Goal: Task Accomplishment & Management: Manage account settings

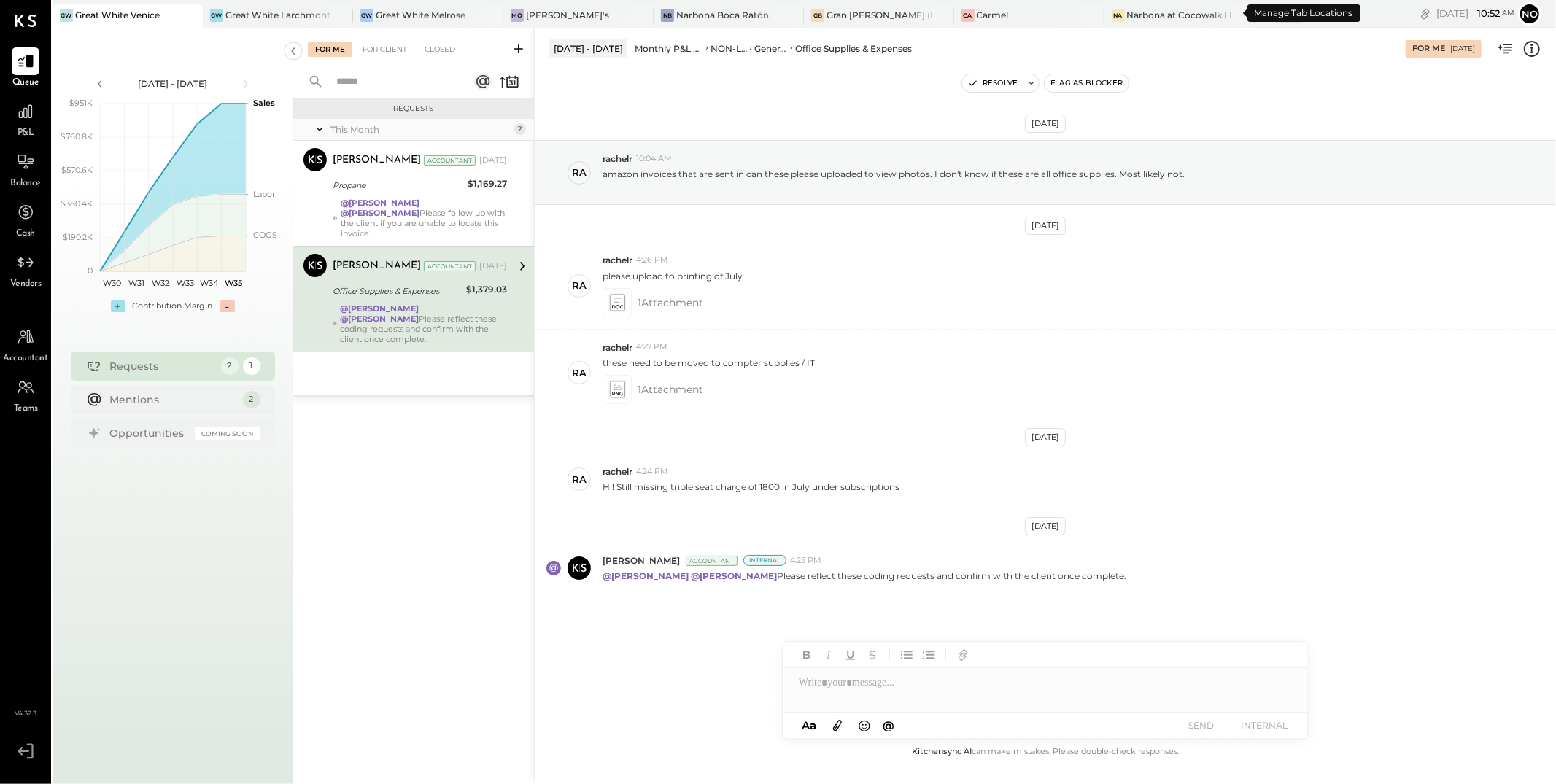
click at [1255, 11] on icon at bounding box center [1264, 13] width 18 height 18
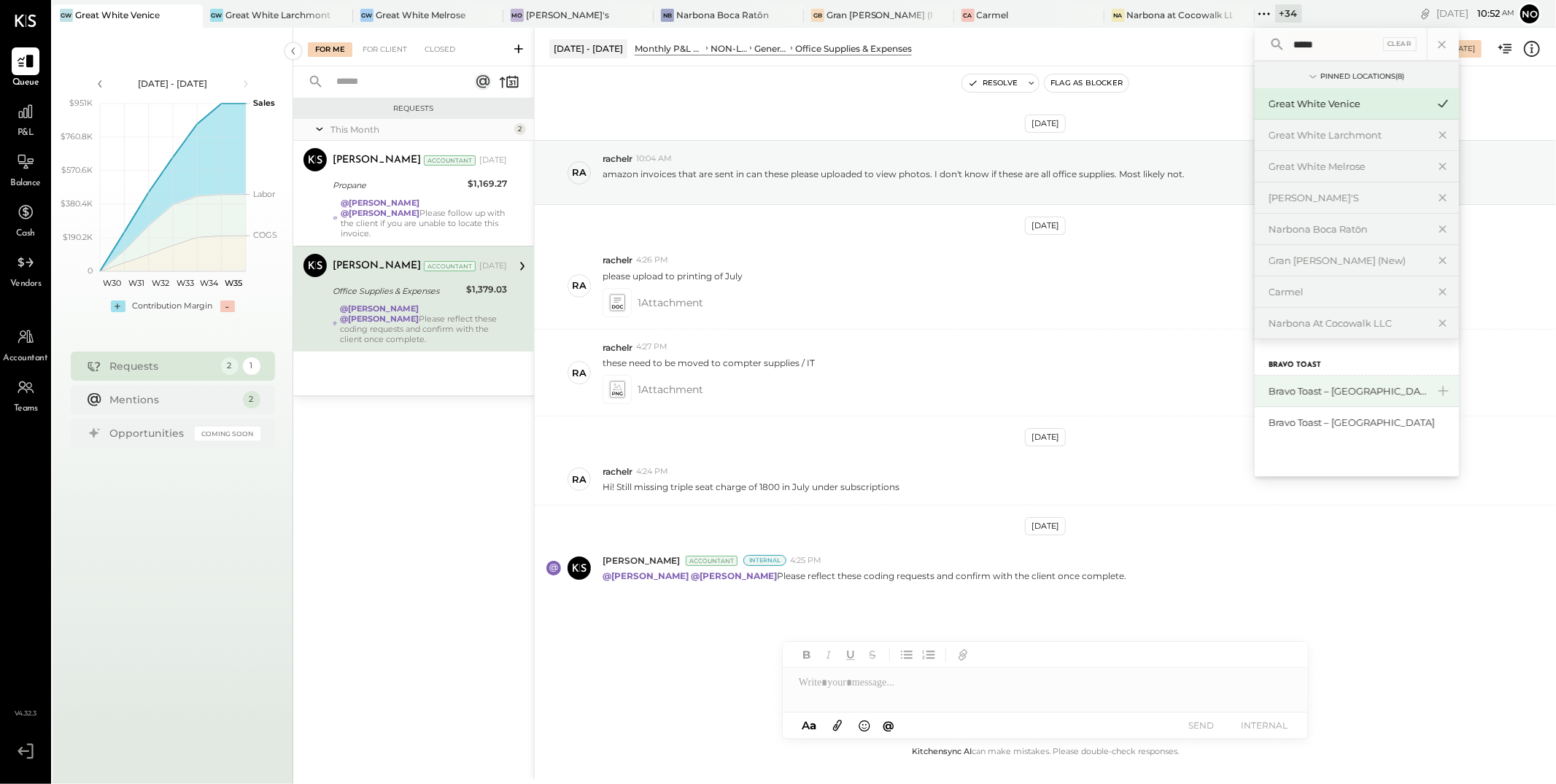
type input "*****"
click at [1290, 392] on div "Bravo Toast – [GEOGRAPHIC_DATA]" at bounding box center [1349, 391] width 158 height 14
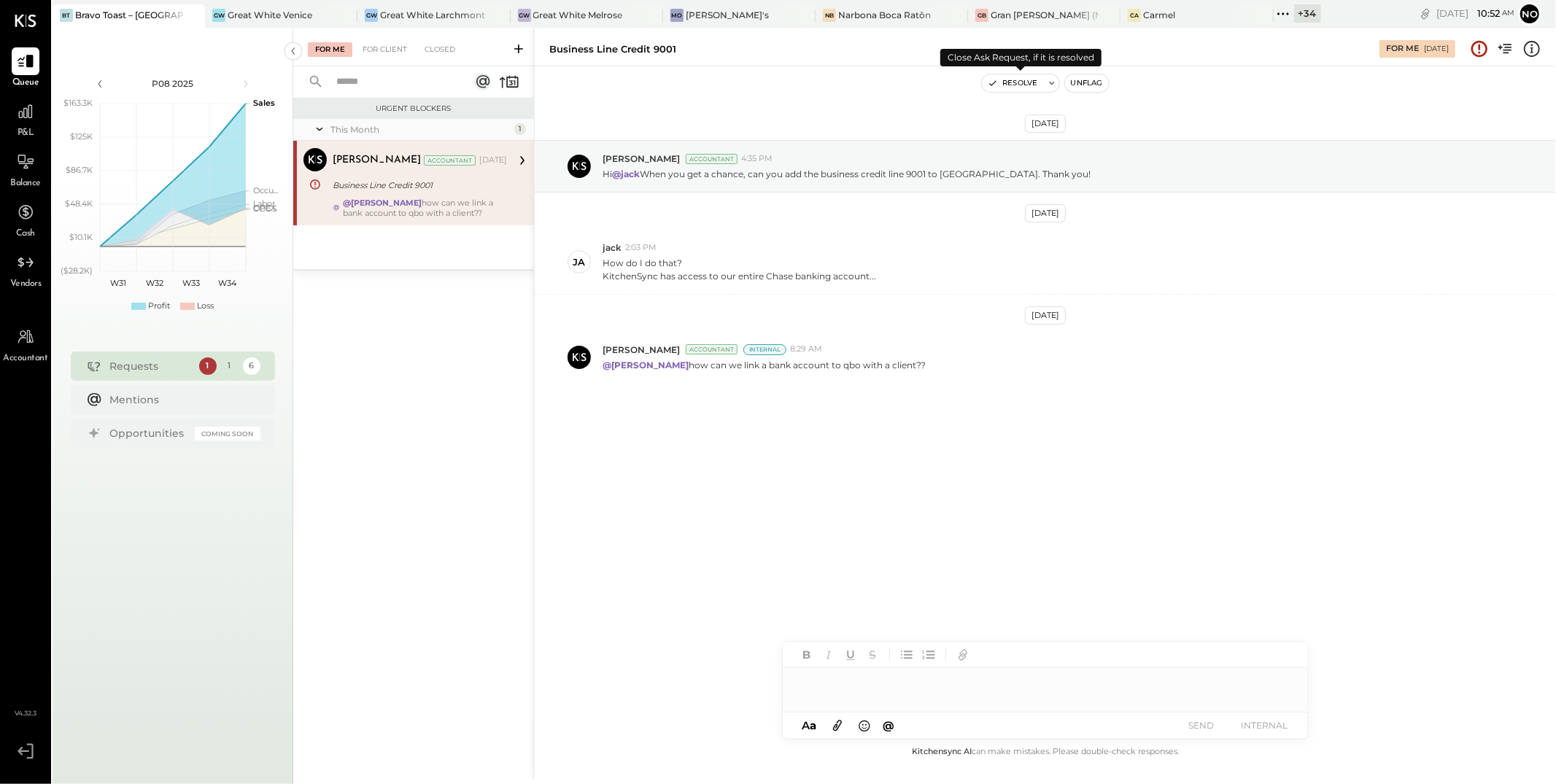
click at [1010, 85] on button "Resolve" at bounding box center [1012, 83] width 61 height 18
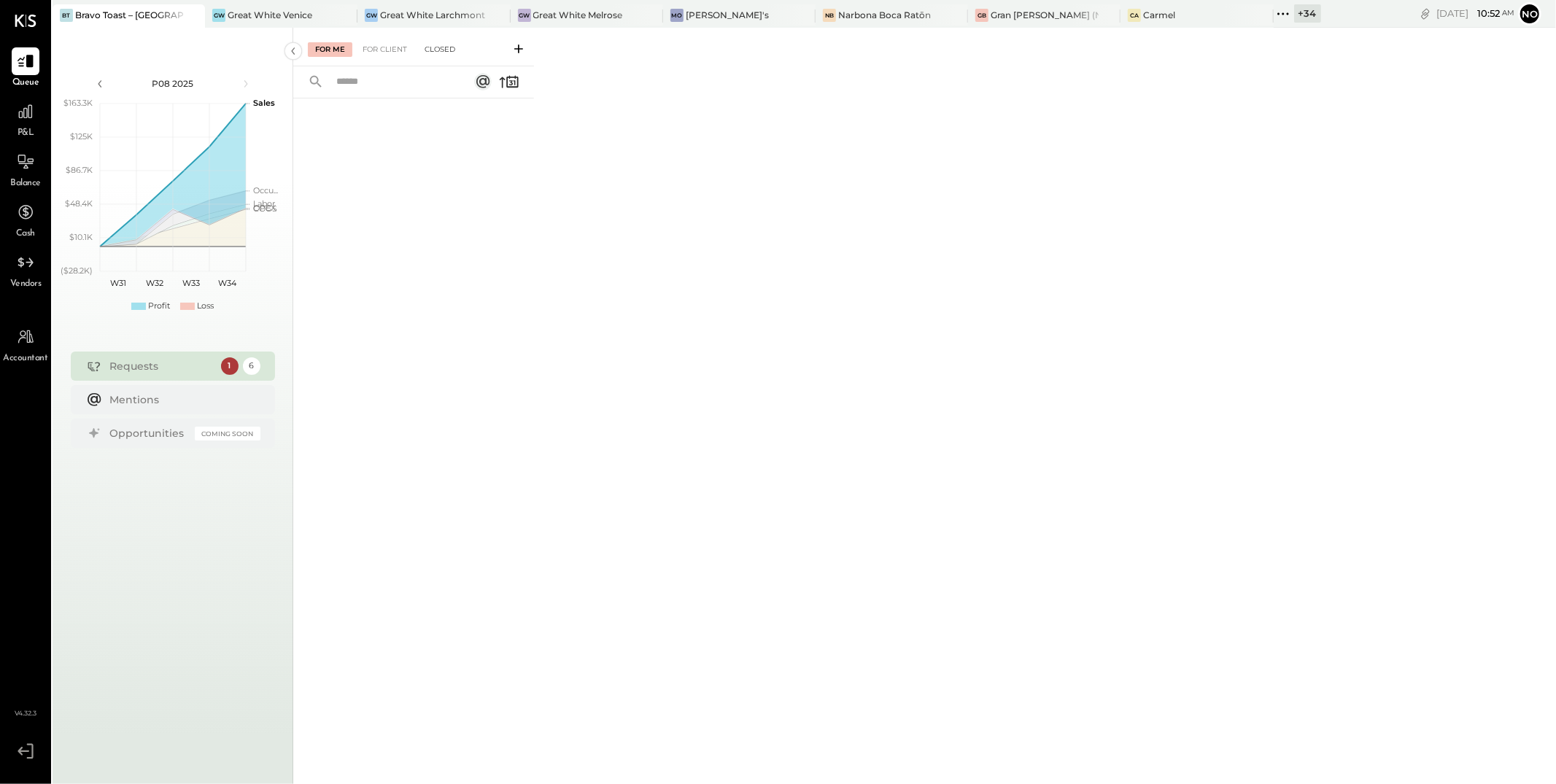
click at [446, 45] on div "Closed" at bounding box center [440, 49] width 45 height 15
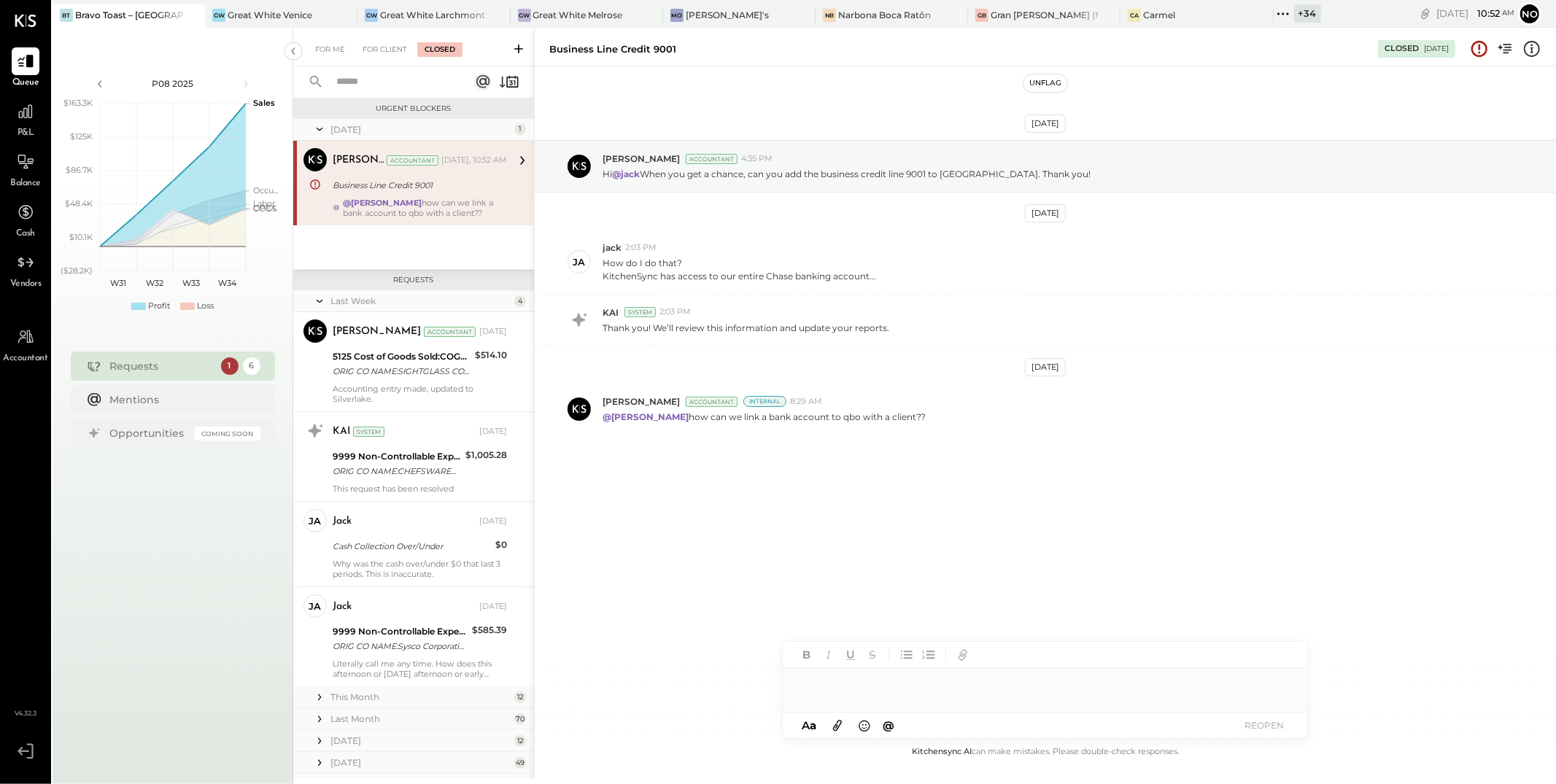
click at [830, 688] on div at bounding box center [1046, 683] width 525 height 29
type input "****"
click at [906, 651] on span "[PERSON_NAME]" at bounding box center [923, 652] width 115 height 14
drag, startPoint x: 932, startPoint y: 682, endPoint x: 969, endPoint y: 669, distance: 39.2
click at [935, 682] on div "**********" at bounding box center [1046, 683] width 525 height 29
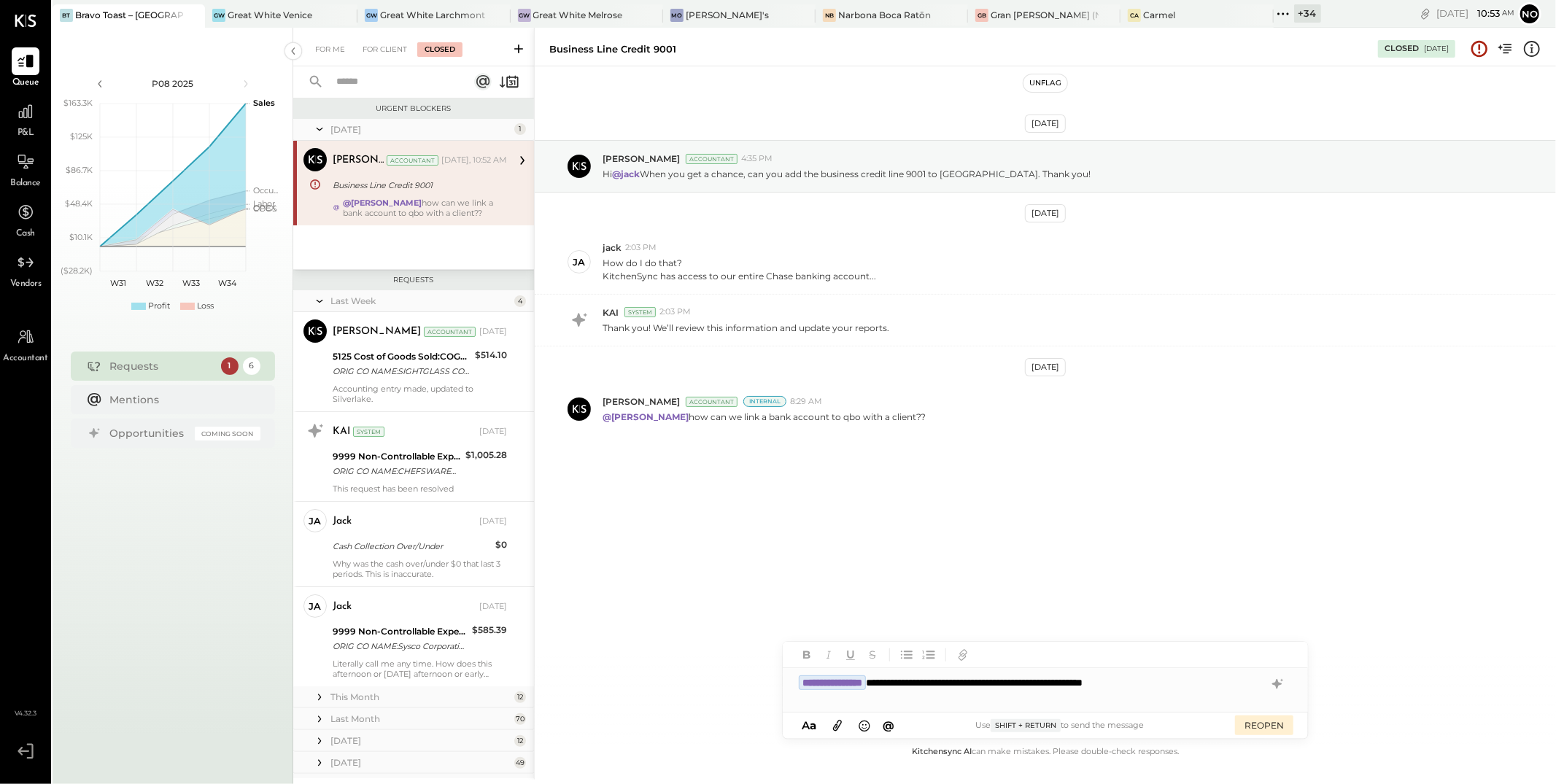
click at [1378, 594] on div "[DATE] [PERSON_NAME] Accountant 4:35 PM Hi @jack When you get a chance, can you…" at bounding box center [1046, 405] width 1022 height 677
click at [1000, 683] on div "**********" at bounding box center [1046, 683] width 525 height 29
click at [1141, 685] on div "**********" at bounding box center [1046, 683] width 525 height 29
click at [1258, 724] on button "REOPEN" at bounding box center [1264, 726] width 58 height 19
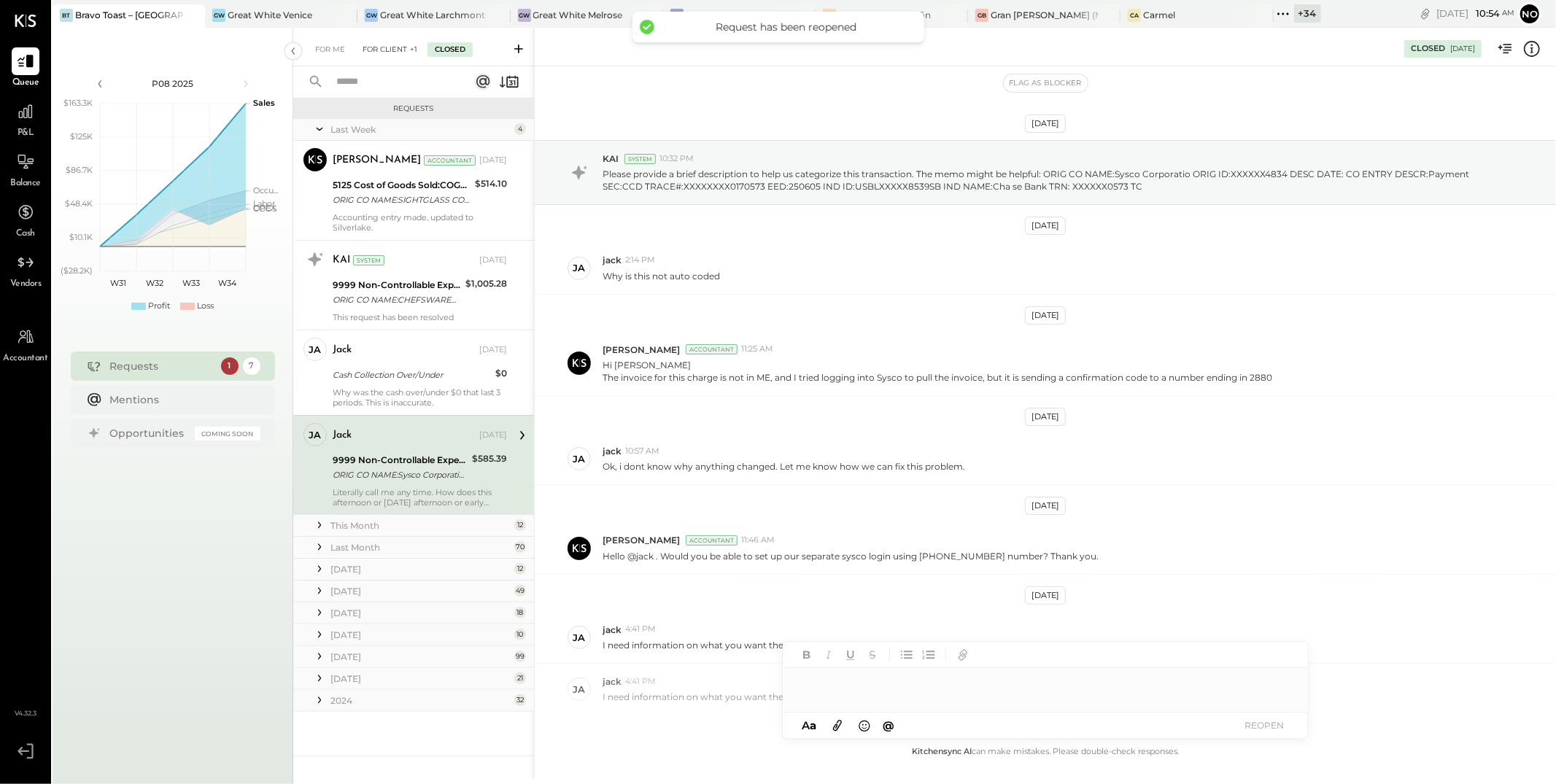
scroll to position [350, 0]
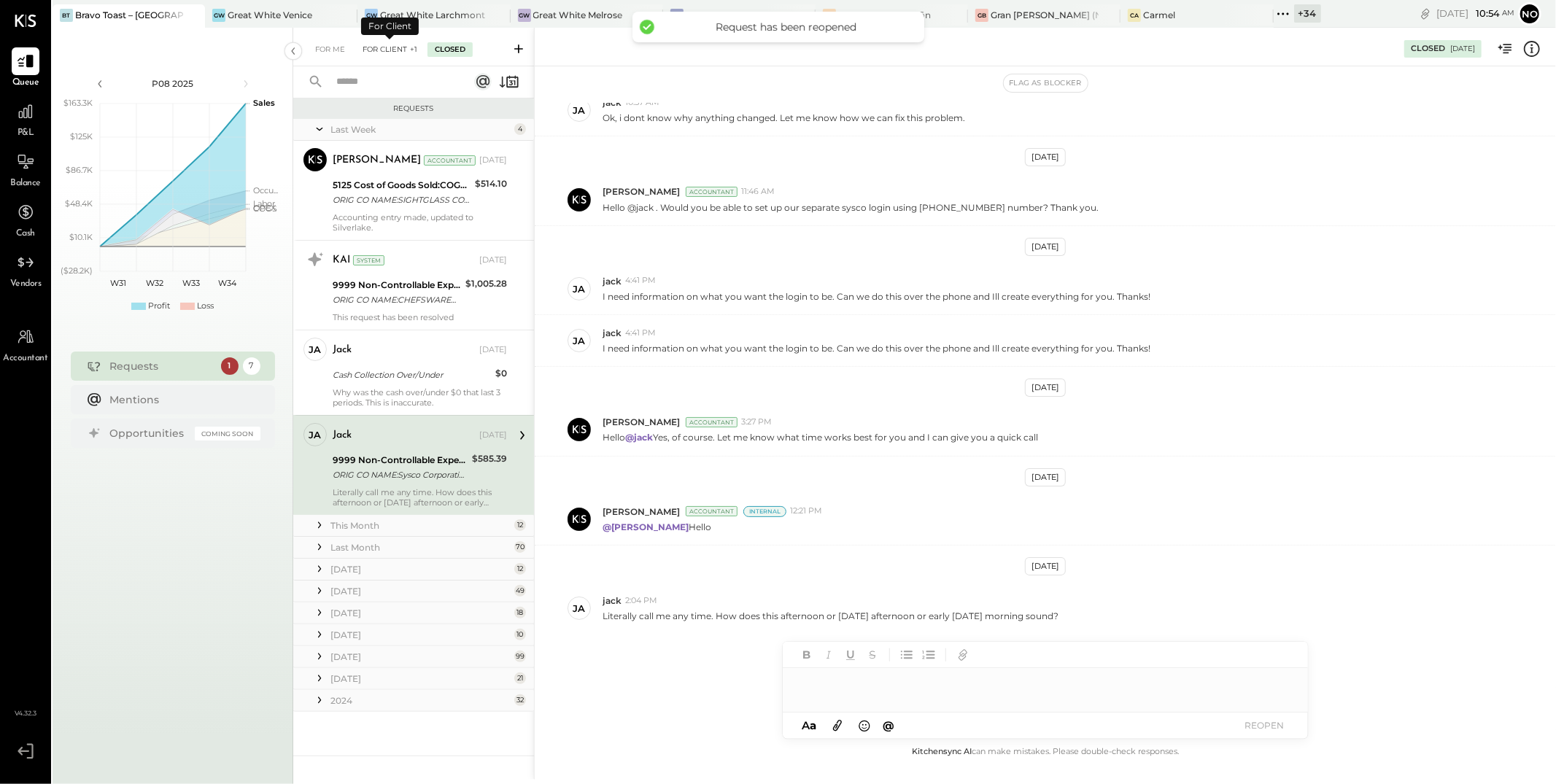
click at [399, 48] on div "For Client +1" at bounding box center [389, 49] width 69 height 15
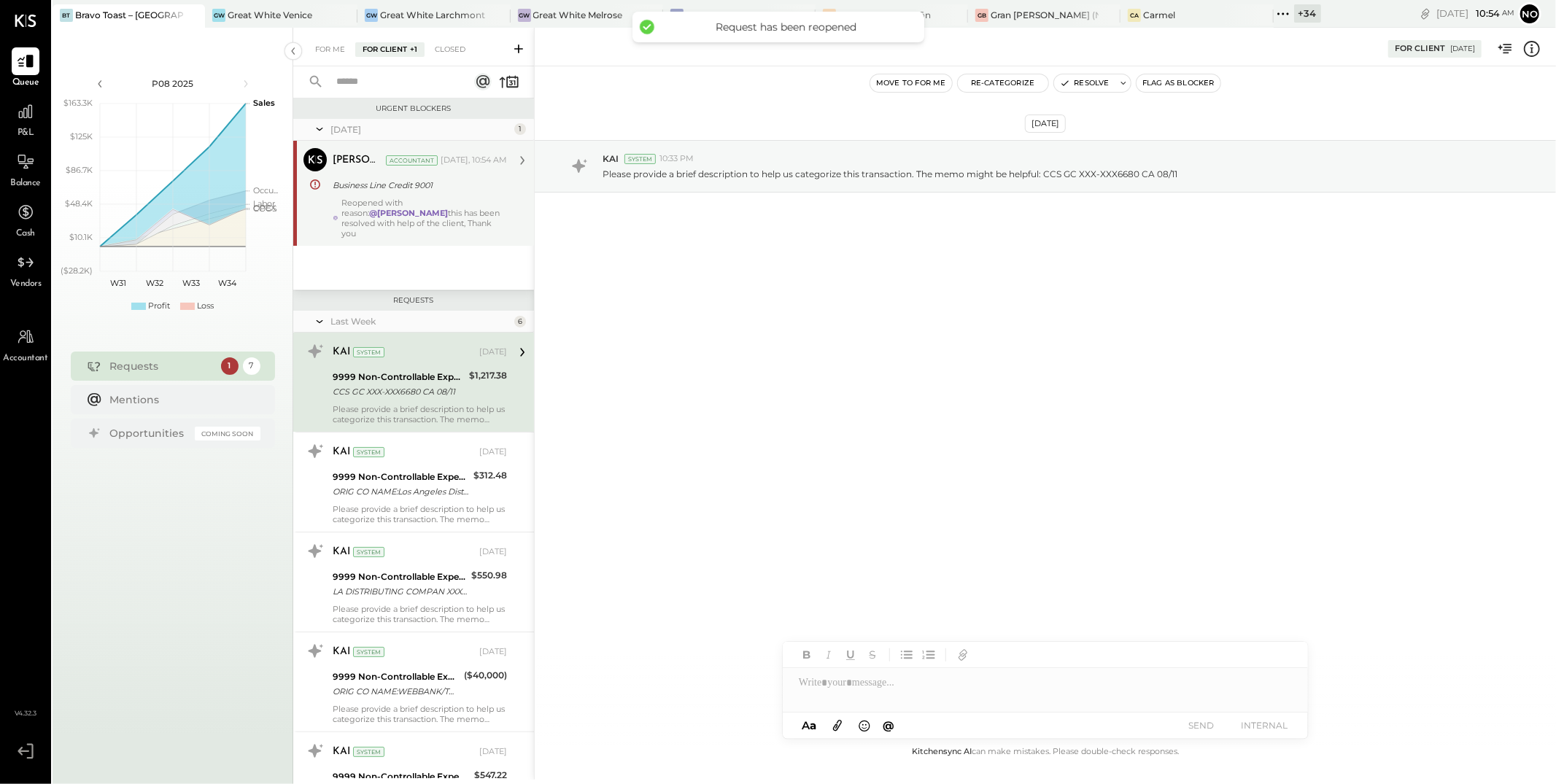
click at [372, 191] on div "Business Line Credit 9001" at bounding box center [417, 185] width 170 height 15
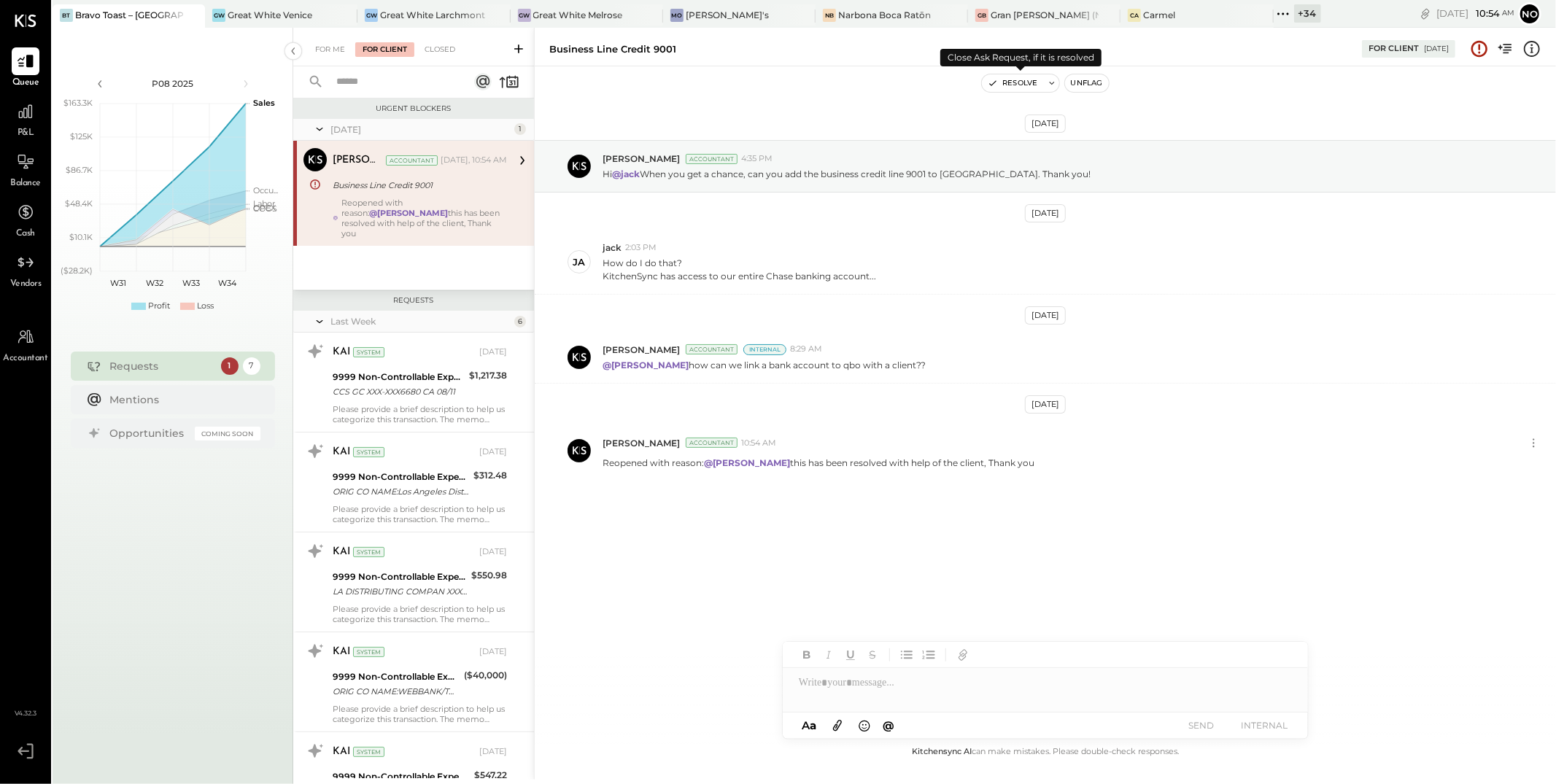
click at [1012, 85] on button "Resolve" at bounding box center [1012, 83] width 61 height 18
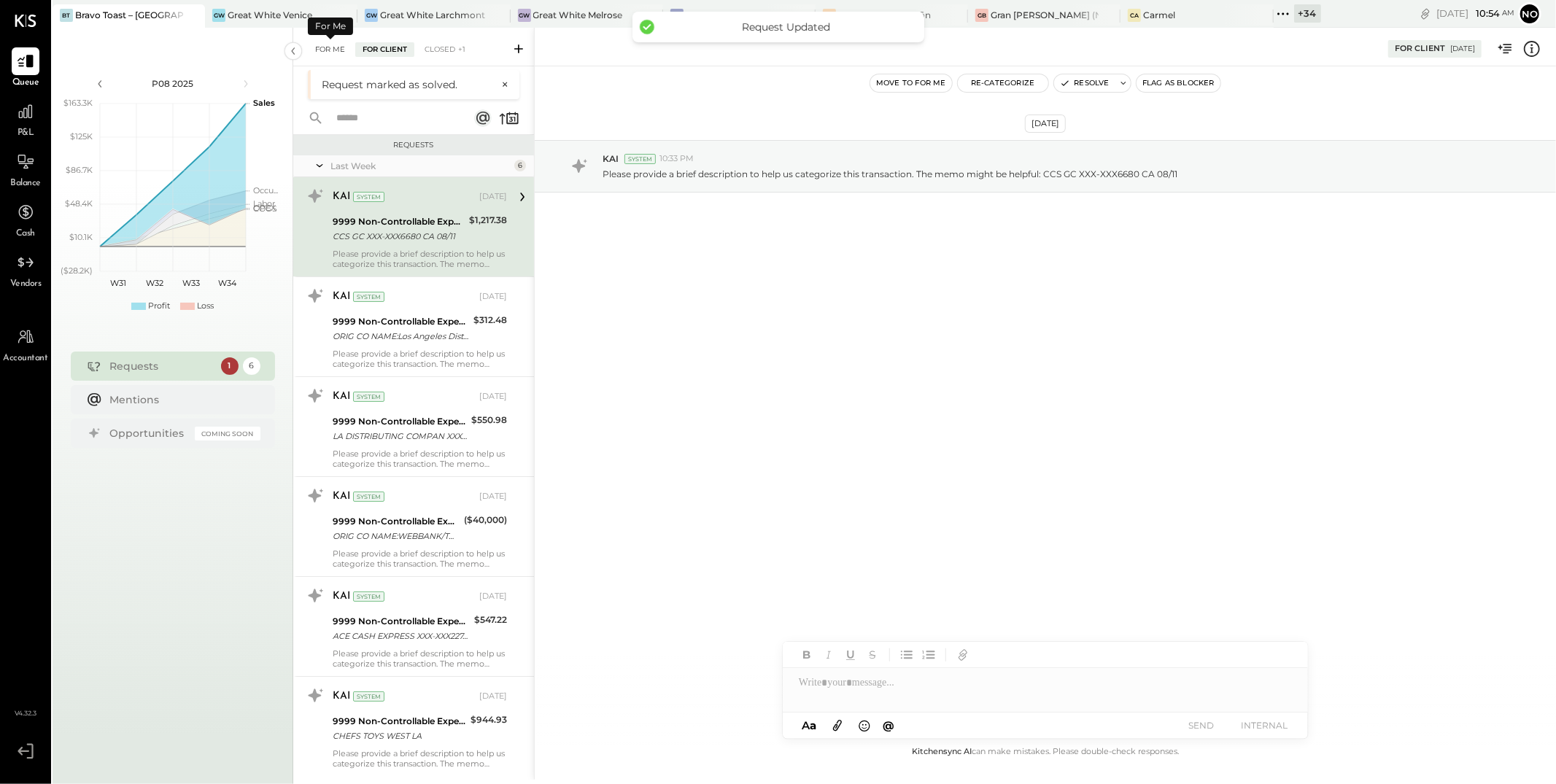
click at [329, 50] on div "For Me" at bounding box center [330, 49] width 45 height 15
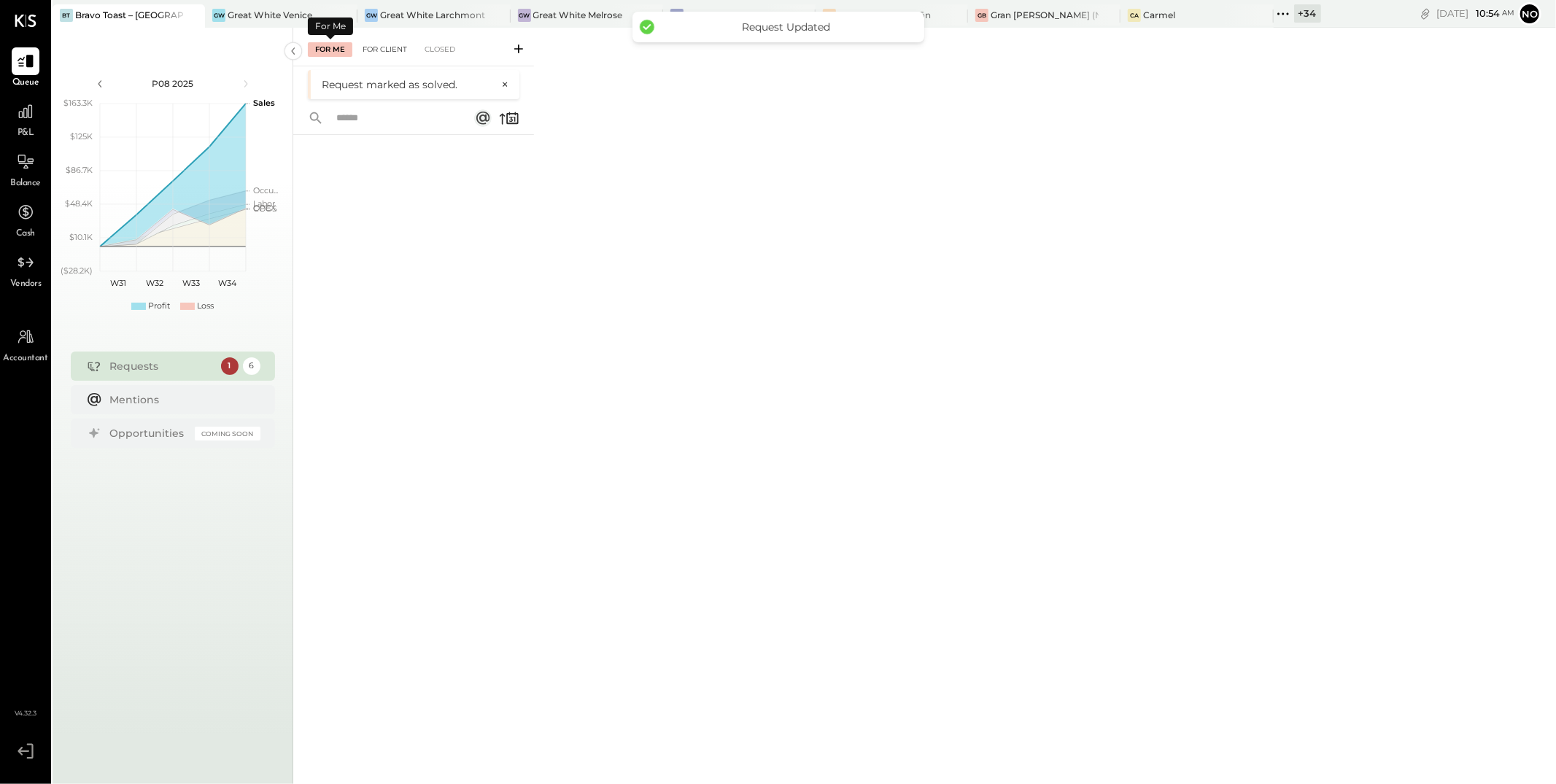
click at [374, 47] on div "For Client" at bounding box center [384, 49] width 59 height 15
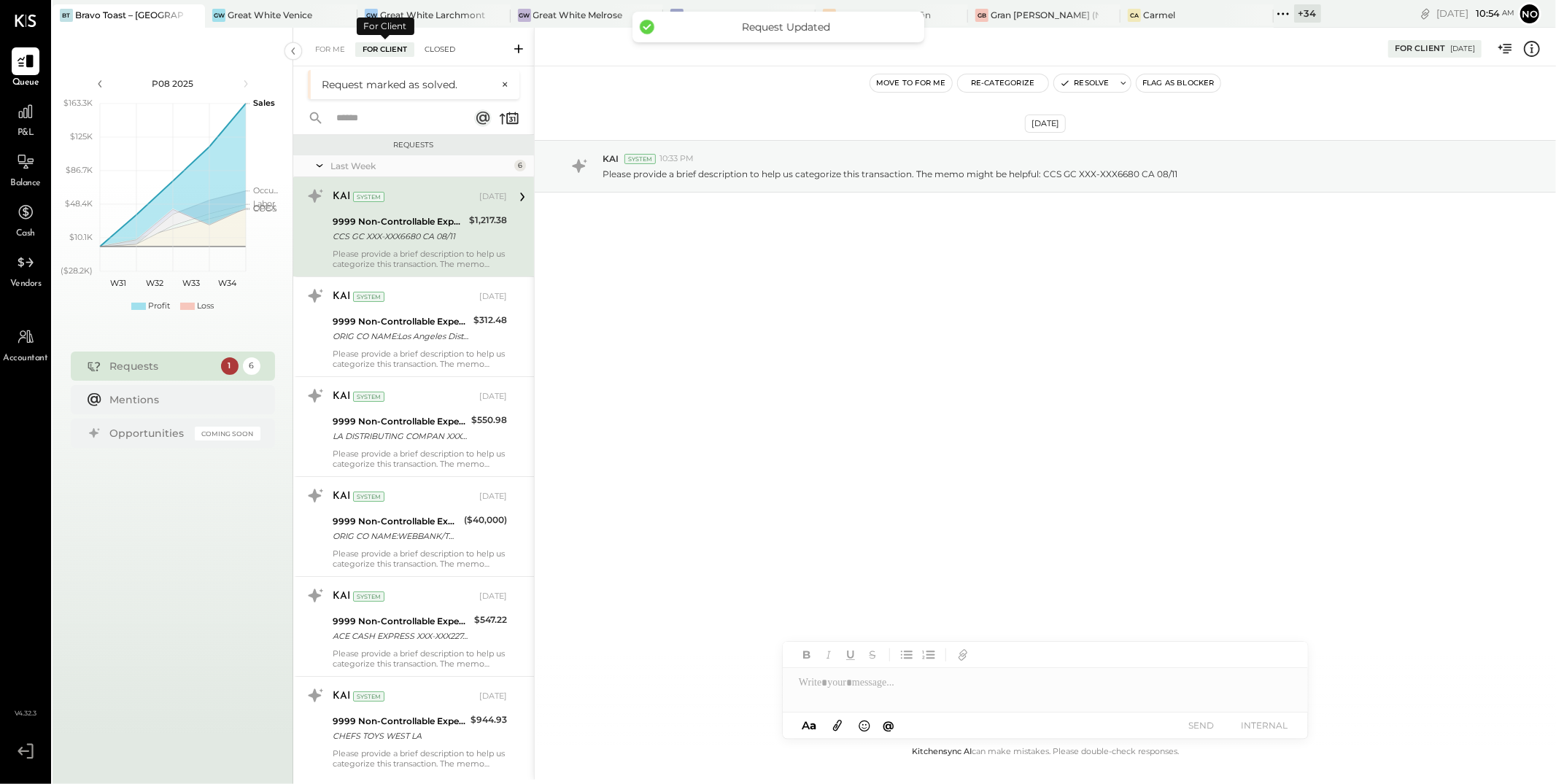
click at [455, 53] on div "Closed" at bounding box center [440, 49] width 45 height 15
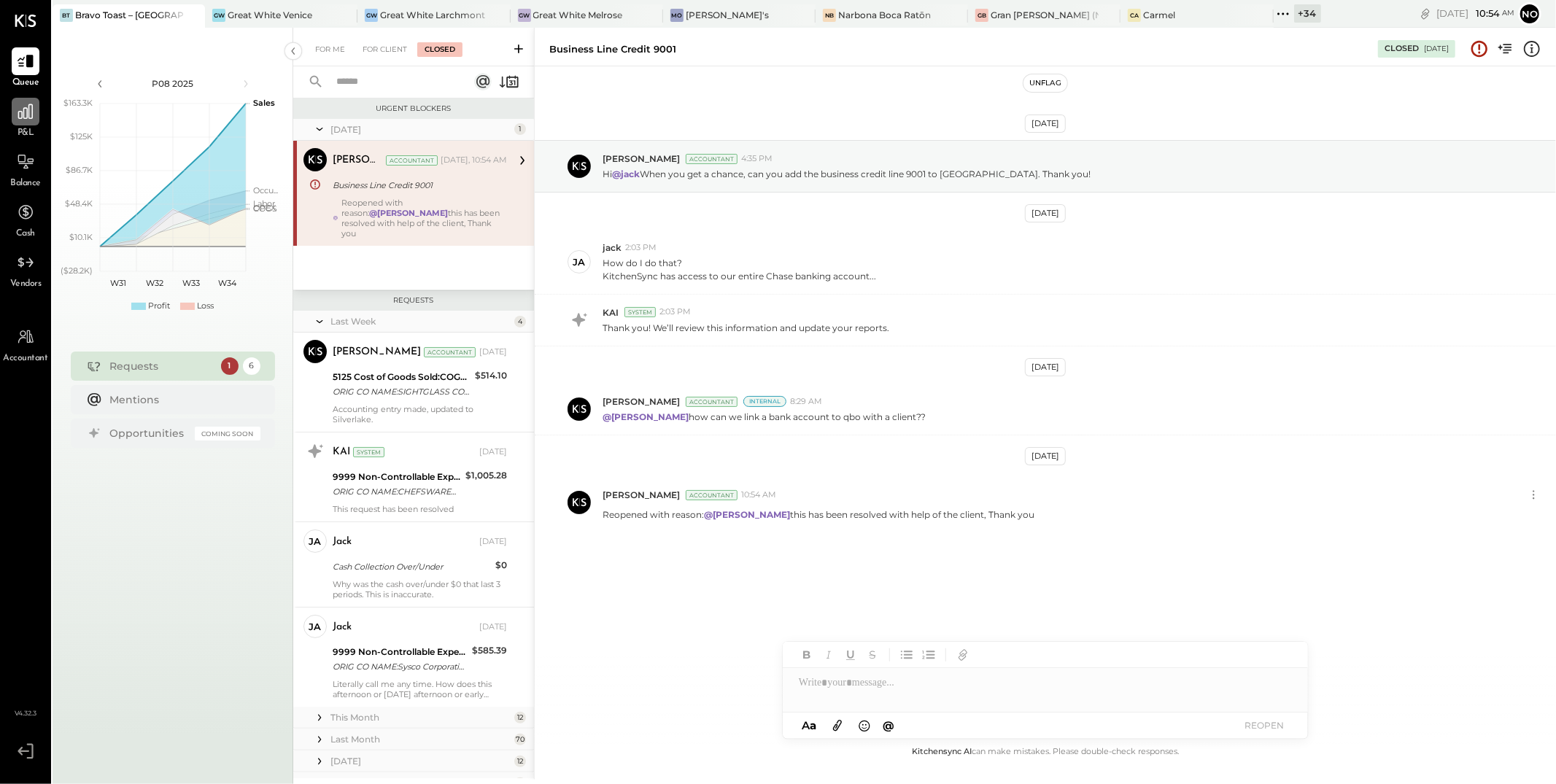
click at [17, 119] on icon at bounding box center [24, 111] width 18 height 18
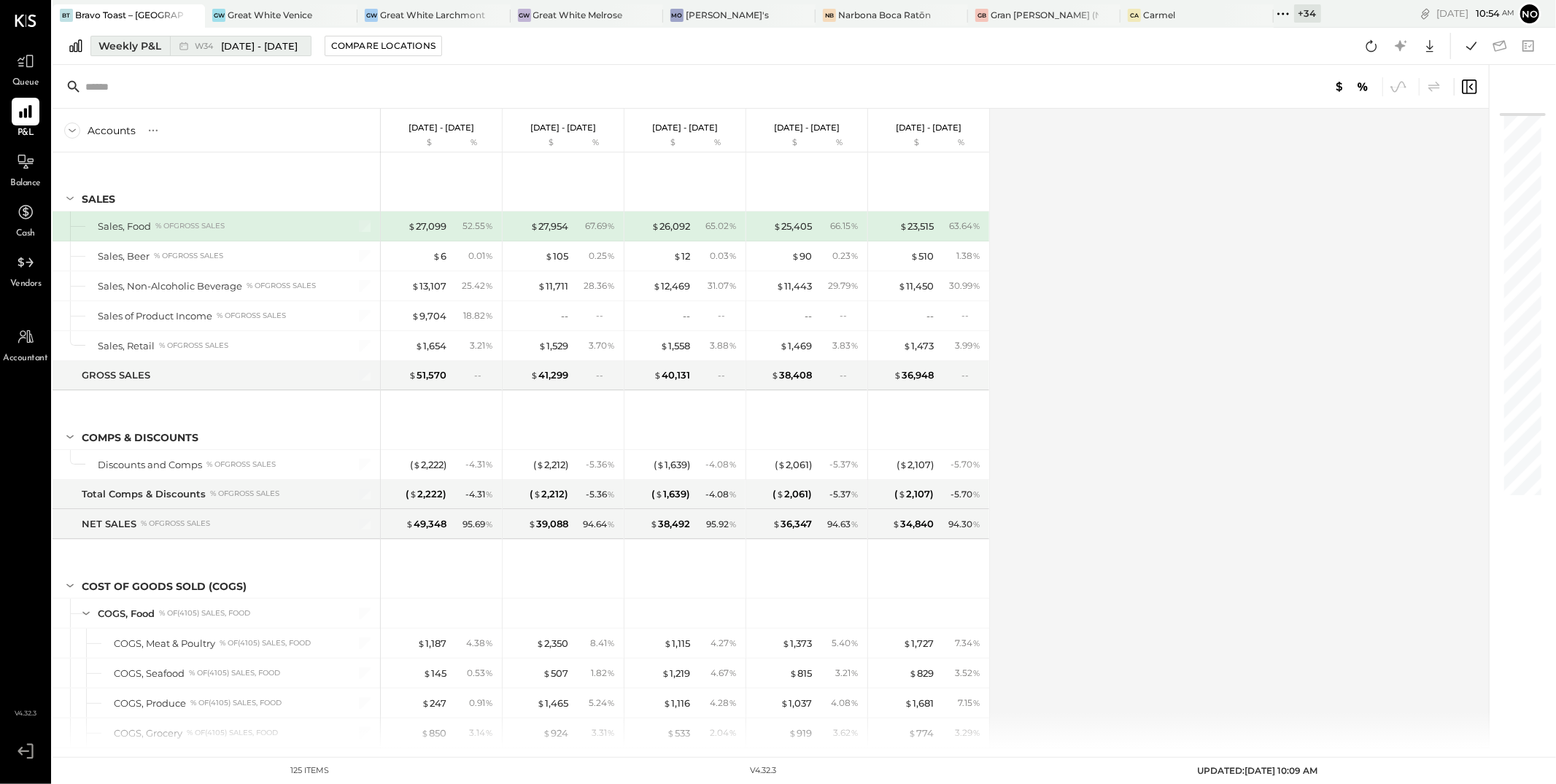
click at [234, 46] on span "[DATE] - [DATE]" at bounding box center [259, 46] width 77 height 14
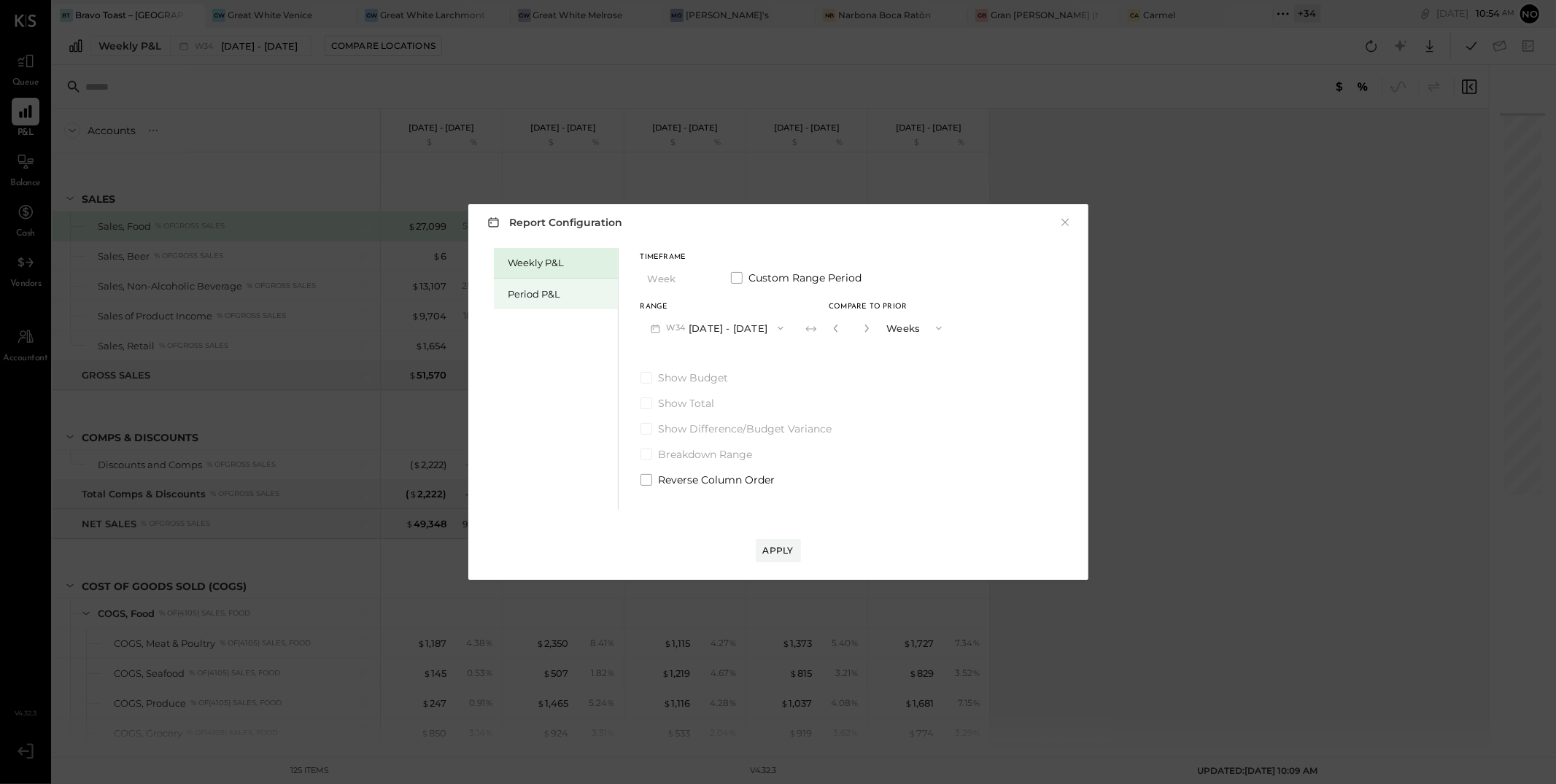
click at [530, 290] on div "Period P&L" at bounding box center [560, 294] width 102 height 14
click at [778, 328] on button "P08 [DATE] - [DATE]" at bounding box center [716, 328] width 152 height 27
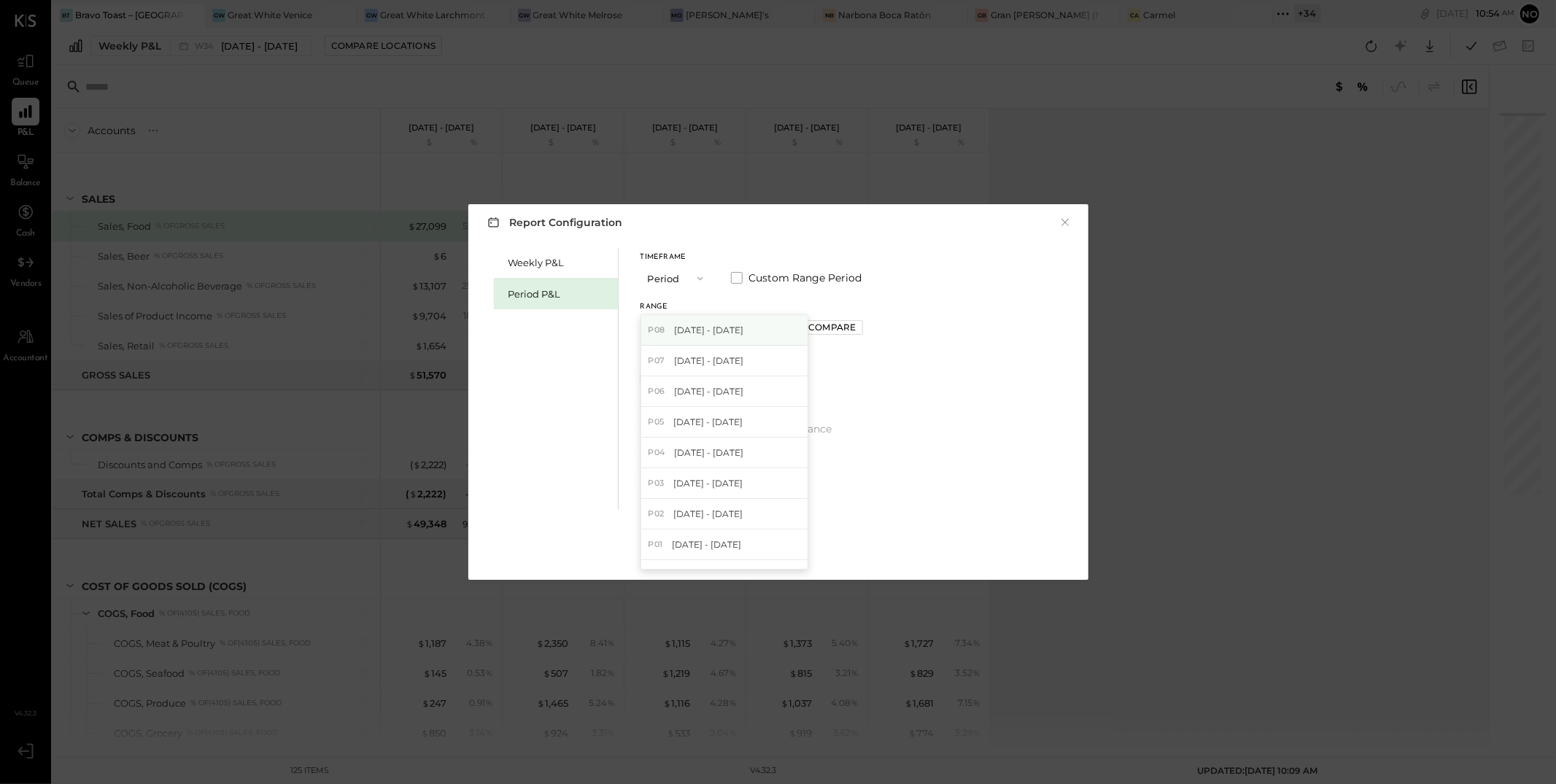
click at [739, 331] on span "[DATE] - [DATE]" at bounding box center [708, 330] width 69 height 13
click at [856, 328] on div "Compare" at bounding box center [832, 327] width 48 height 13
click at [896, 328] on div "*" at bounding box center [866, 328] width 78 height 27
click at [867, 330] on icon "button" at bounding box center [865, 329] width 4 height 8
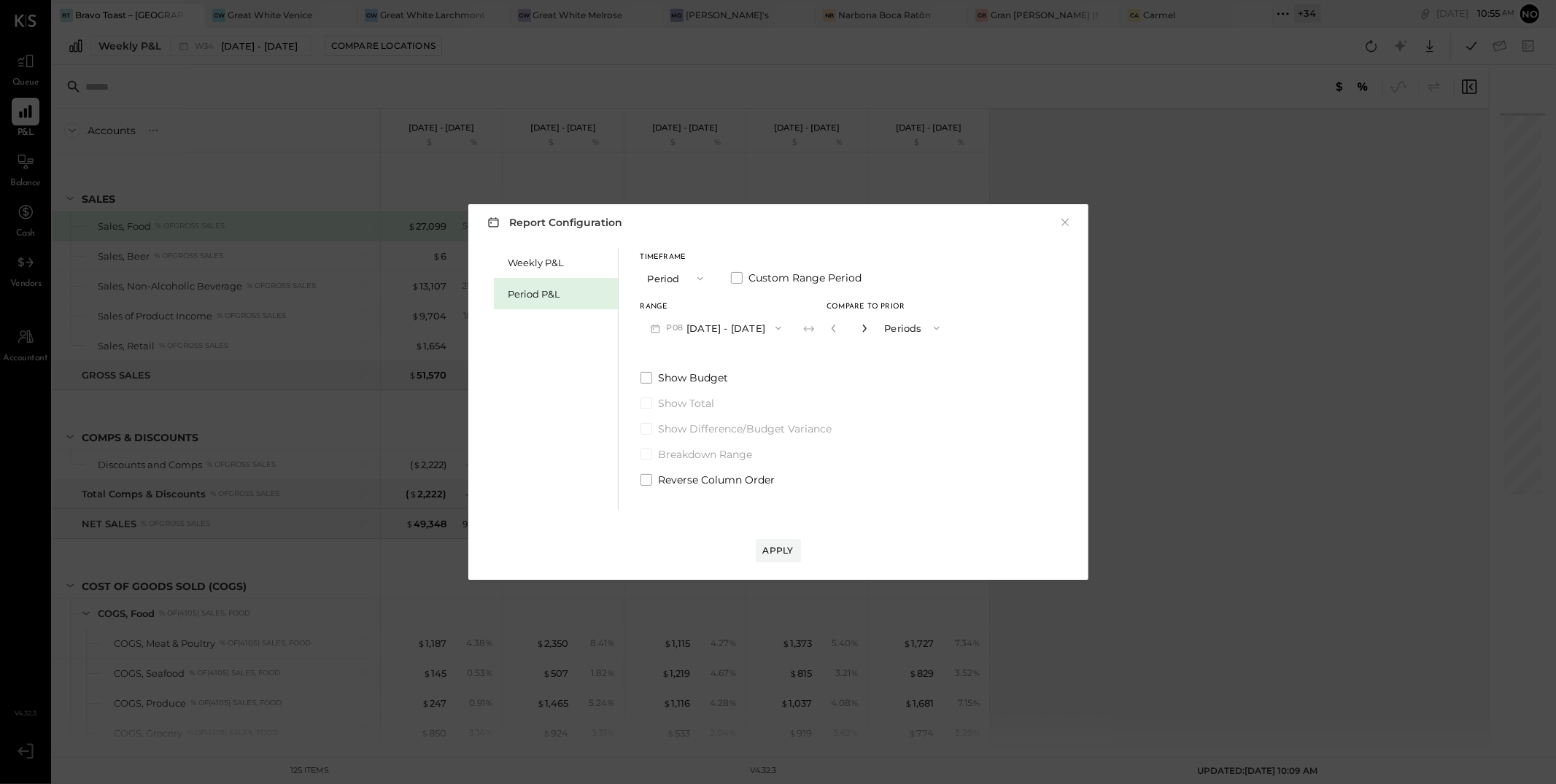
click at [867, 330] on icon "button" at bounding box center [865, 329] width 4 height 8
type input "*"
click at [782, 545] on div "Apply" at bounding box center [778, 550] width 30 height 13
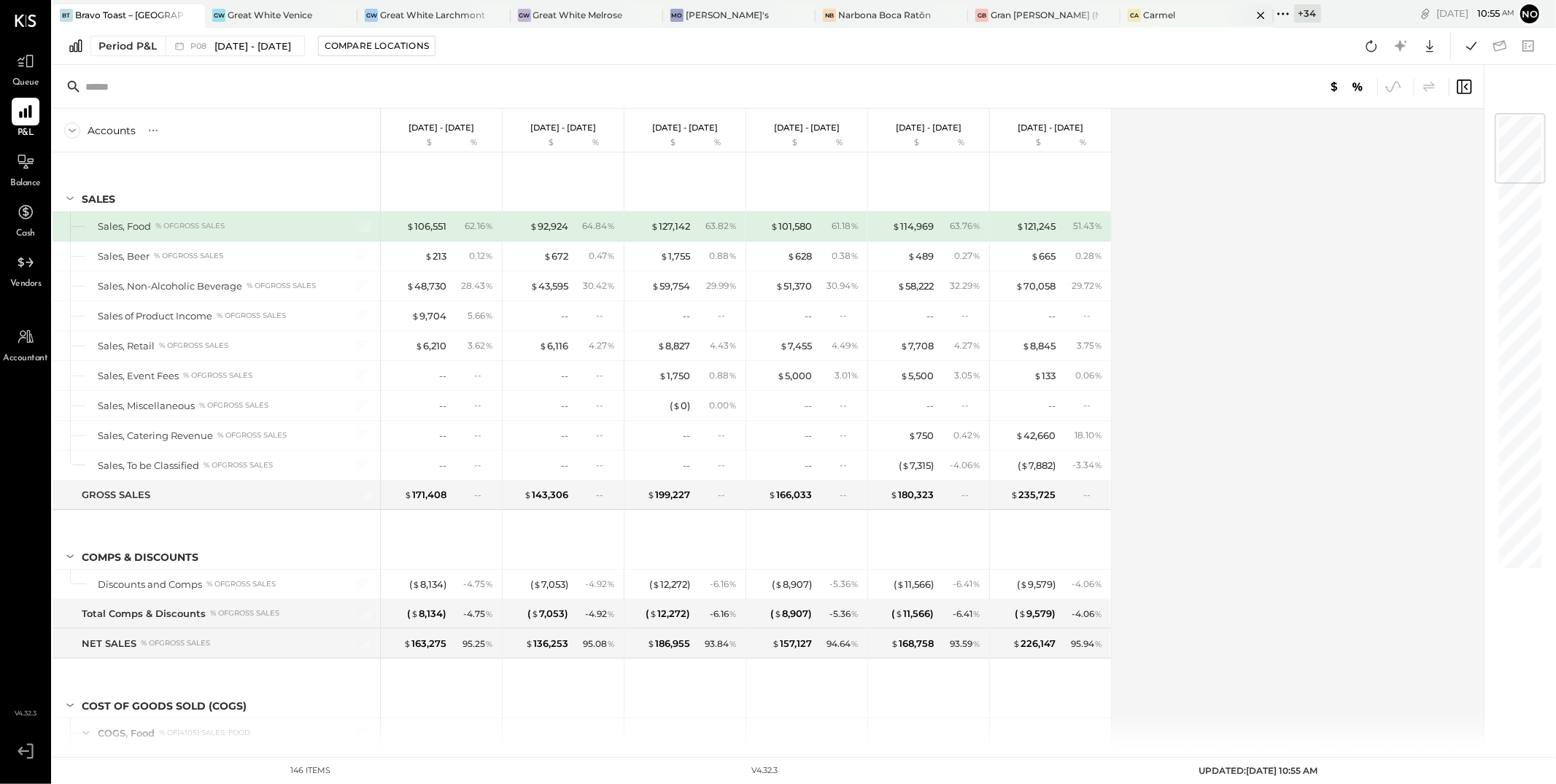
click at [1121, 16] on div "Ca Carmel" at bounding box center [1186, 15] width 130 height 13
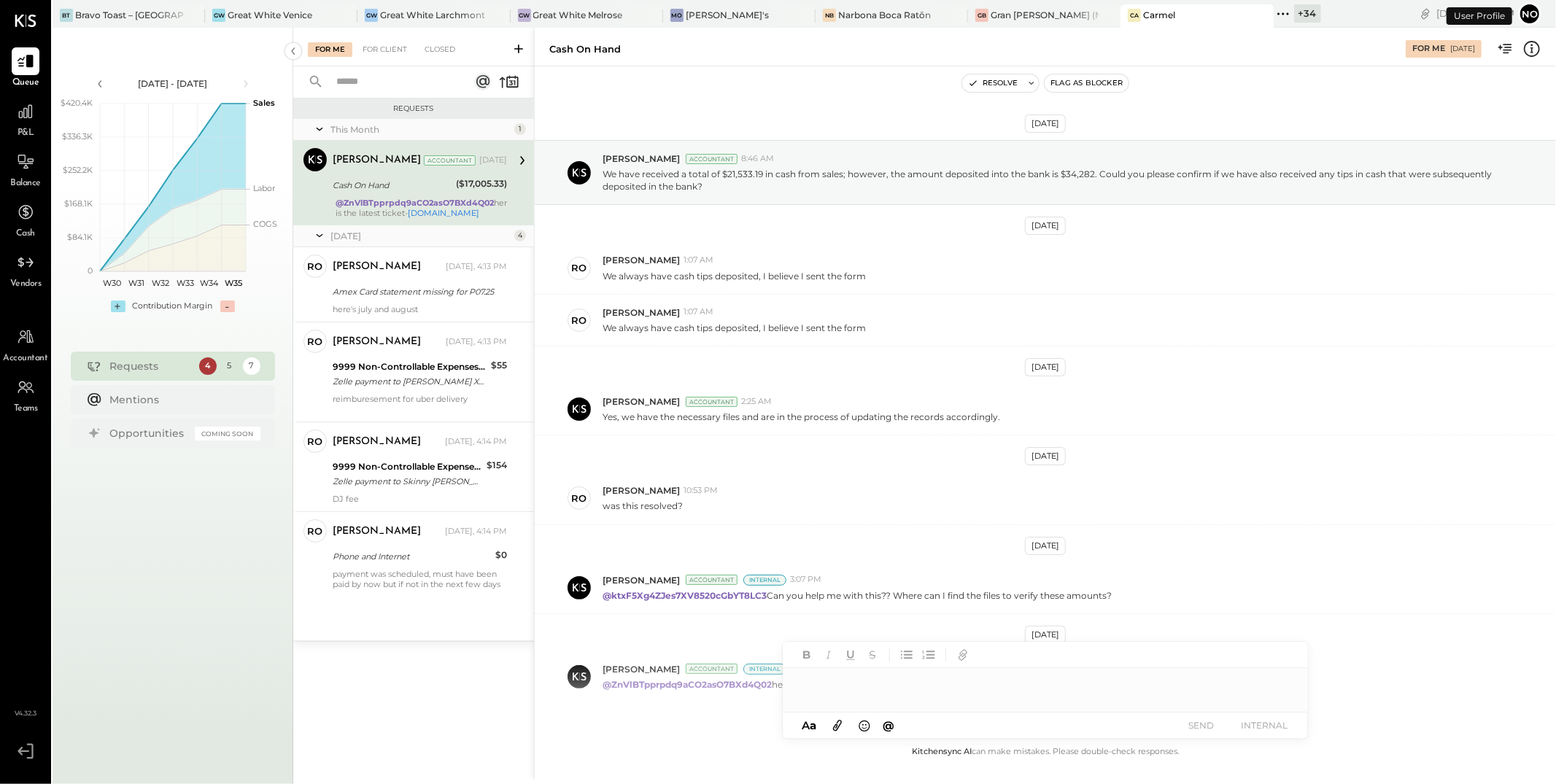
scroll to position [68, 0]
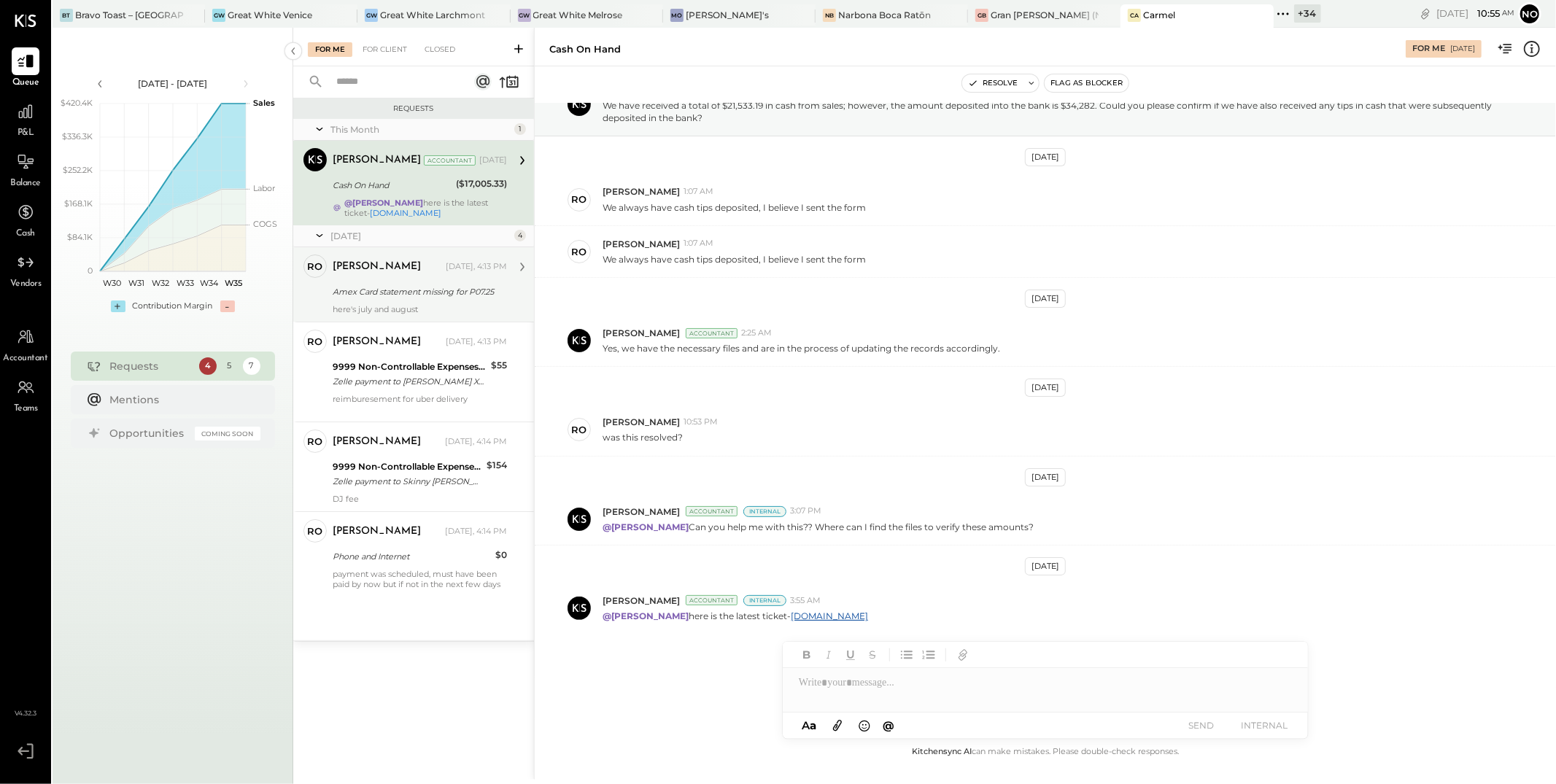
click at [408, 275] on div "[PERSON_NAME] [DATE], 4:13 PM" at bounding box center [419, 267] width 174 height 20
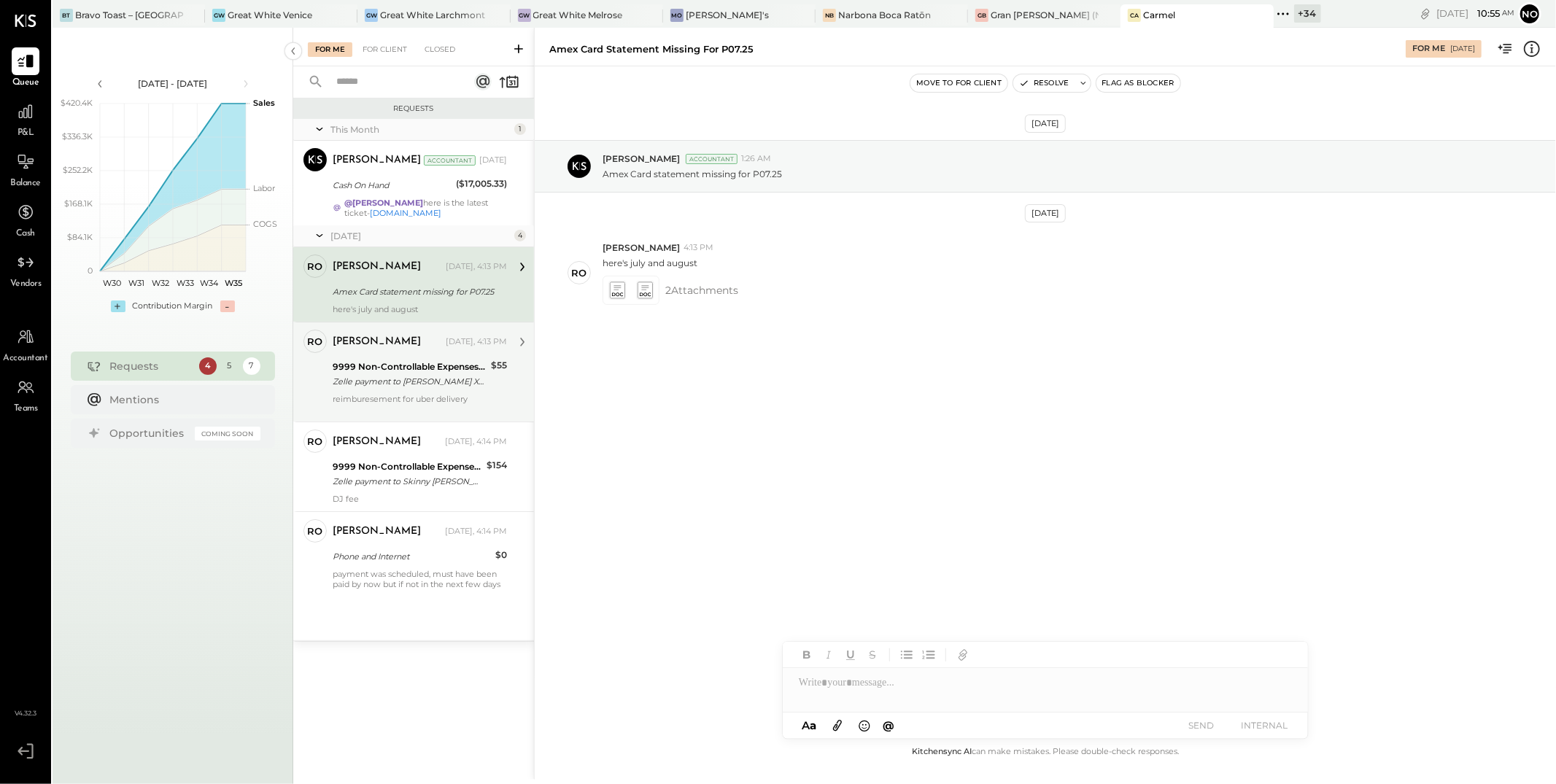
click at [401, 368] on div "9999 Non-Controllable Expenses:Other Income and Expenses:To Be Classified" at bounding box center [410, 367] width 154 height 15
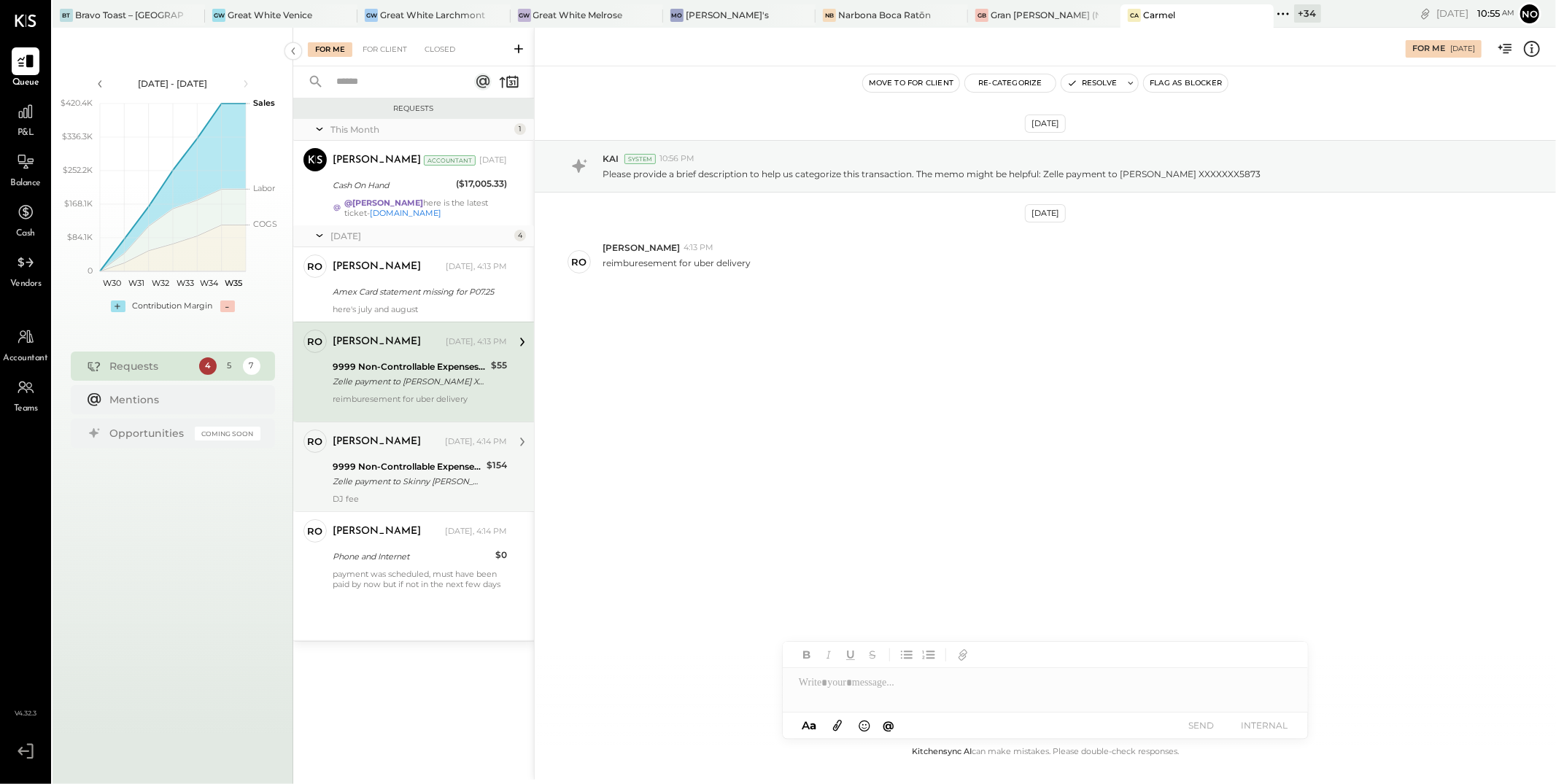
drag, startPoint x: 395, startPoint y: 471, endPoint x: 397, endPoint y: 488, distance: 17.1
click at [395, 472] on div "9999 Non-Controllable Expenses:Other Income and Expenses:To Be Classified" at bounding box center [408, 466] width 150 height 15
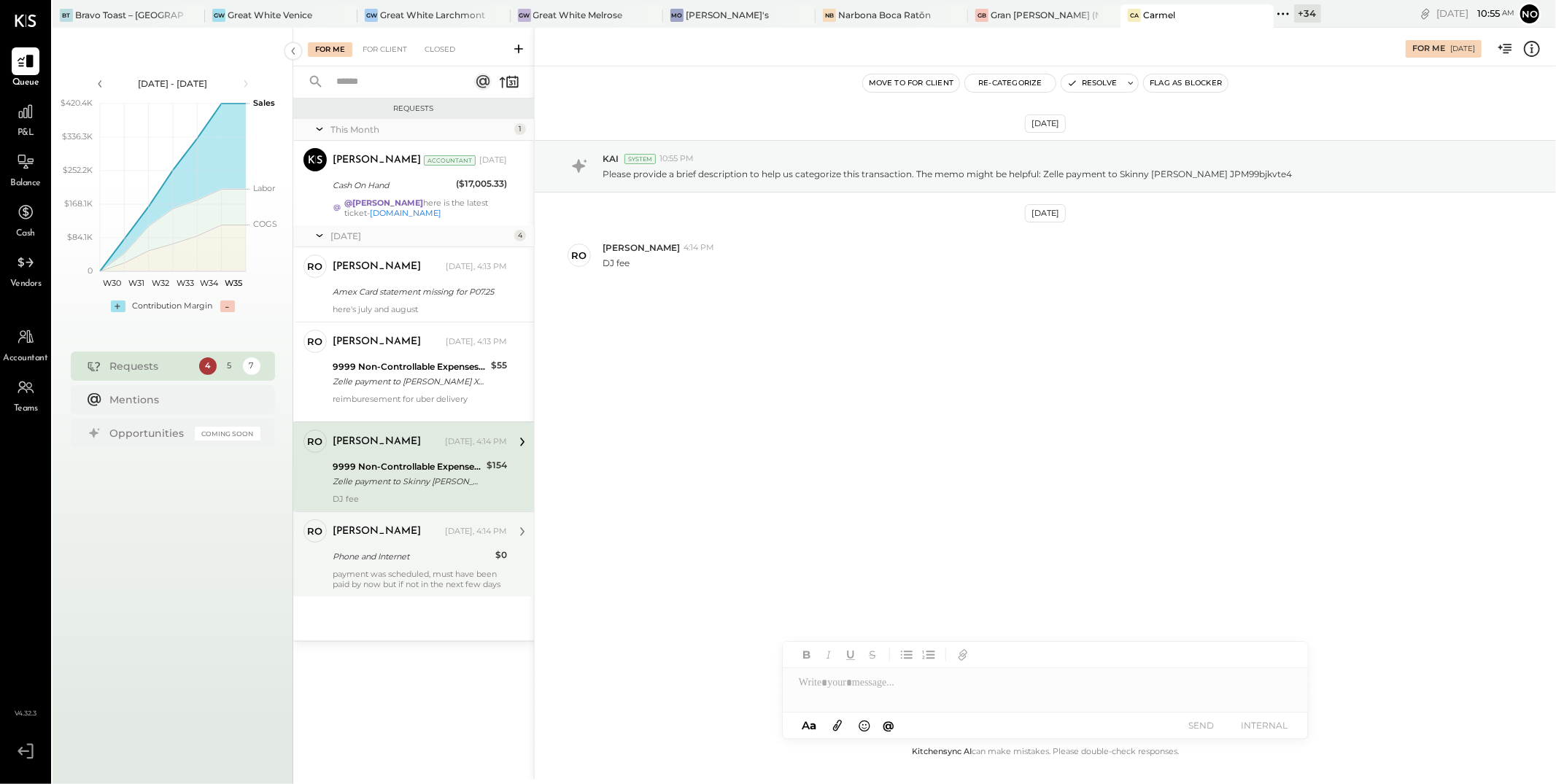
click at [393, 582] on div "payment was scheduled, must have been paid by now but if not in the next few da…" at bounding box center [419, 579] width 174 height 20
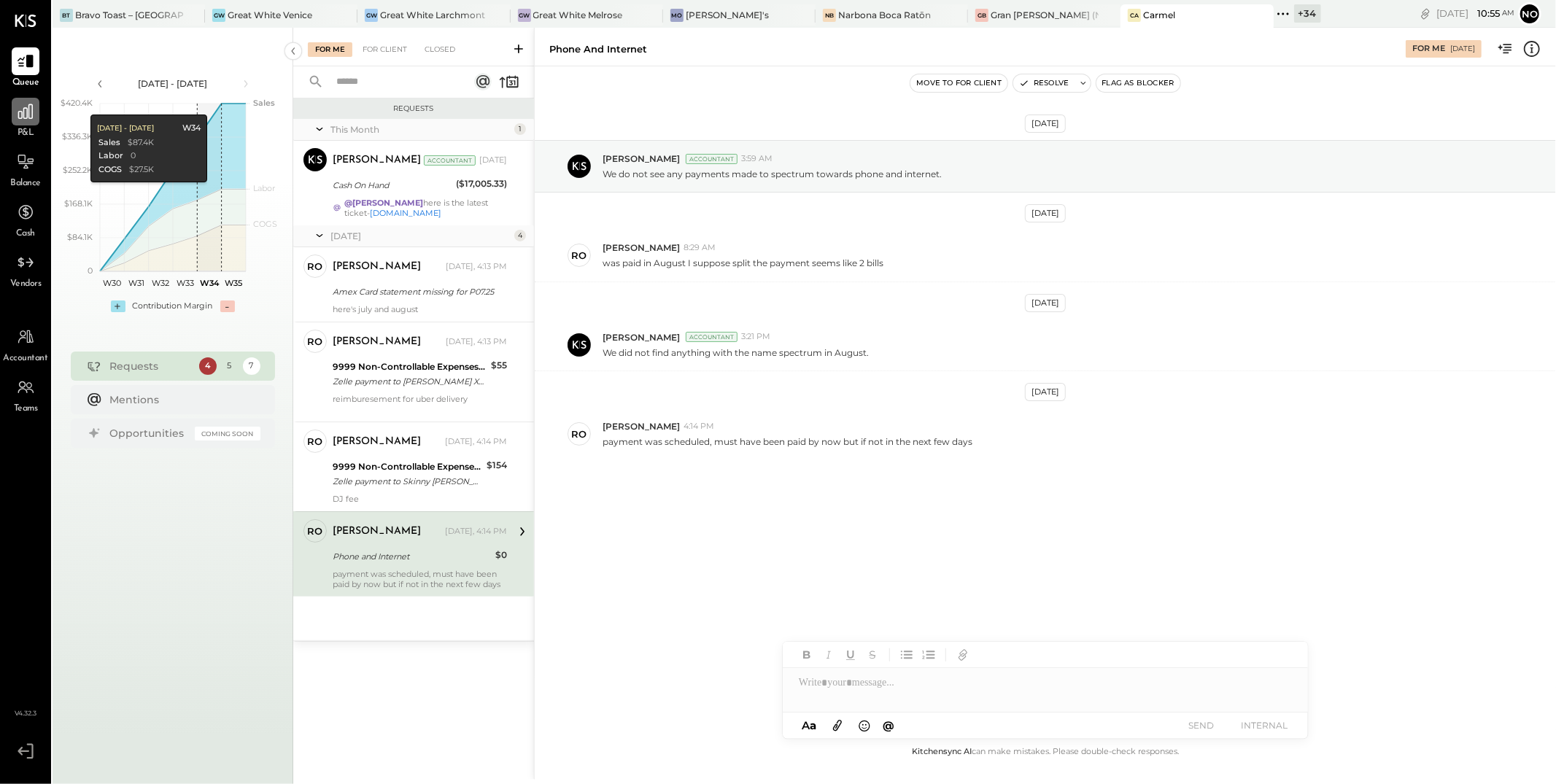
click at [27, 124] on div at bounding box center [25, 111] width 27 height 27
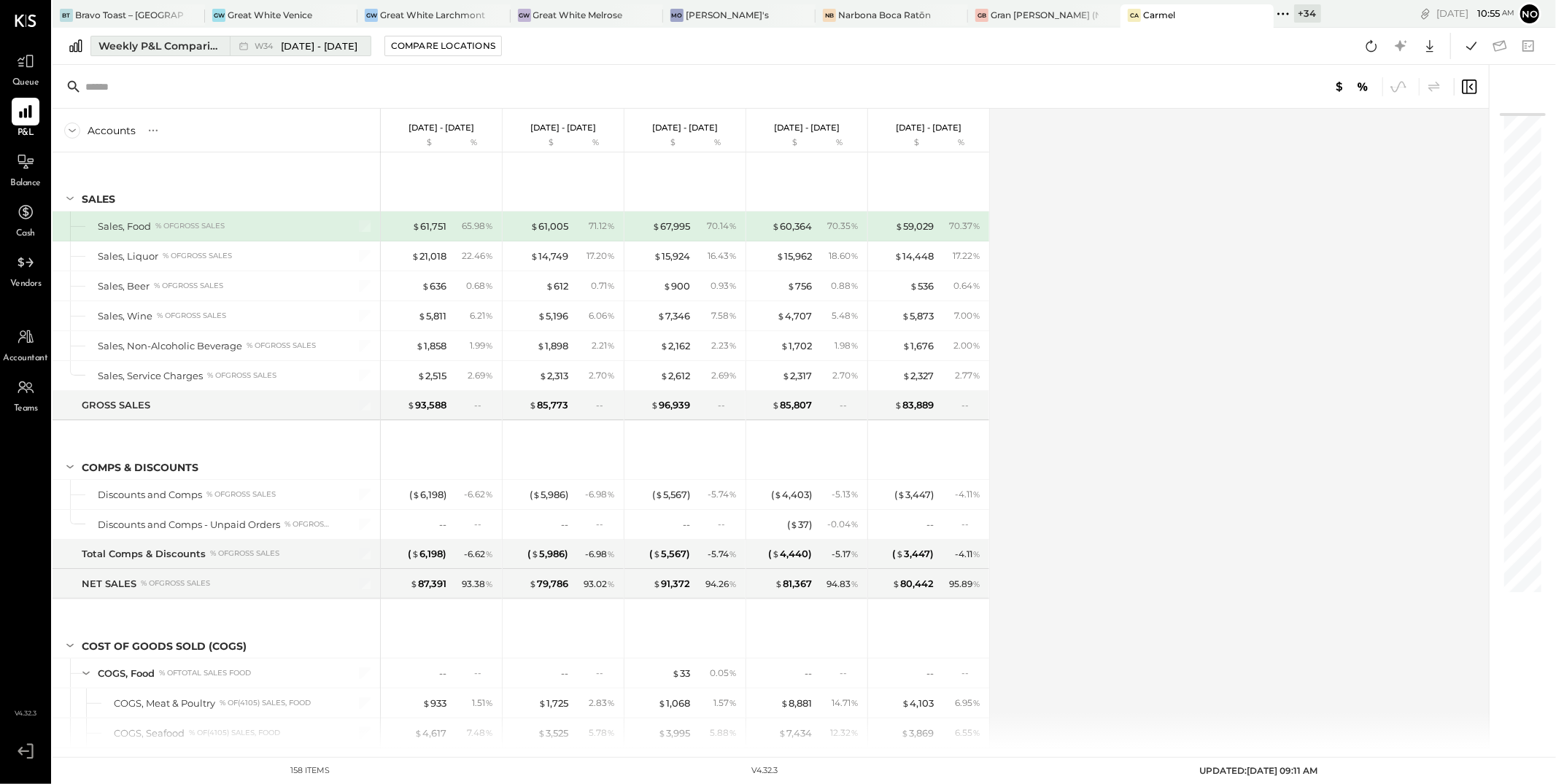
click at [297, 45] on span "[DATE] - [DATE]" at bounding box center [319, 46] width 77 height 14
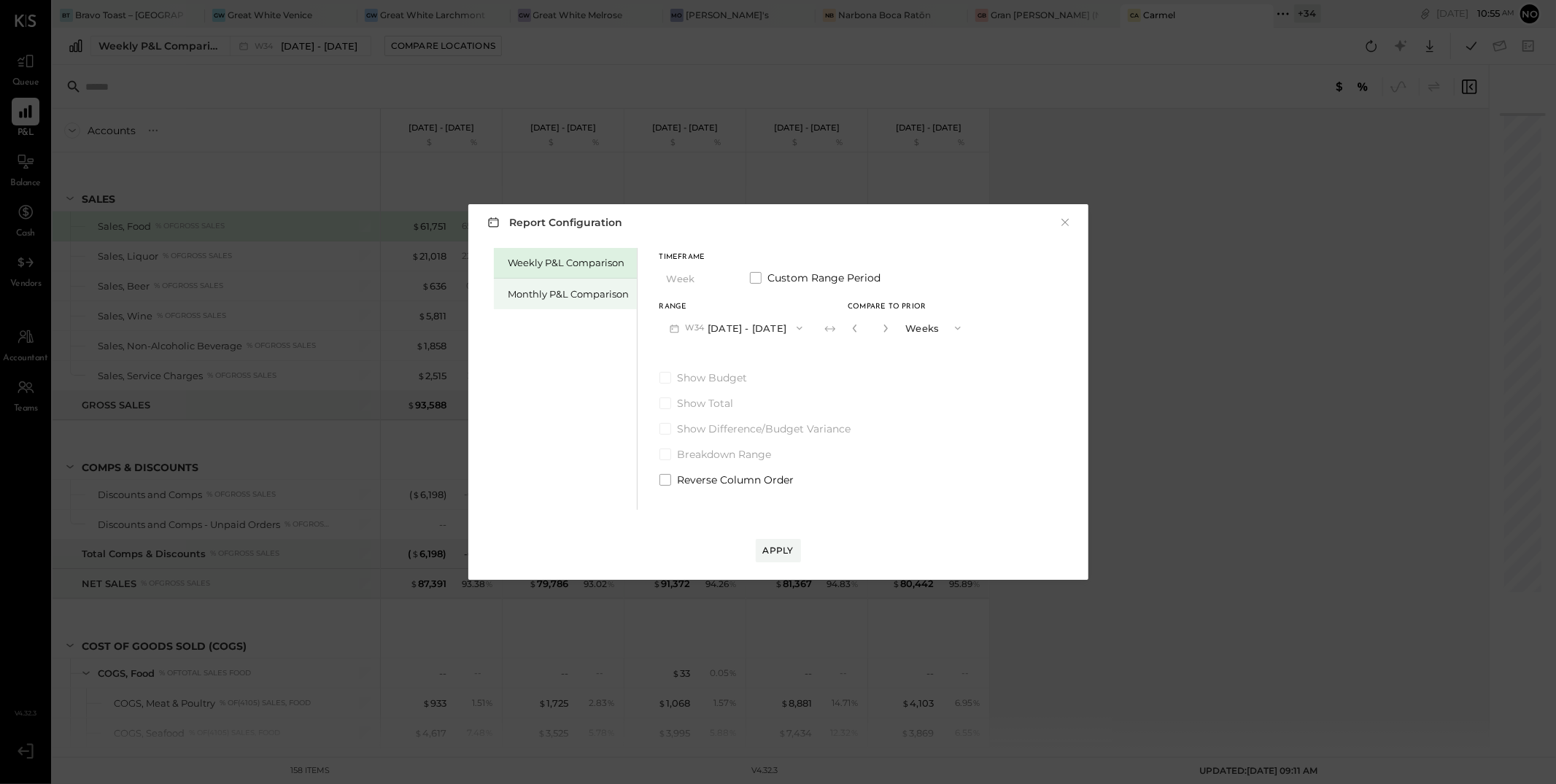
click at [547, 296] on div "Monthly P&L Comparison" at bounding box center [569, 294] width 121 height 14
click at [748, 331] on button "M08 [DATE] - [DATE]" at bounding box center [737, 328] width 154 height 27
click at [748, 331] on span "[DATE] - [DATE]" at bounding box center [730, 330] width 69 height 13
click at [850, 333] on div "Compare" at bounding box center [853, 327] width 48 height 13
click at [882, 326] on icon "button" at bounding box center [886, 328] width 9 height 9
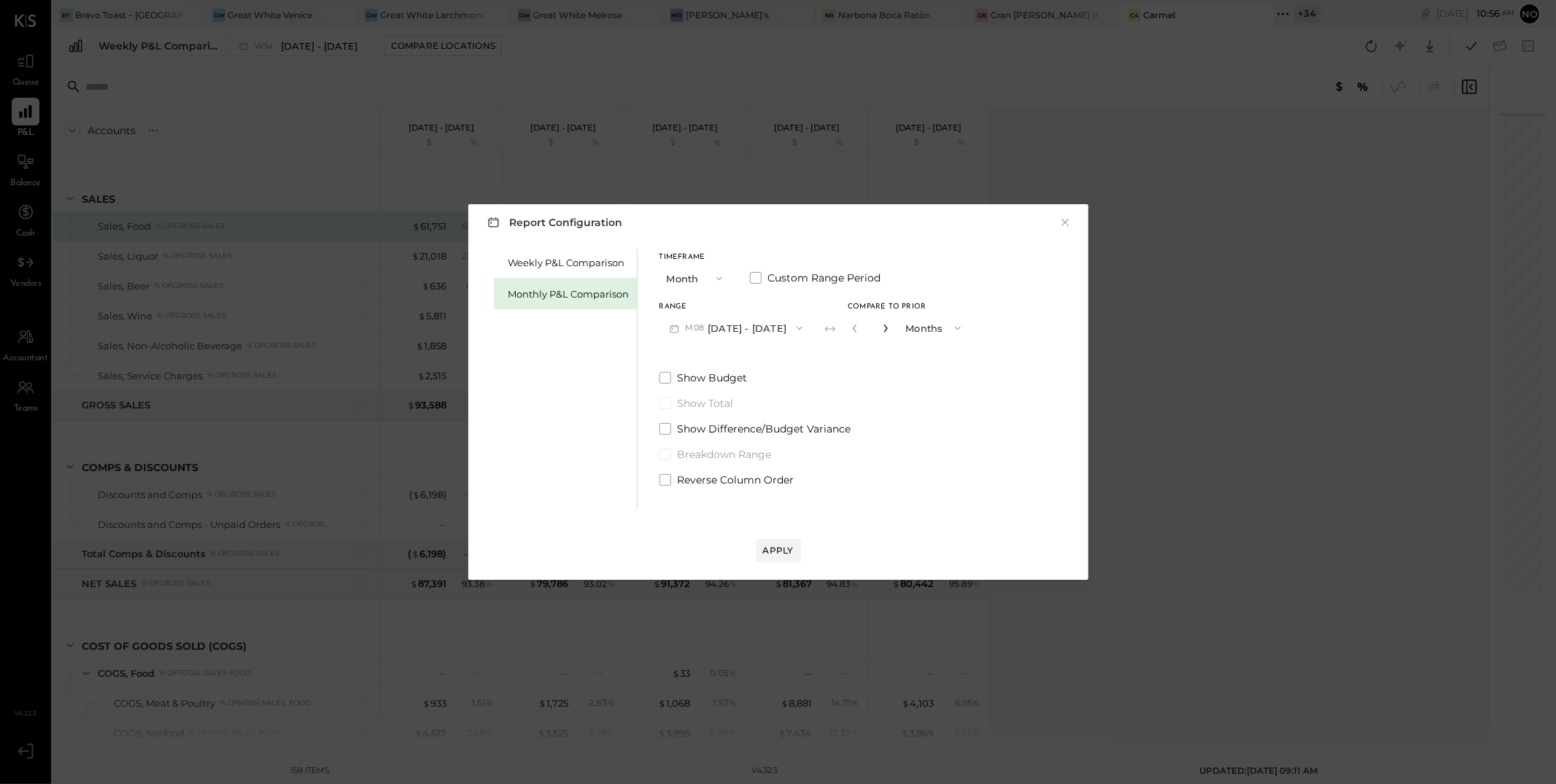
click at [882, 326] on icon "button" at bounding box center [886, 328] width 9 height 9
type input "*"
click at [775, 552] on div "Apply" at bounding box center [778, 550] width 30 height 13
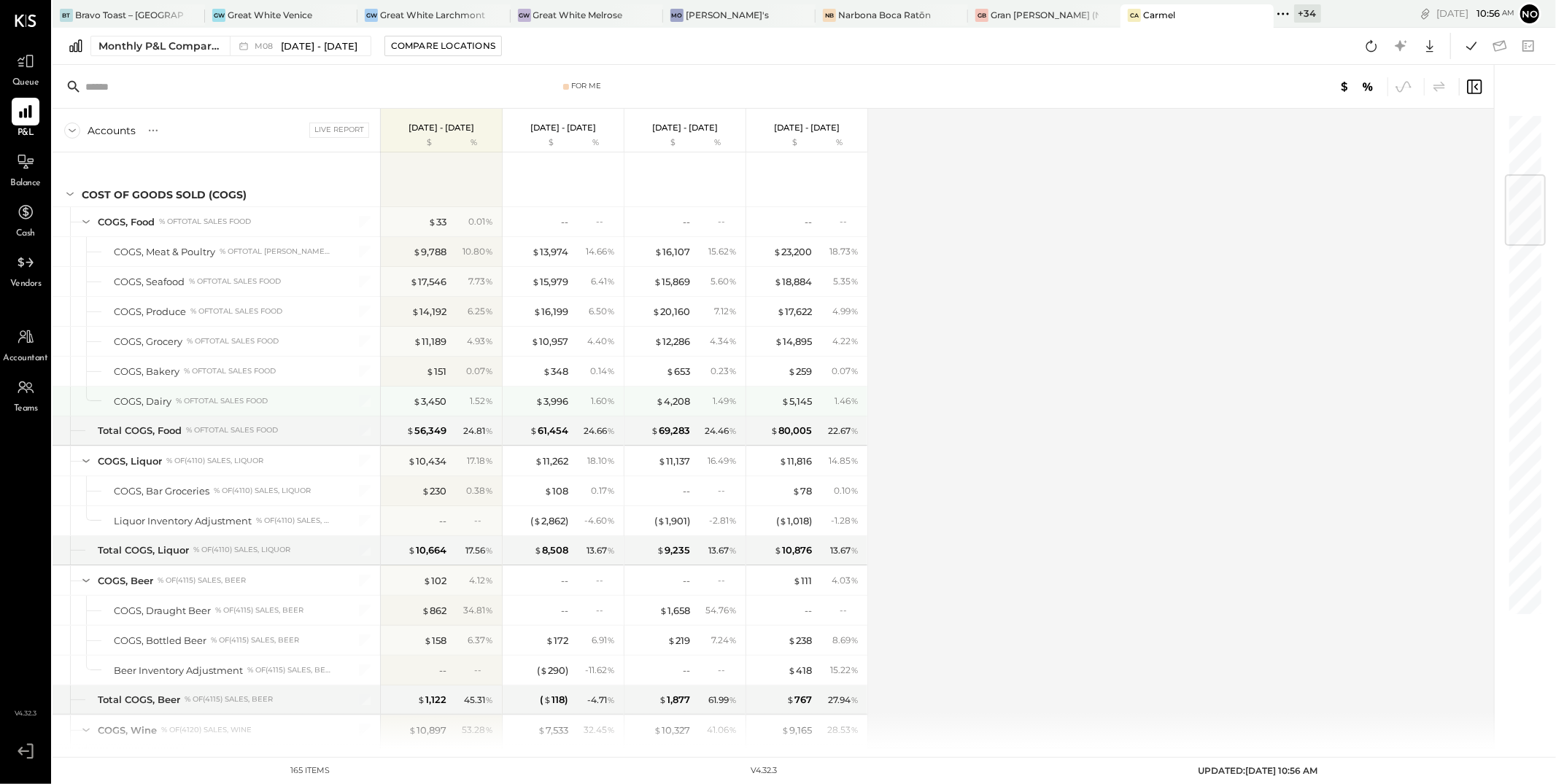
scroll to position [500, 0]
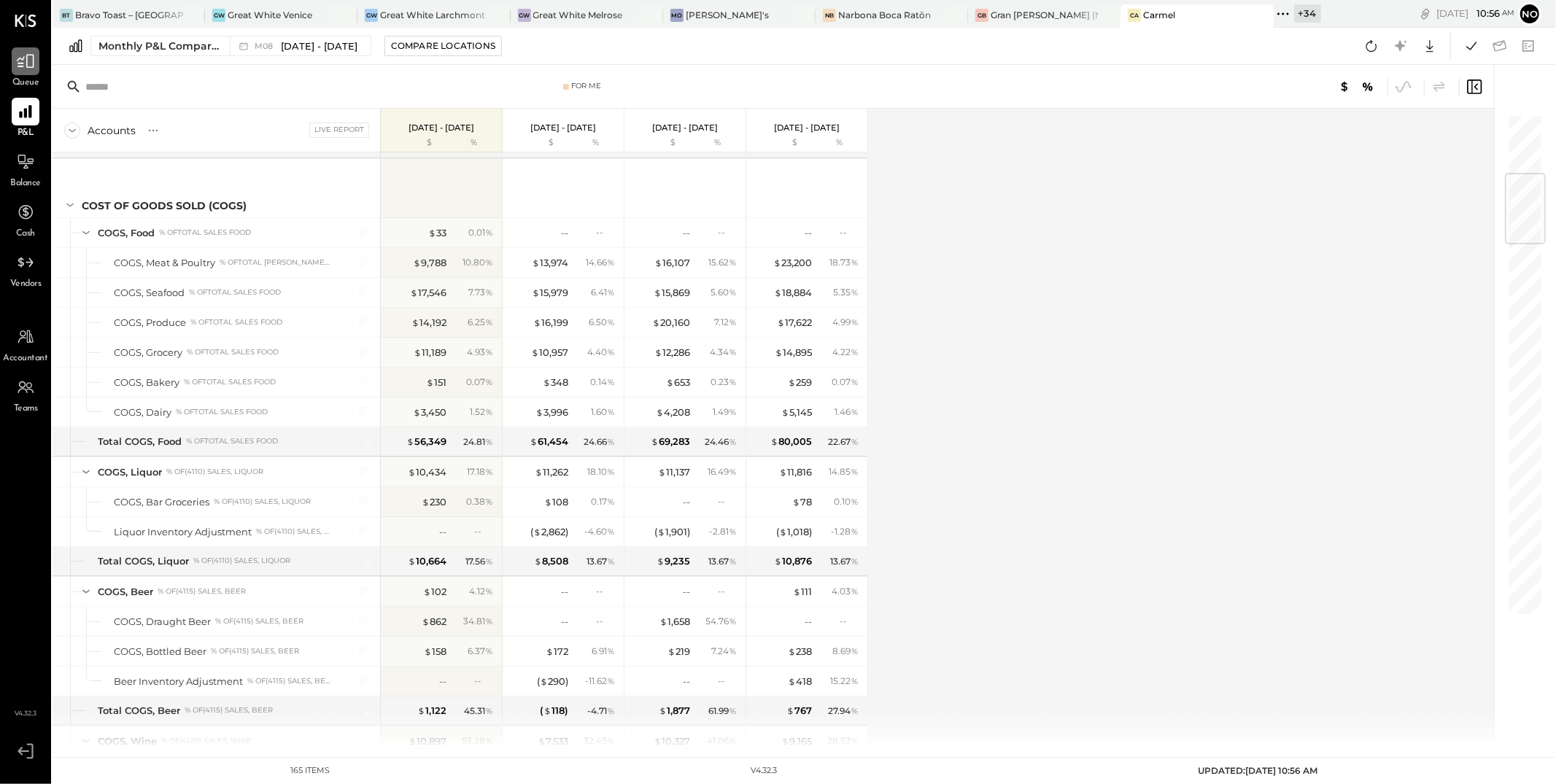
click at [26, 56] on icon at bounding box center [25, 61] width 18 height 14
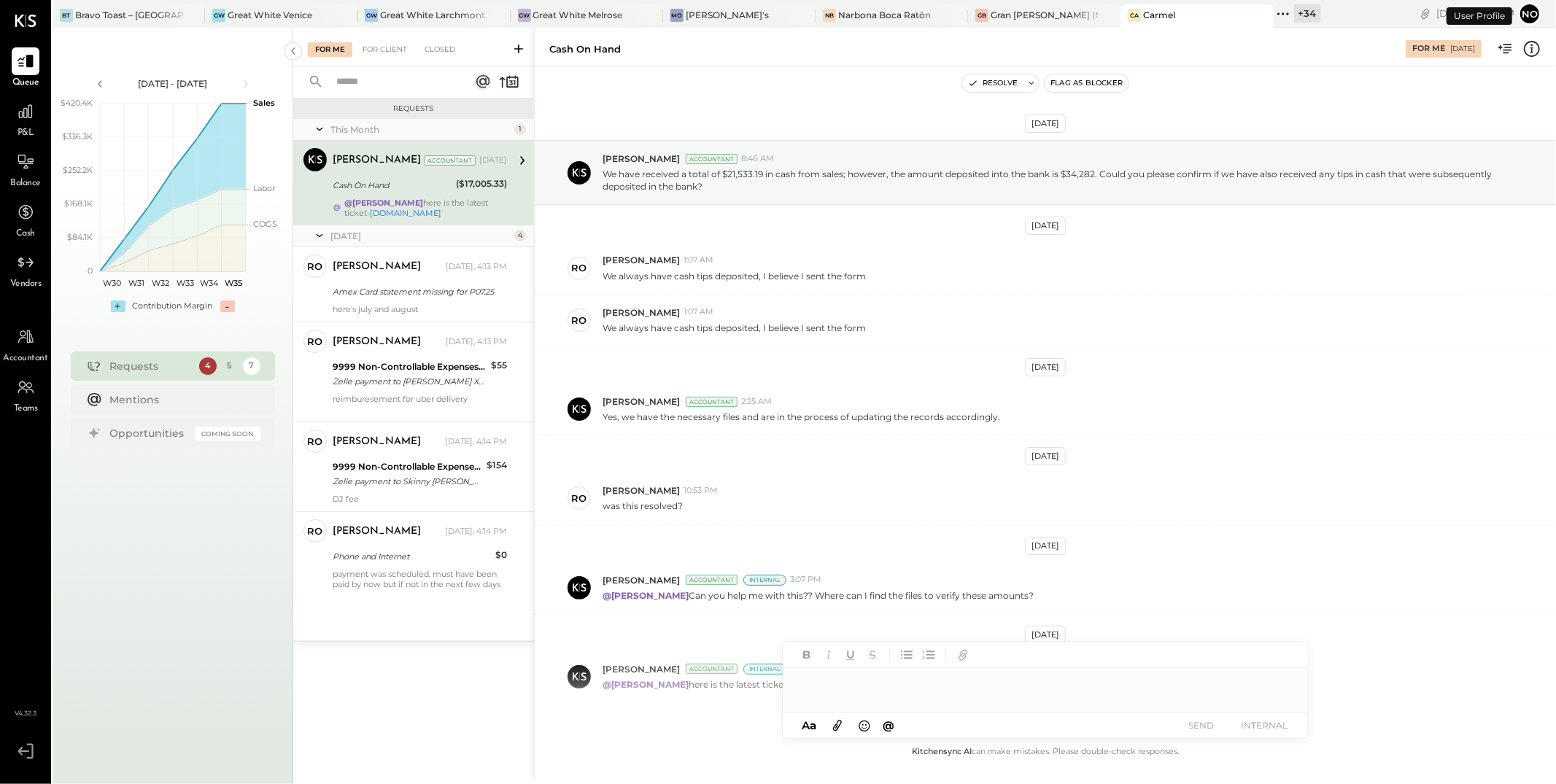
scroll to position [68, 0]
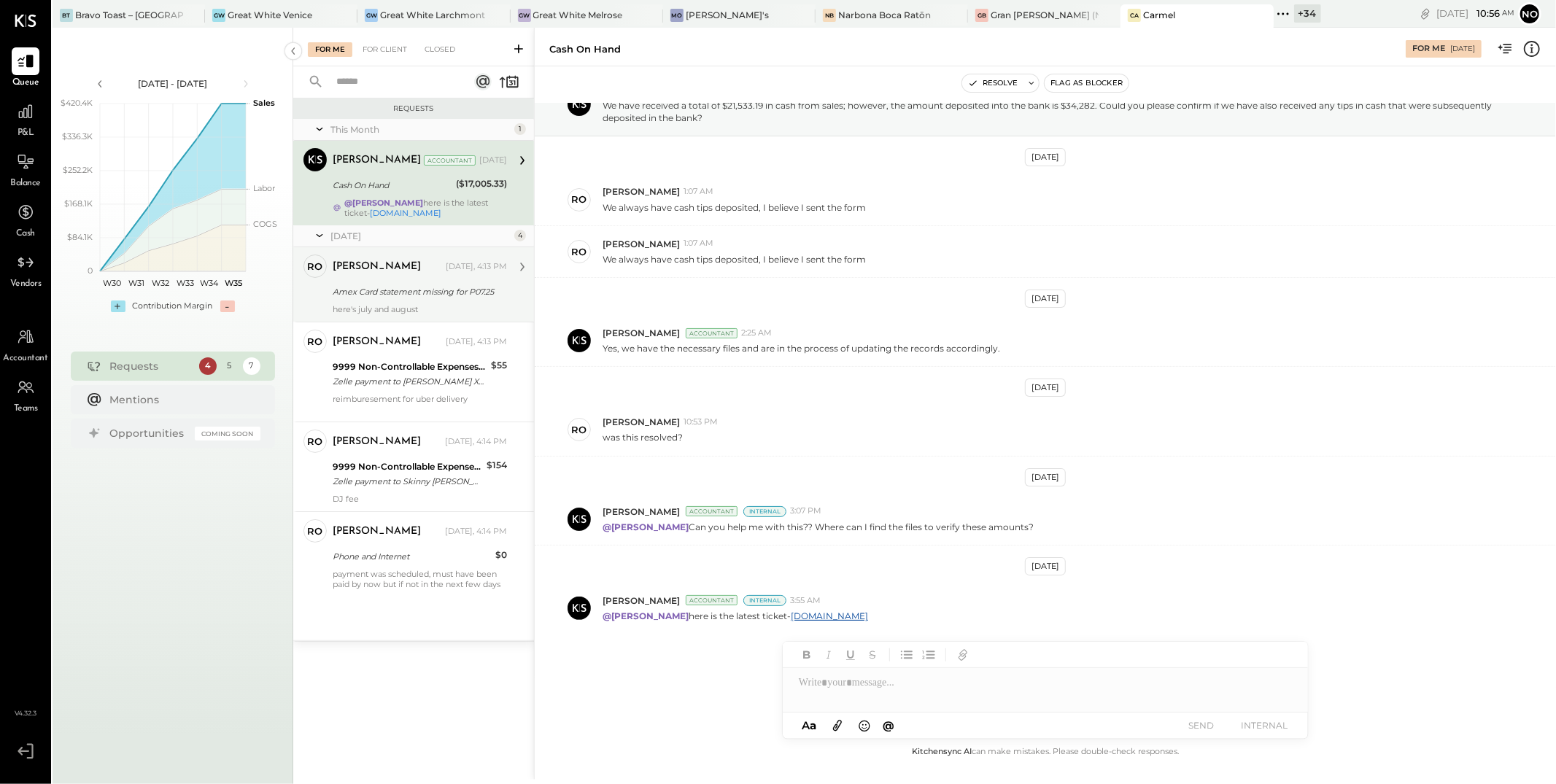
click at [404, 287] on div "Amex Card statement missing for P07.25" at bounding box center [417, 291] width 170 height 15
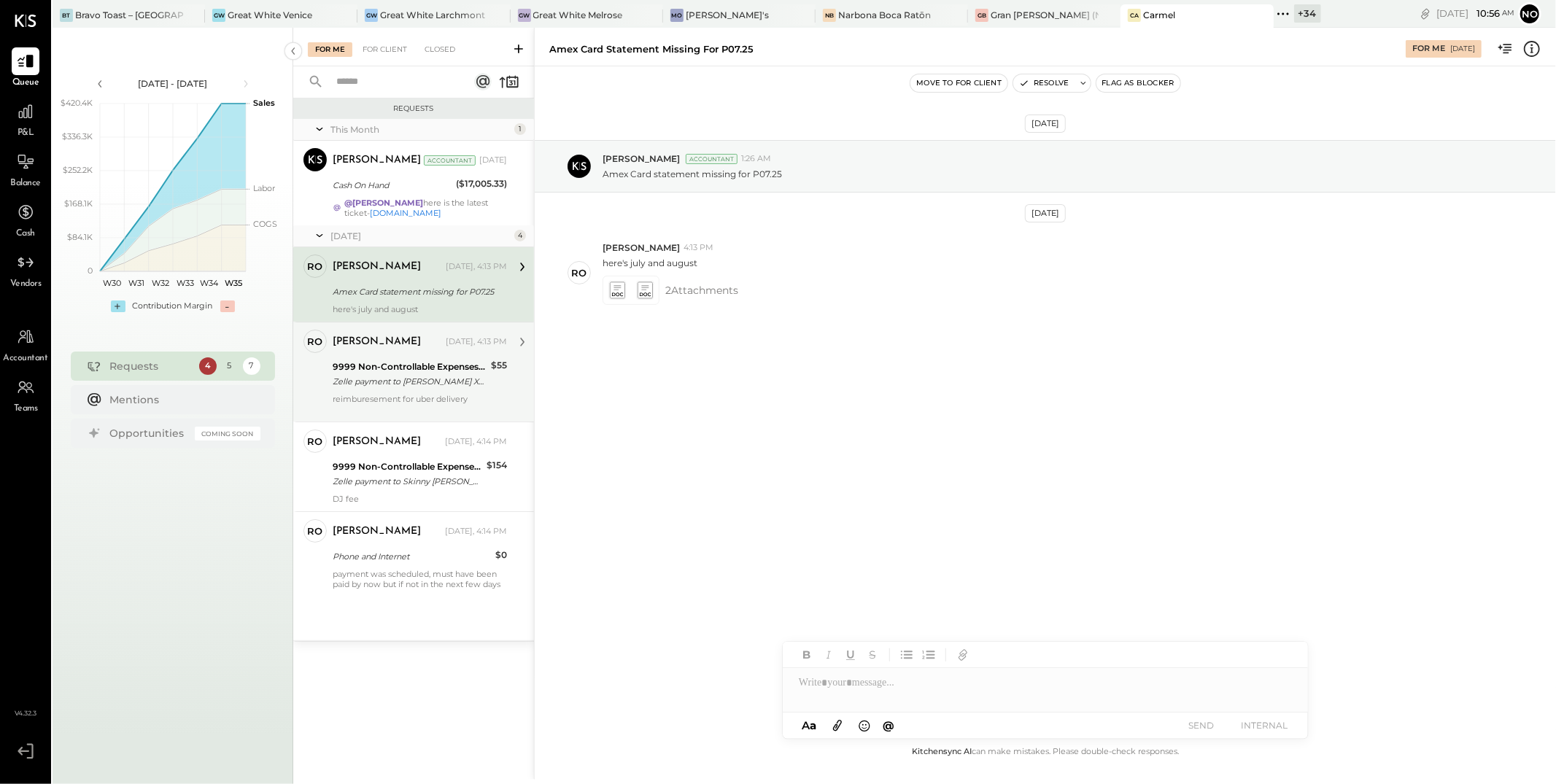
click at [398, 383] on div "Zelle payment to [PERSON_NAME] XXXXXXX5873" at bounding box center [410, 381] width 154 height 15
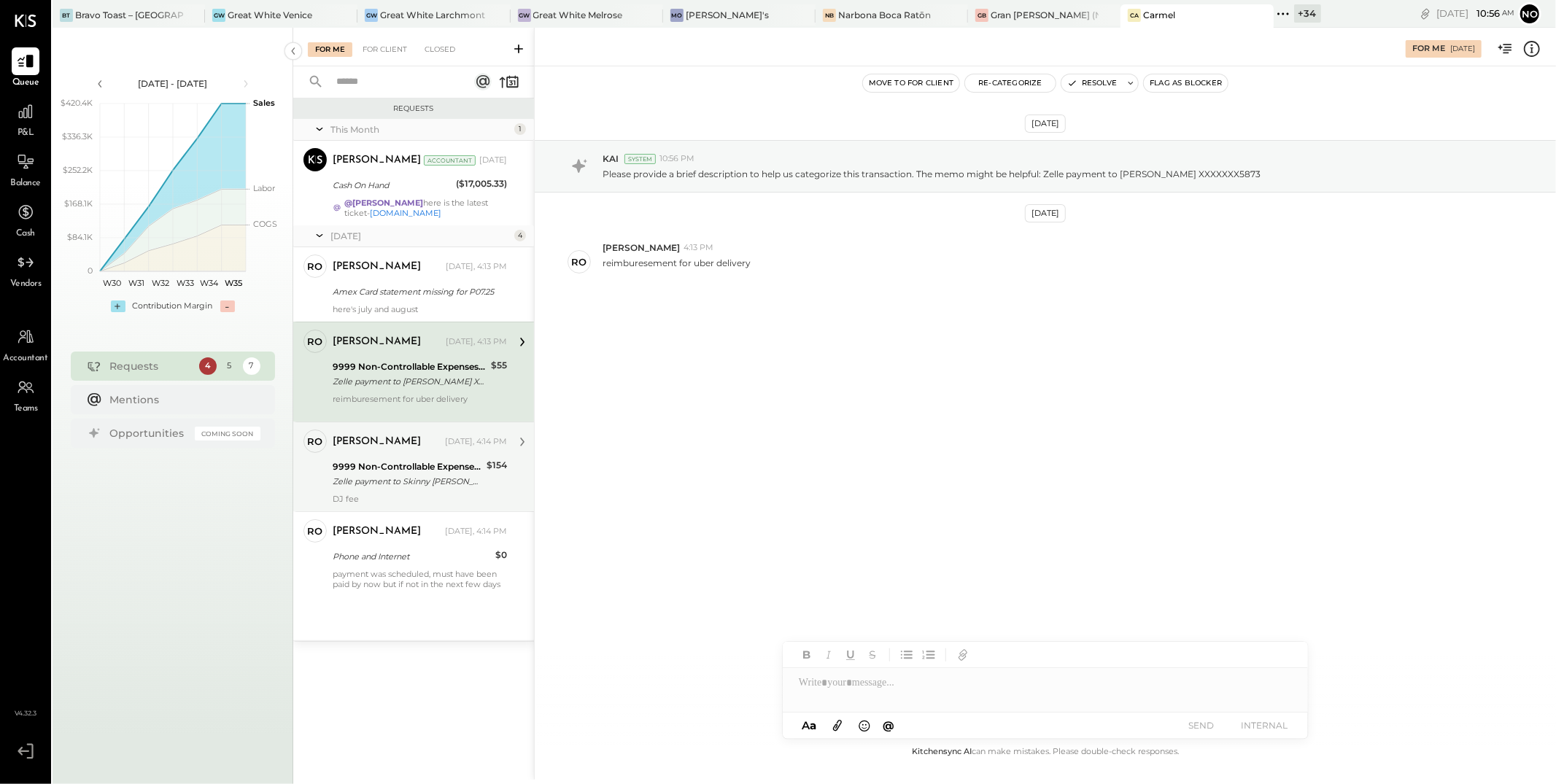
click at [430, 464] on div "9999 Non-Controllable Expenses:Other Income and Expenses:To Be Classified" at bounding box center [408, 466] width 150 height 15
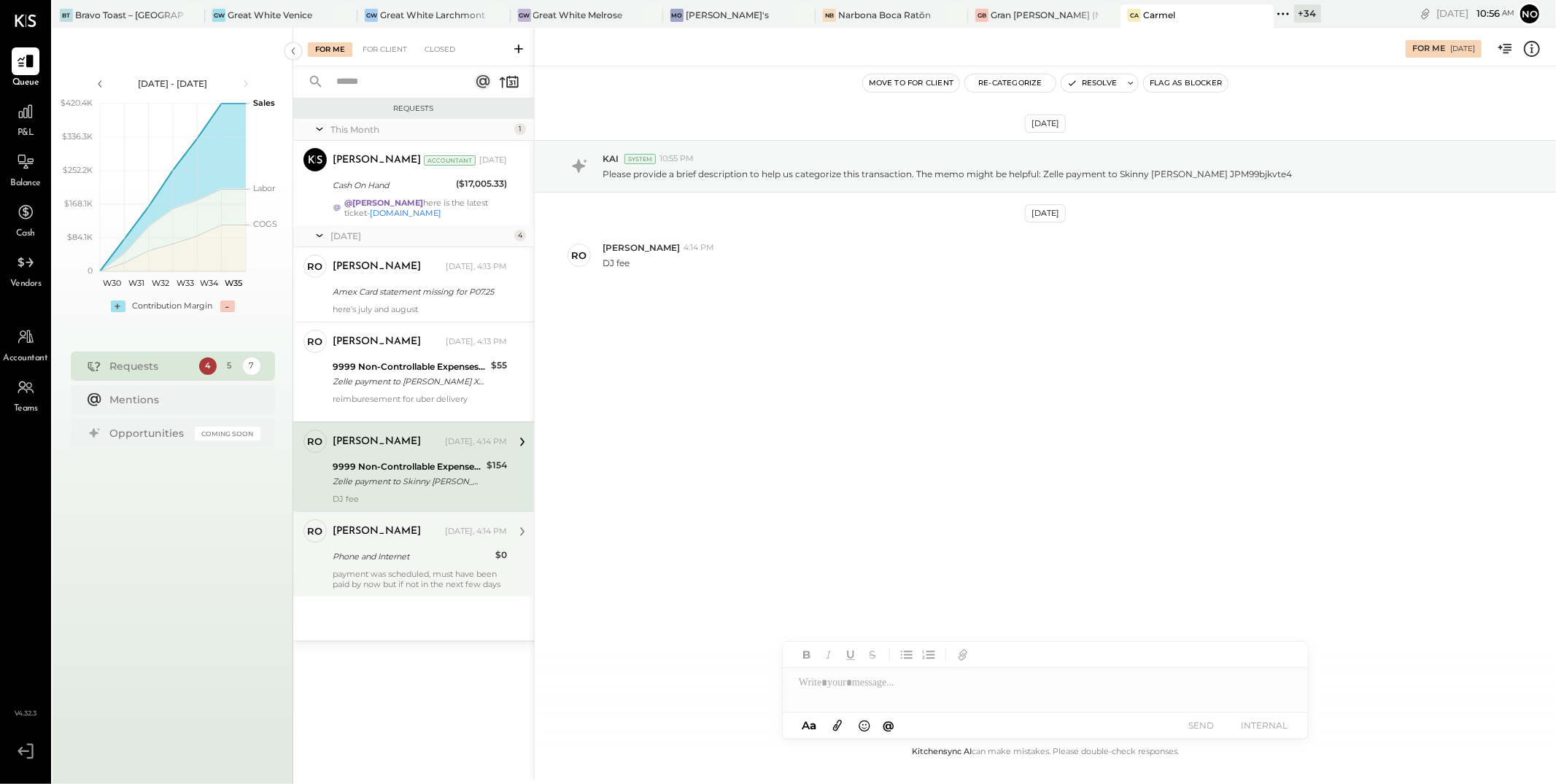
click at [403, 559] on div "Phone and Internet" at bounding box center [412, 556] width 159 height 15
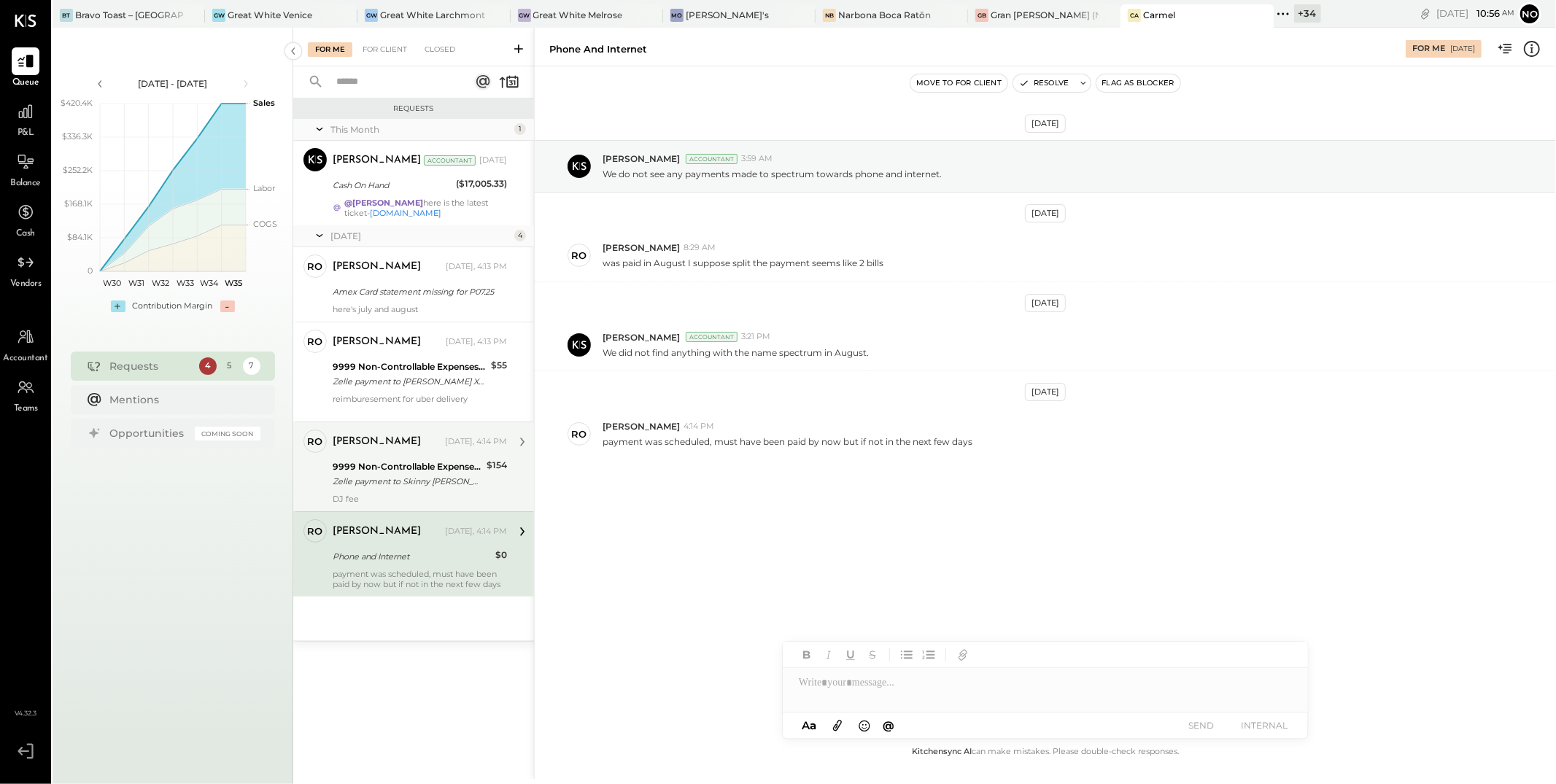
click at [416, 467] on div "9999 Non-Controllable Expenses:Other Income and Expenses:To Be Classified" at bounding box center [408, 466] width 150 height 15
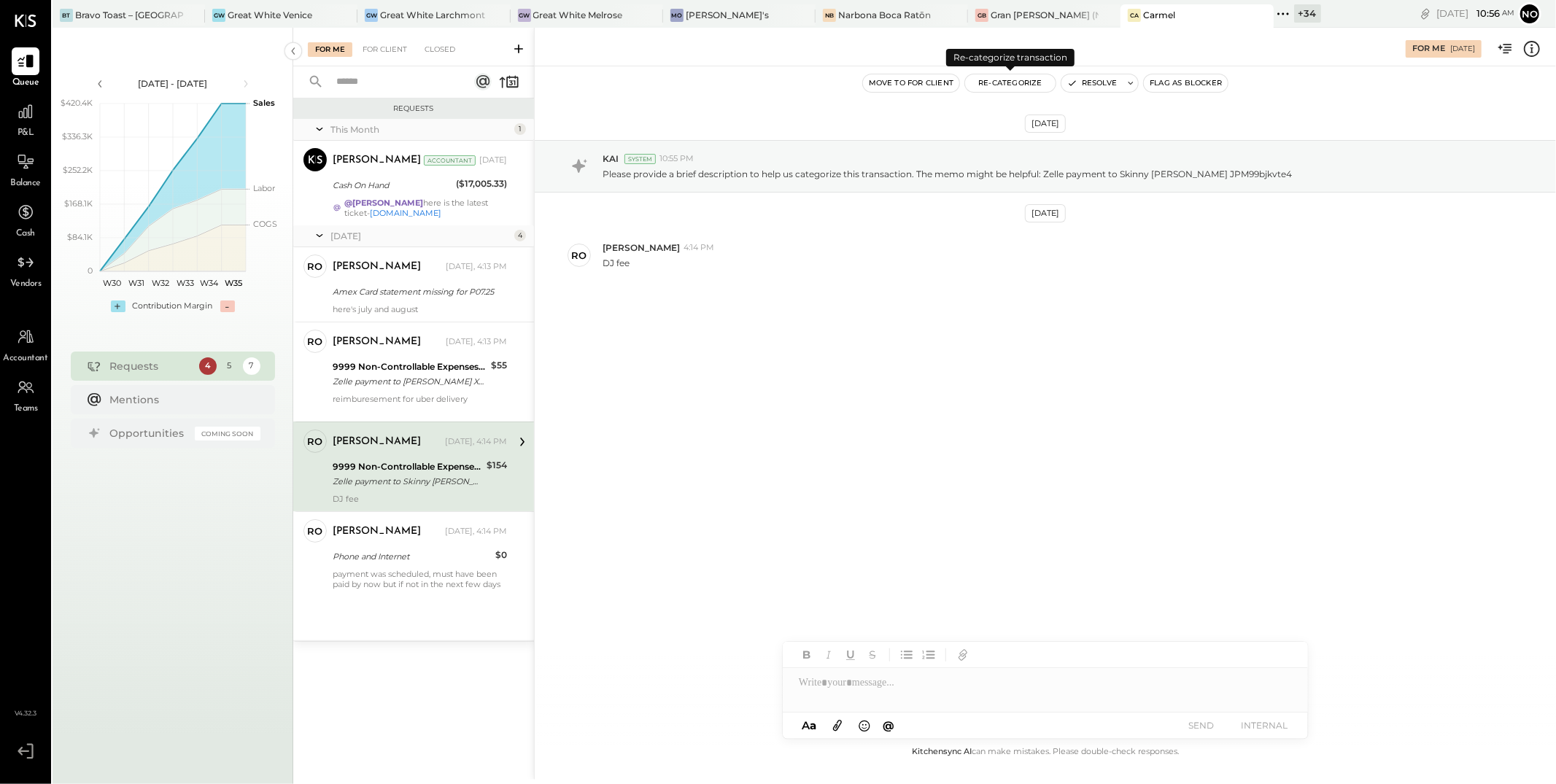
click at [1000, 85] on button "Re-Categorize" at bounding box center [1010, 83] width 90 height 18
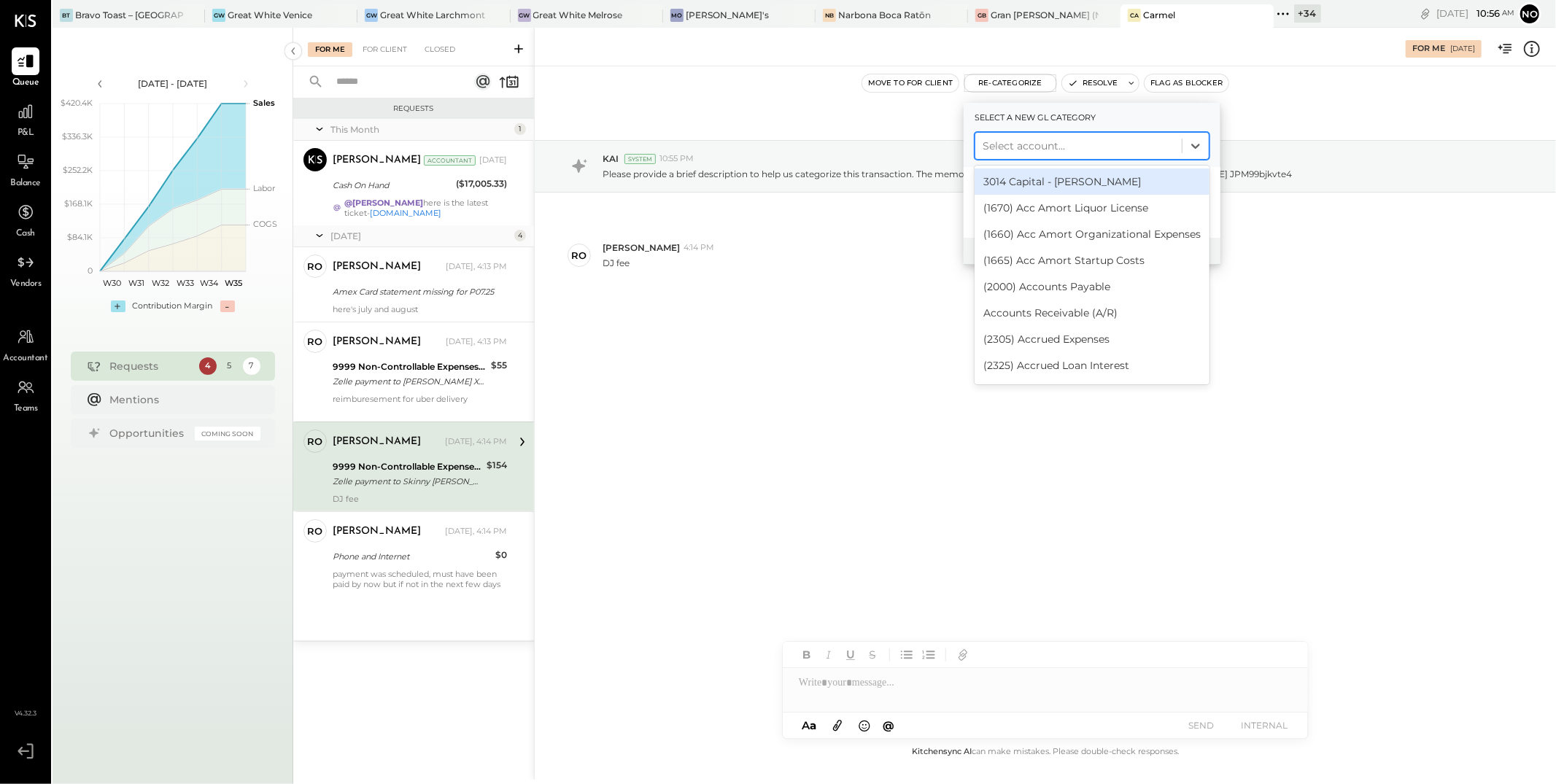
click at [1008, 138] on div at bounding box center [1078, 146] width 192 height 18
type input "**"
click at [1004, 150] on div at bounding box center [1078, 146] width 192 height 18
type input "**"
click at [1022, 184] on div "(6305) Music & DJ" at bounding box center [1092, 181] width 235 height 26
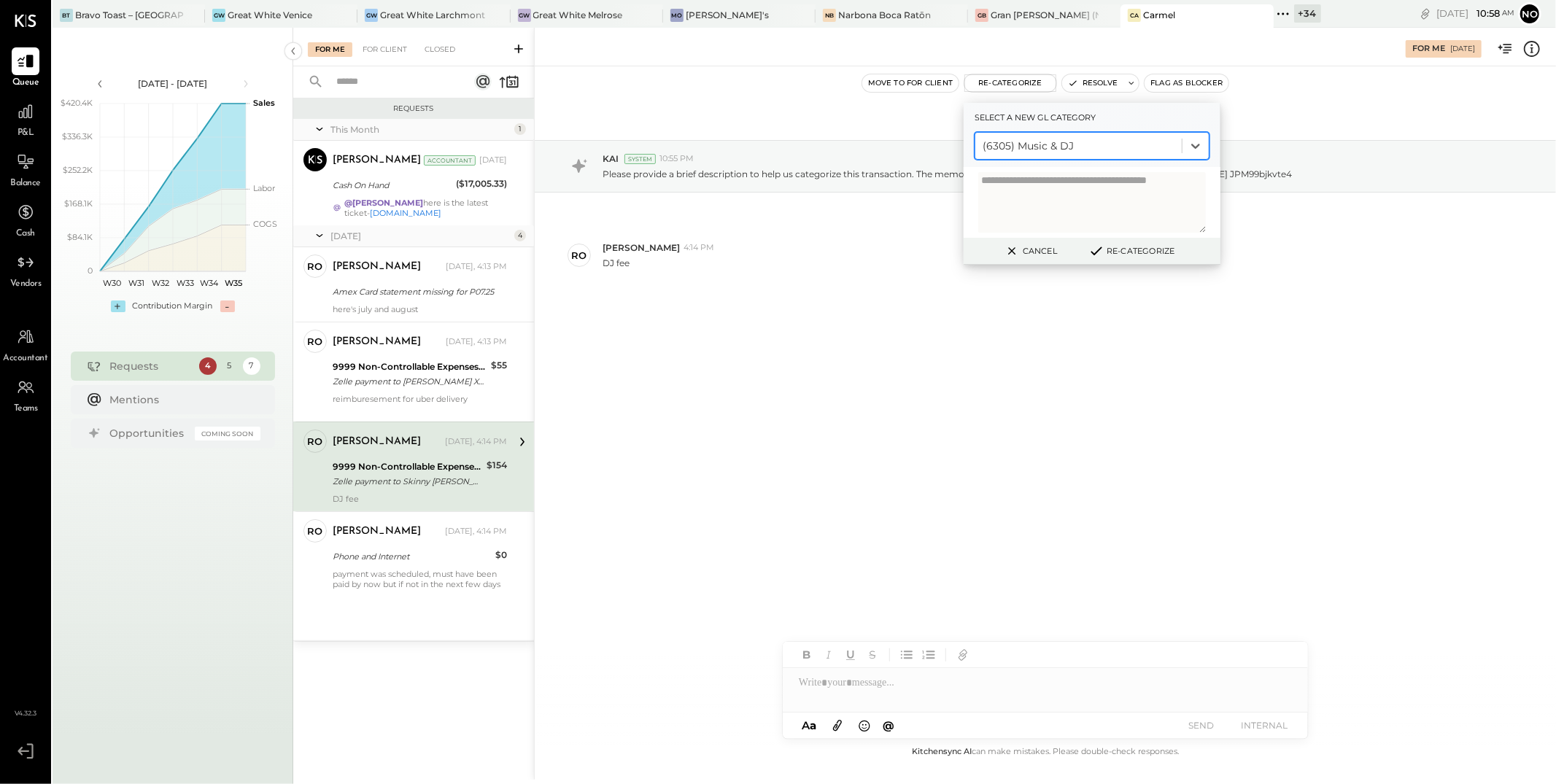
click at [1133, 252] on button "Re-Categorize" at bounding box center [1131, 251] width 96 height 18
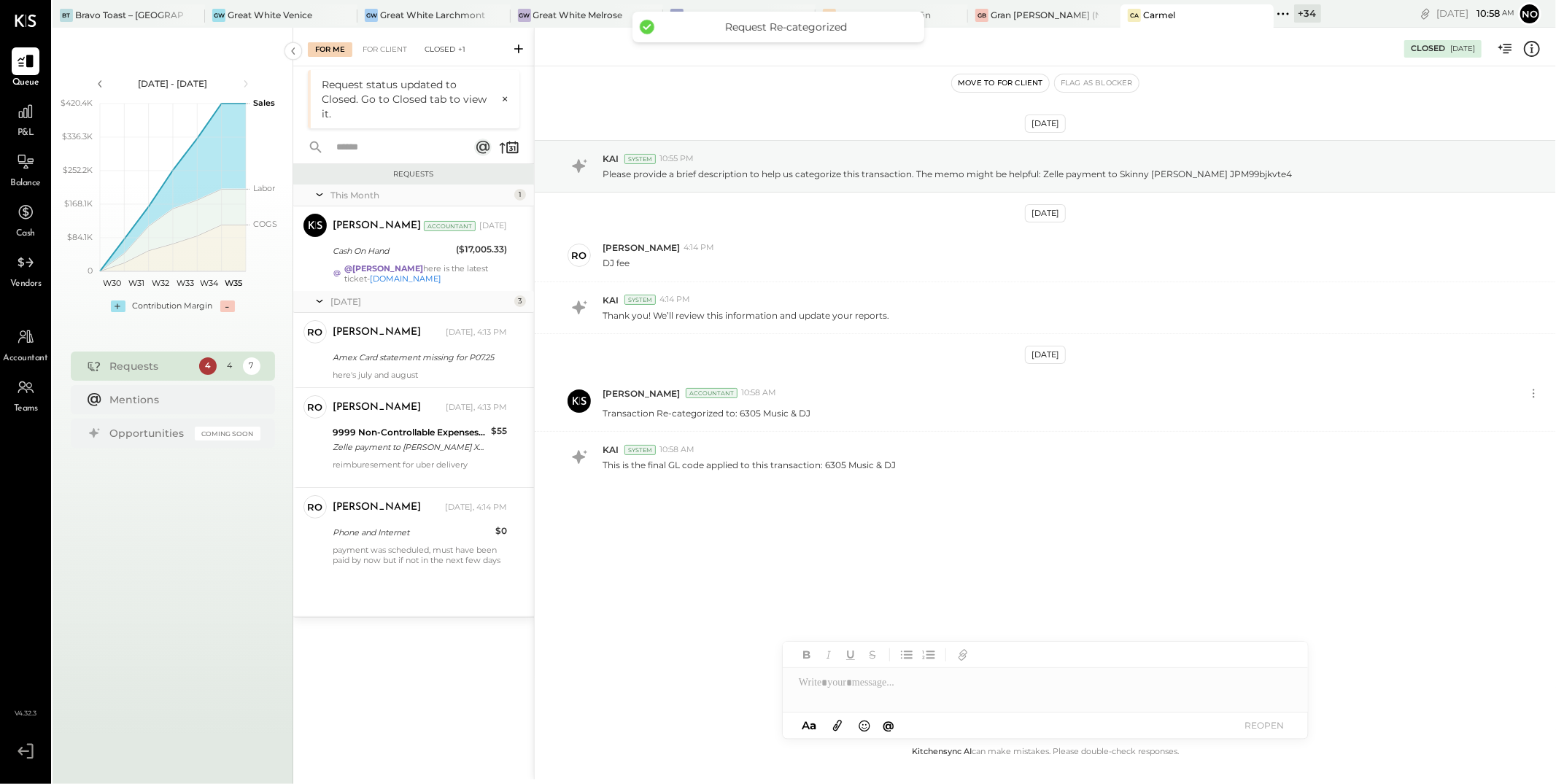
click at [451, 51] on div "Closed +1" at bounding box center [445, 49] width 55 height 15
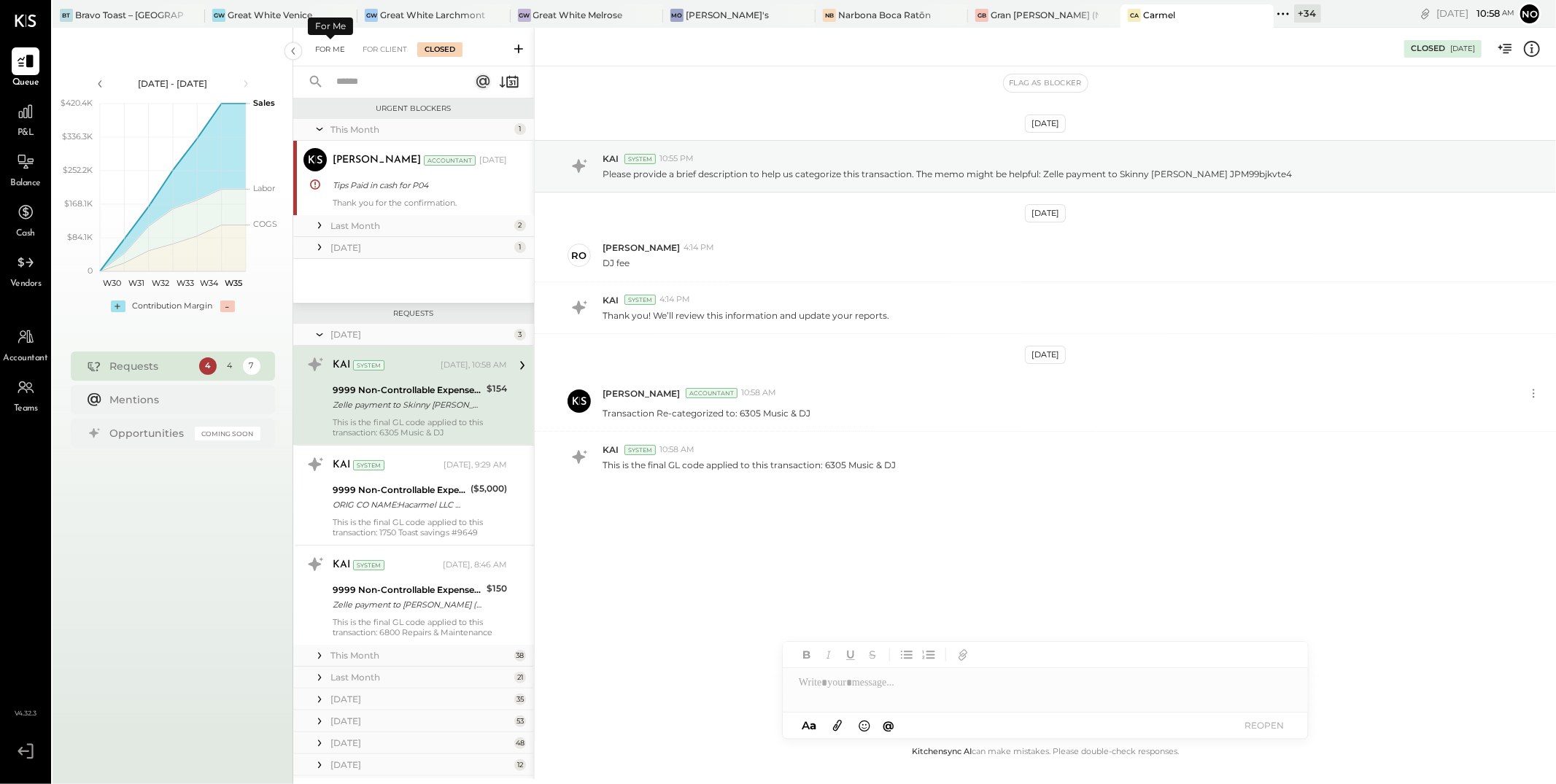
click at [327, 46] on div "For Me" at bounding box center [330, 49] width 45 height 15
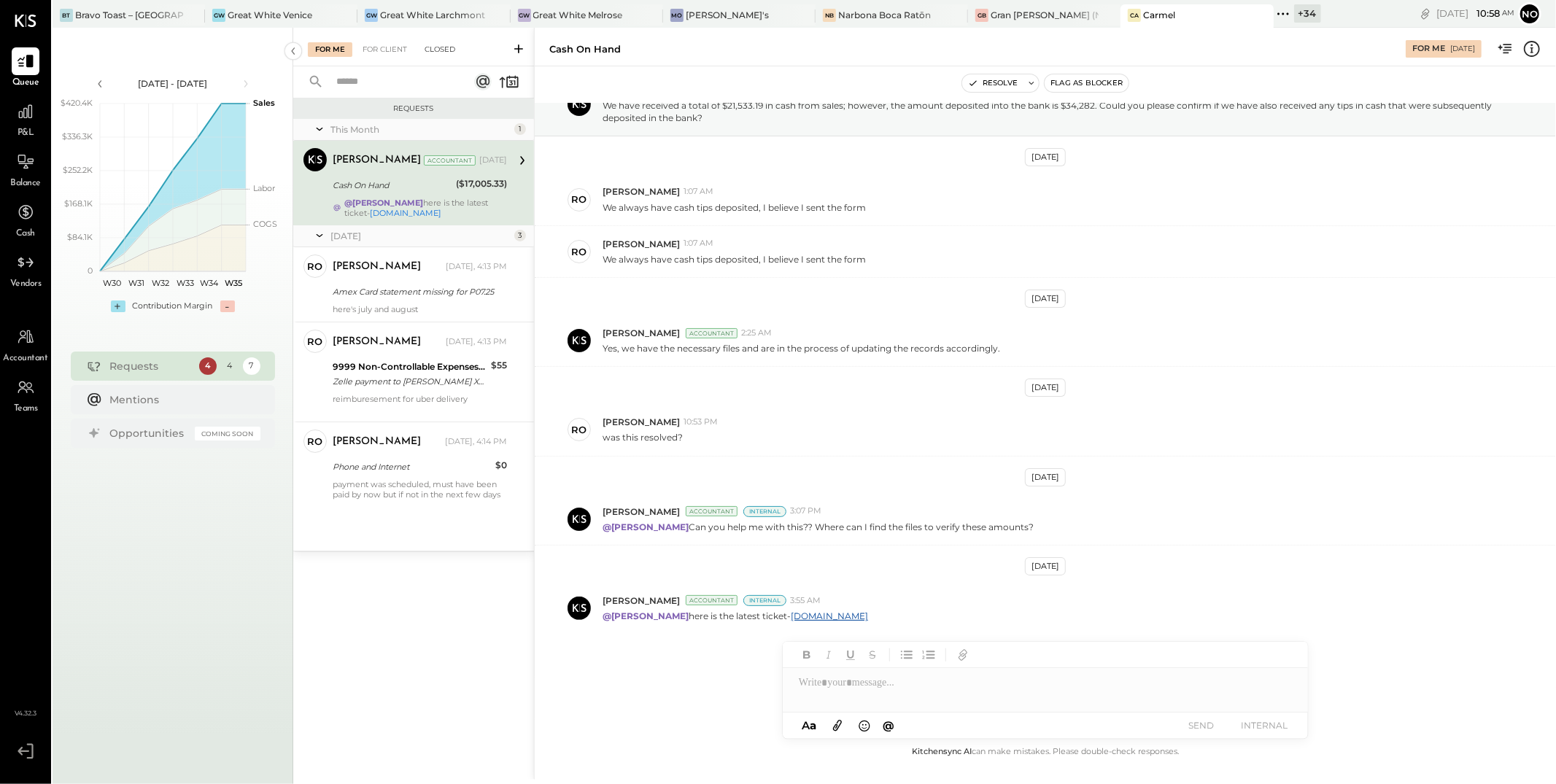
click at [433, 51] on div "Closed" at bounding box center [440, 49] width 45 height 15
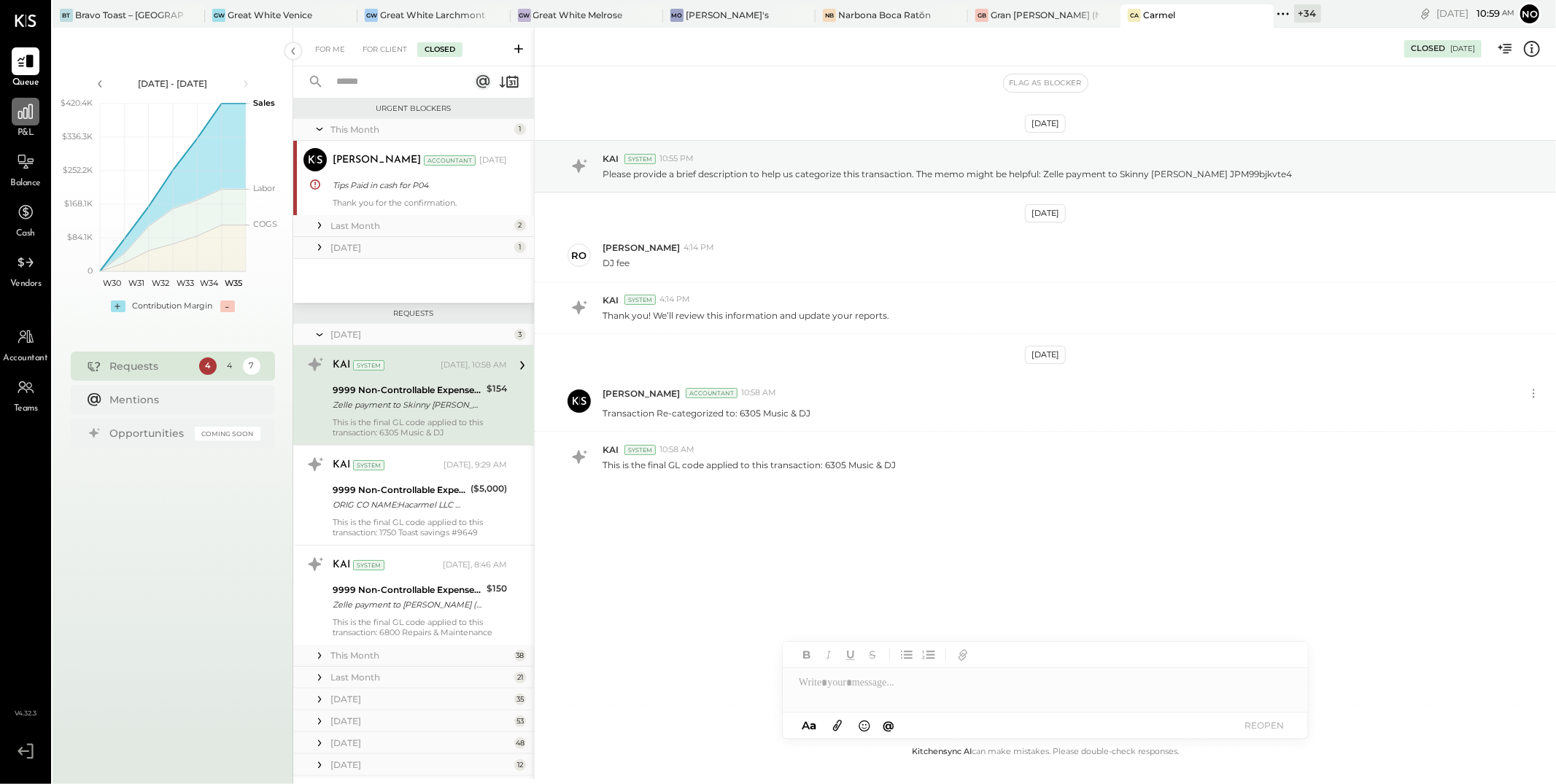
click at [21, 112] on icon at bounding box center [25, 111] width 15 height 15
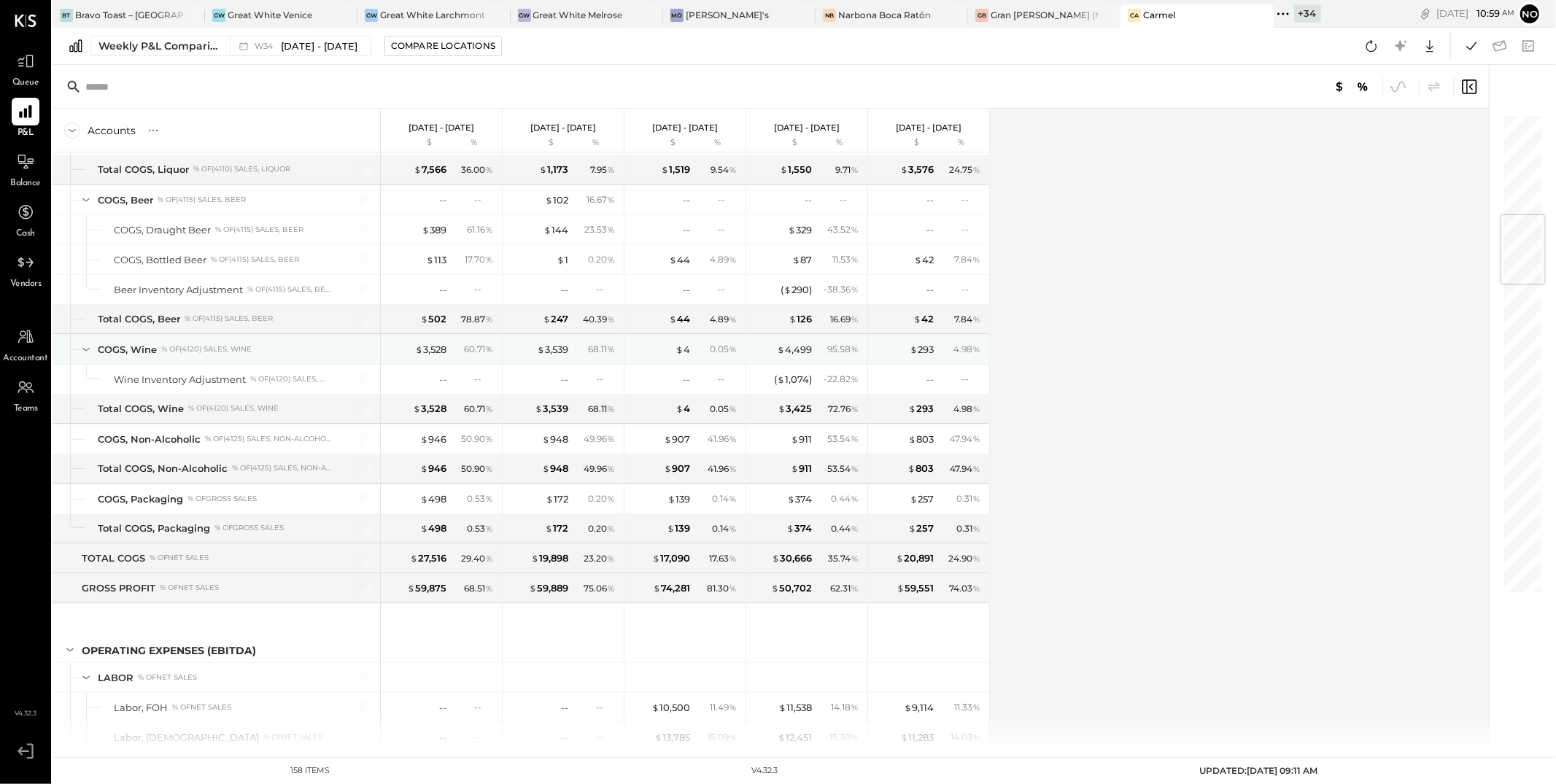
scroll to position [989, 0]
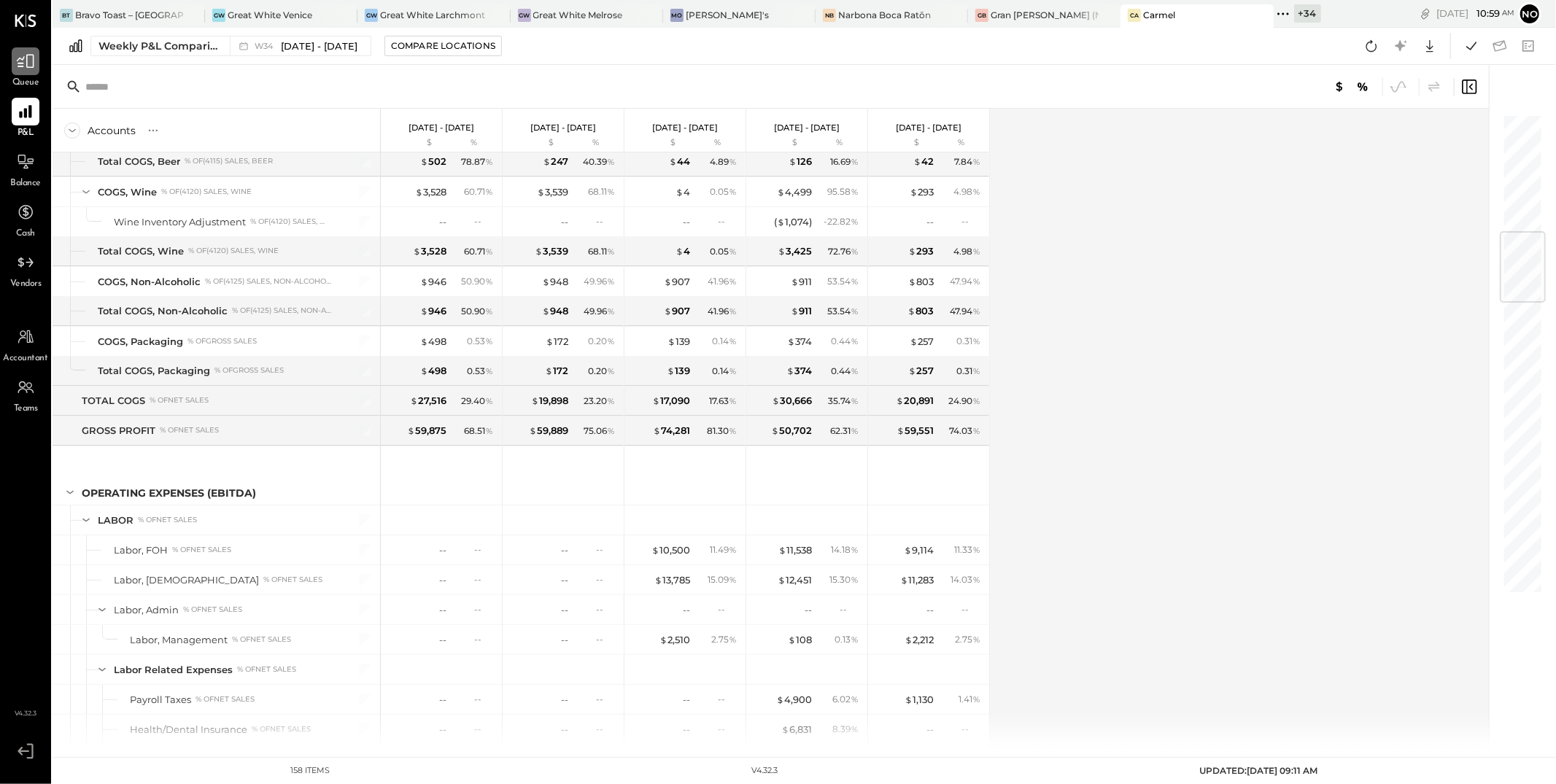
click at [35, 61] on icon at bounding box center [24, 60] width 18 height 18
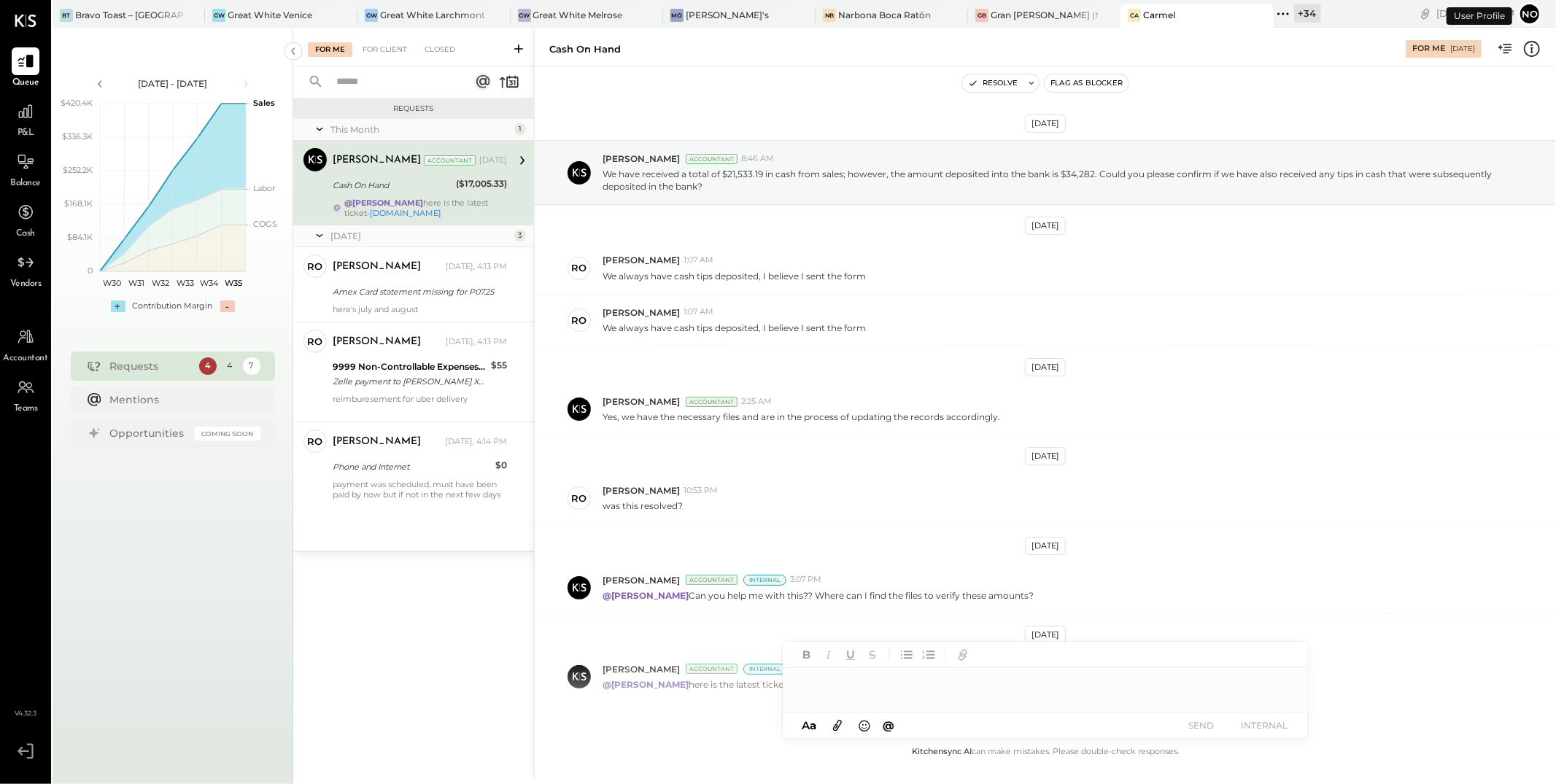
scroll to position [68, 0]
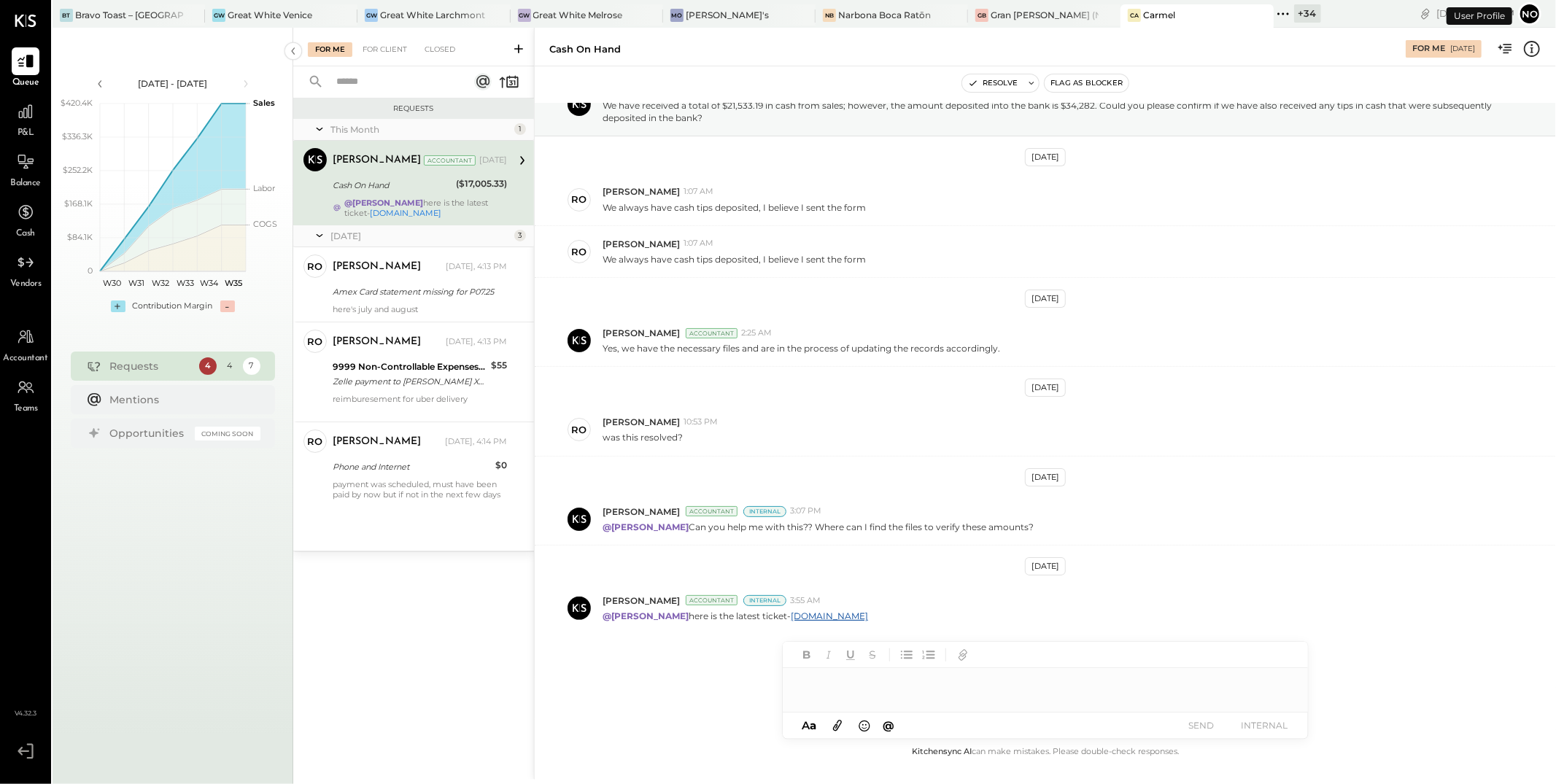
click at [406, 184] on div "Cash On Hand" at bounding box center [392, 185] width 119 height 15
click at [30, 177] on span "Balance" at bounding box center [24, 183] width 30 height 13
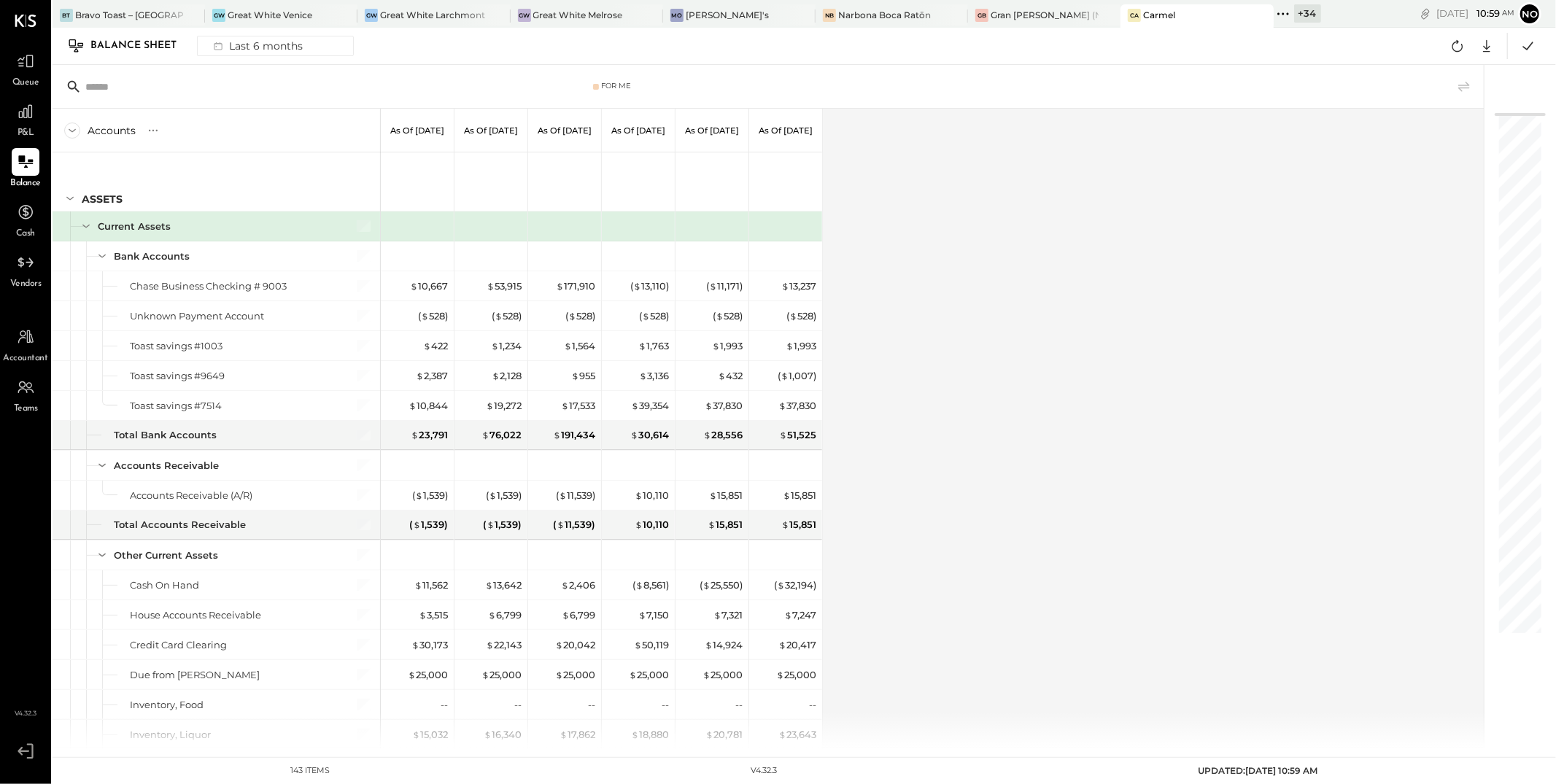
click at [1274, 15] on icon at bounding box center [1283, 13] width 18 height 18
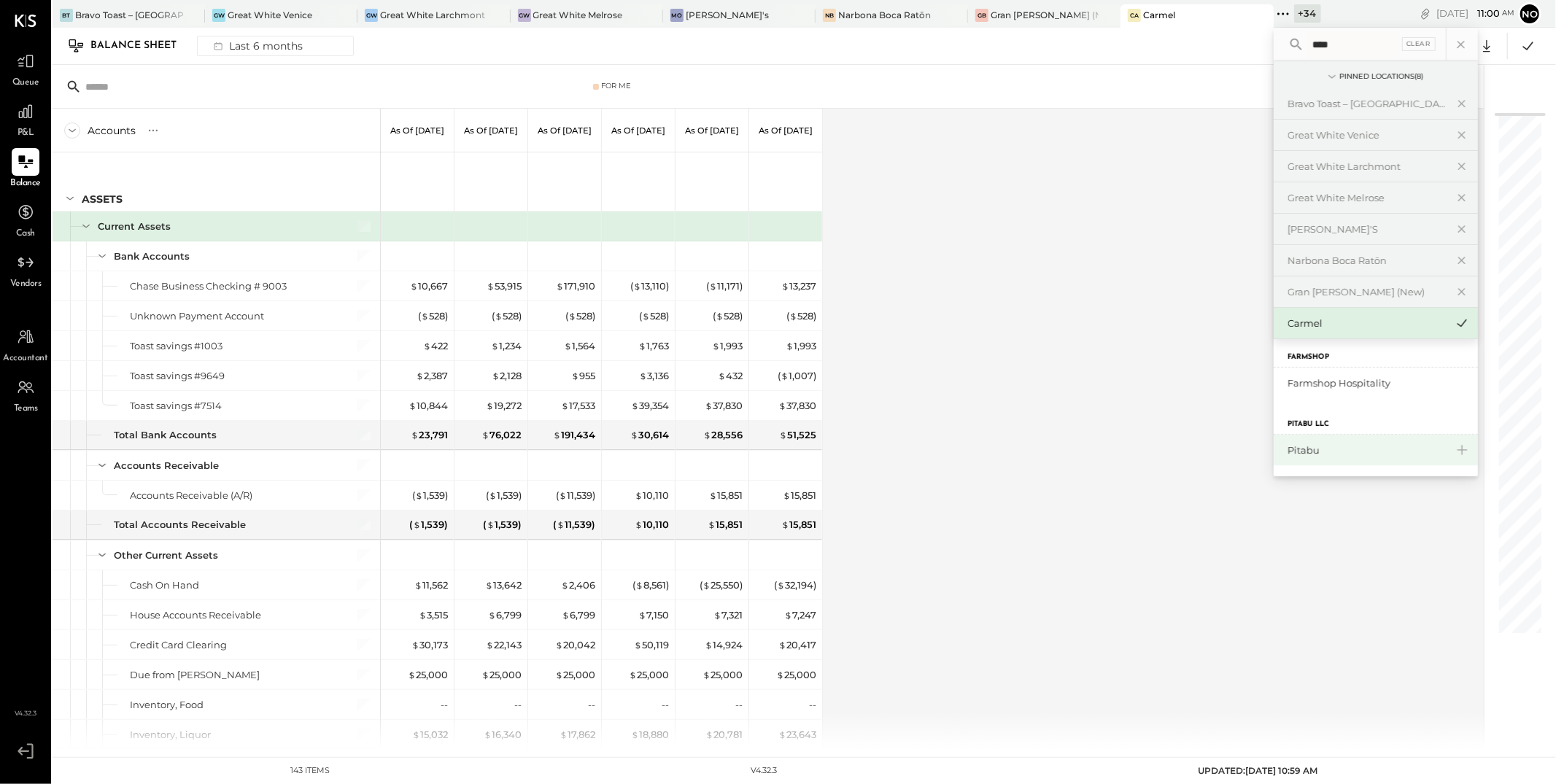
scroll to position [106, 0]
type input "****"
click at [1288, 448] on div "Pitabu" at bounding box center [1367, 450] width 158 height 14
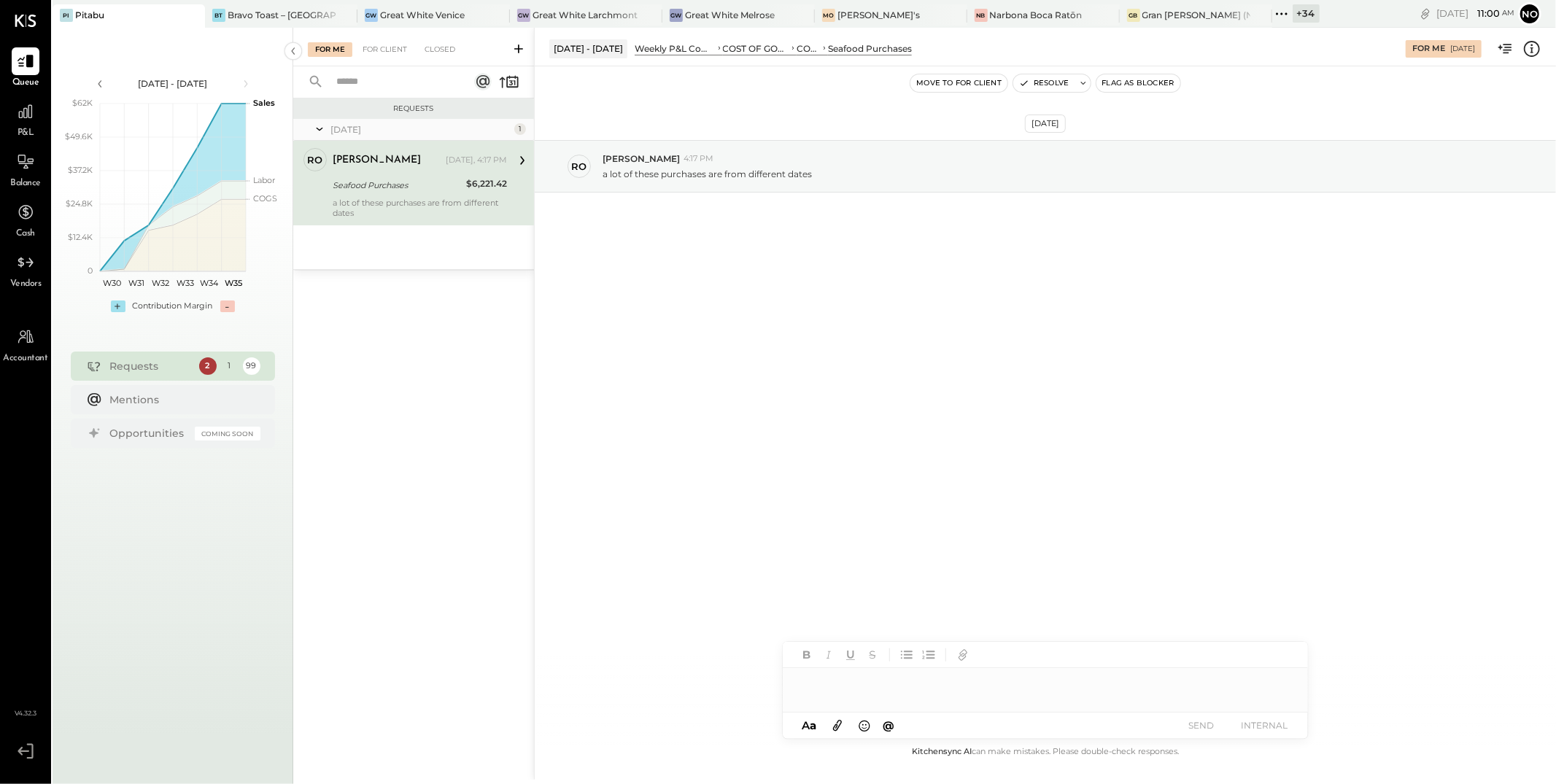
click at [407, 179] on div "Seafood Purchases" at bounding box center [397, 185] width 129 height 15
click at [37, 121] on div at bounding box center [25, 111] width 27 height 27
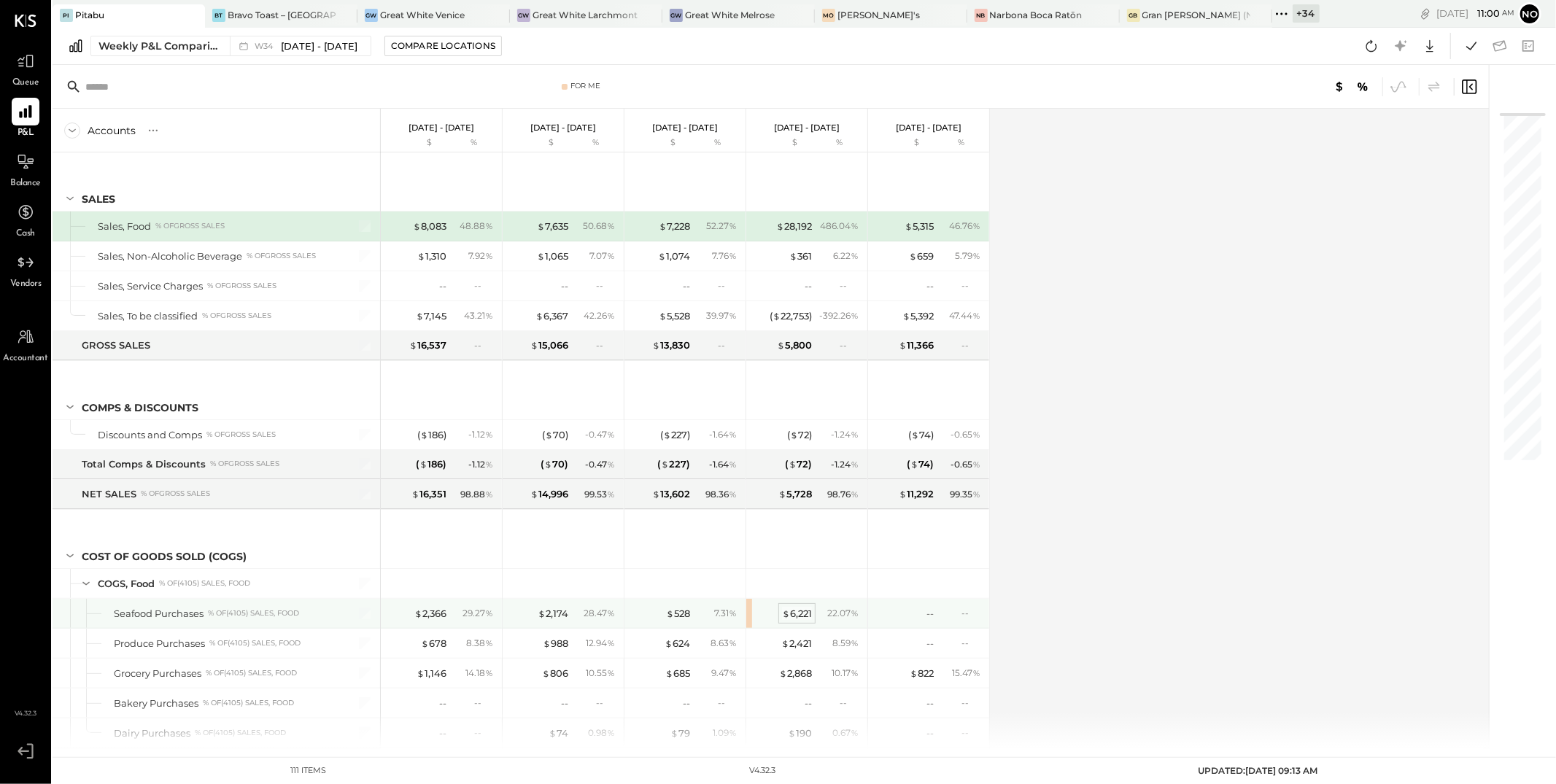
click at [805, 611] on div "$ 6,221" at bounding box center [797, 614] width 30 height 14
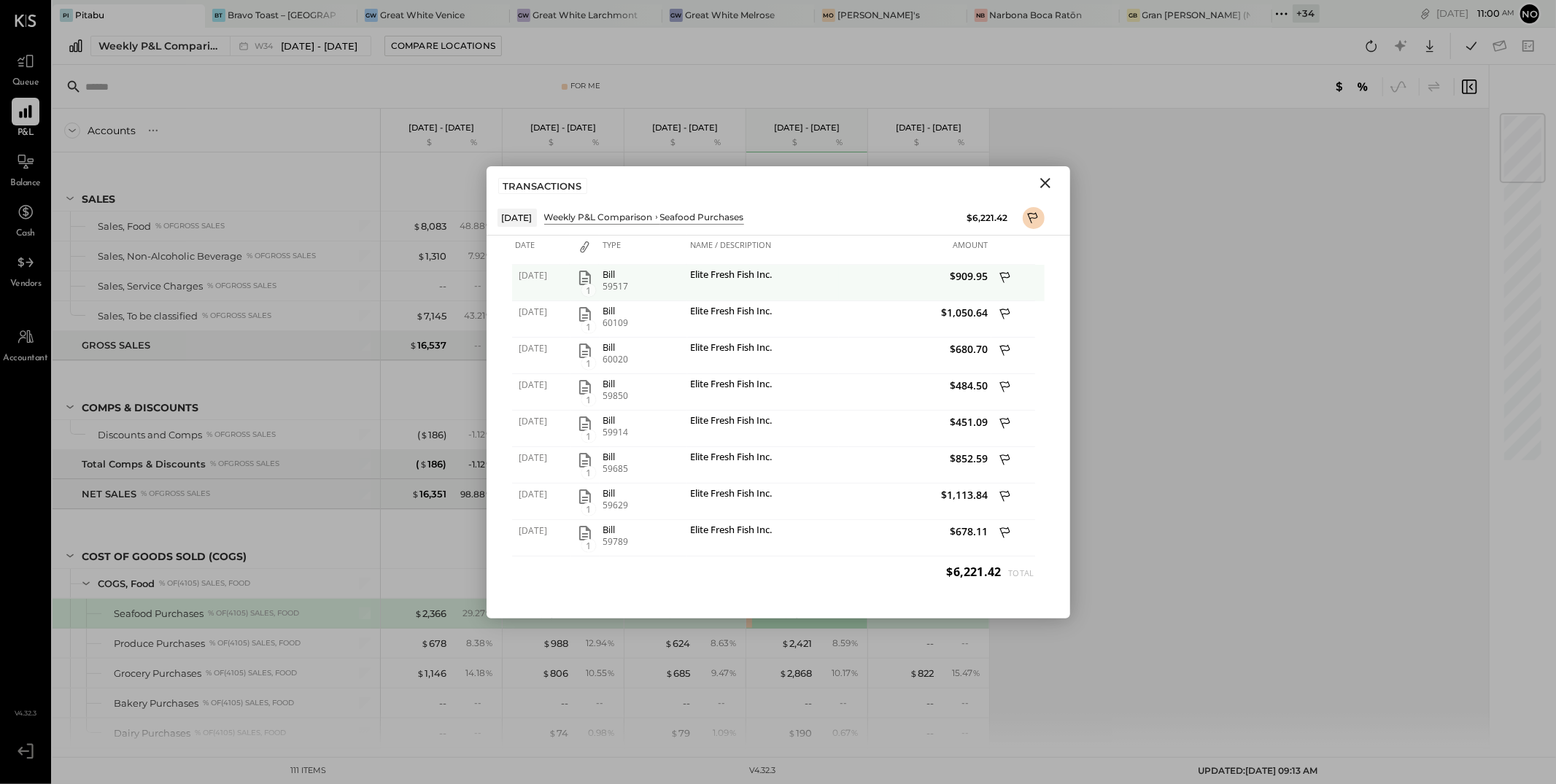
click at [583, 279] on icon "button" at bounding box center [585, 278] width 18 height 18
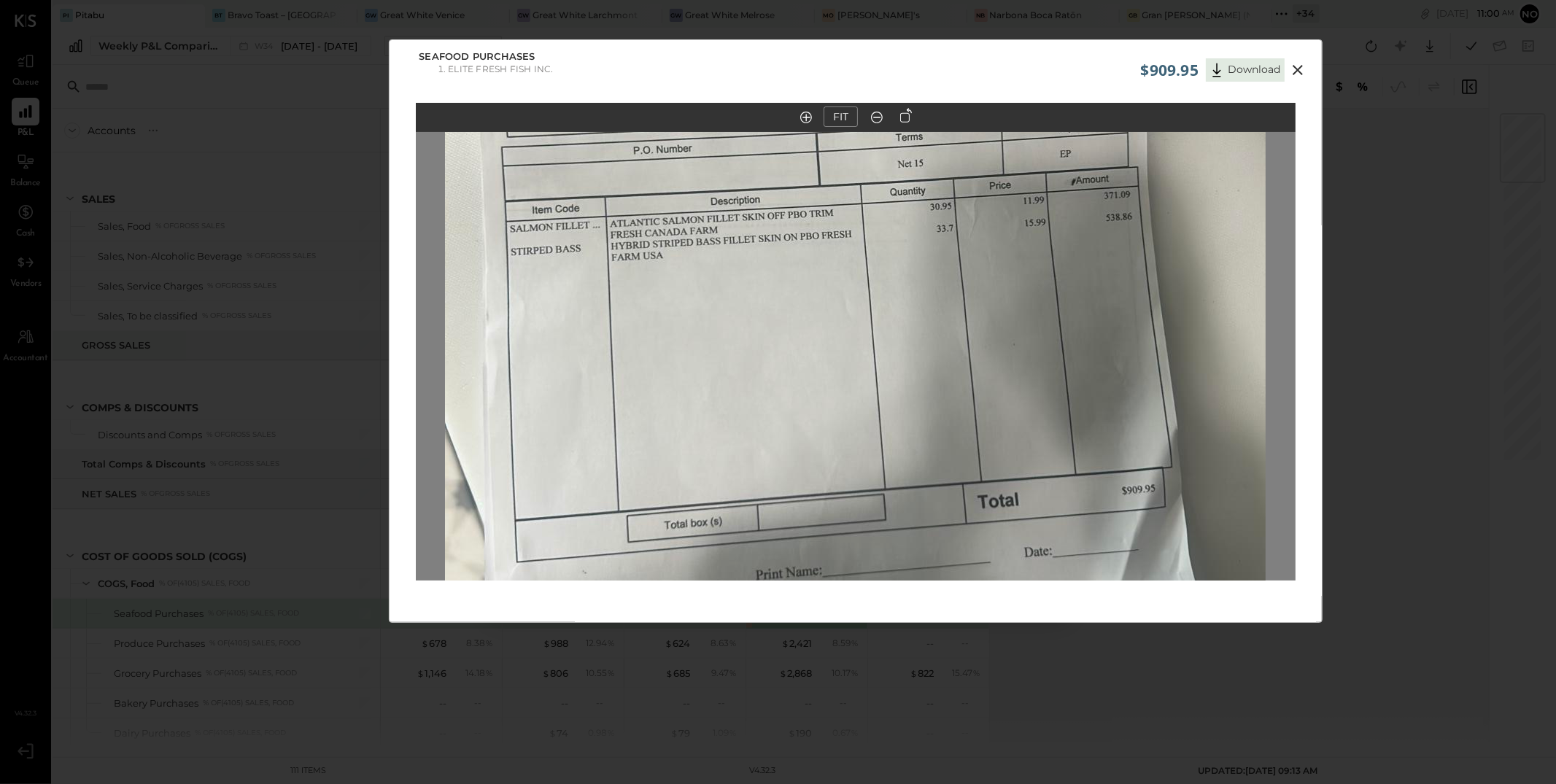
click at [1299, 71] on icon at bounding box center [1298, 70] width 10 height 10
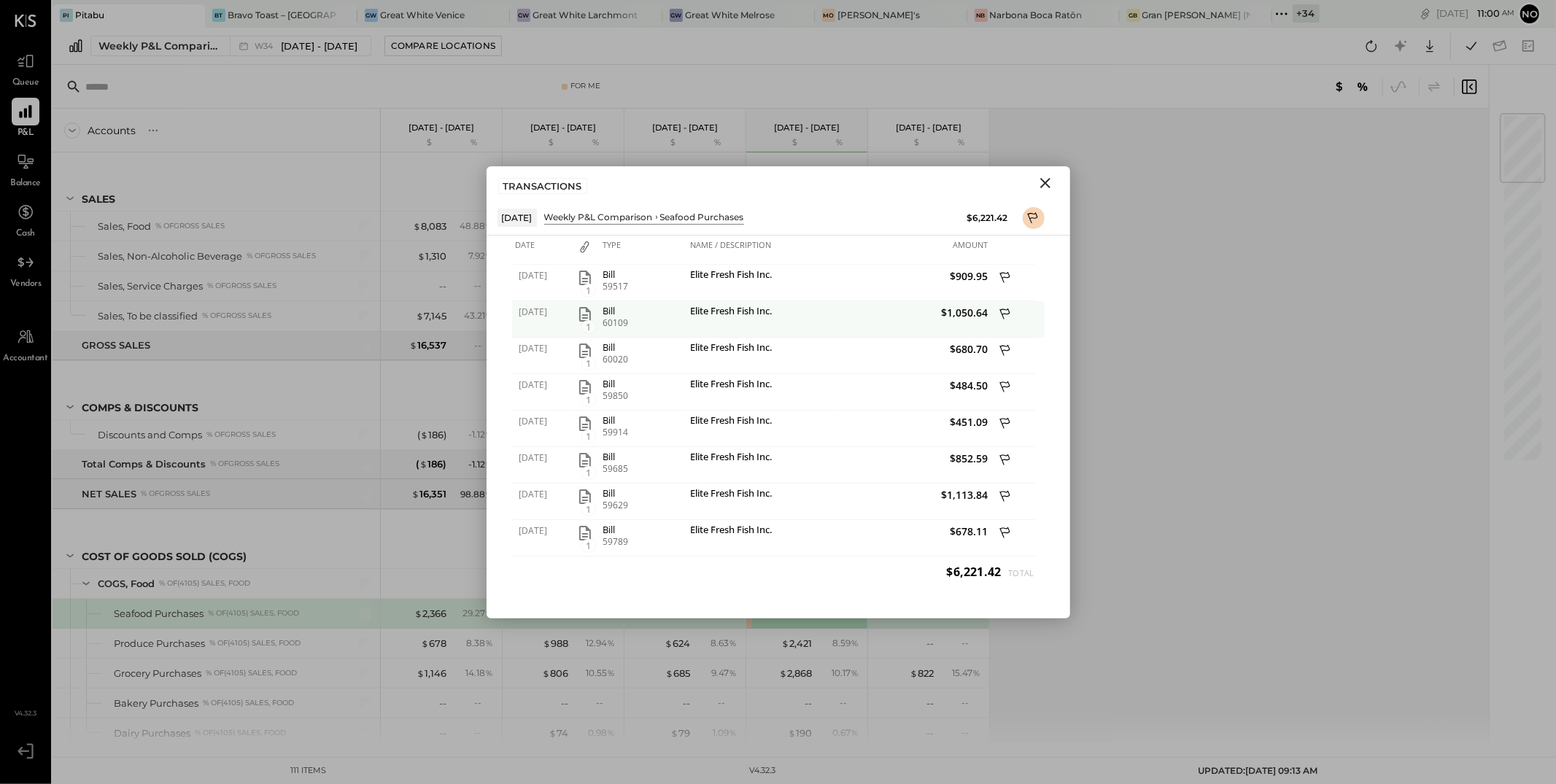
click at [584, 316] on icon "button" at bounding box center [585, 314] width 12 height 15
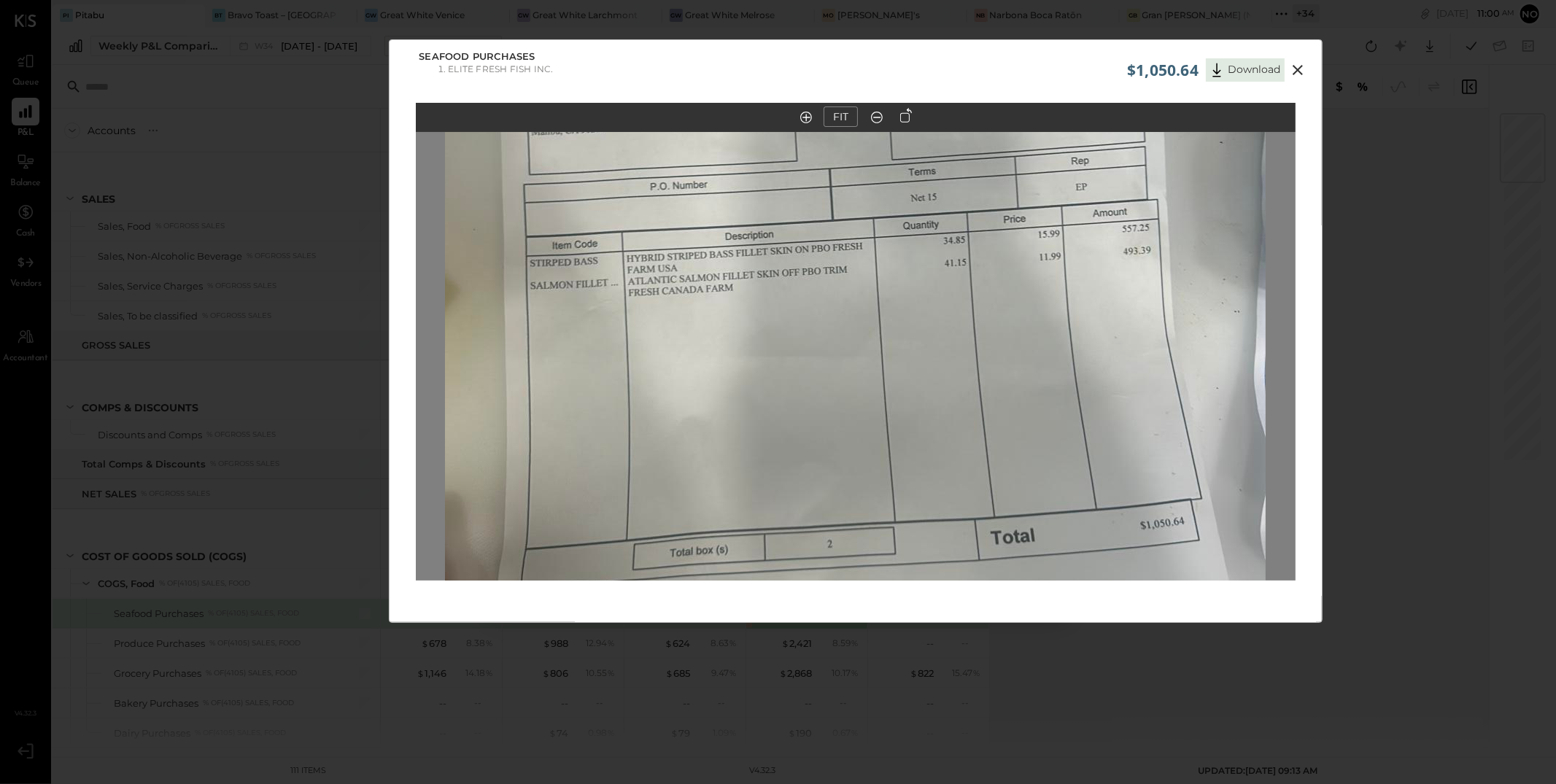
click at [1299, 70] on icon at bounding box center [1298, 70] width 18 height 18
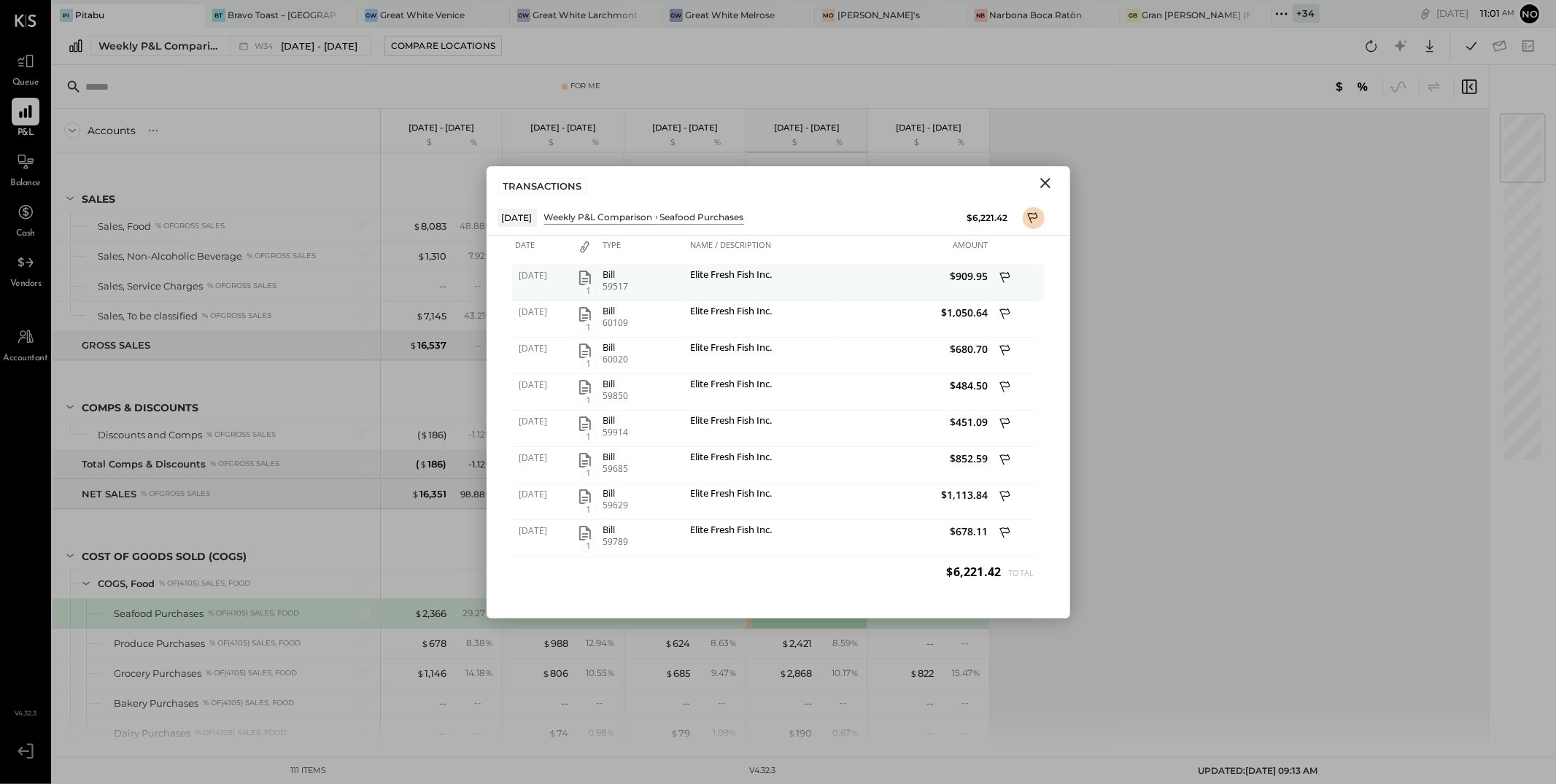
click at [592, 275] on icon "button" at bounding box center [585, 278] width 18 height 18
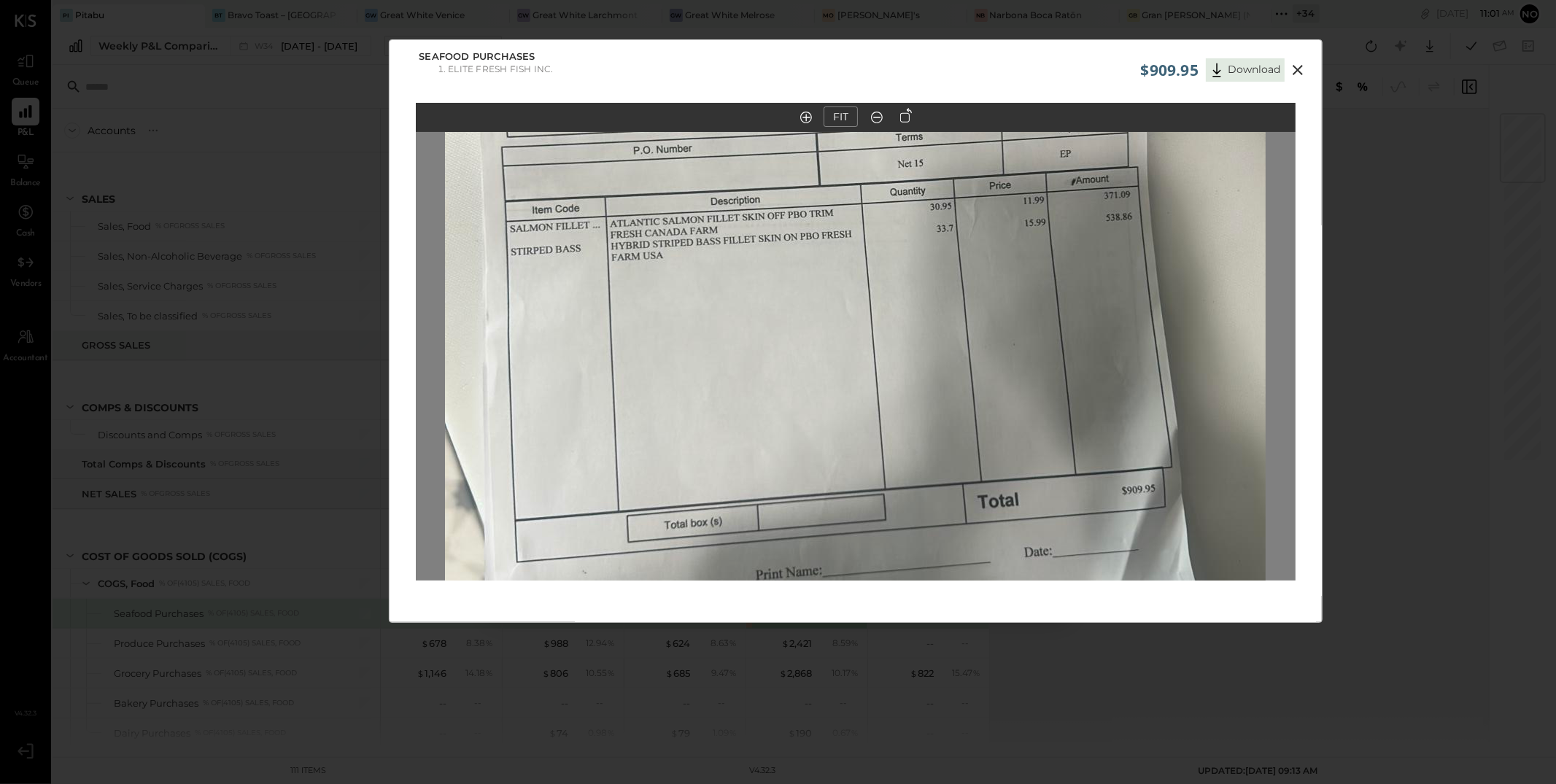
click at [816, 372] on img at bounding box center [855, 321] width 821 height 1459
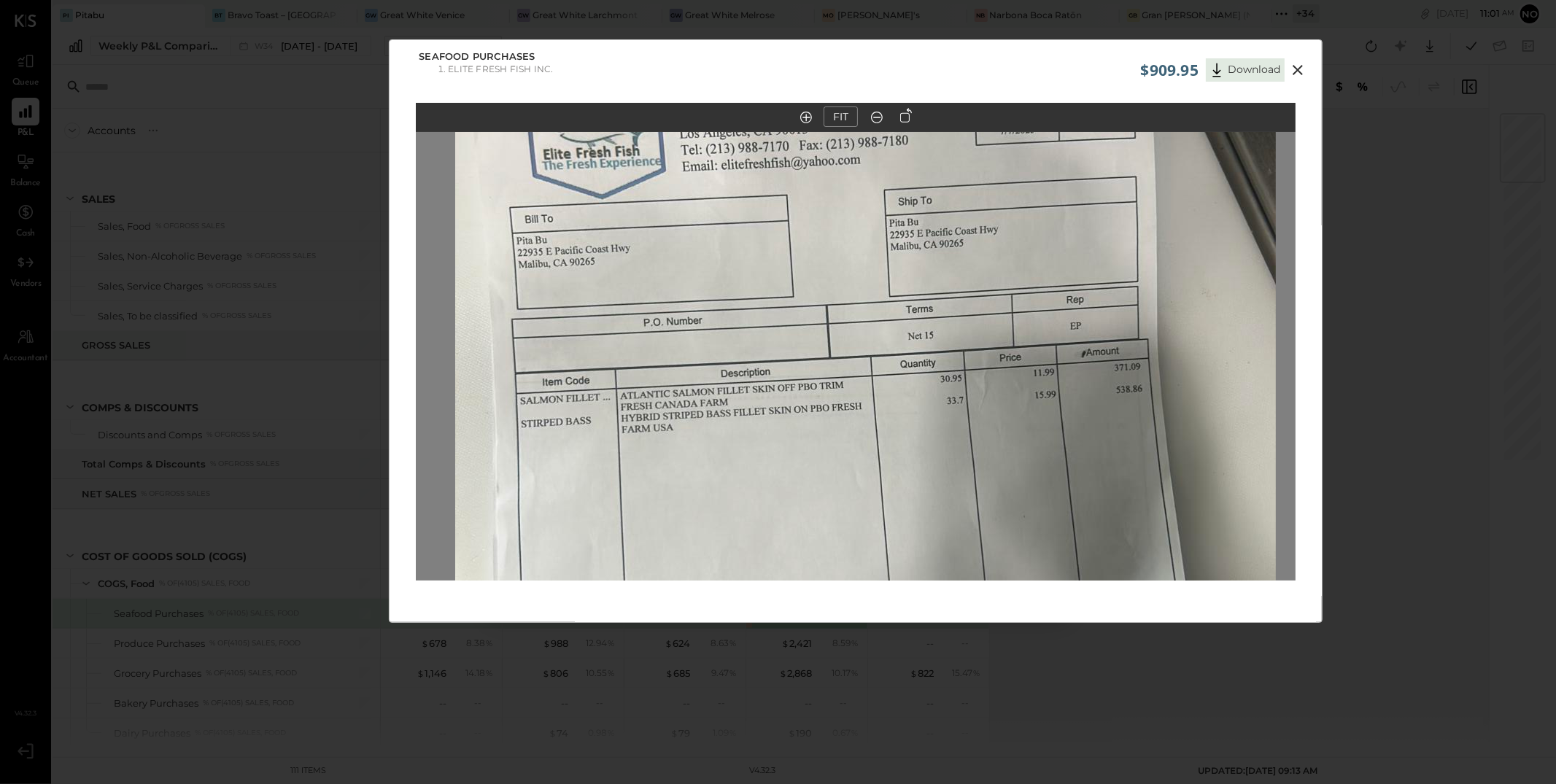
drag, startPoint x: 816, startPoint y: 372, endPoint x: 827, endPoint y: 543, distance: 171.4
click at [827, 543] on img at bounding box center [866, 493] width 821 height 1459
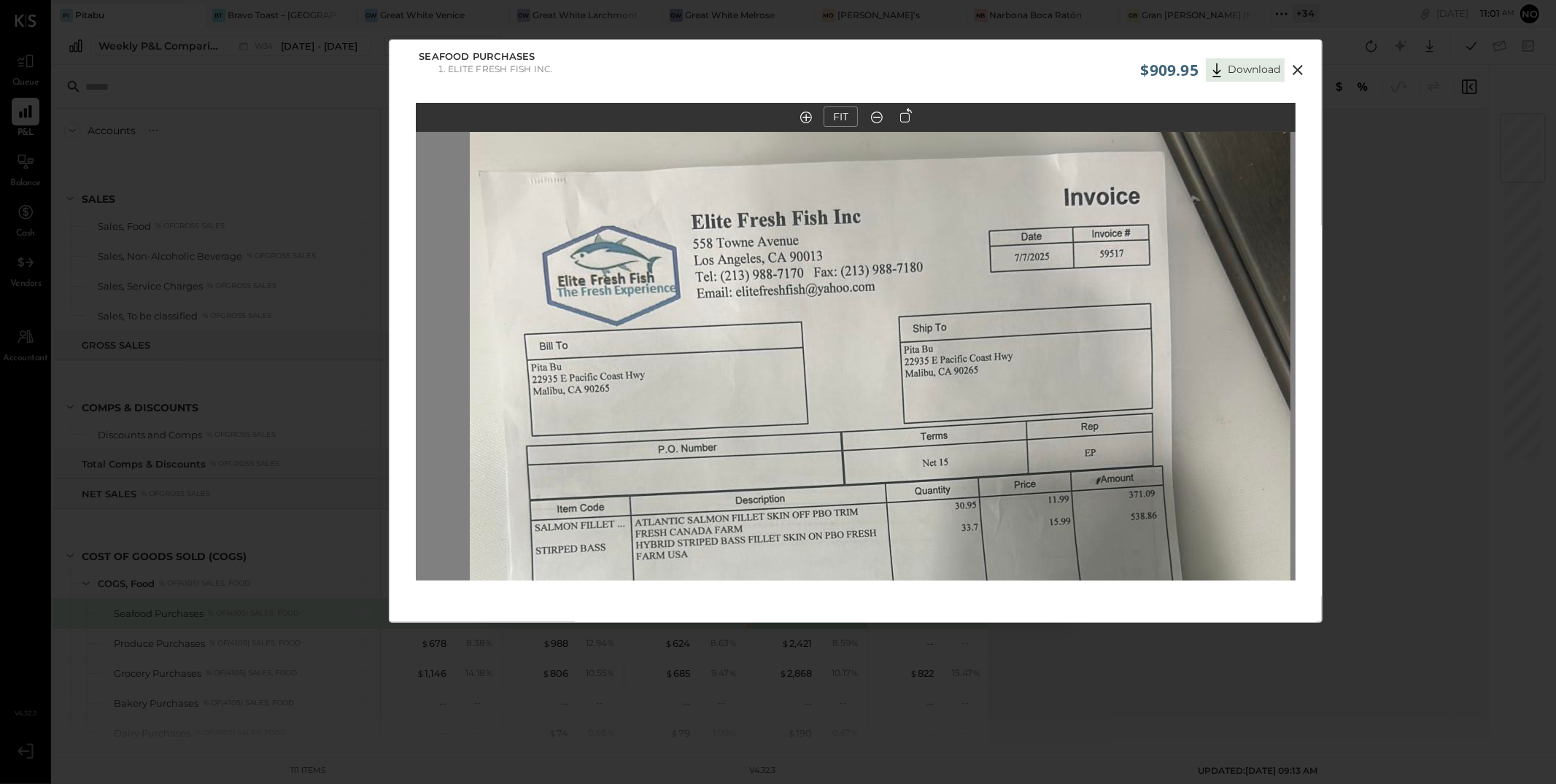
drag, startPoint x: 897, startPoint y: 303, endPoint x: 912, endPoint y: 430, distance: 127.9
click at [912, 430] on img at bounding box center [881, 621] width 821 height 1459
click at [1296, 68] on icon at bounding box center [1298, 70] width 10 height 10
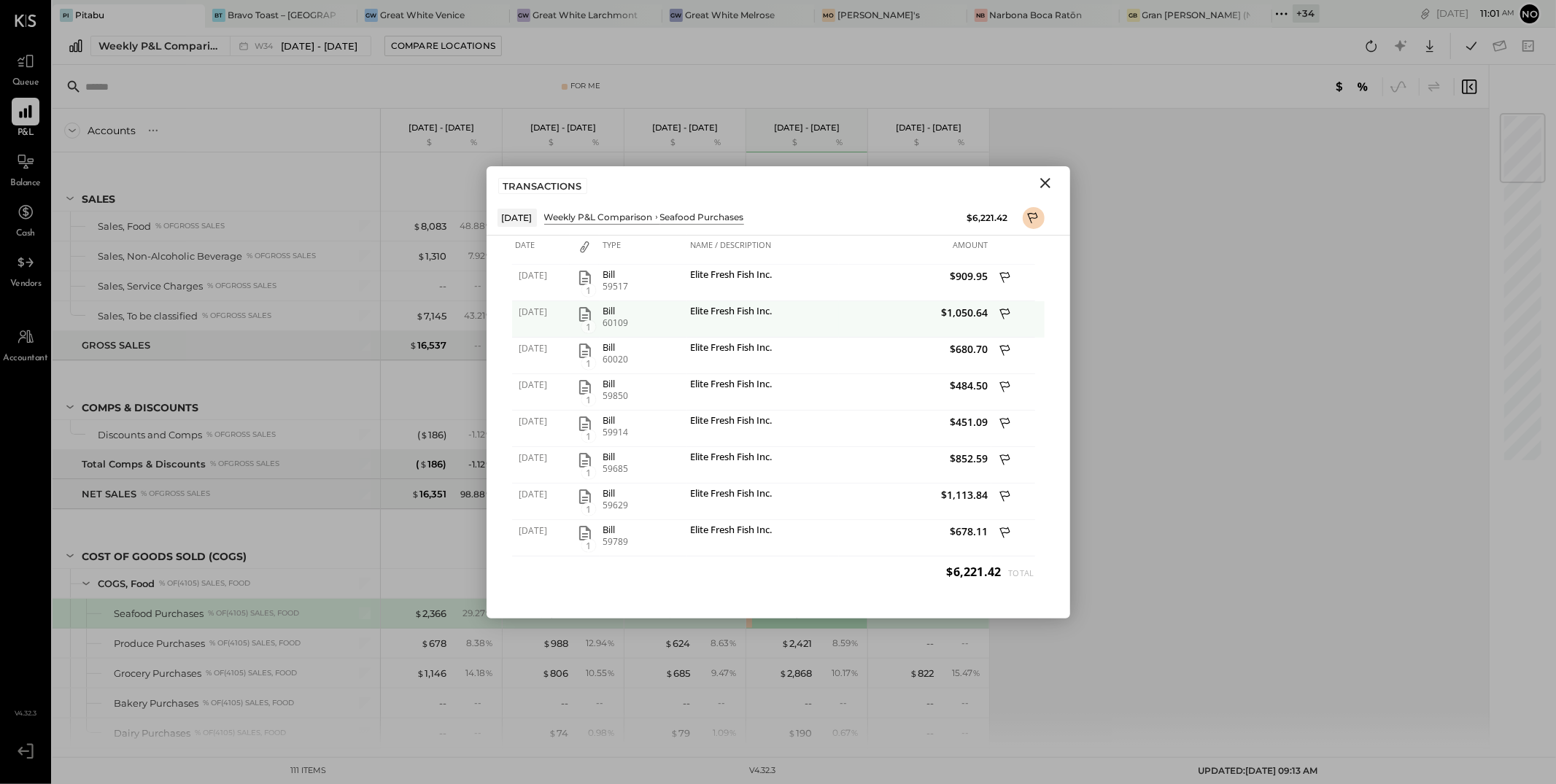
click at [585, 315] on icon "button" at bounding box center [585, 314] width 12 height 15
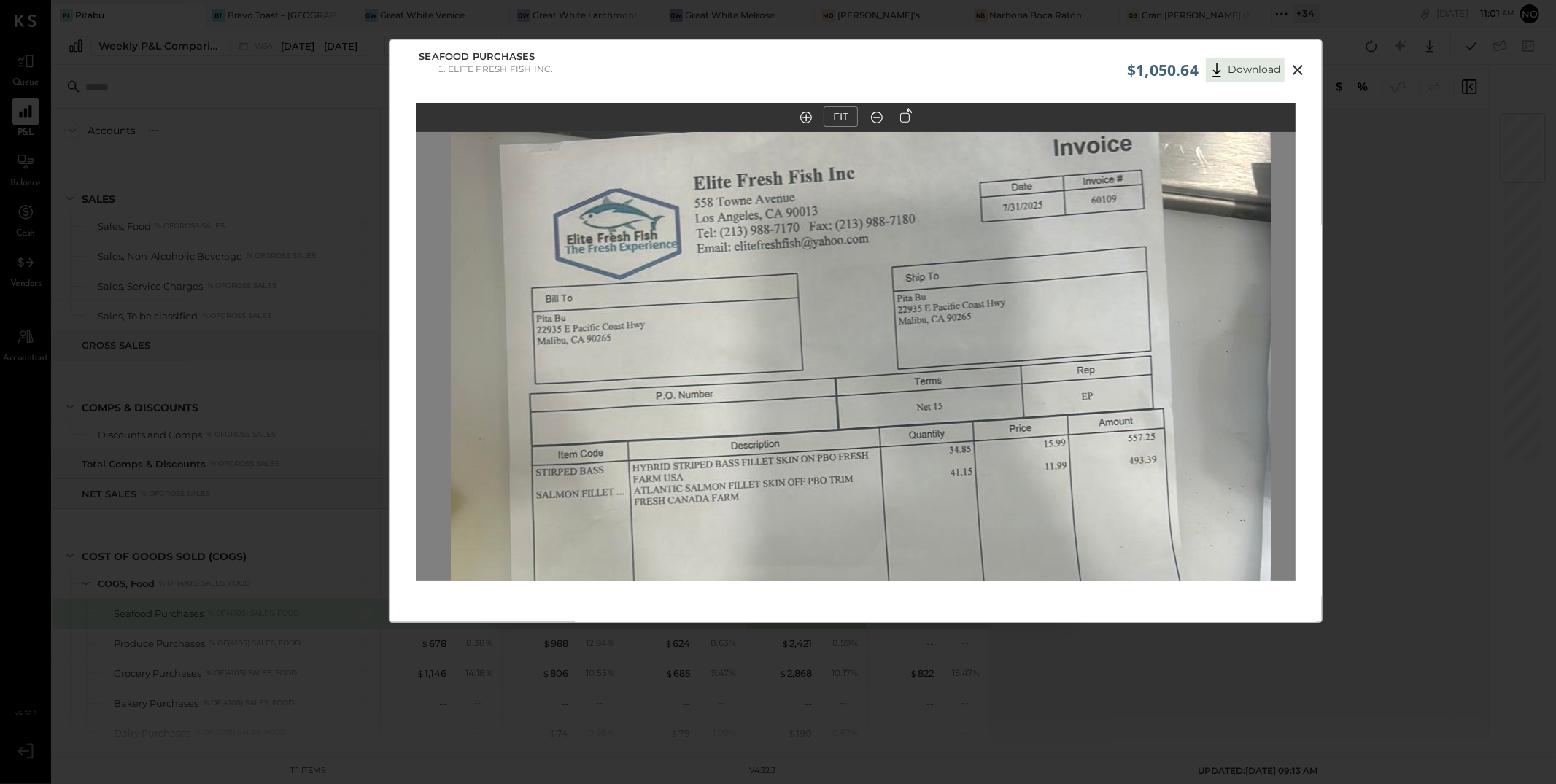
drag, startPoint x: 824, startPoint y: 281, endPoint x: 828, endPoint y: 494, distance: 213.0
click at [828, 497] on img at bounding box center [861, 530] width 821 height 1459
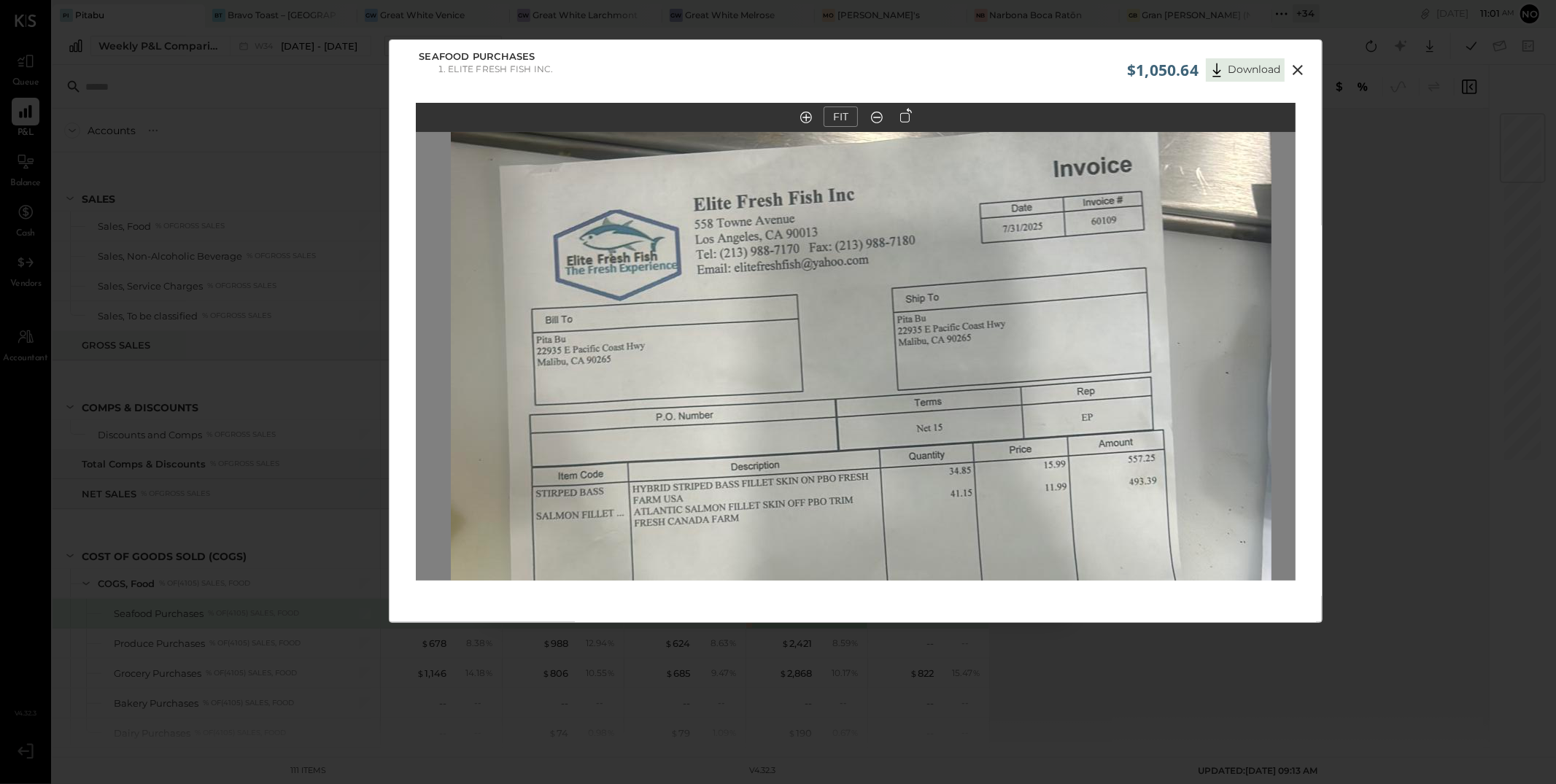
click at [1299, 64] on icon at bounding box center [1298, 70] width 18 height 18
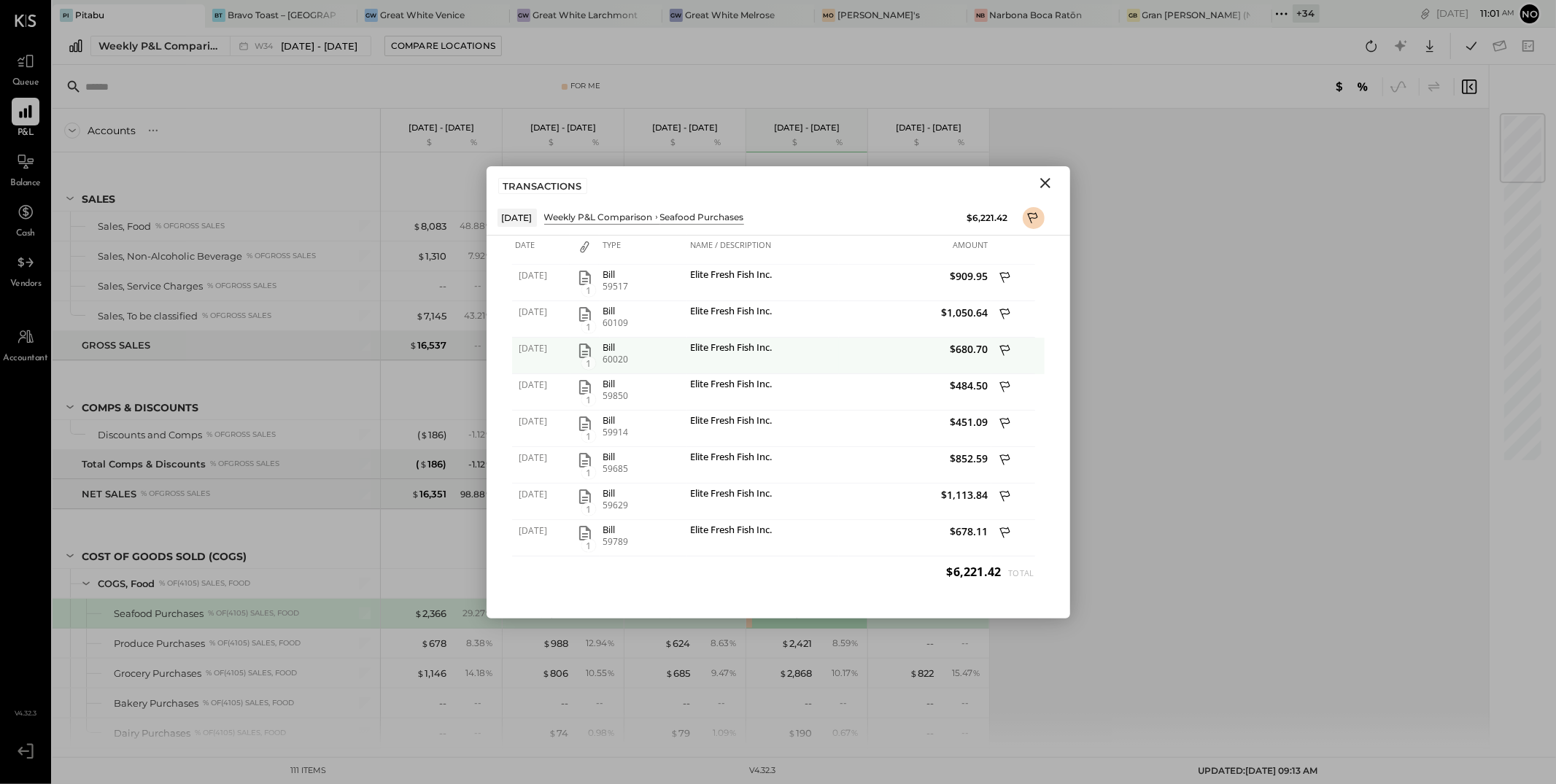
click at [591, 344] on icon "button" at bounding box center [585, 351] width 18 height 18
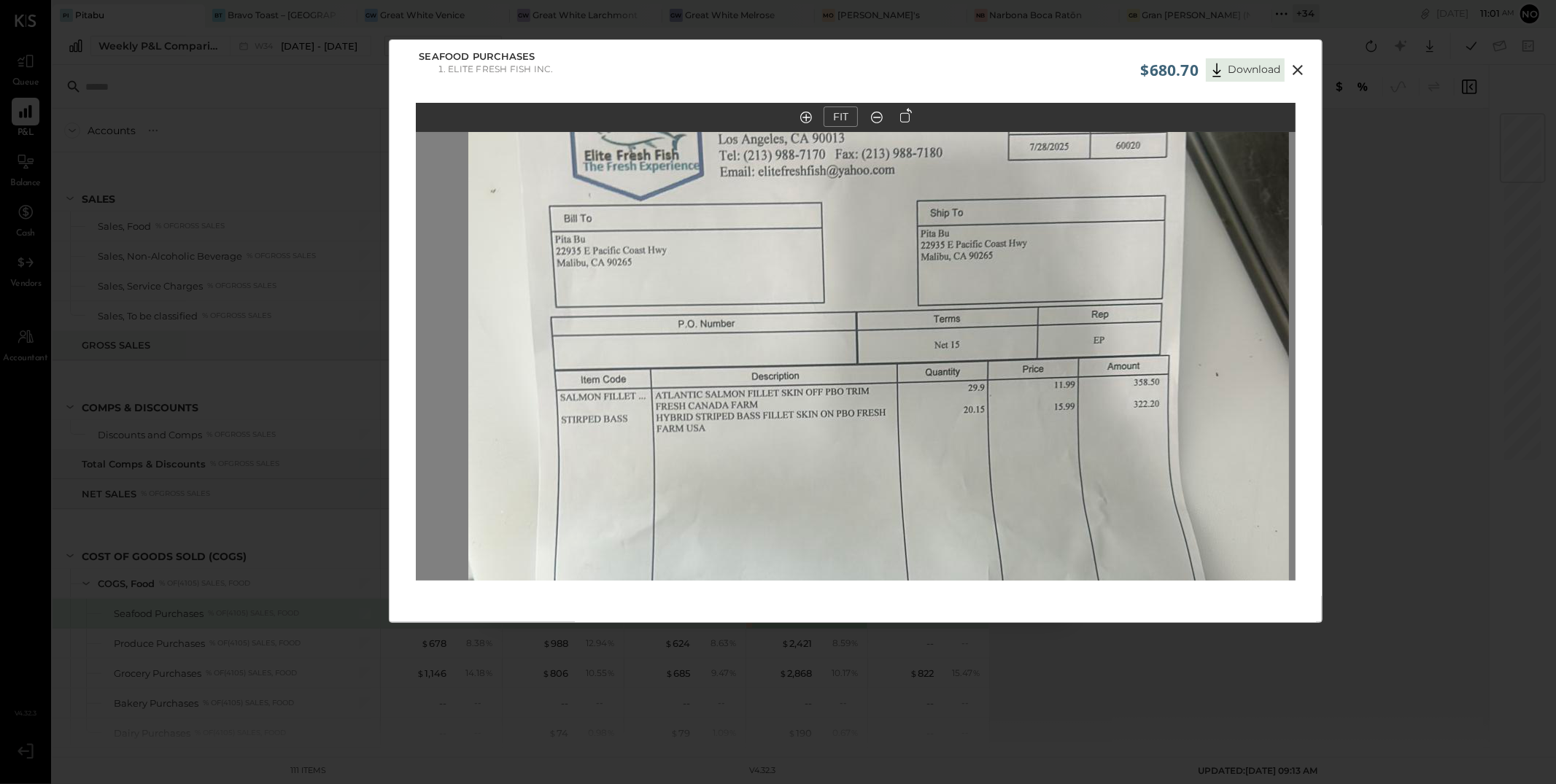
drag, startPoint x: 720, startPoint y: 290, endPoint x: 742, endPoint y: 483, distance: 194.2
click at [742, 483] on img at bounding box center [879, 520] width 821 height 1459
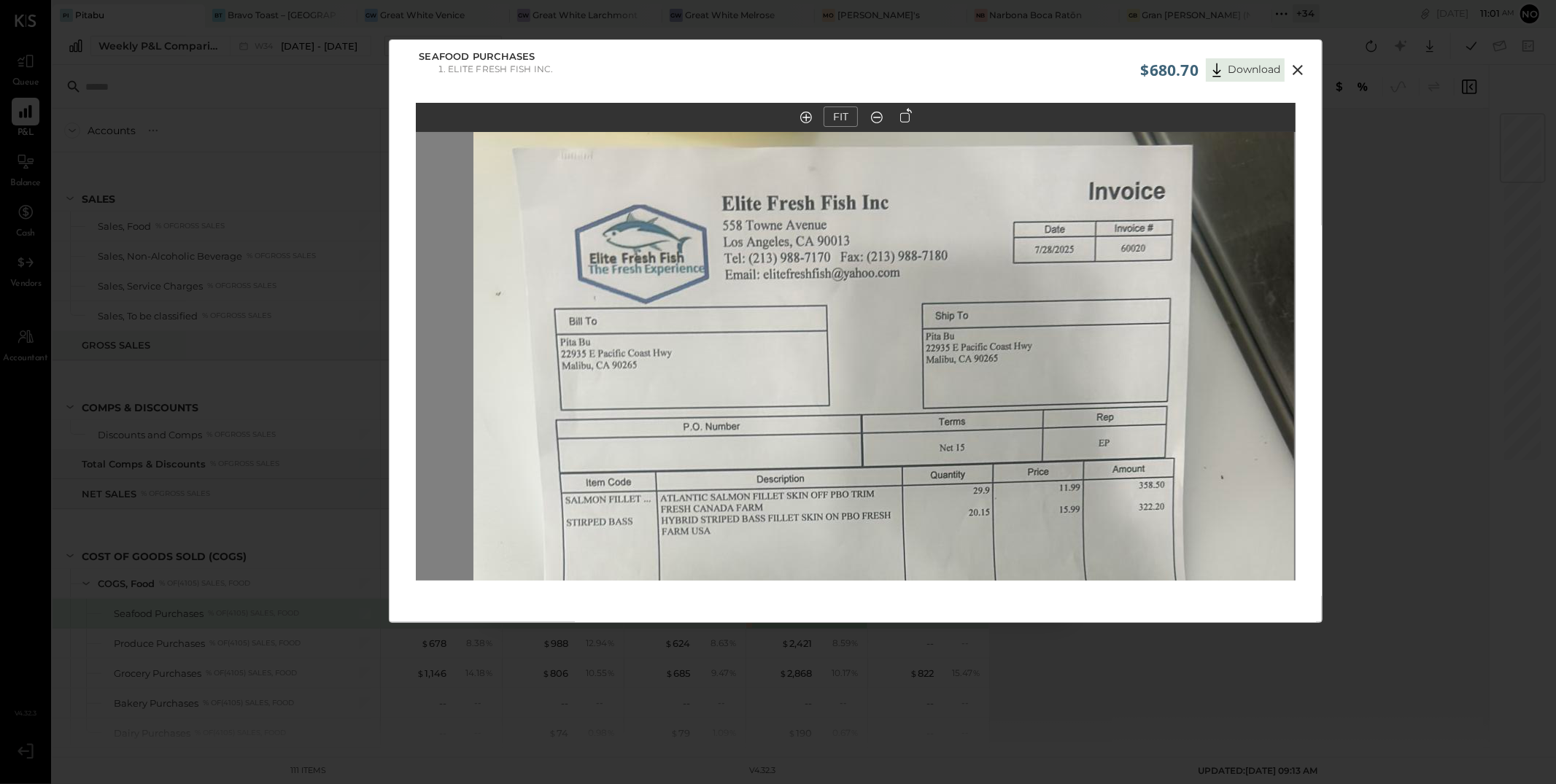
drag, startPoint x: 769, startPoint y: 317, endPoint x: 775, endPoint y: 417, distance: 100.2
click at [775, 417] on img at bounding box center [885, 624] width 821 height 1459
click at [1297, 66] on icon at bounding box center [1298, 70] width 18 height 18
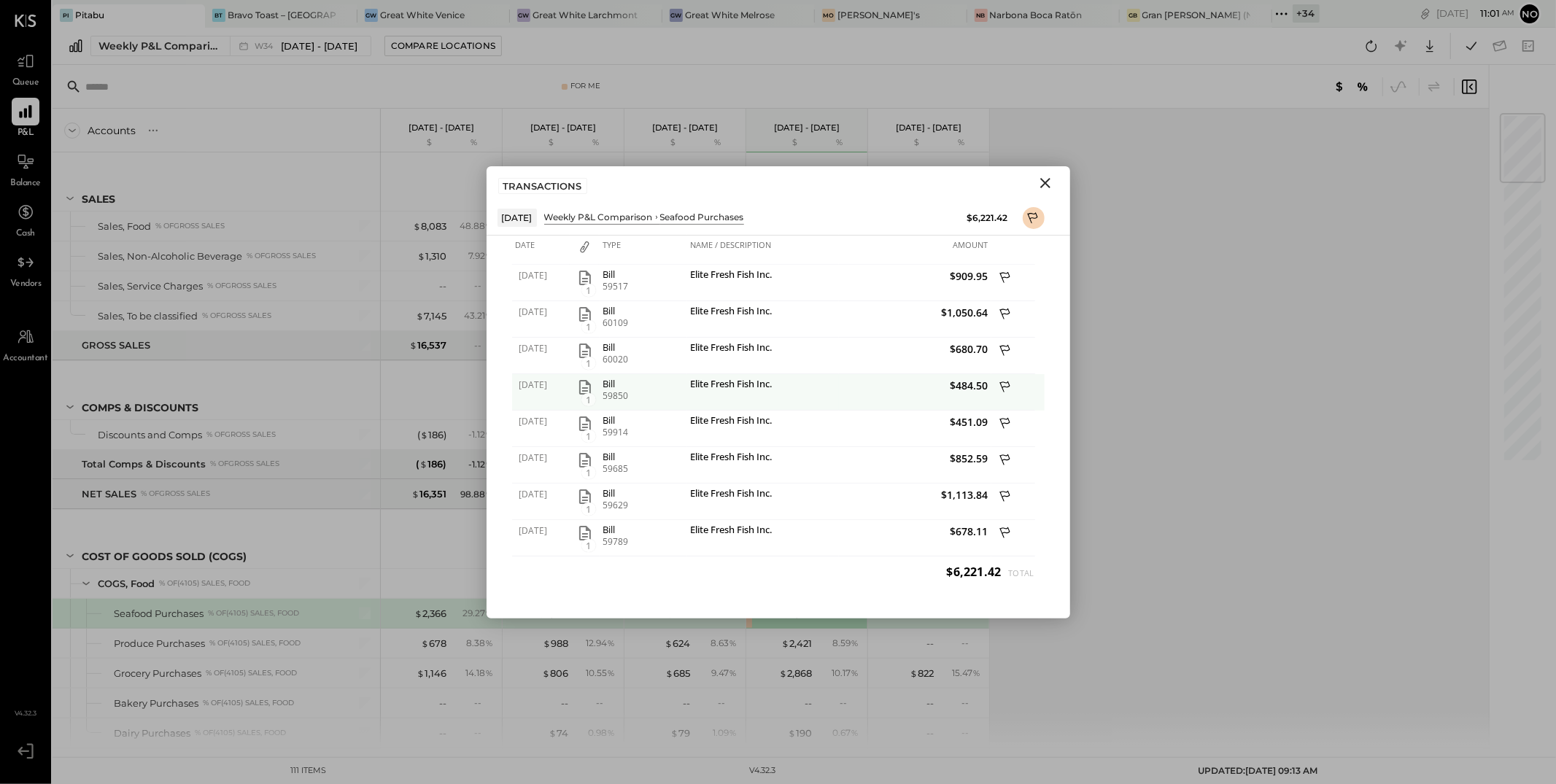
click at [588, 386] on icon "button" at bounding box center [585, 387] width 18 height 18
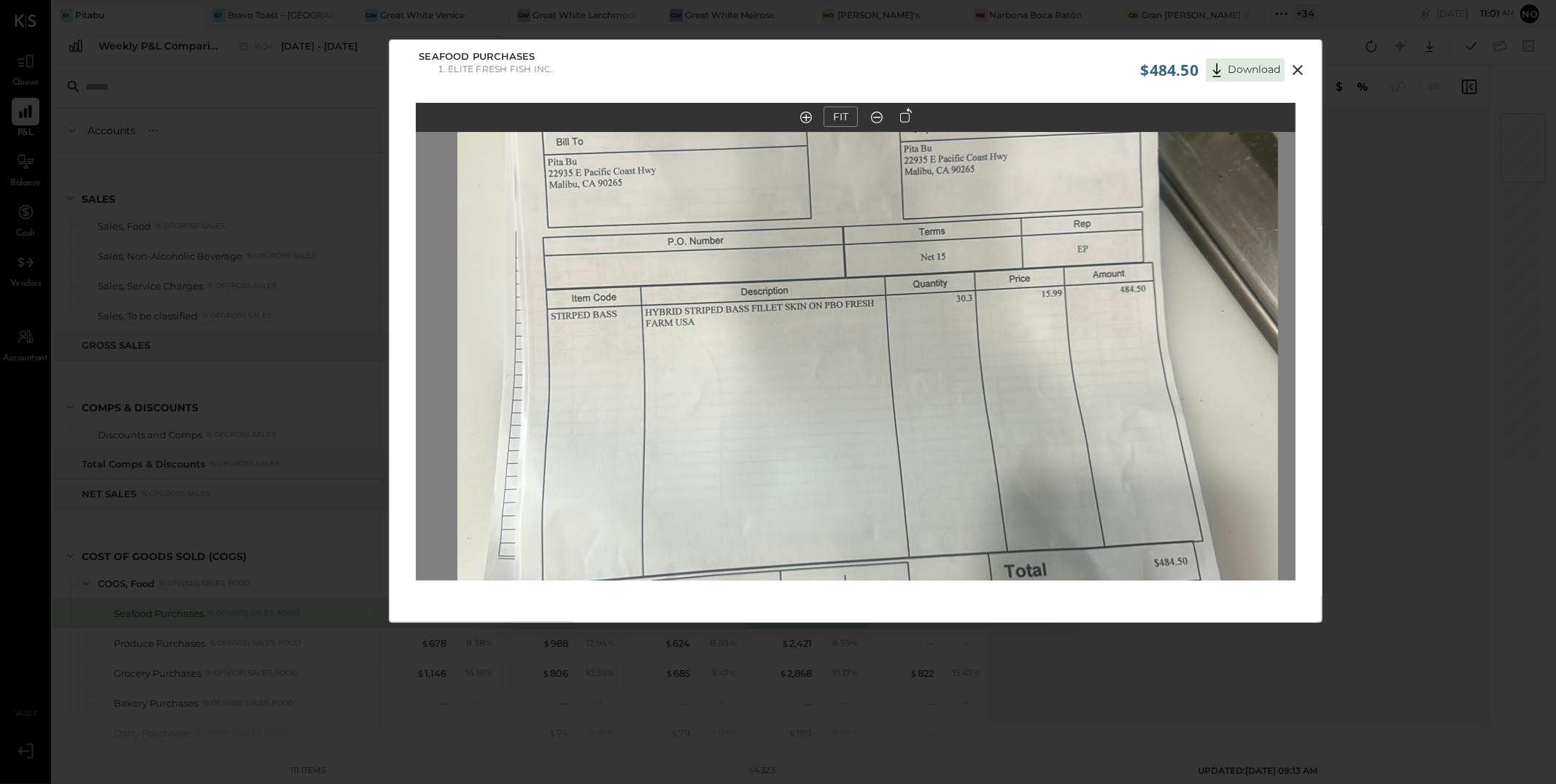
drag, startPoint x: 742, startPoint y: 283, endPoint x: 751, endPoint y: 470, distance: 187.2
click at [754, 481] on img at bounding box center [868, 433] width 821 height 1459
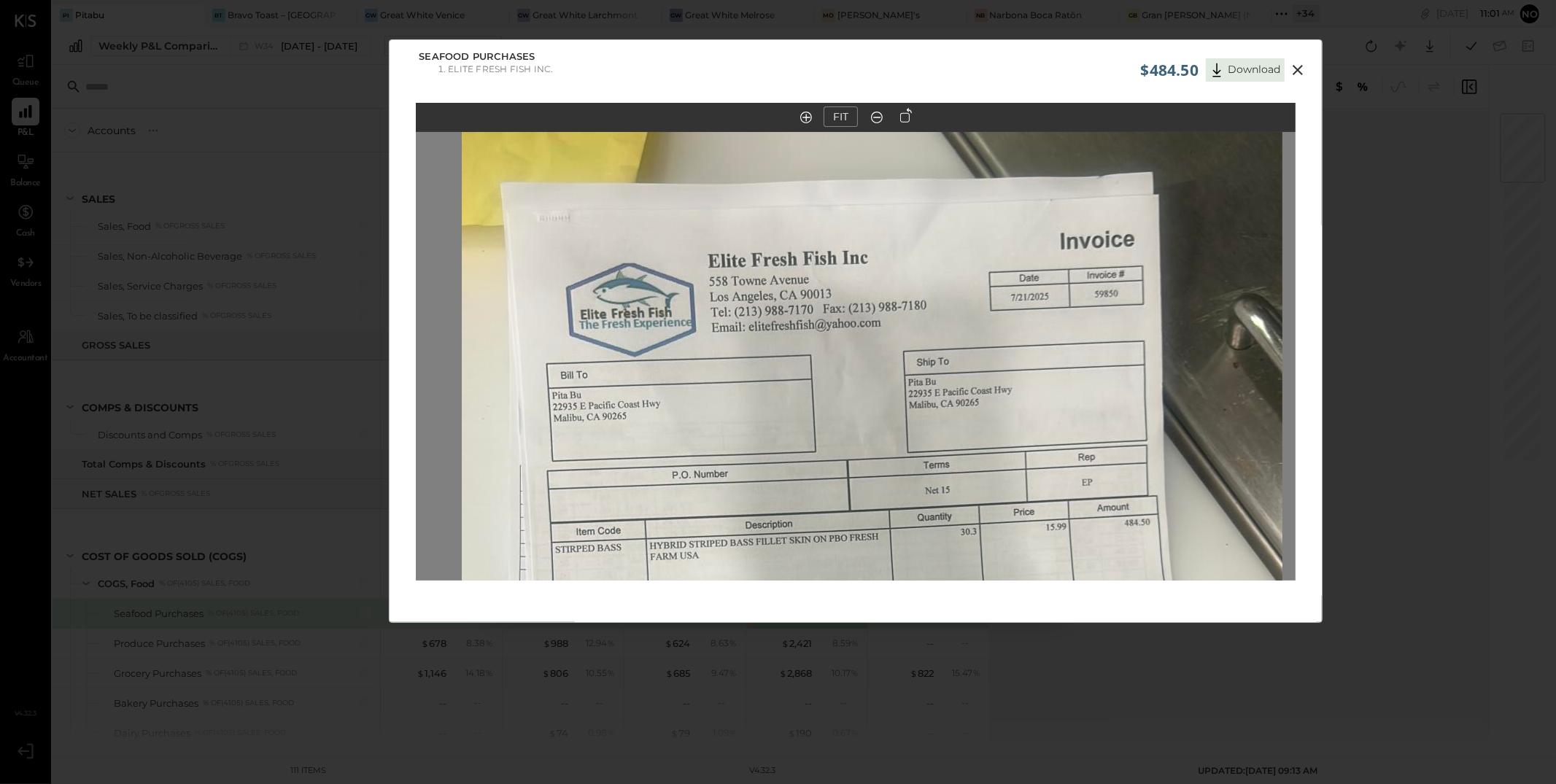
drag, startPoint x: 818, startPoint y: 319, endPoint x: 823, endPoint y: 465, distance: 146.1
click at [823, 465] on img at bounding box center [873, 666] width 821 height 1459
click at [1300, 67] on icon at bounding box center [1298, 70] width 10 height 10
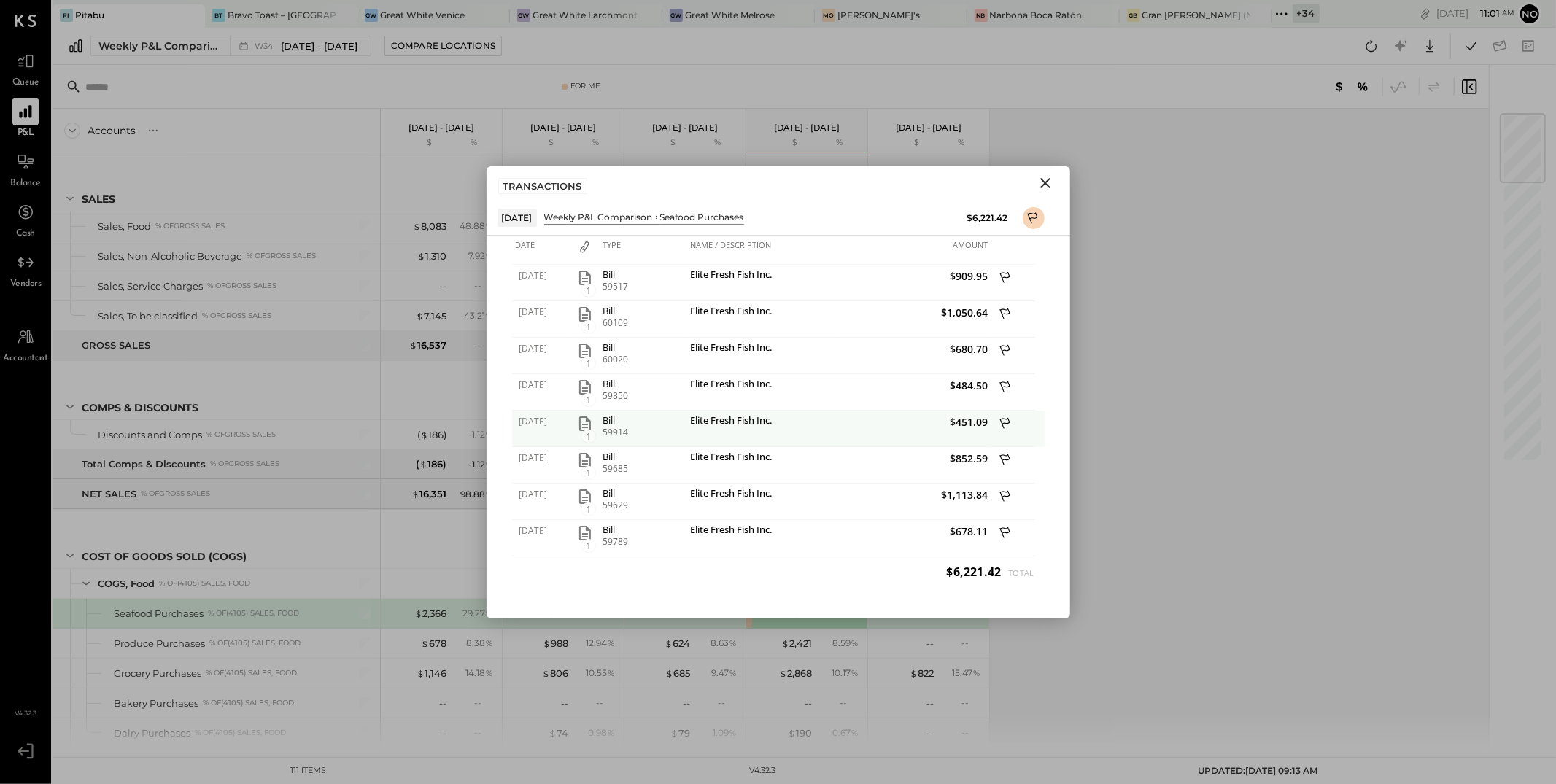
click at [583, 421] on icon "button" at bounding box center [585, 424] width 18 height 18
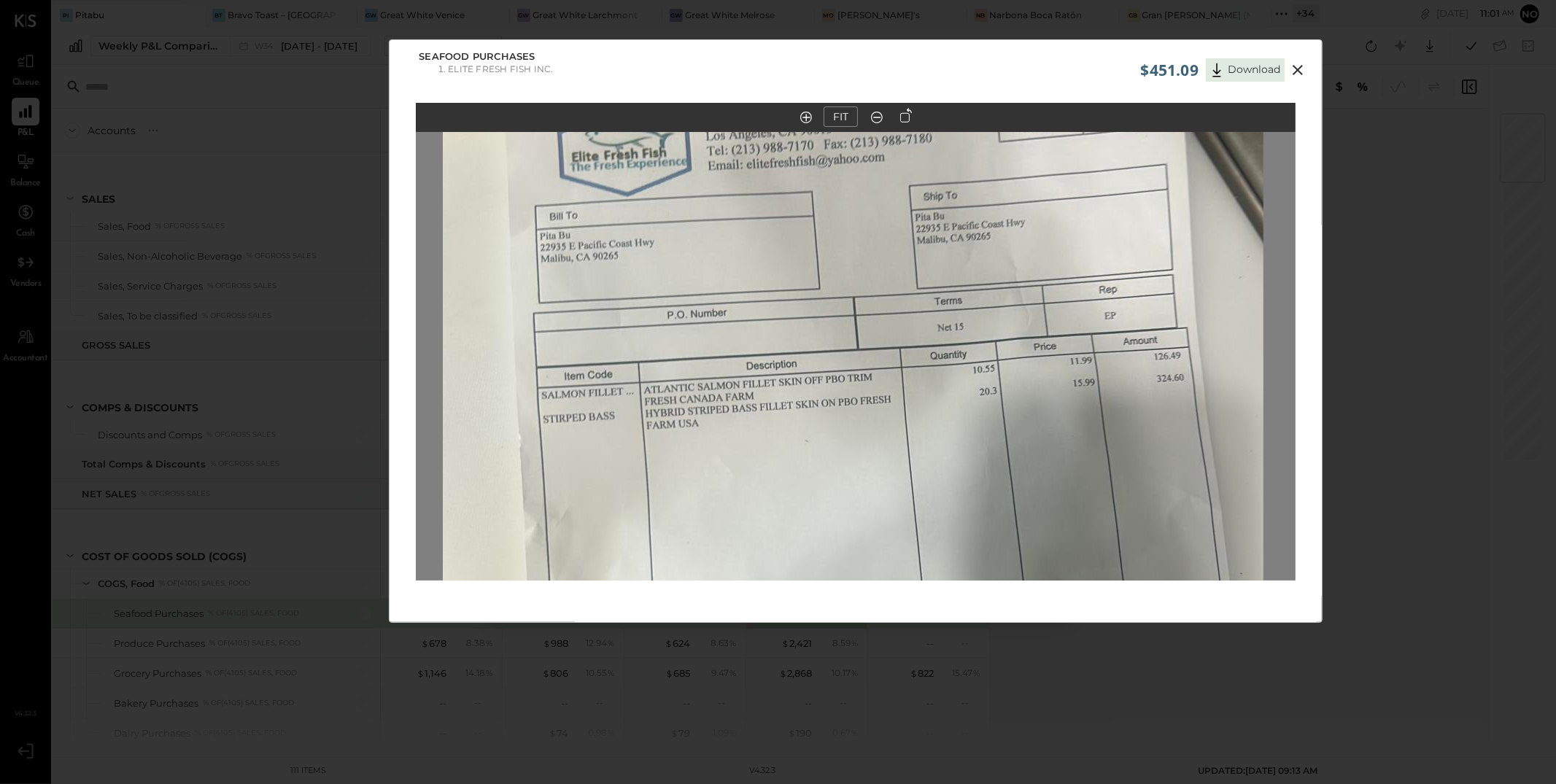
drag, startPoint x: 713, startPoint y: 254, endPoint x: 710, endPoint y: 488, distance: 234.0
click at [710, 489] on img at bounding box center [853, 531] width 821 height 1459
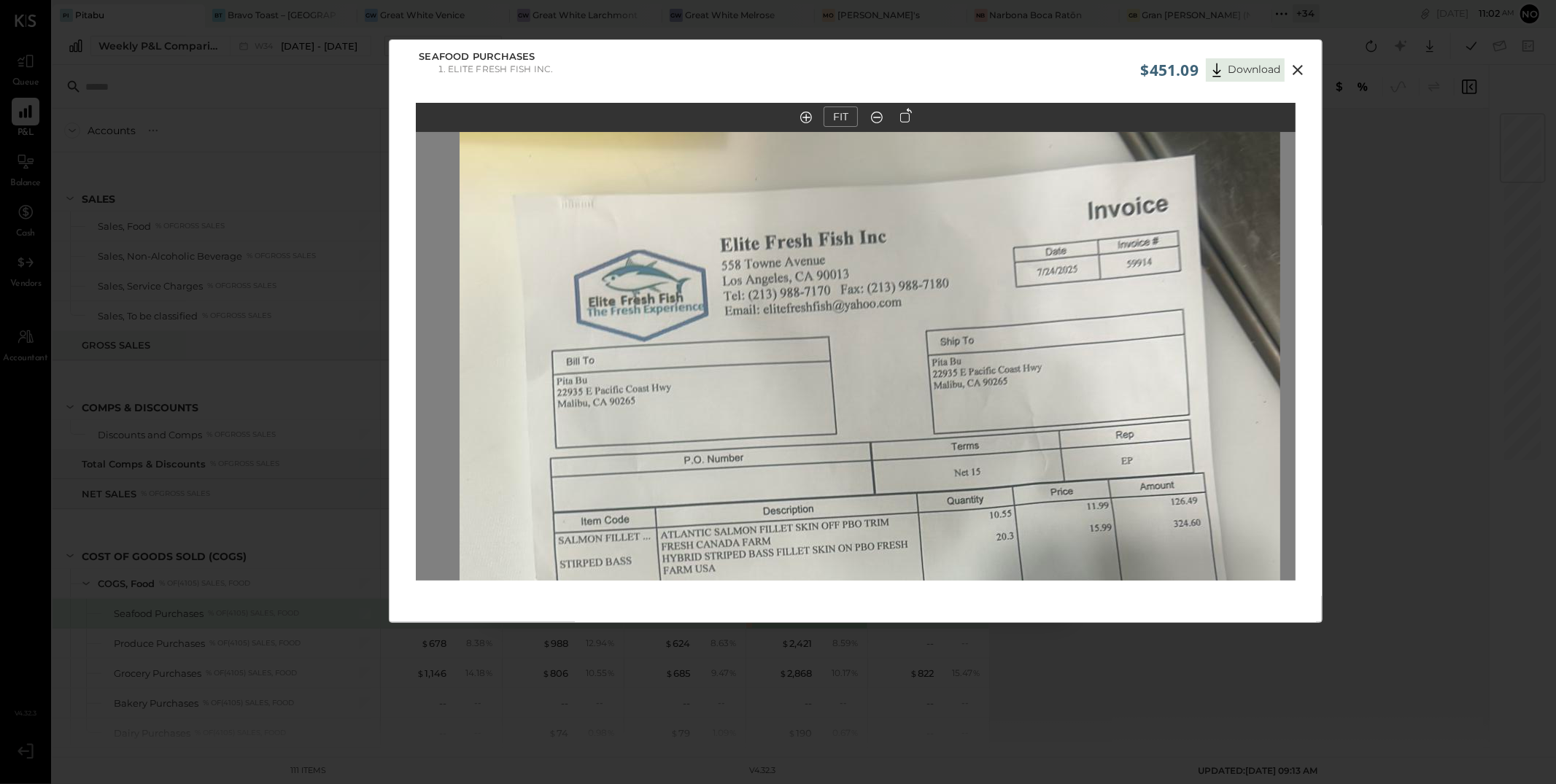
drag, startPoint x: 759, startPoint y: 295, endPoint x: 777, endPoint y: 413, distance: 119.4
click at [777, 413] on img at bounding box center [870, 676] width 821 height 1459
click at [1293, 67] on icon at bounding box center [1298, 70] width 10 height 10
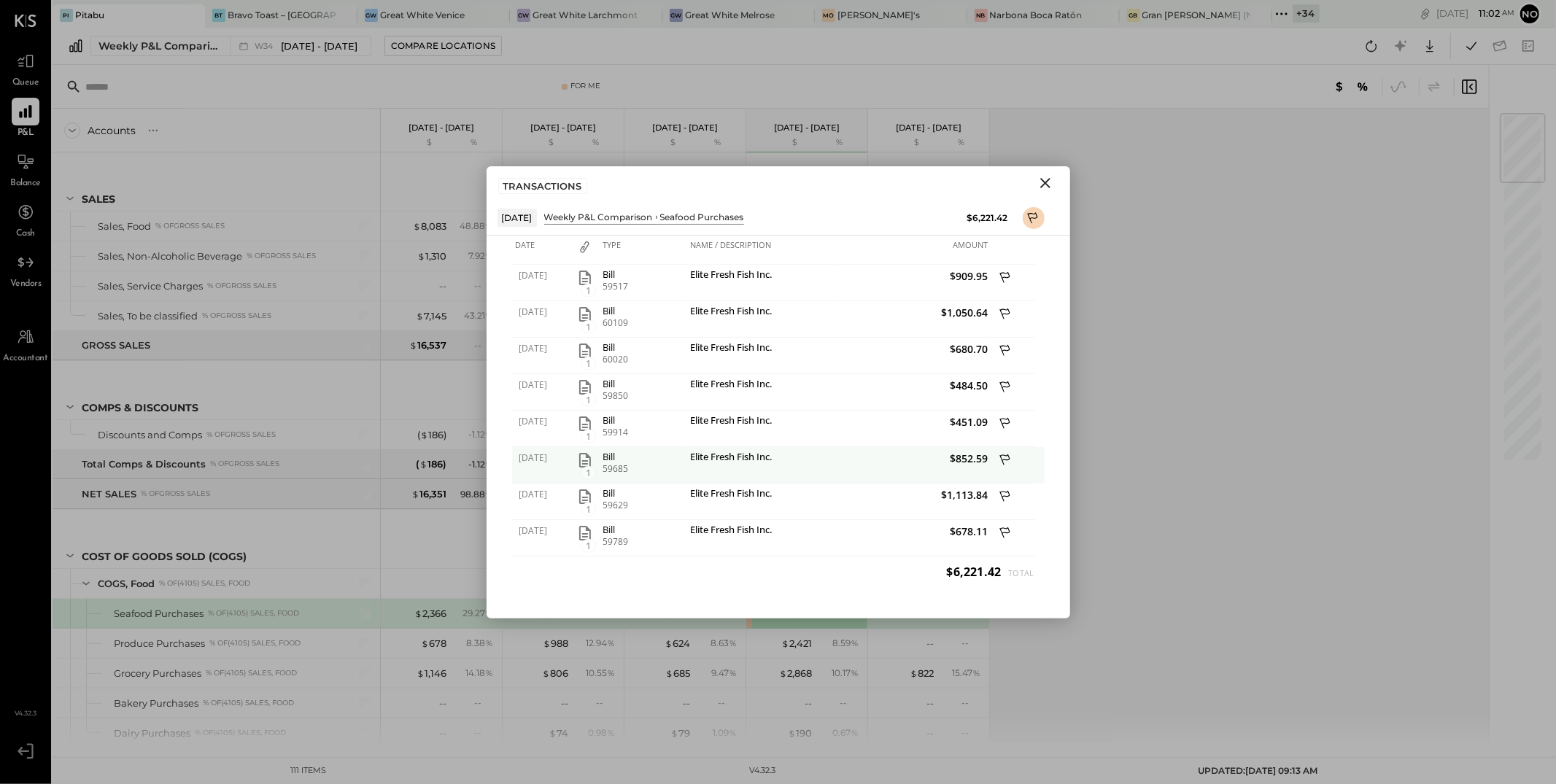
click at [589, 454] on icon "button" at bounding box center [585, 460] width 18 height 18
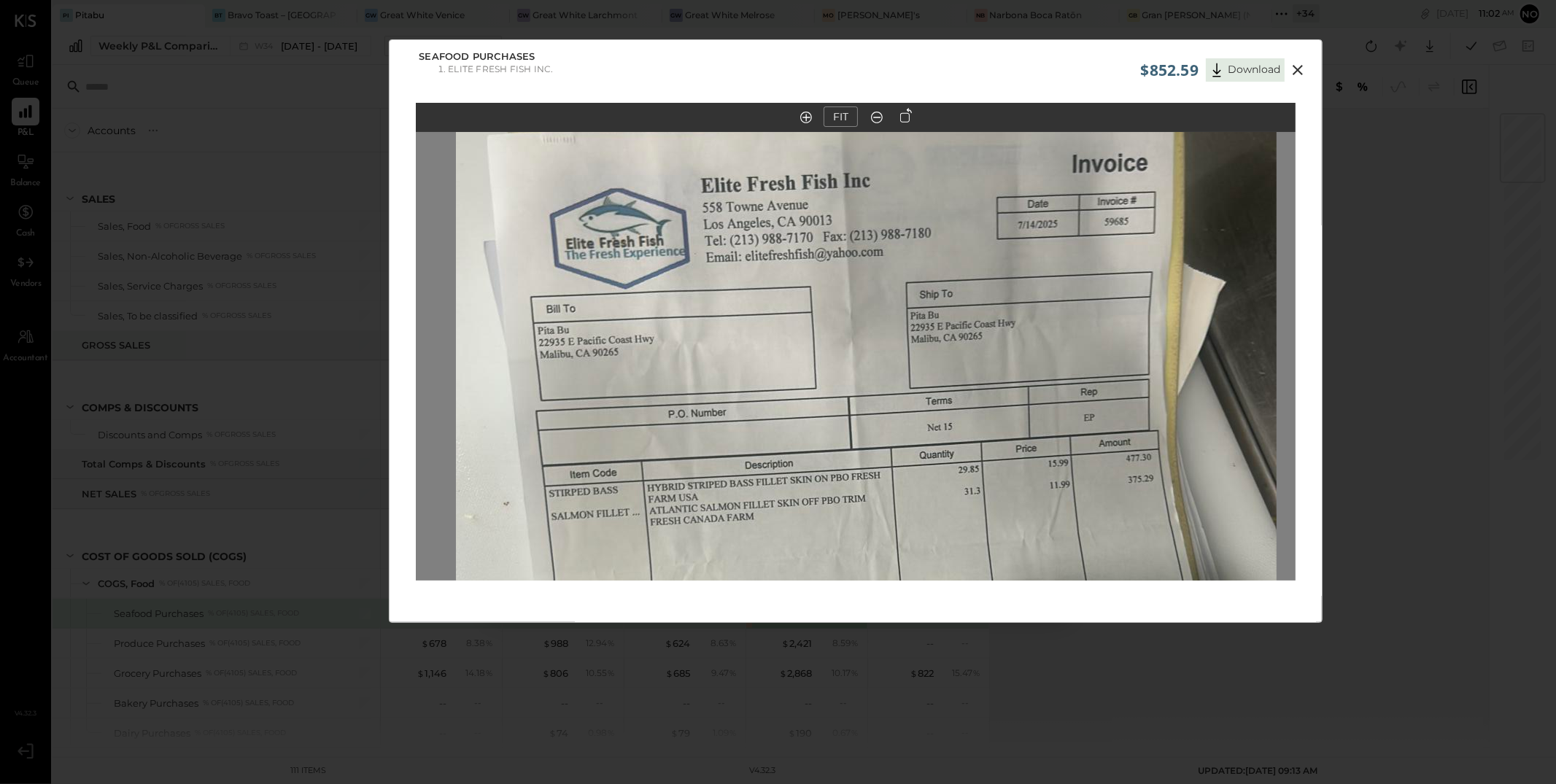
drag, startPoint x: 699, startPoint y: 210, endPoint x: 709, endPoint y: 489, distance: 279.2
click at [709, 489] on img at bounding box center [867, 601] width 821 height 1459
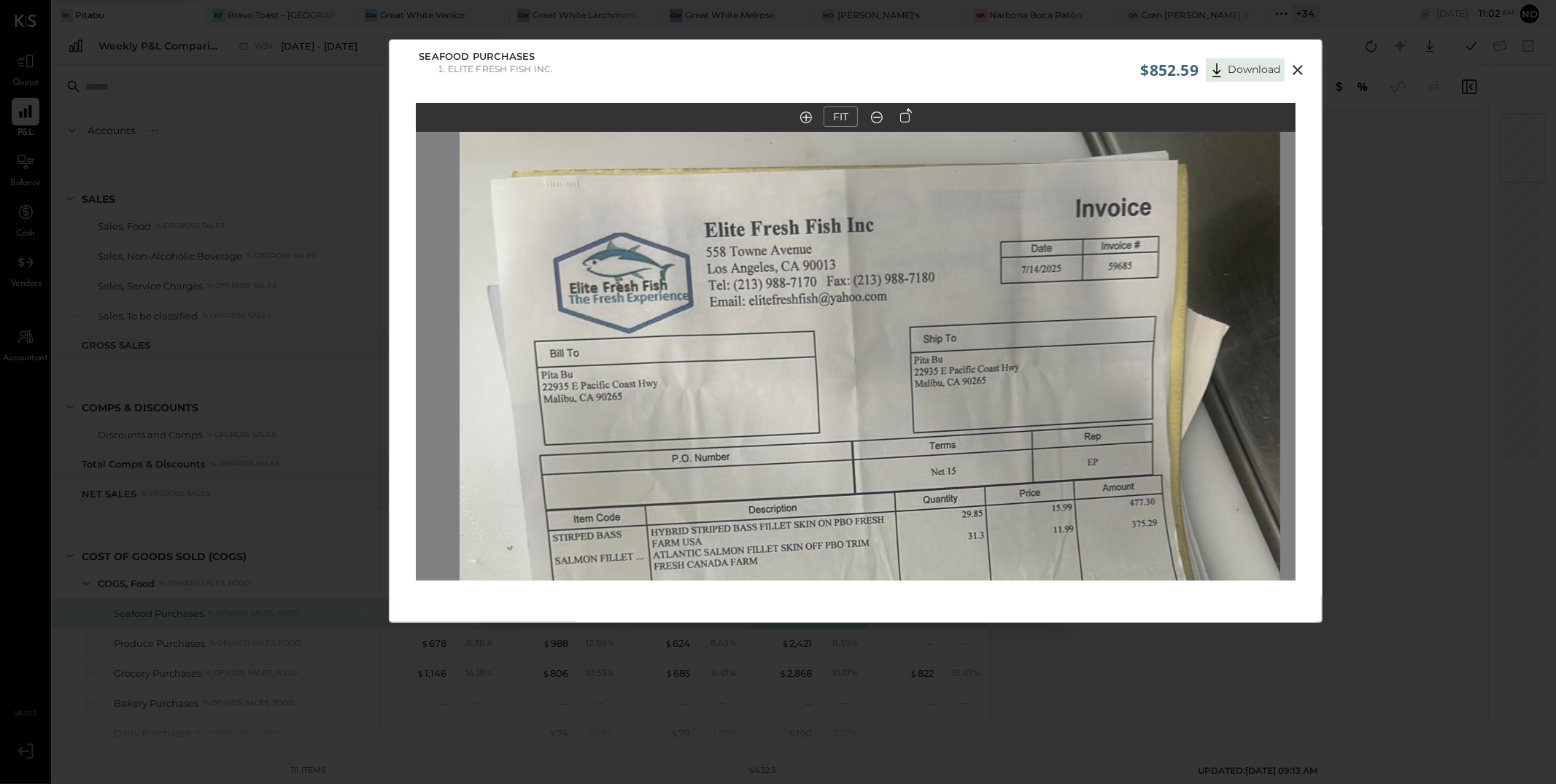
drag, startPoint x: 726, startPoint y: 328, endPoint x: 730, endPoint y: 373, distance: 45.2
click at [730, 373] on img at bounding box center [870, 646] width 821 height 1459
click at [1303, 65] on icon at bounding box center [1298, 70] width 18 height 18
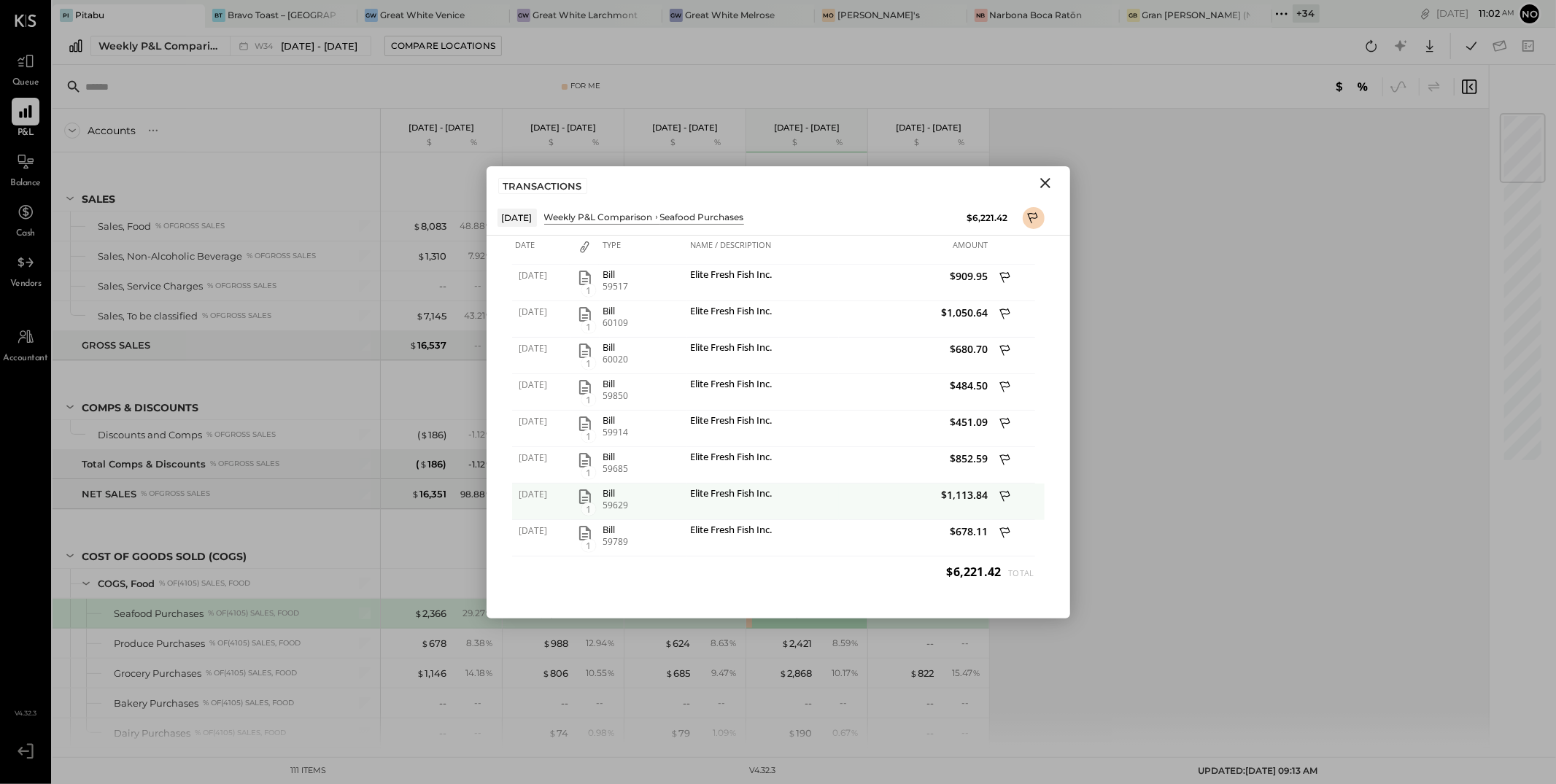
click at [582, 496] on icon "button" at bounding box center [585, 496] width 12 height 15
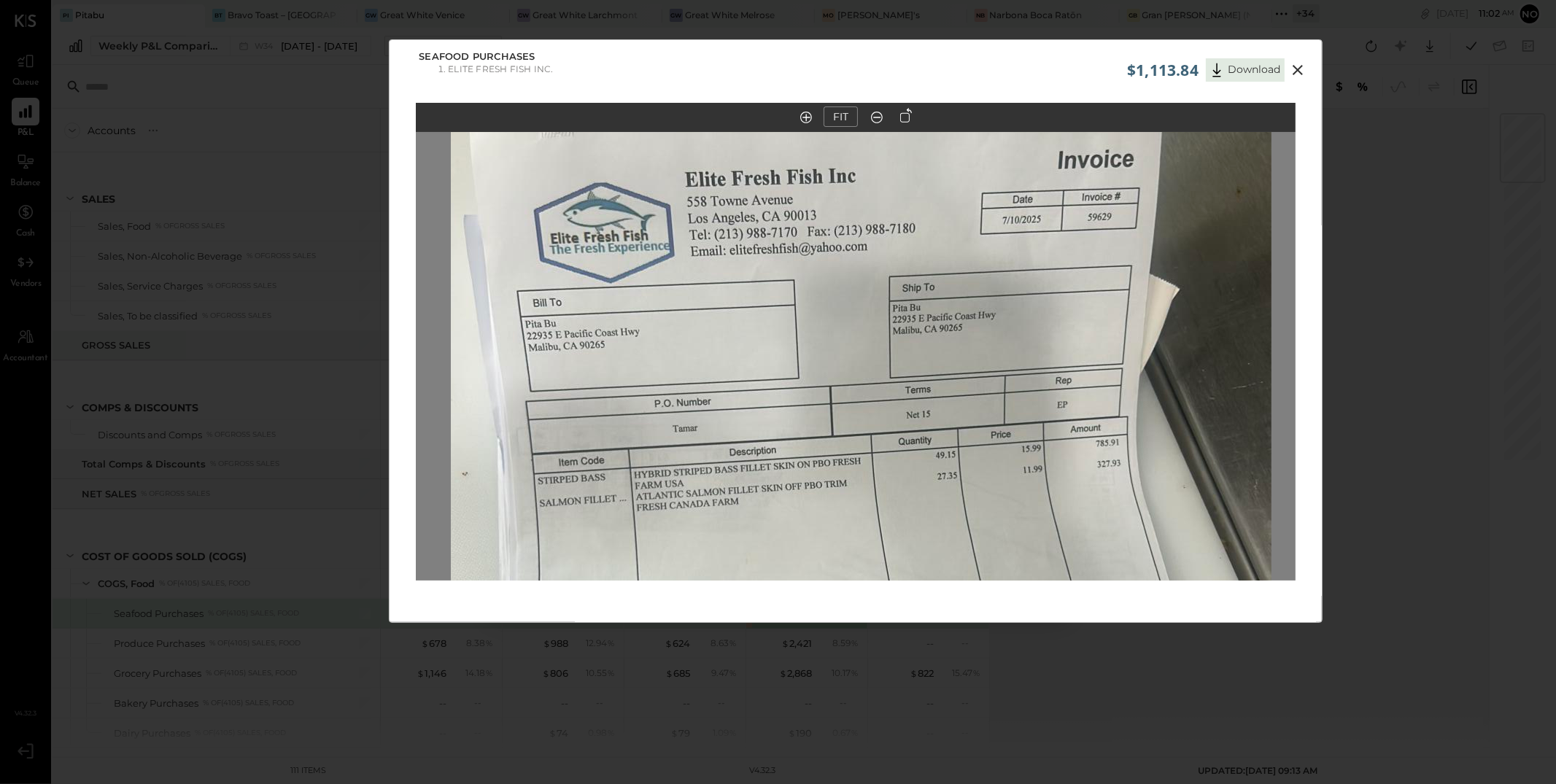
drag, startPoint x: 763, startPoint y: 275, endPoint x: 769, endPoint y: 512, distance: 237.1
click at [769, 512] on img at bounding box center [861, 559] width 821 height 1459
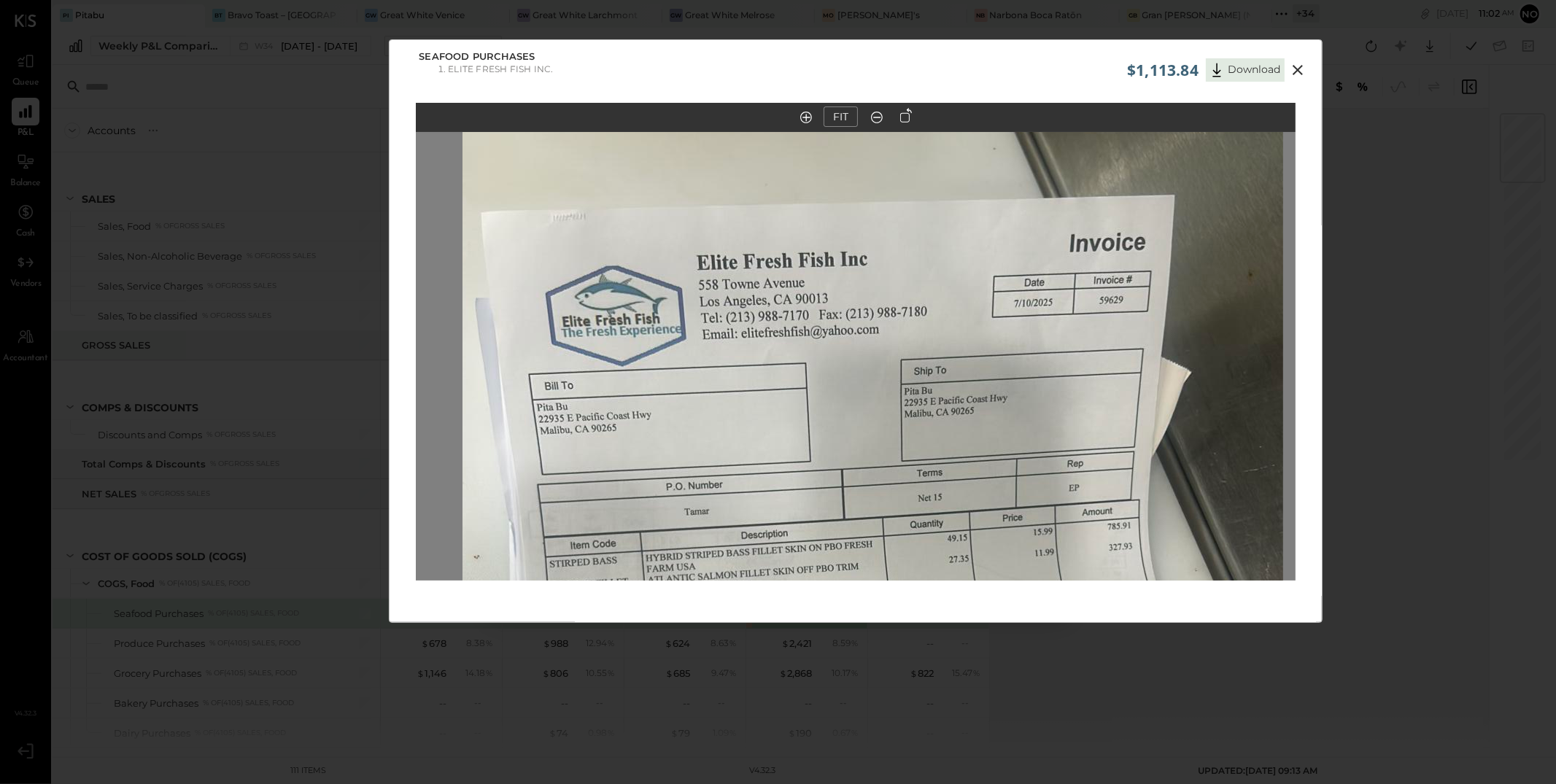
drag, startPoint x: 780, startPoint y: 348, endPoint x: 790, endPoint y: 410, distance: 62.8
click at [790, 410] on img at bounding box center [873, 642] width 821 height 1459
click at [1293, 65] on icon at bounding box center [1298, 70] width 18 height 18
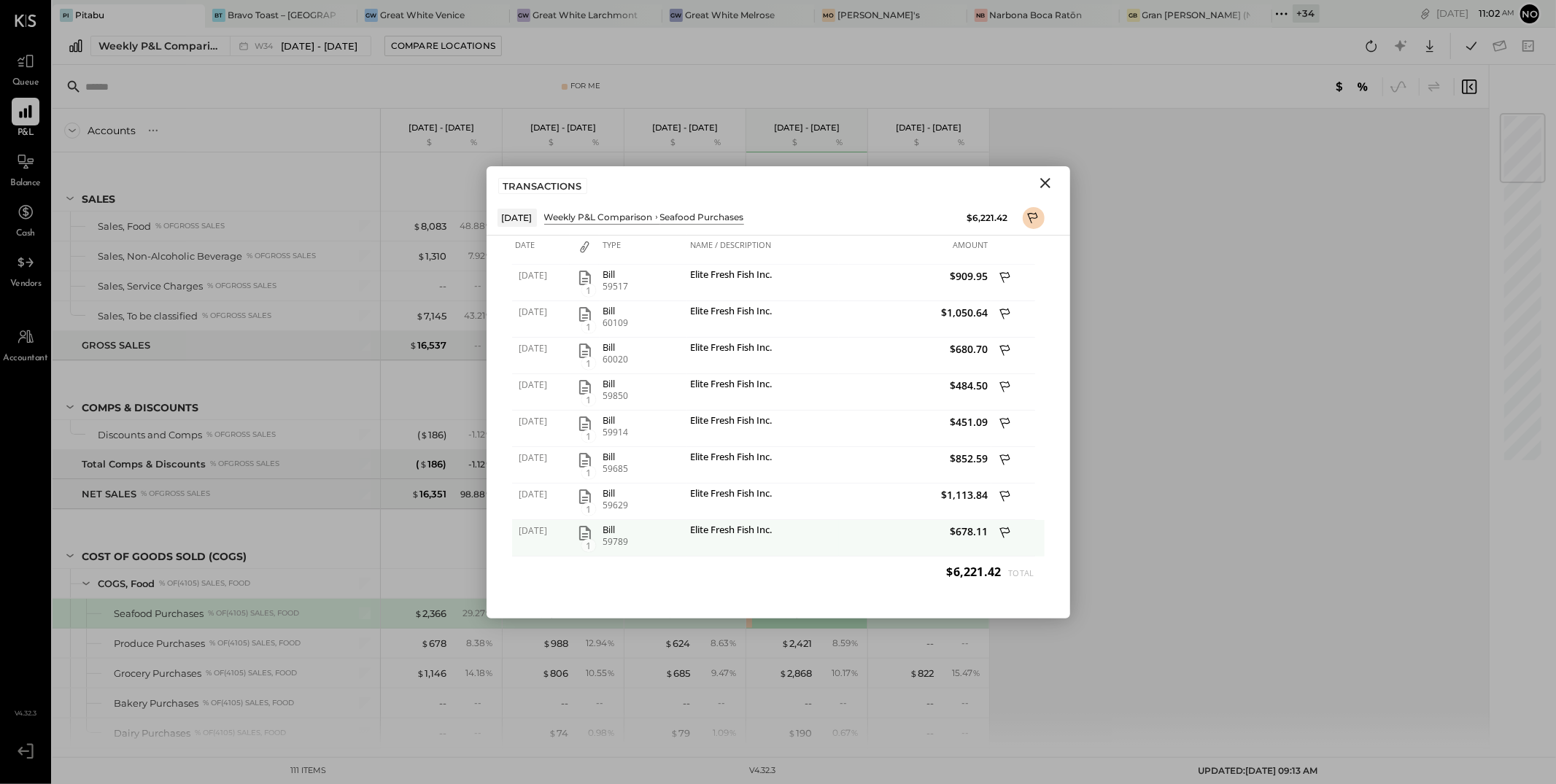
click at [589, 533] on icon "button" at bounding box center [585, 533] width 18 height 18
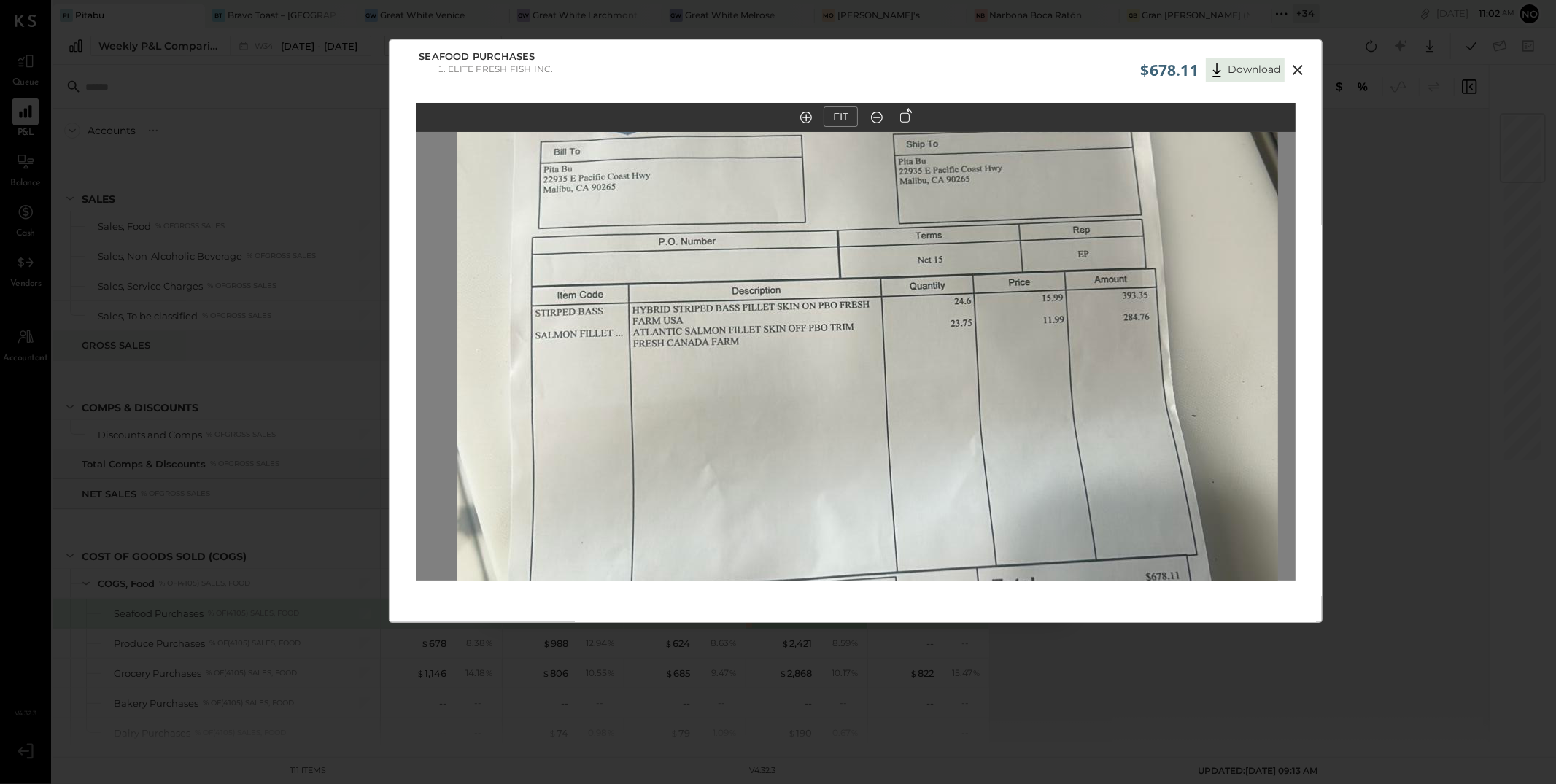
drag, startPoint x: 877, startPoint y: 280, endPoint x: 899, endPoint y: 493, distance: 214.1
click at [899, 493] on img at bounding box center [868, 460] width 821 height 1459
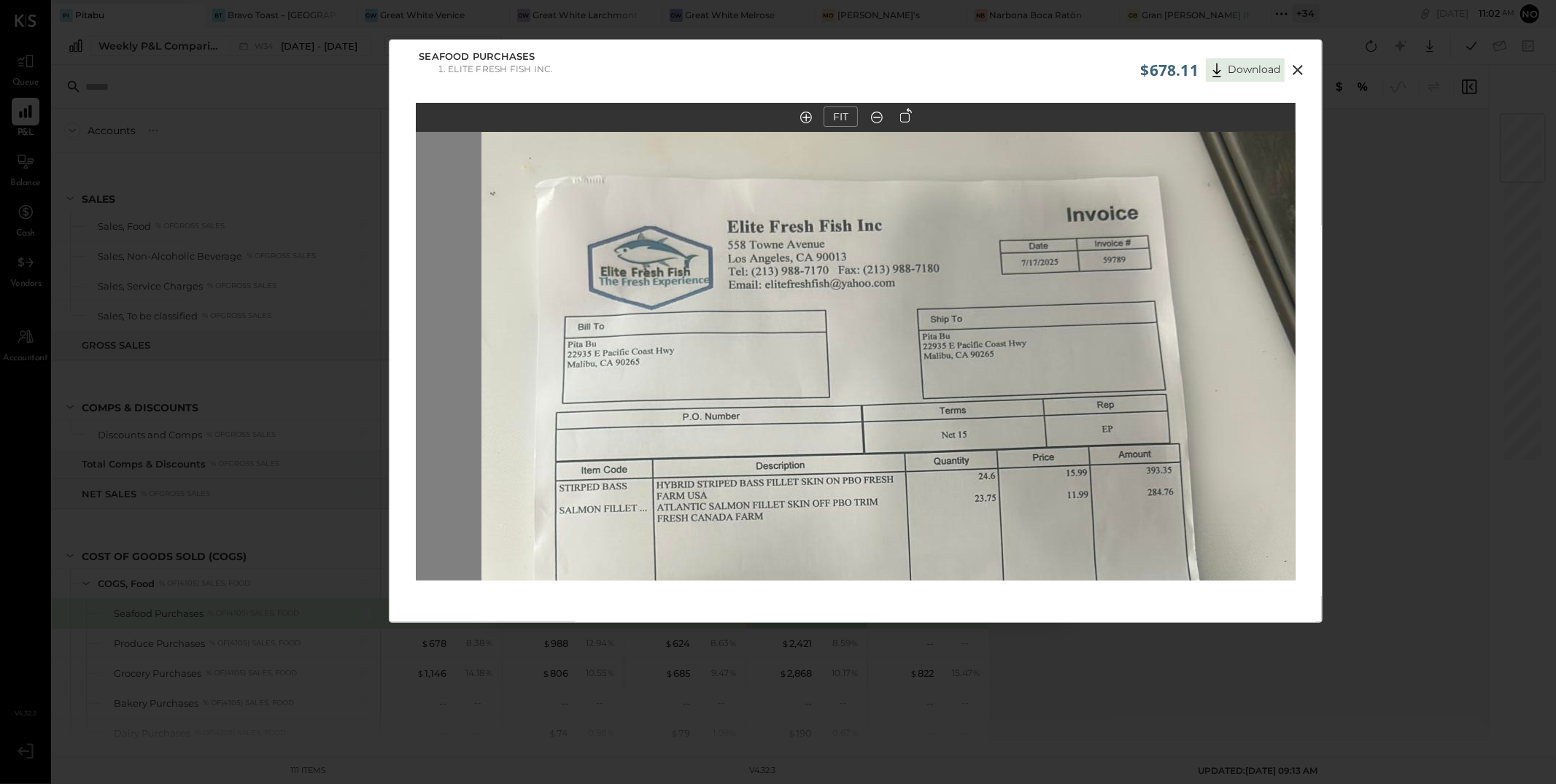
drag, startPoint x: 900, startPoint y: 319, endPoint x: 915, endPoint y: 420, distance: 102.1
click at [915, 420] on img at bounding box center [892, 635] width 821 height 1459
click at [1295, 75] on icon at bounding box center [1298, 70] width 18 height 18
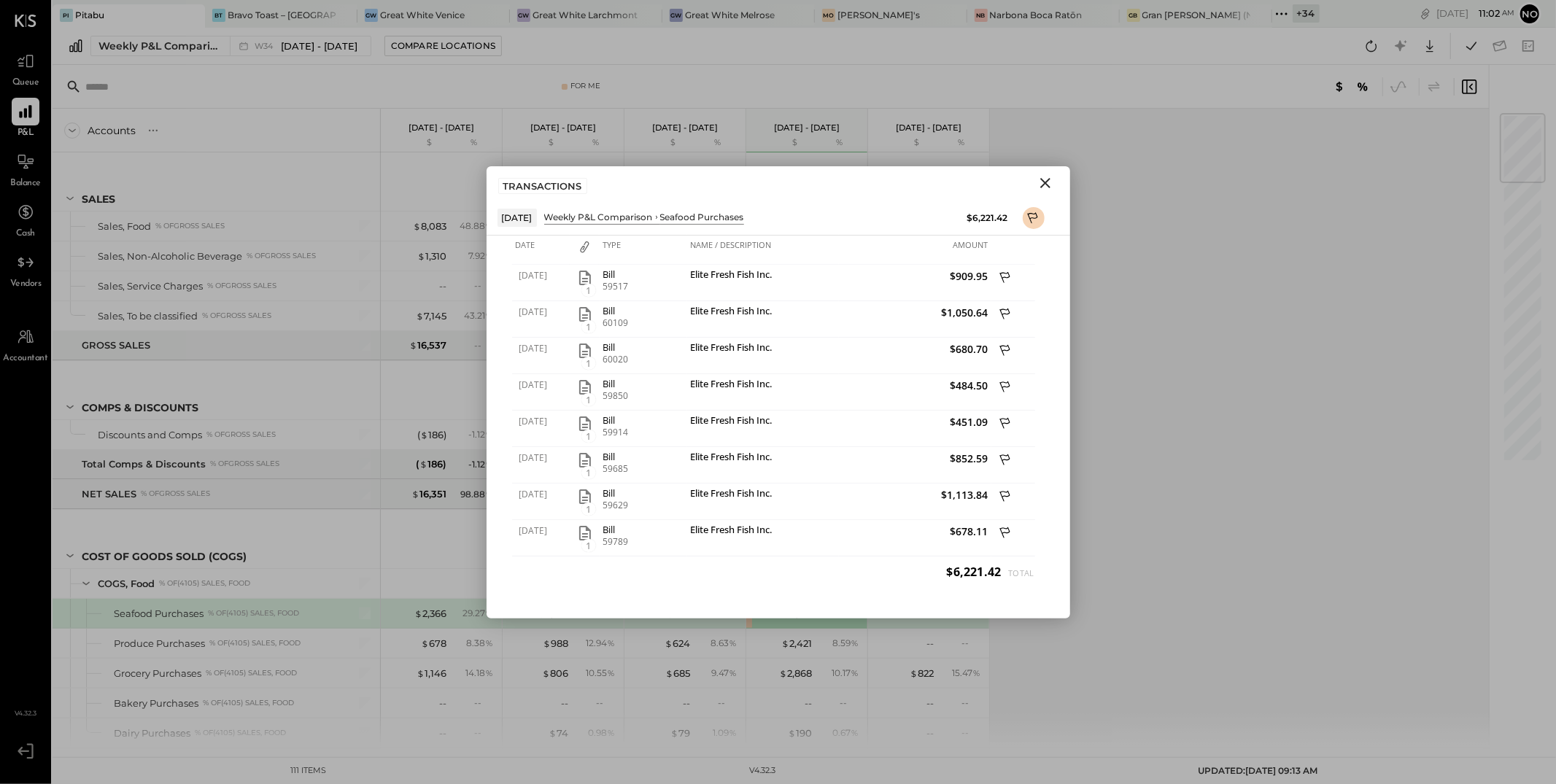
click at [1049, 182] on icon "Close" at bounding box center [1045, 183] width 18 height 18
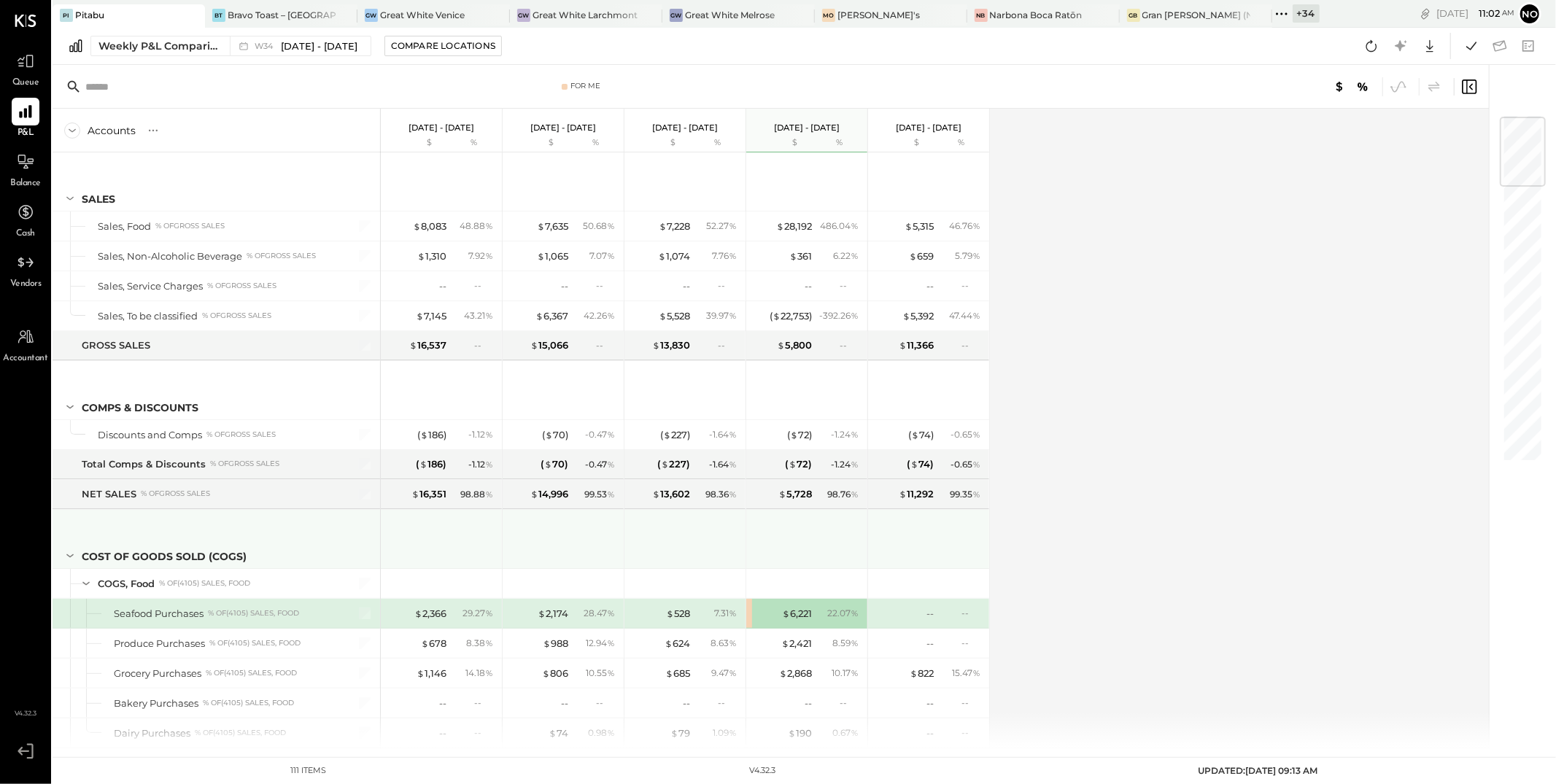
scroll to position [82, 0]
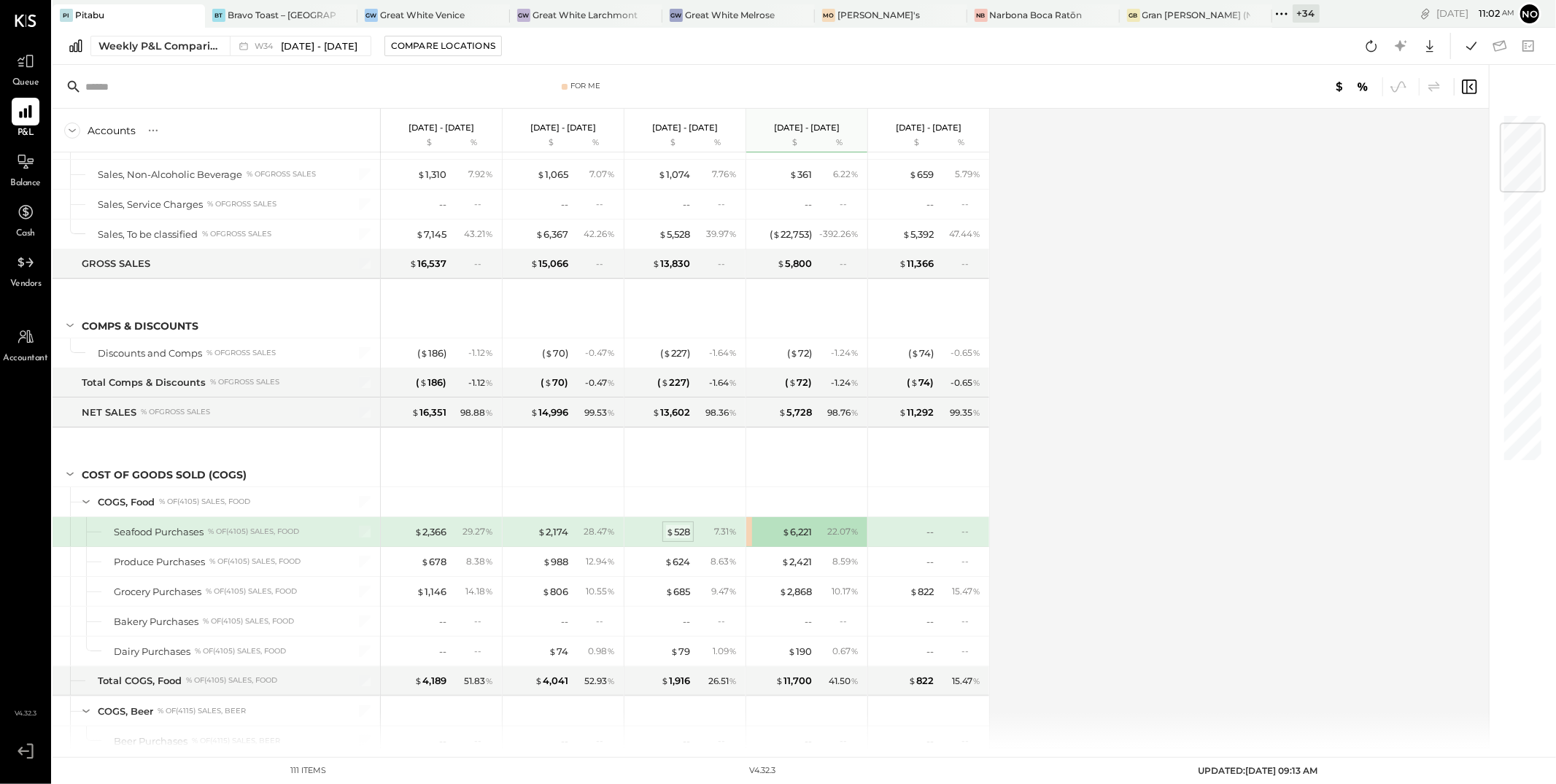
click at [672, 534] on span "$" at bounding box center [670, 532] width 8 height 12
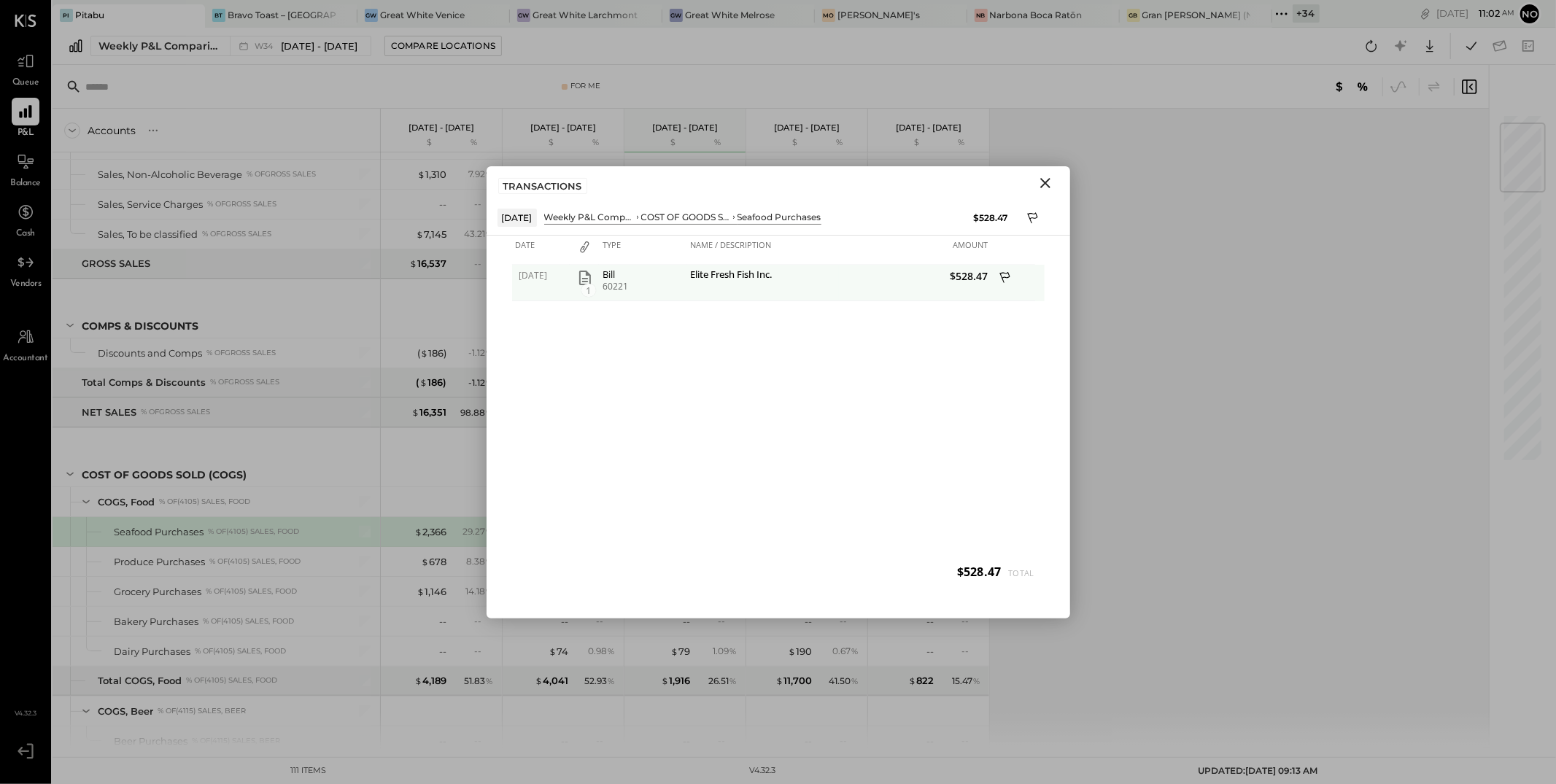
click at [585, 272] on icon "button" at bounding box center [585, 277] width 12 height 15
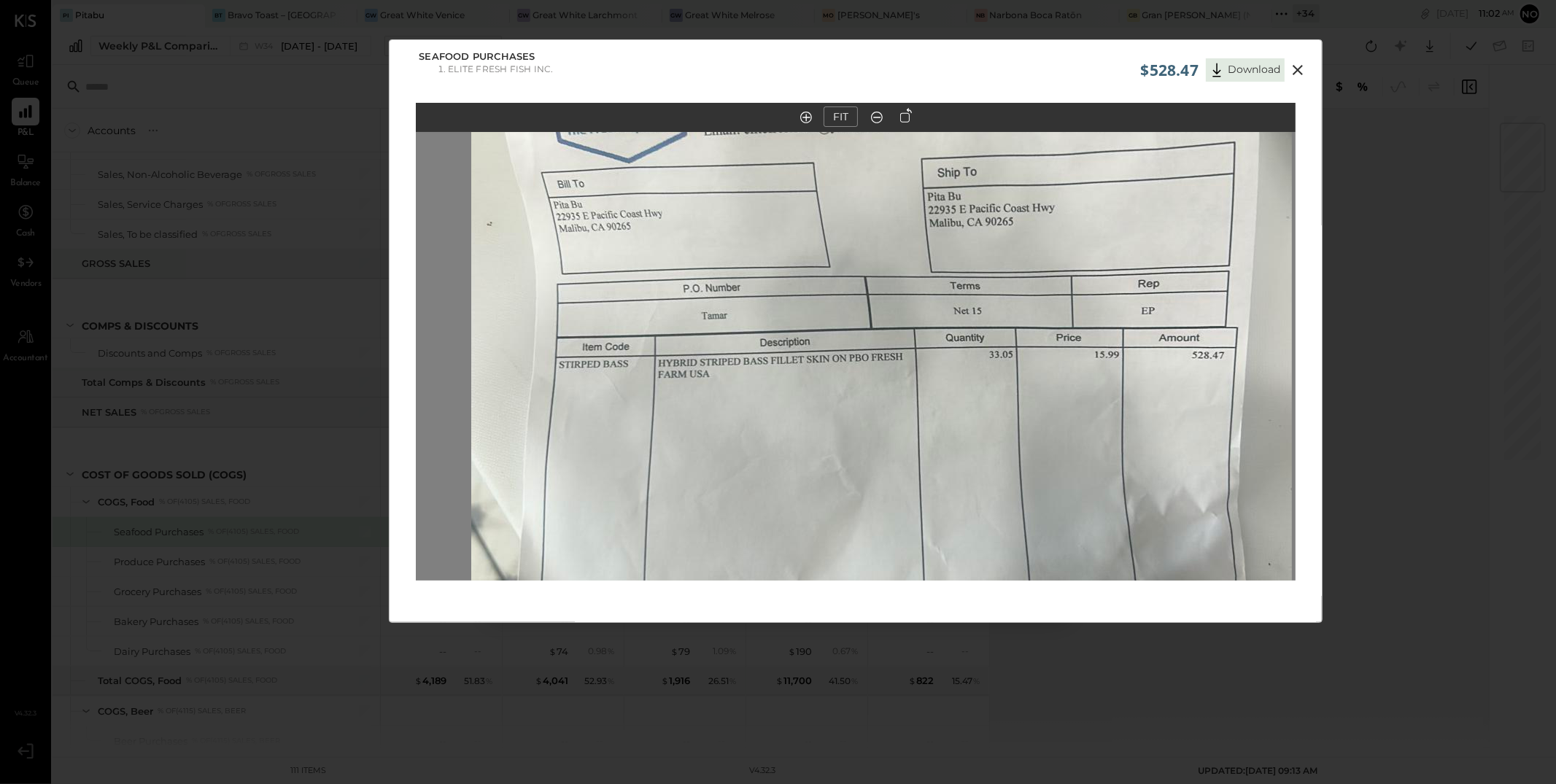
drag, startPoint x: 742, startPoint y: 287, endPoint x: 782, endPoint y: 481, distance: 198.1
click at [782, 483] on img at bounding box center [882, 437] width 821 height 1459
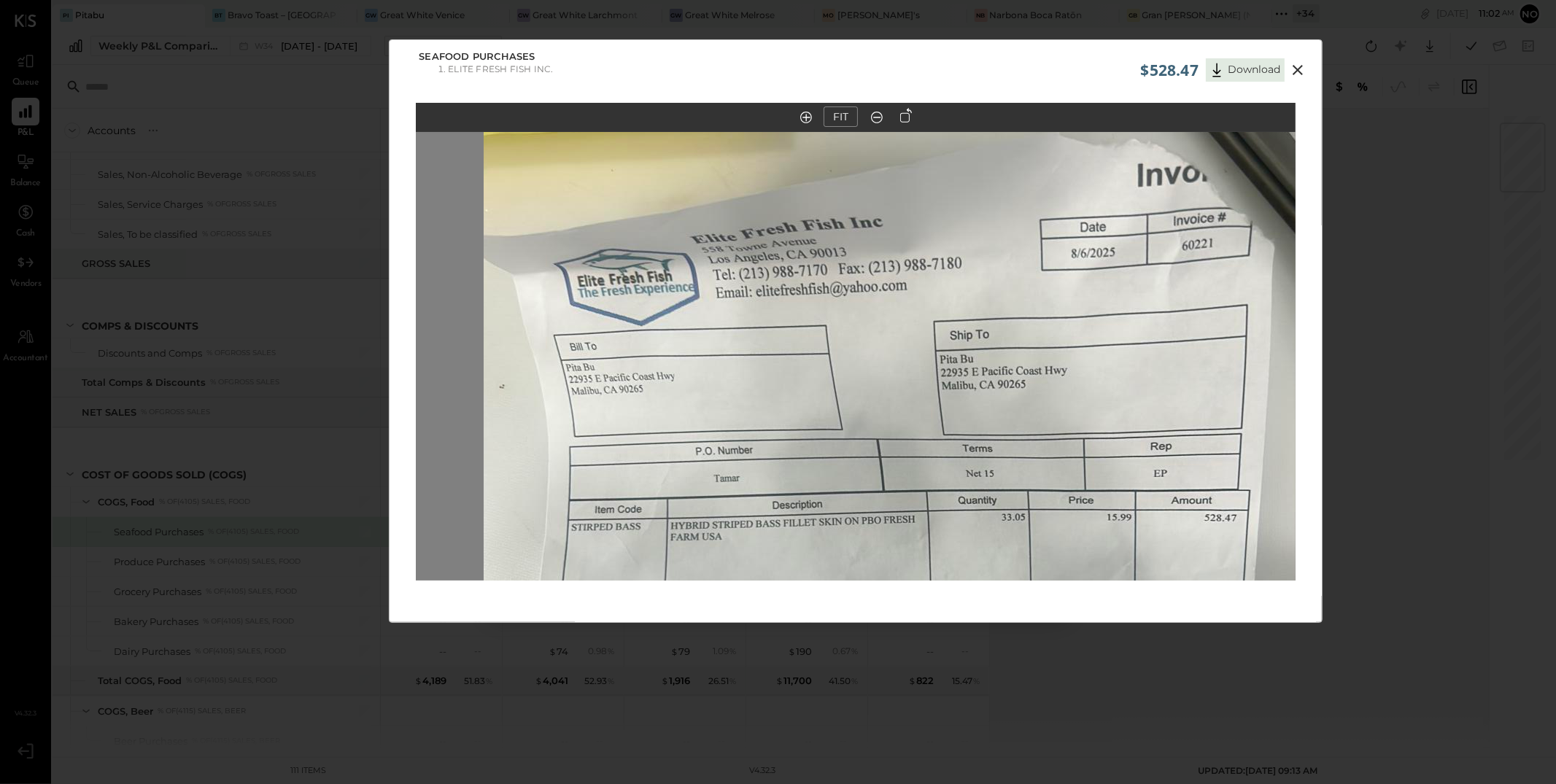
drag, startPoint x: 859, startPoint y: 330, endPoint x: 856, endPoint y: 410, distance: 80.1
click at [856, 410] on img at bounding box center [894, 600] width 821 height 1459
click at [1305, 68] on icon at bounding box center [1298, 70] width 18 height 18
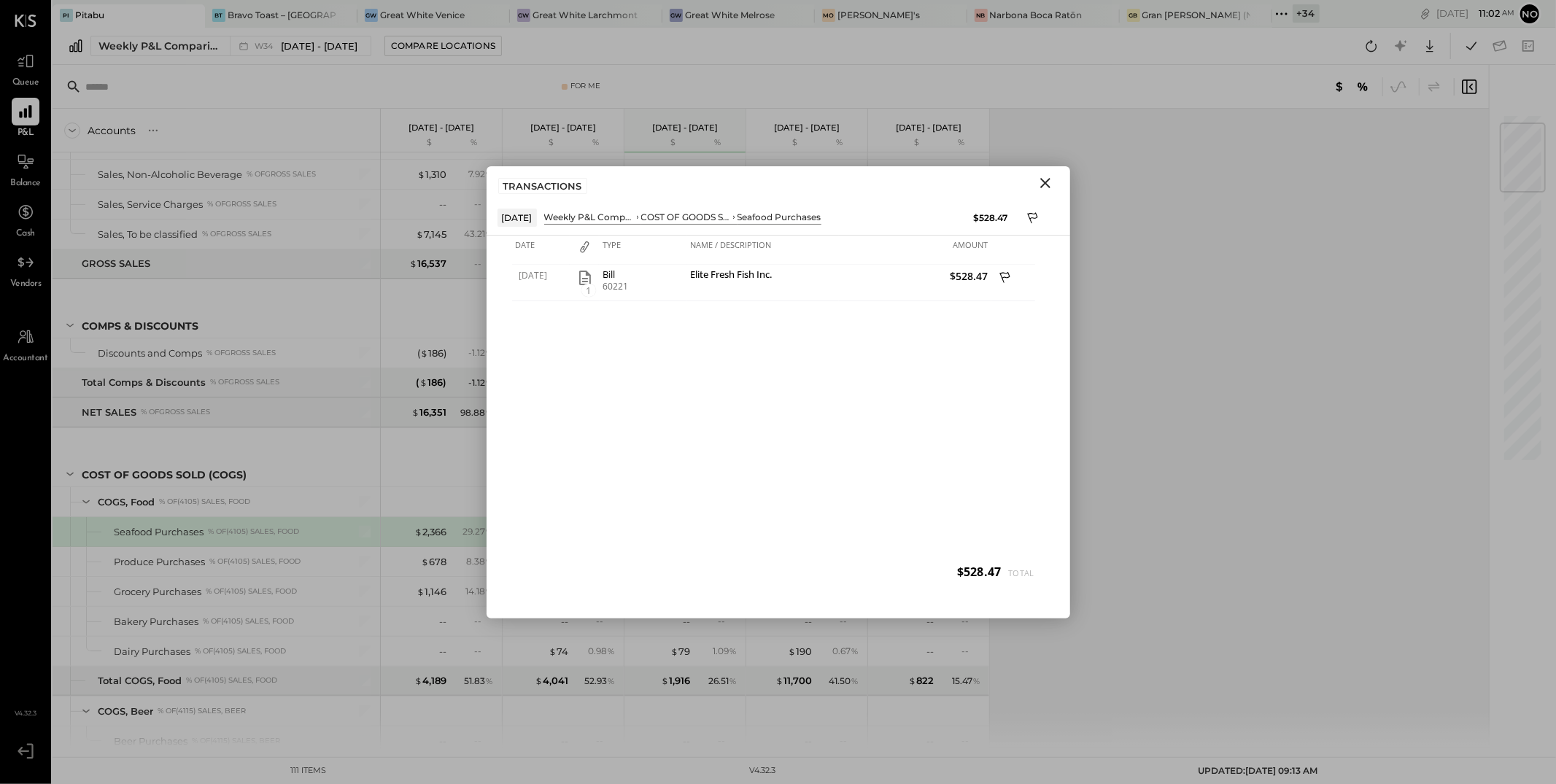
click at [1048, 179] on icon "Close" at bounding box center [1045, 183] width 10 height 10
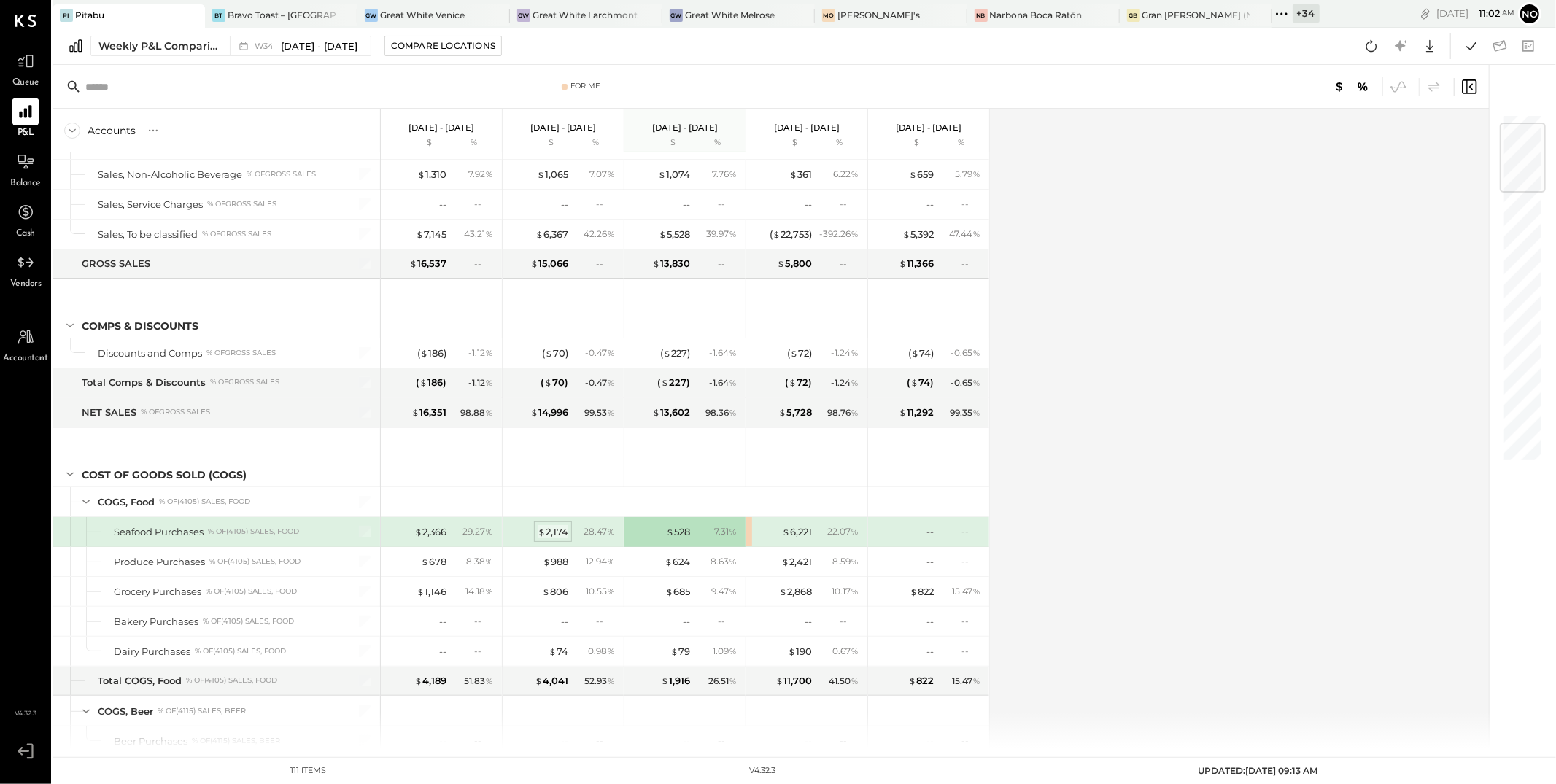
click at [561, 527] on div "$ 2,174" at bounding box center [553, 532] width 30 height 14
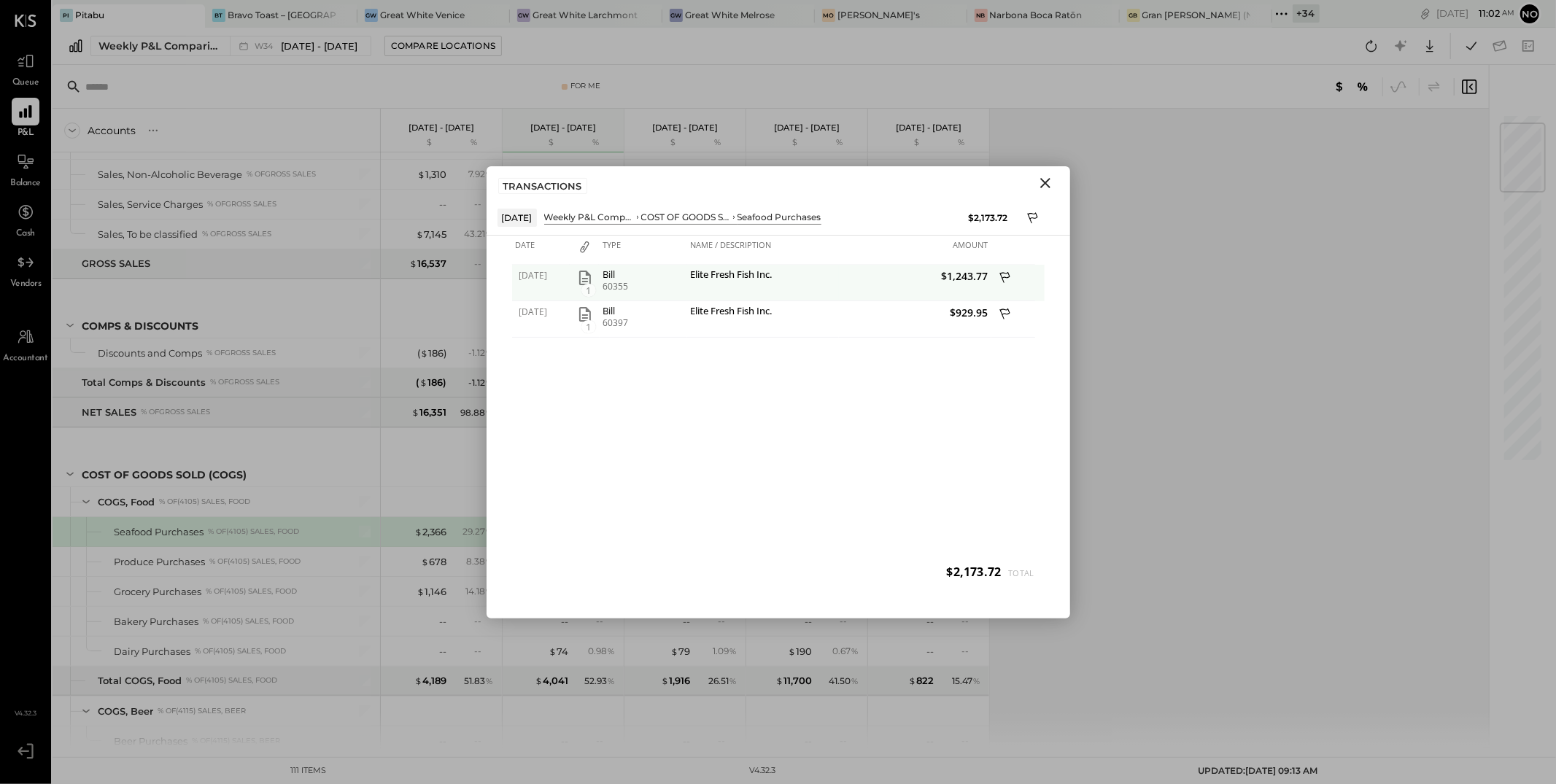
click at [585, 278] on icon "button" at bounding box center [585, 278] width 18 height 18
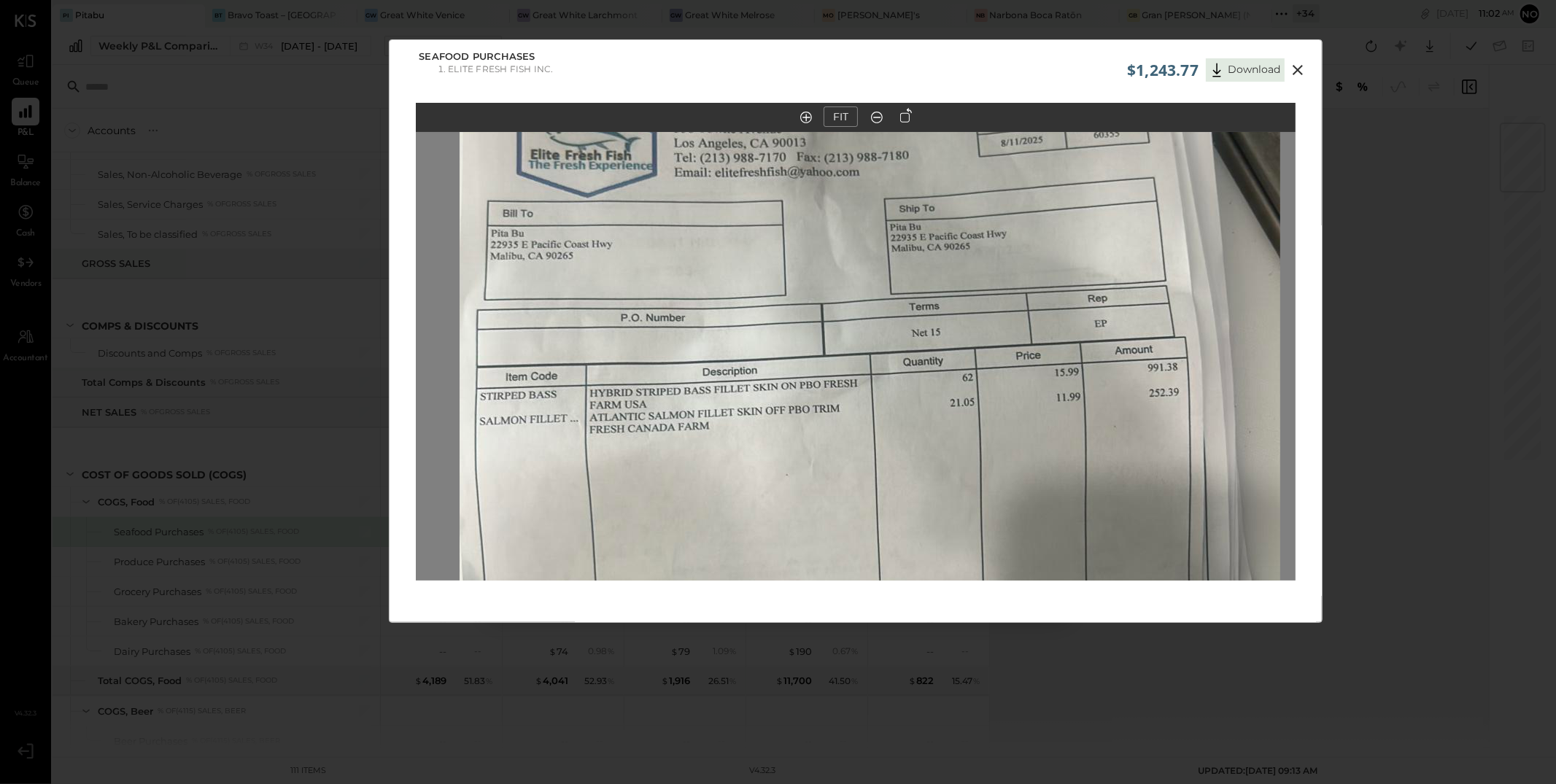
drag, startPoint x: 783, startPoint y: 290, endPoint x: 807, endPoint y: 443, distance: 154.9
click at [800, 506] on img at bounding box center [870, 525] width 821 height 1459
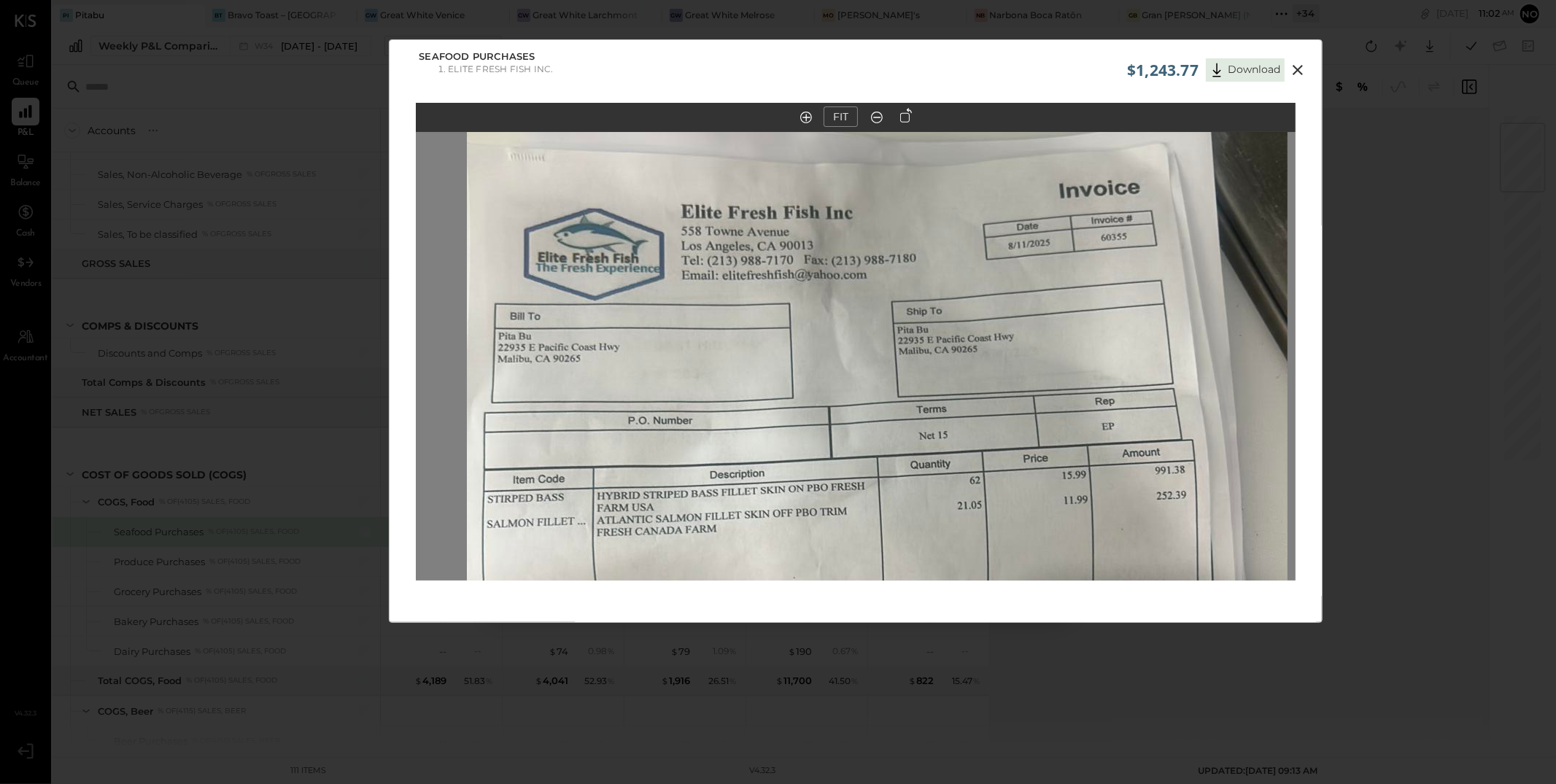
drag, startPoint x: 799, startPoint y: 337, endPoint x: 805, endPoint y: 427, distance: 90.2
click at [805, 427] on img at bounding box center [878, 628] width 821 height 1459
click at [1296, 64] on icon at bounding box center [1298, 70] width 18 height 18
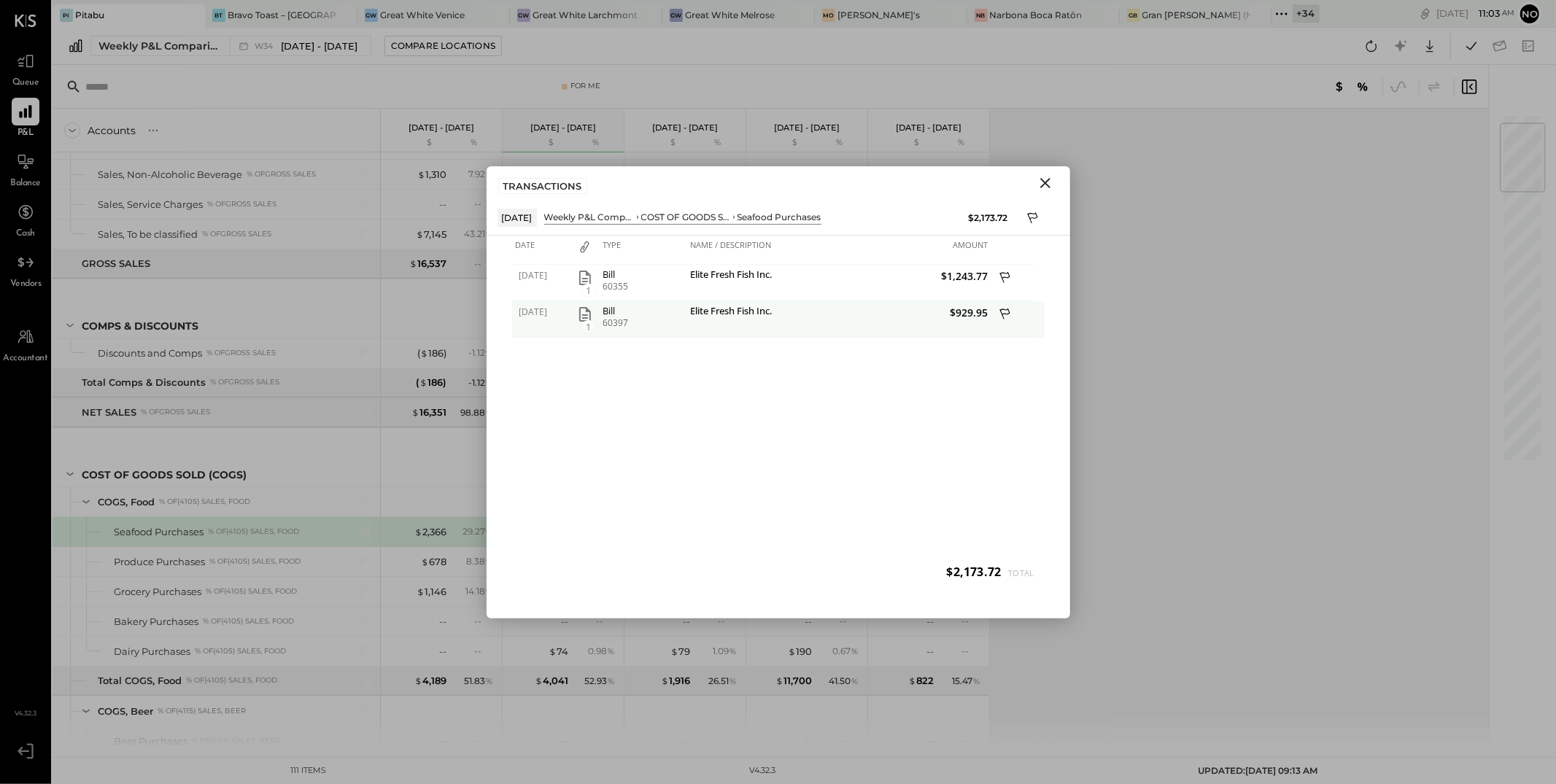
click at [588, 313] on icon "button" at bounding box center [585, 314] width 18 height 18
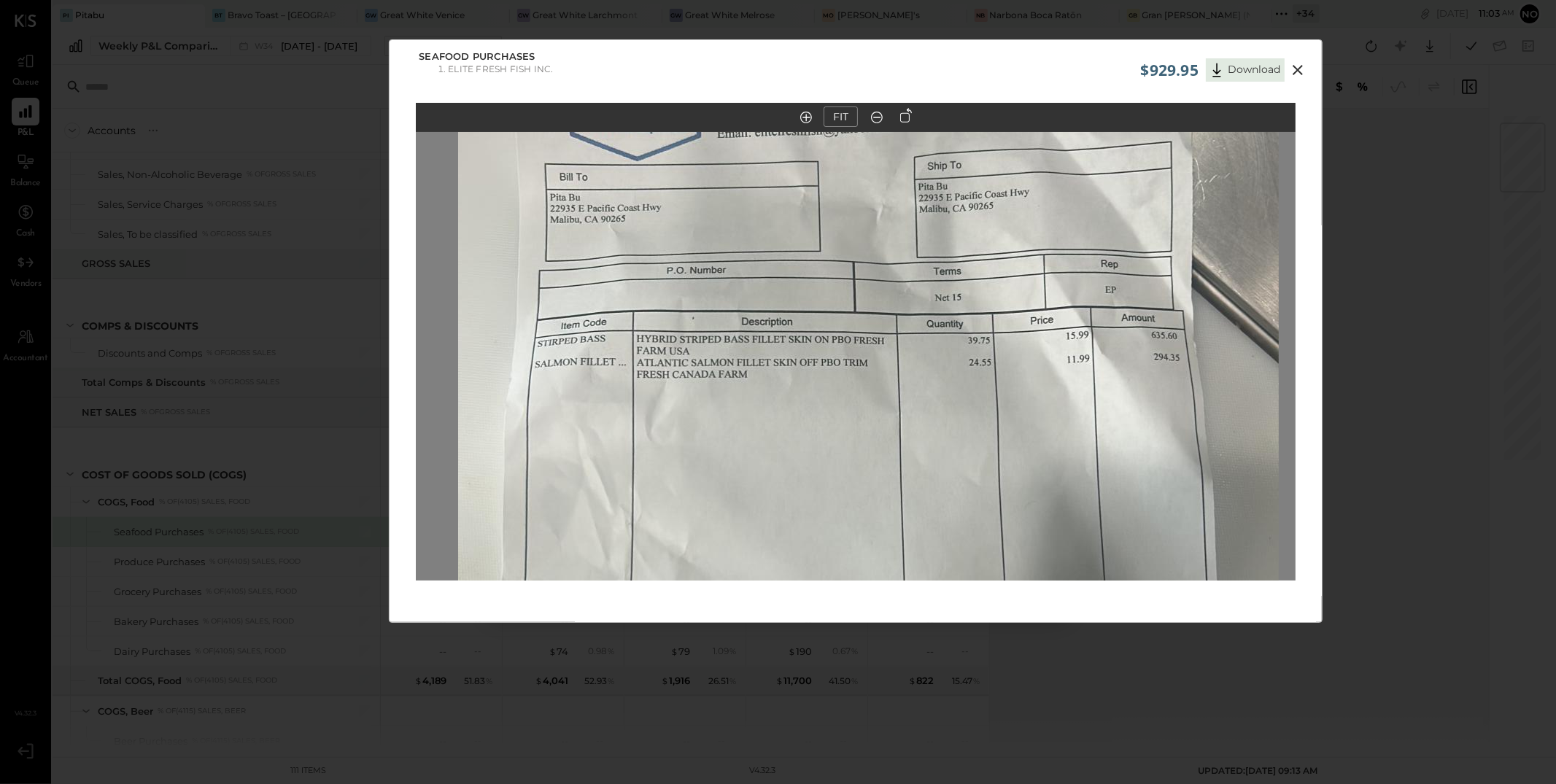
drag, startPoint x: 783, startPoint y: 278, endPoint x: 801, endPoint y: 494, distance: 216.7
click at [801, 496] on img at bounding box center [869, 482] width 821 height 1459
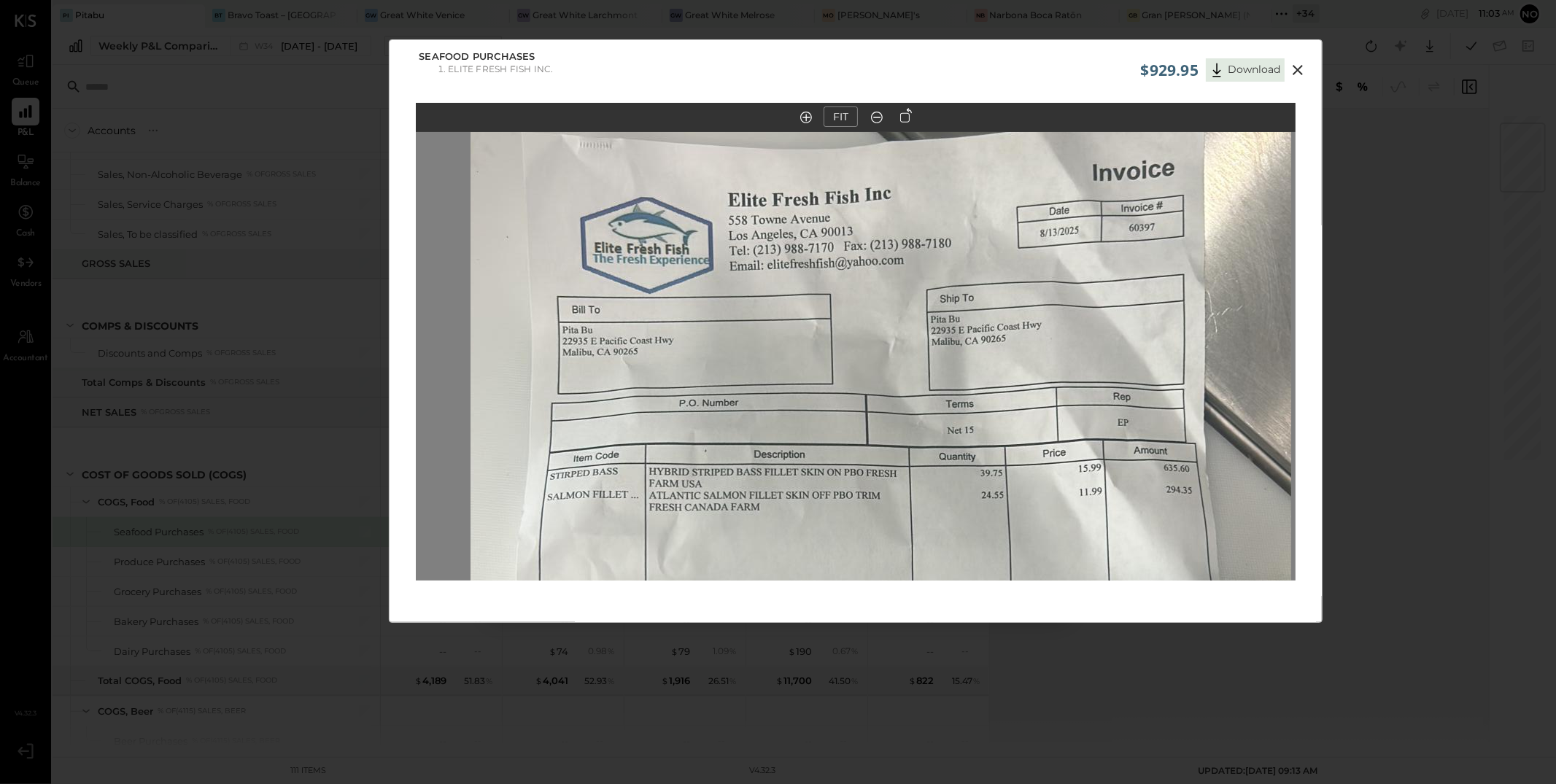
drag, startPoint x: 815, startPoint y: 339, endPoint x: 824, endPoint y: 415, distance: 76.5
click at [824, 415] on img at bounding box center [882, 615] width 821 height 1459
click at [1306, 71] on button at bounding box center [1297, 69] width 26 height 18
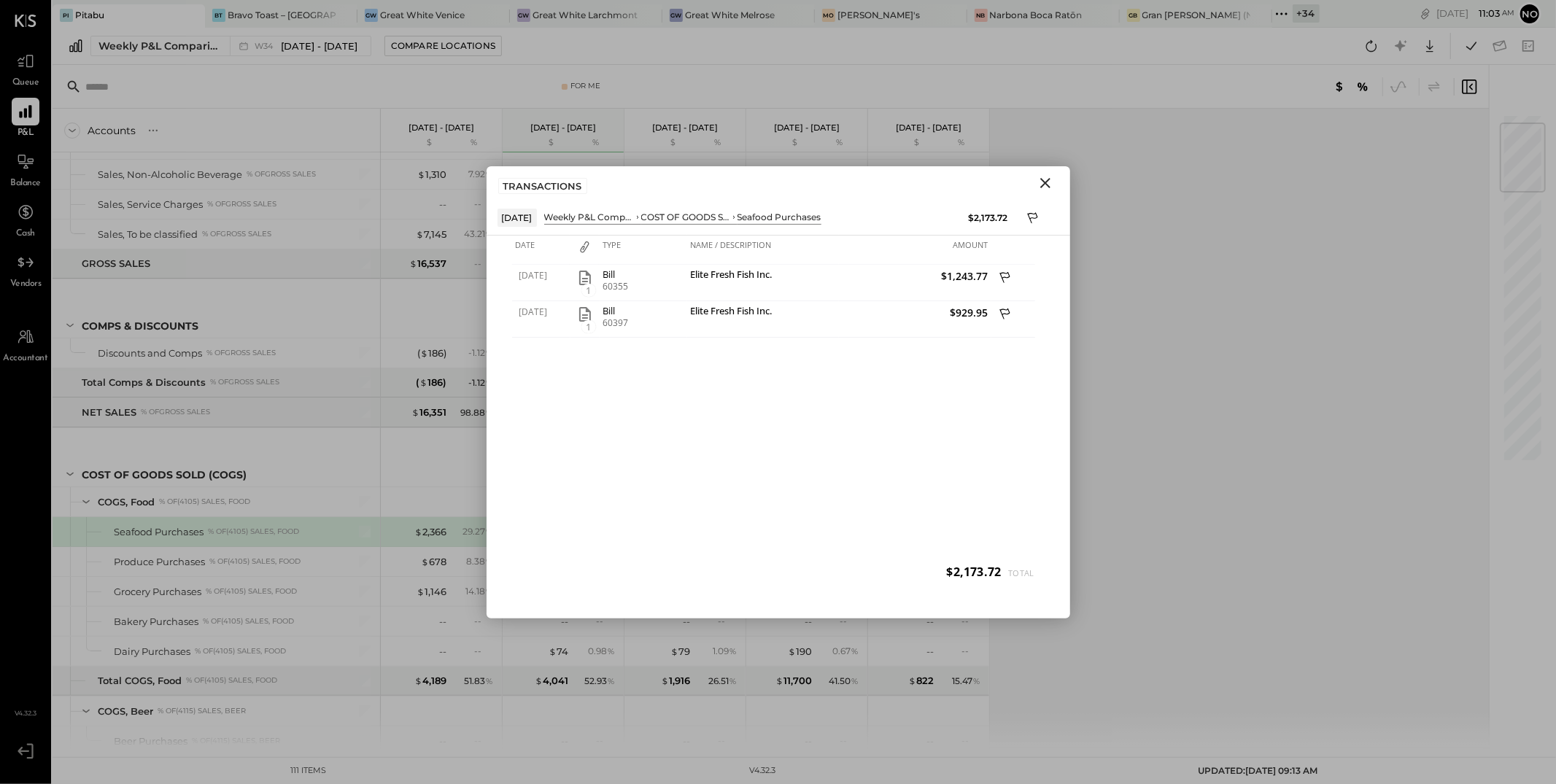
click at [1042, 182] on icon "Close" at bounding box center [1045, 183] width 18 height 18
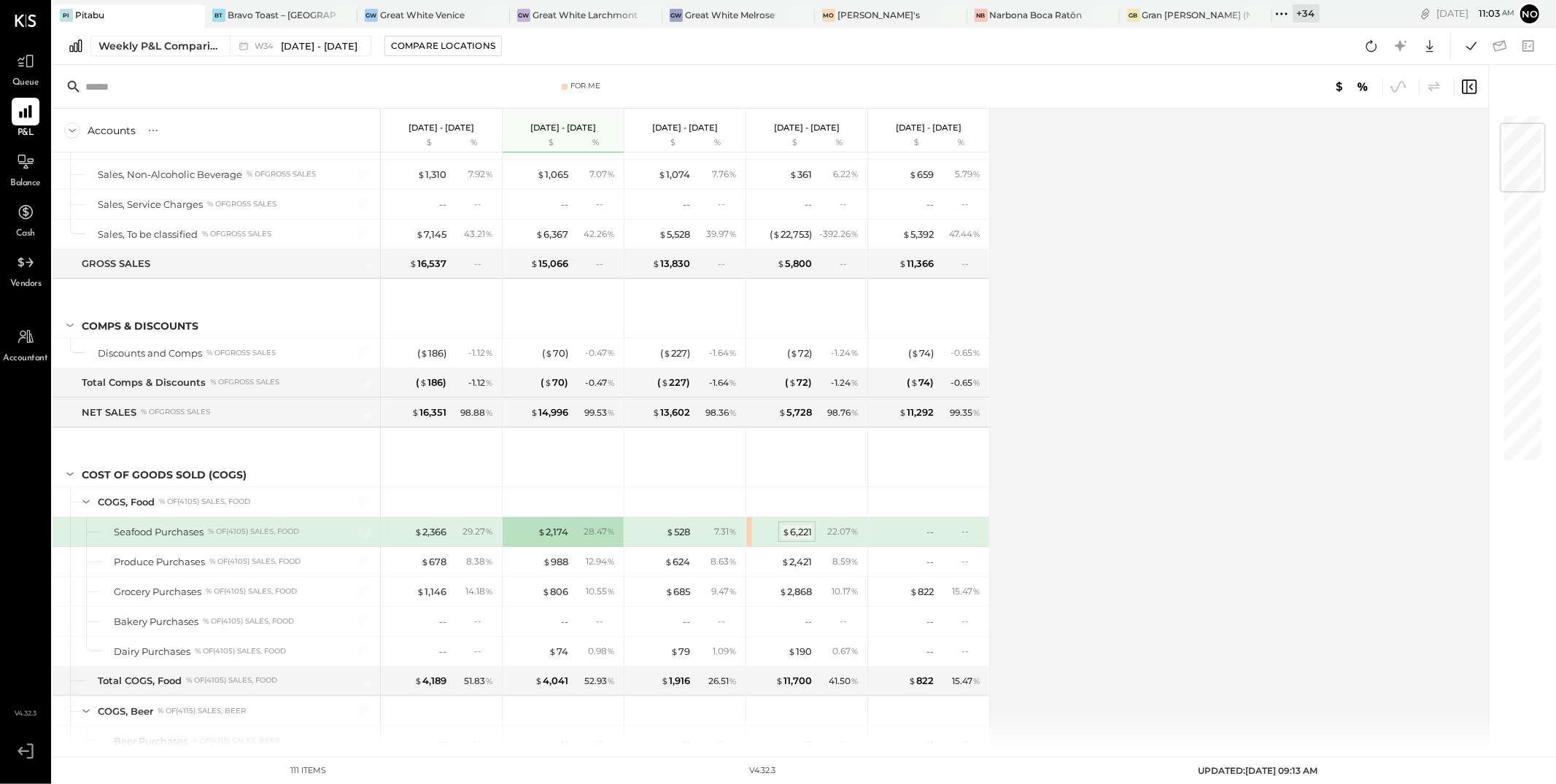
click at [807, 535] on div "$ 6,221" at bounding box center [797, 532] width 30 height 14
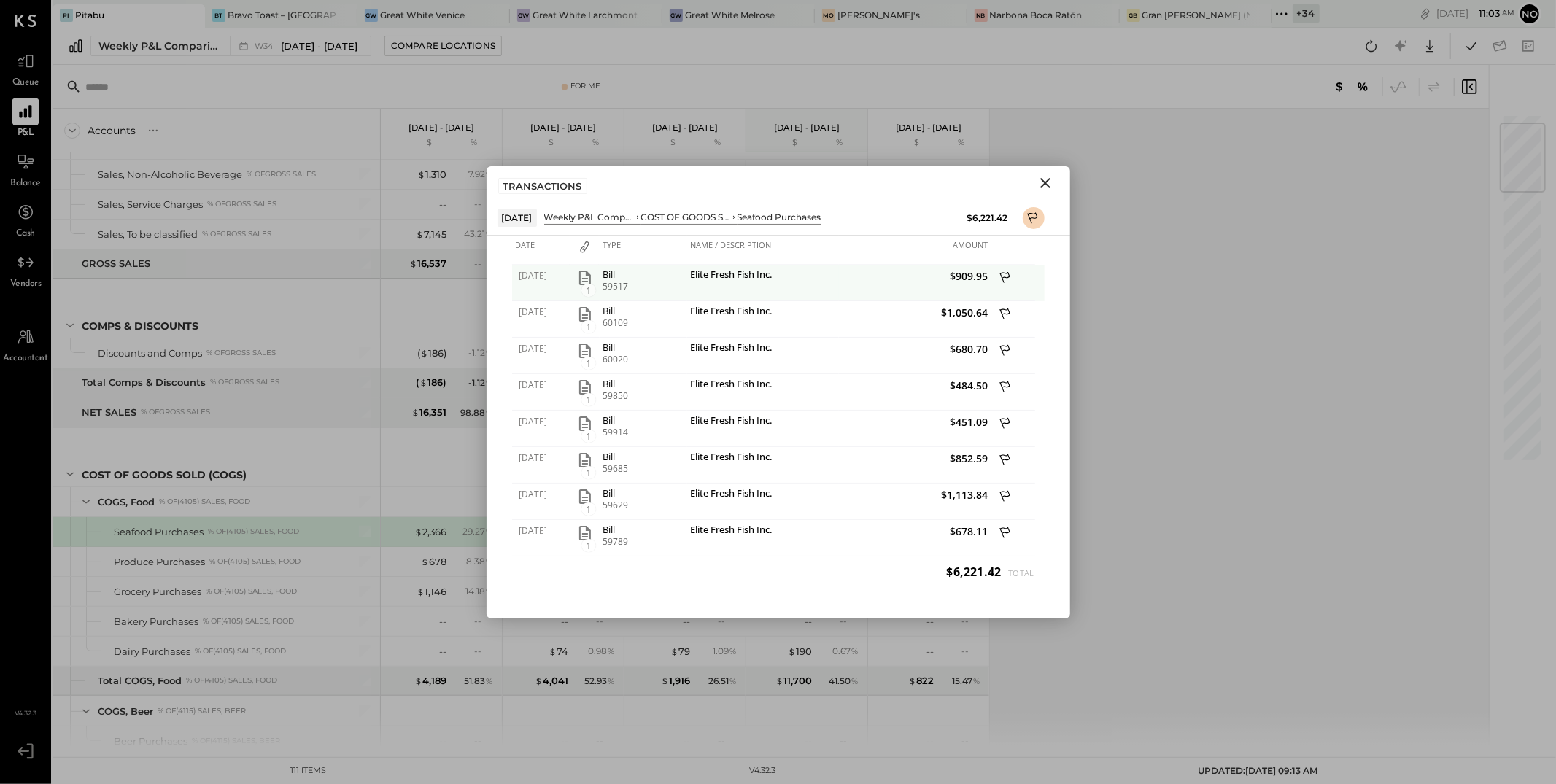
click at [588, 284] on span "1" at bounding box center [589, 290] width 15 height 13
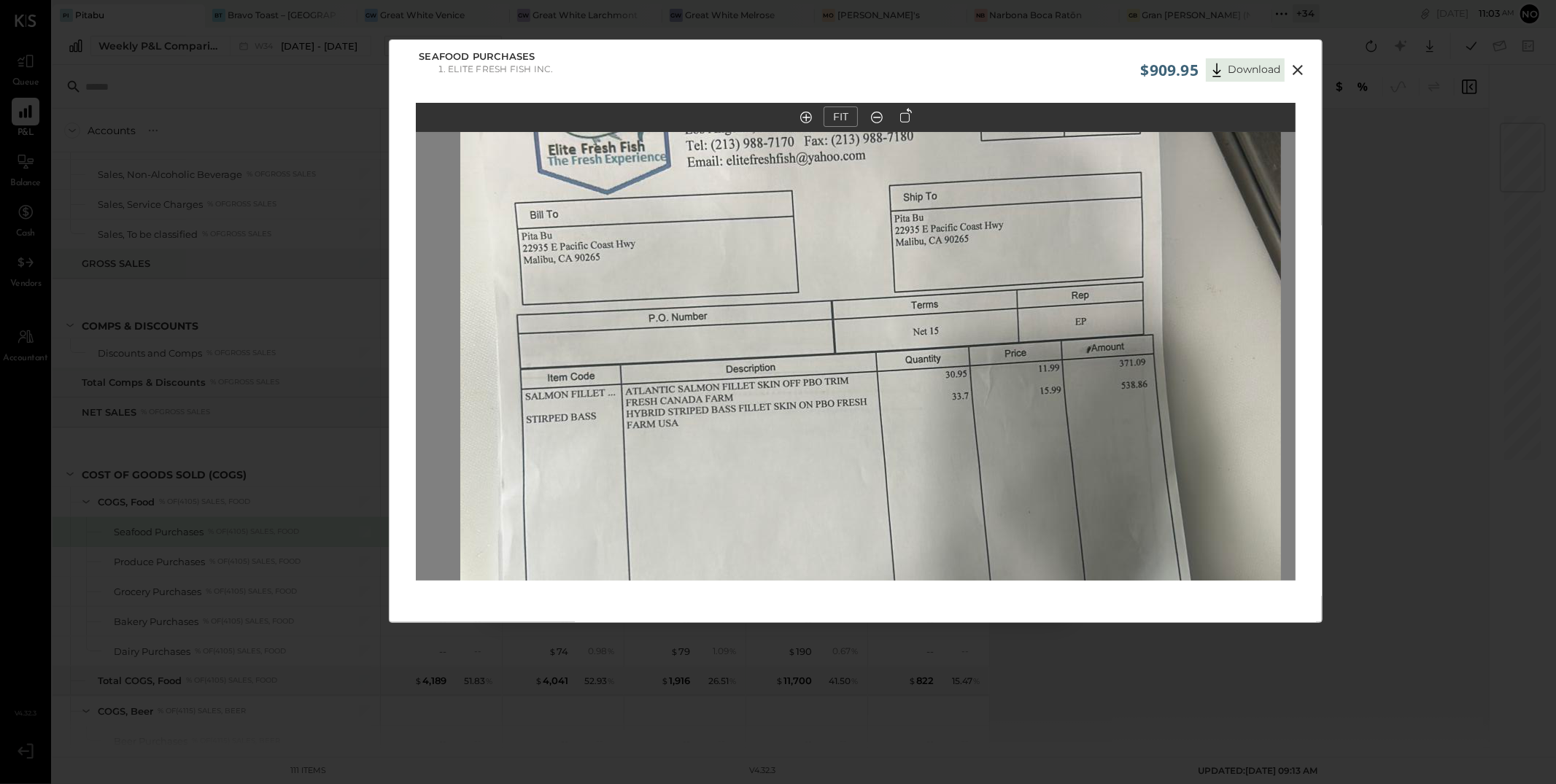
drag, startPoint x: 734, startPoint y: 255, endPoint x: 750, endPoint y: 421, distance: 166.8
click at [750, 443] on img at bounding box center [871, 489] width 821 height 1459
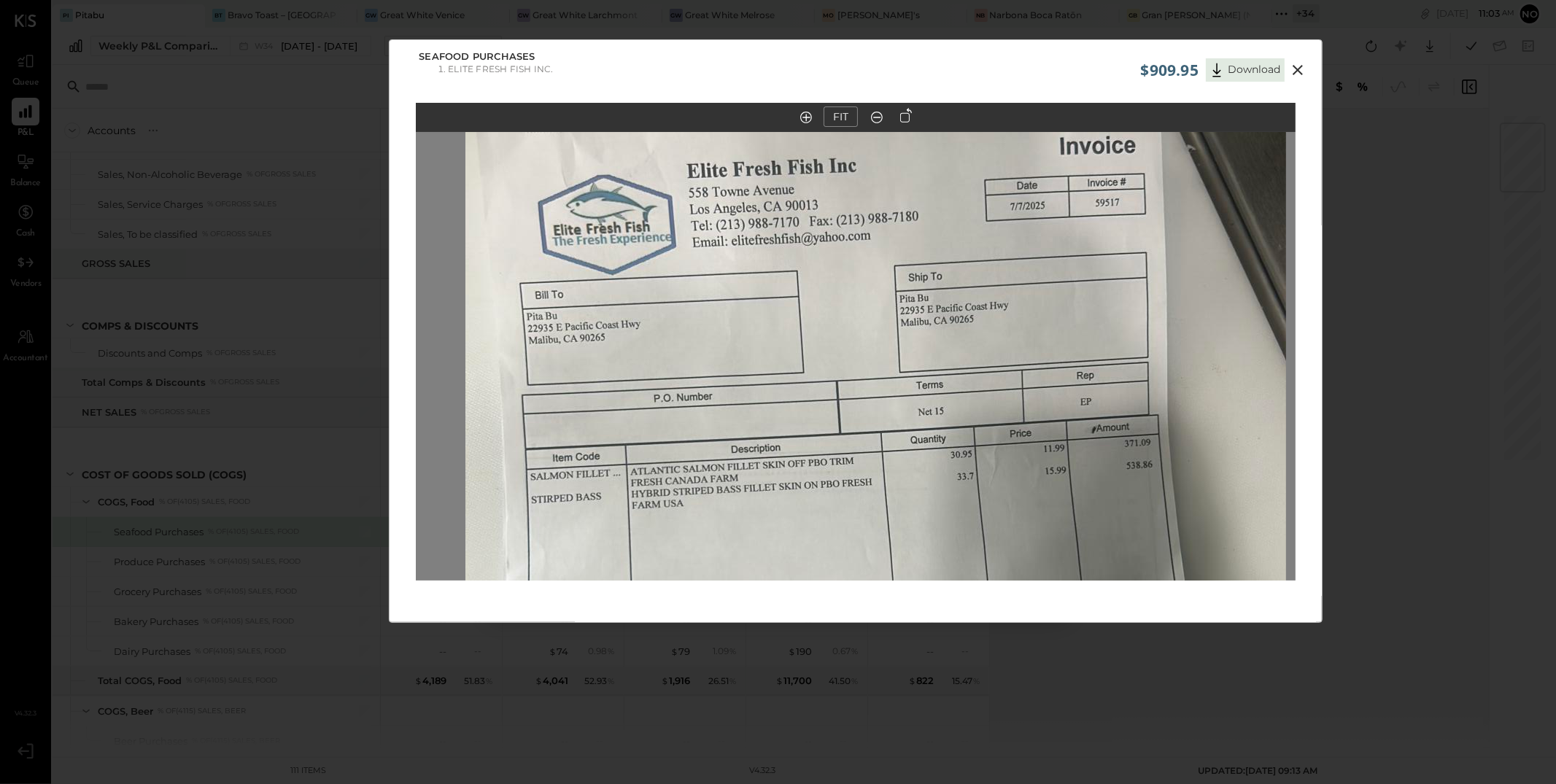
drag, startPoint x: 733, startPoint y: 302, endPoint x: 740, endPoint y: 376, distance: 74.3
click at [739, 380] on img at bounding box center [876, 569] width 821 height 1459
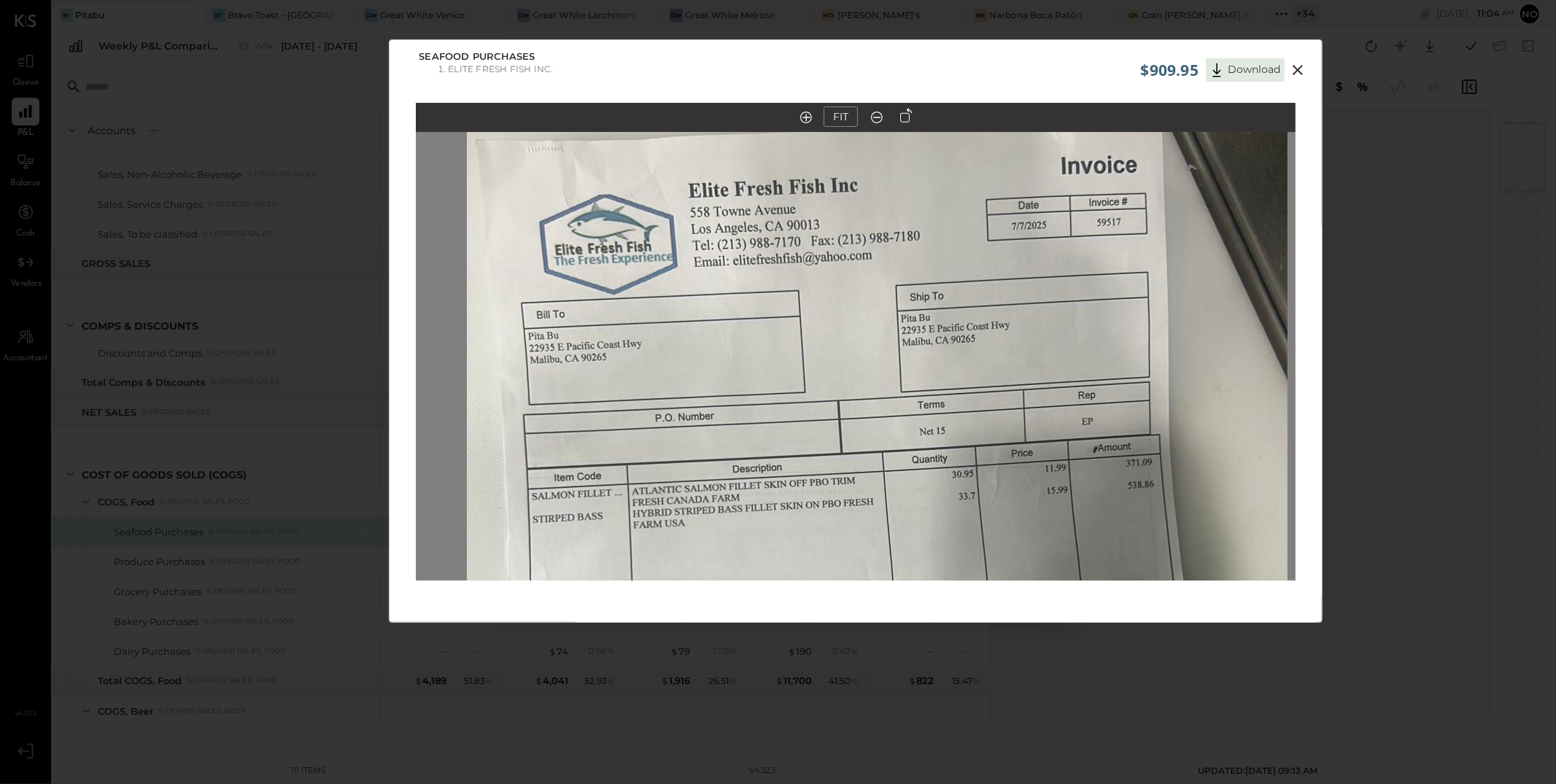
click at [1301, 62] on icon at bounding box center [1298, 70] width 18 height 18
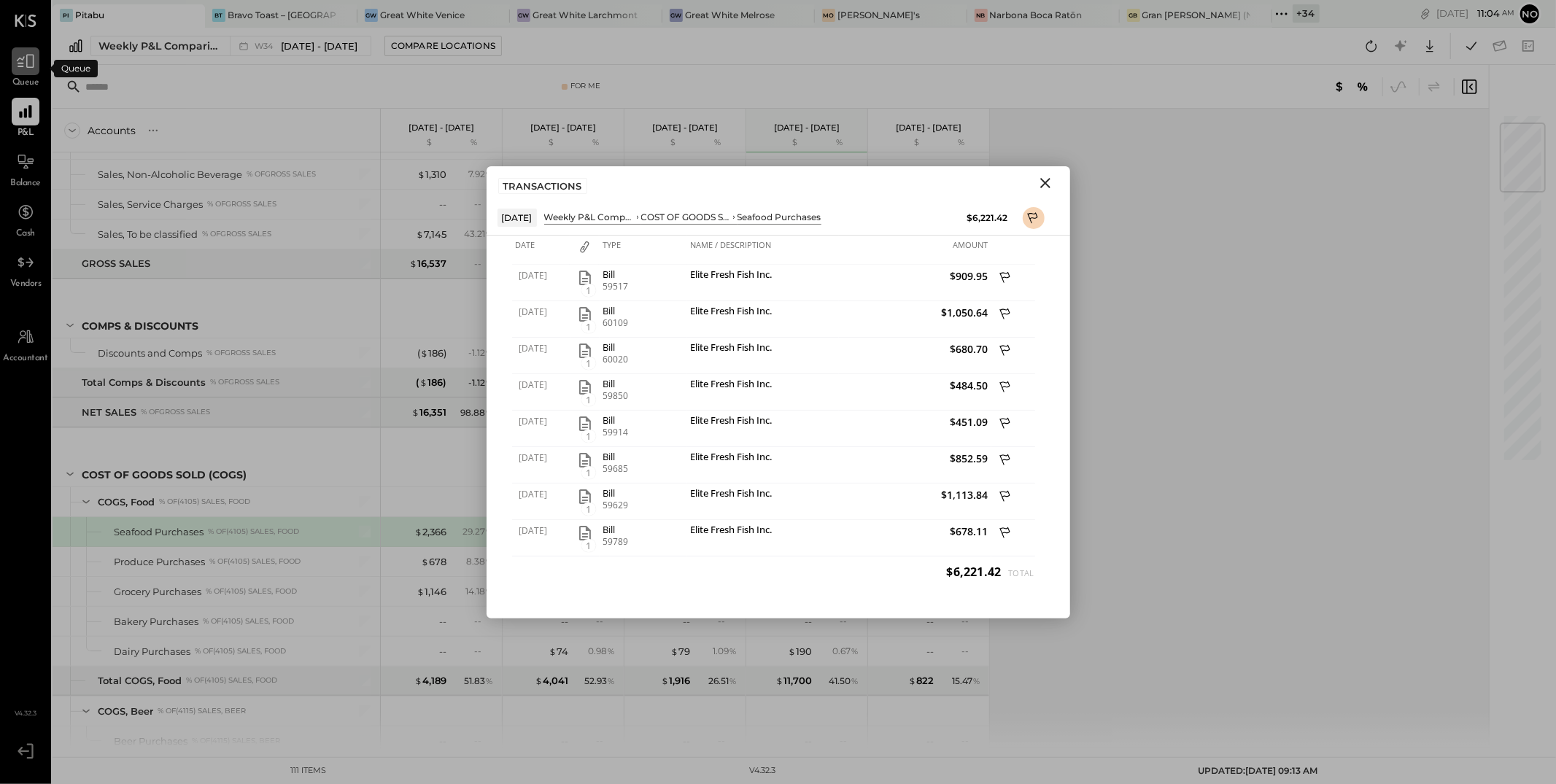
click at [31, 65] on icon at bounding box center [24, 60] width 18 height 18
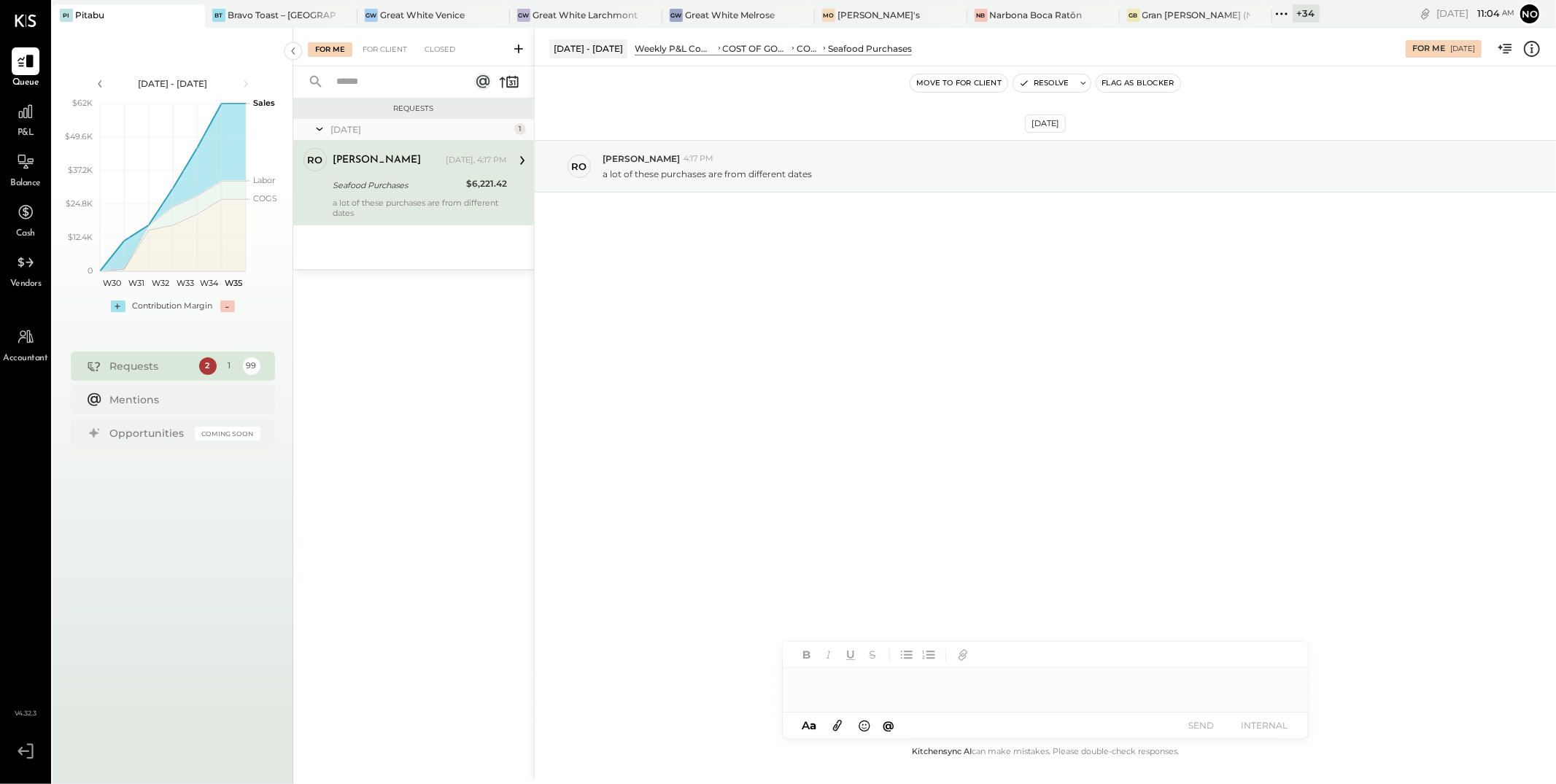
click at [803, 290] on div "[DATE] ro [PERSON_NAME] 4:17 PM a lot of these purchases are from different dat…" at bounding box center [1046, 202] width 1022 height 199
click at [815, 685] on div at bounding box center [1046, 683] width 525 height 29
click at [902, 593] on span "[PERSON_NAME]" at bounding box center [923, 593] width 115 height 14
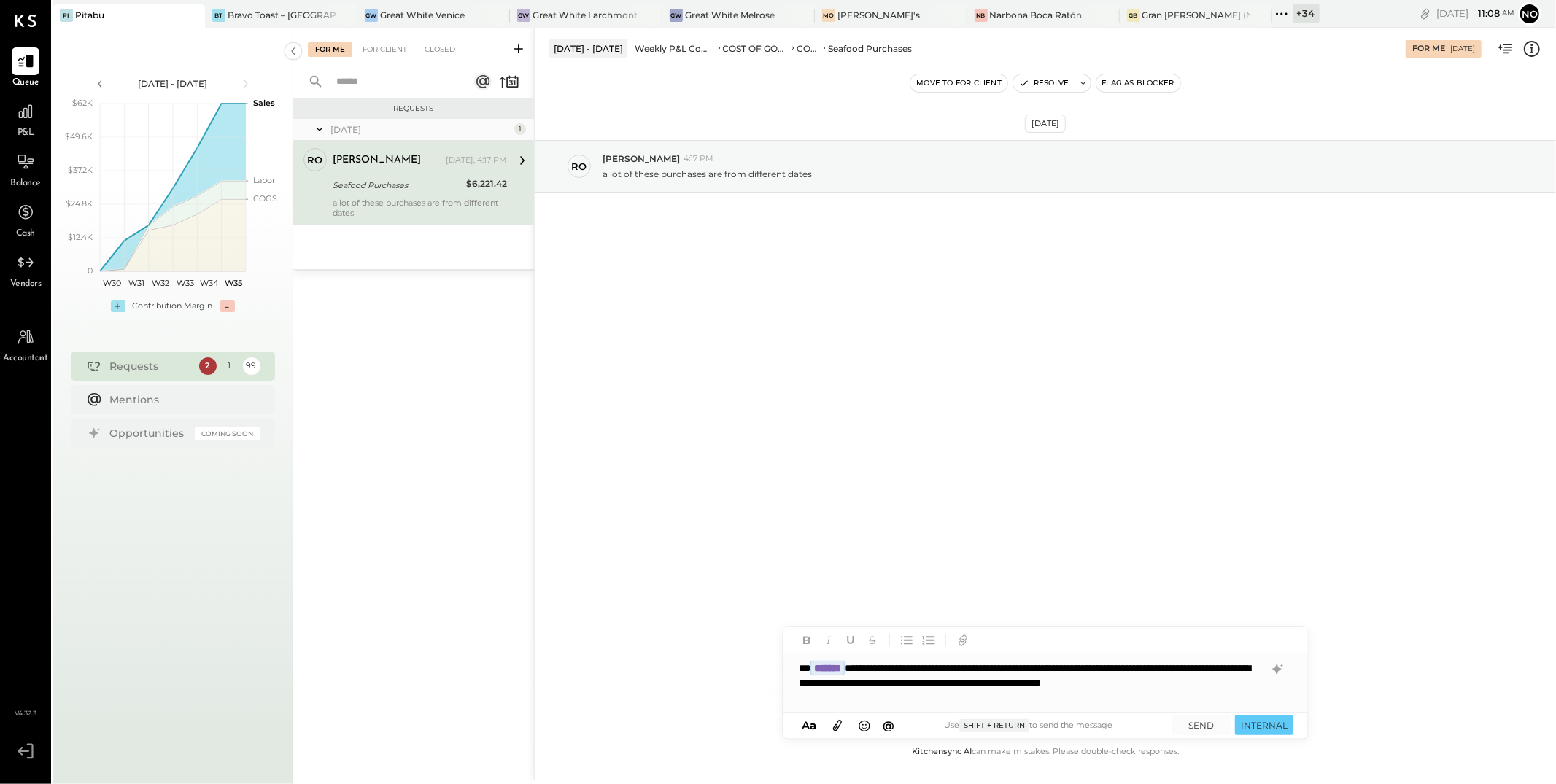
drag, startPoint x: 853, startPoint y: 695, endPoint x: 891, endPoint y: 690, distance: 38.3
click at [853, 695] on div "**********" at bounding box center [1046, 683] width 525 height 58
type input "****"
click at [894, 645] on span "[PERSON_NAME]" at bounding box center [923, 652] width 115 height 14
click at [1206, 727] on button "SEND" at bounding box center [1202, 726] width 58 height 19
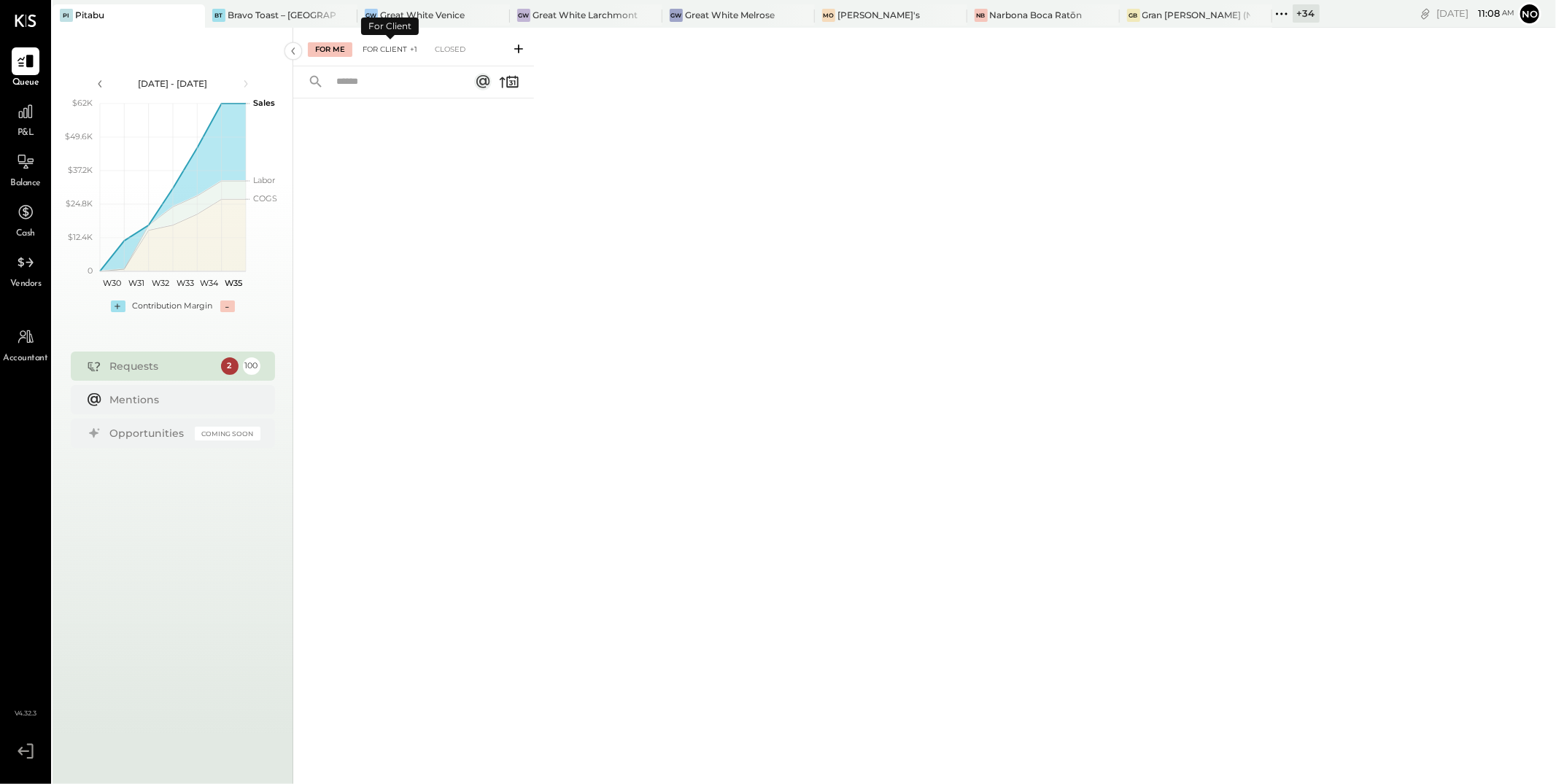
click at [389, 51] on div "For Client +1" at bounding box center [389, 49] width 69 height 15
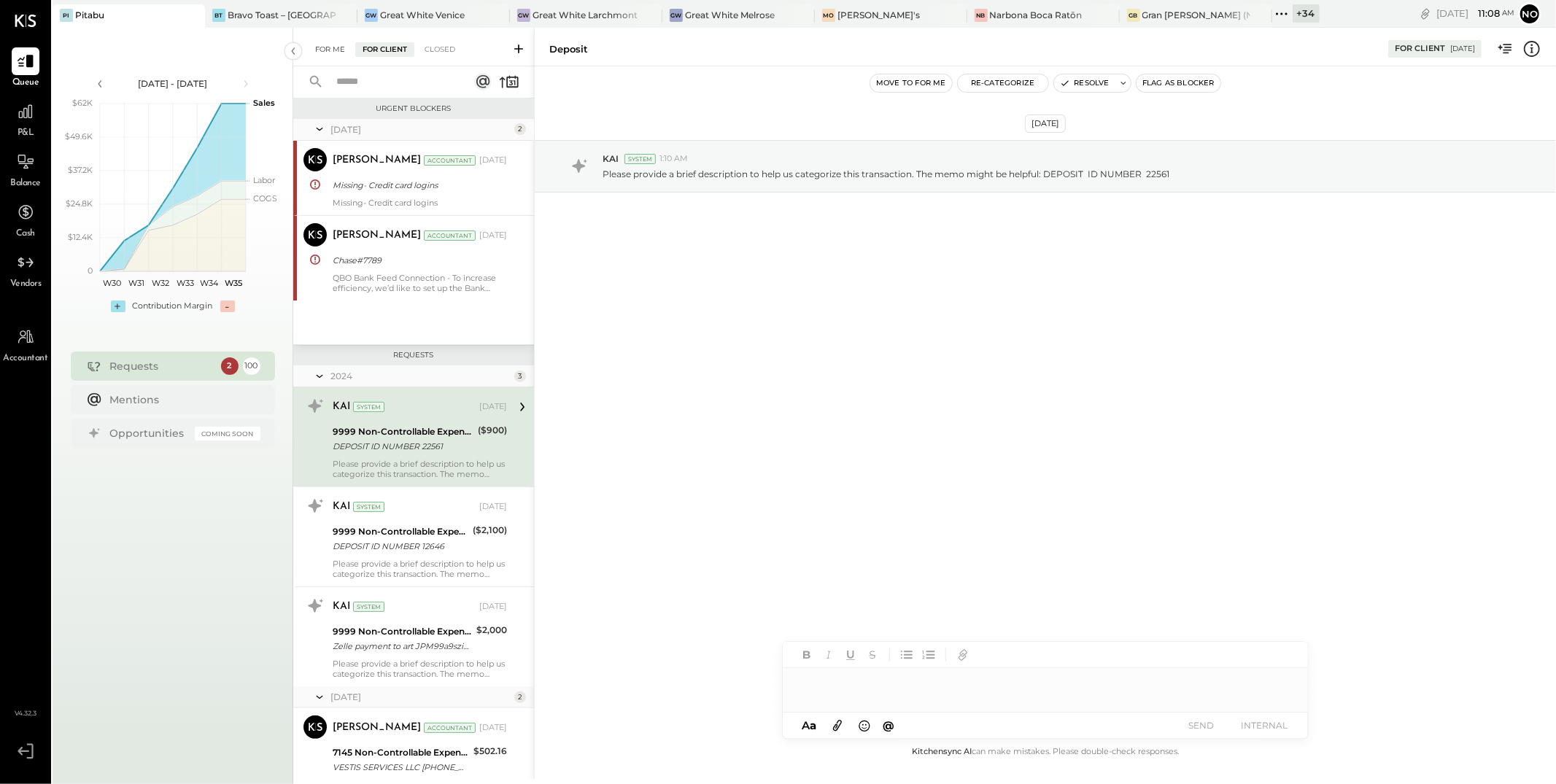
click at [328, 48] on div "For Me" at bounding box center [330, 49] width 45 height 15
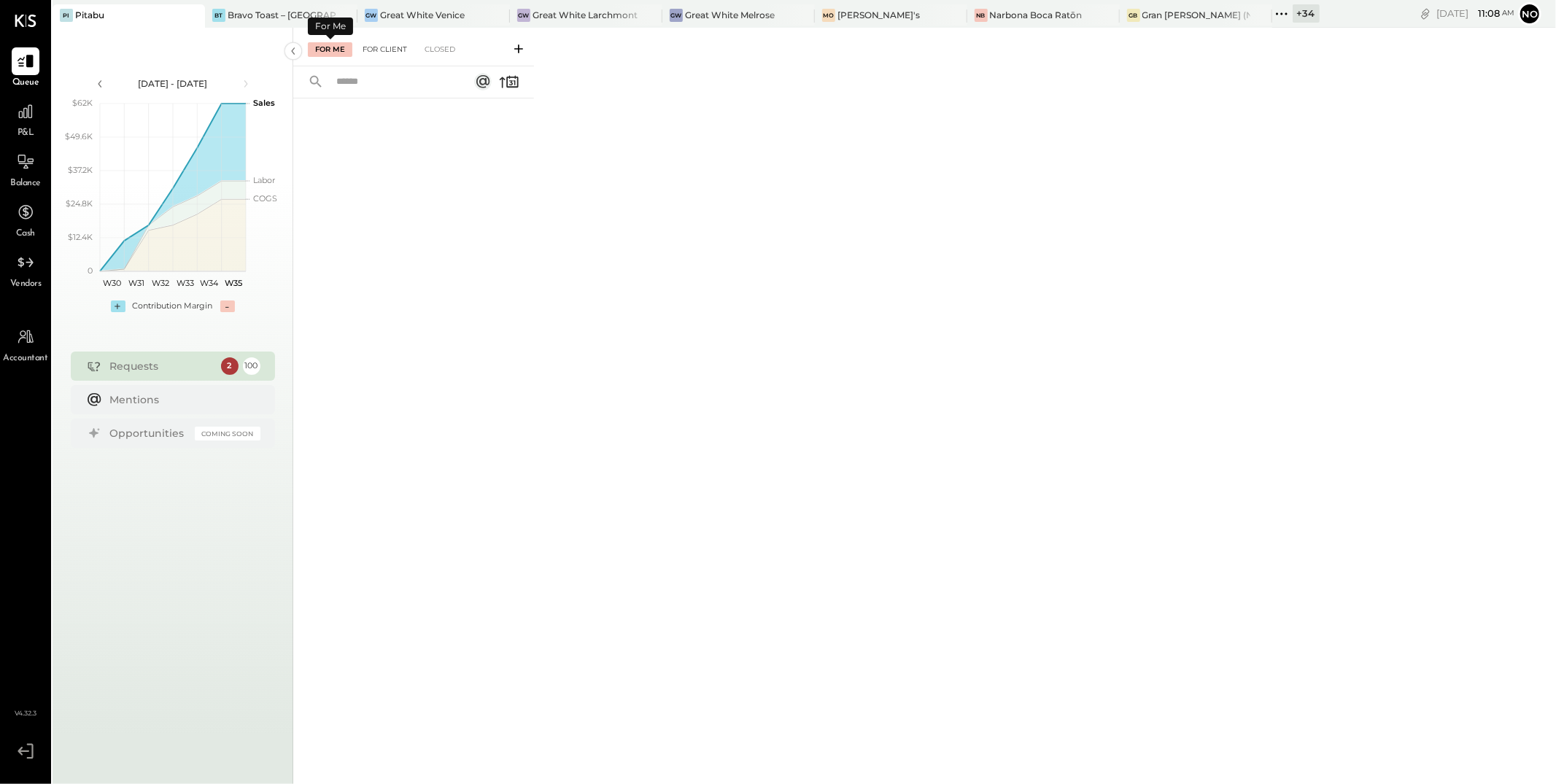
click at [382, 51] on div "For Client" at bounding box center [384, 49] width 59 height 15
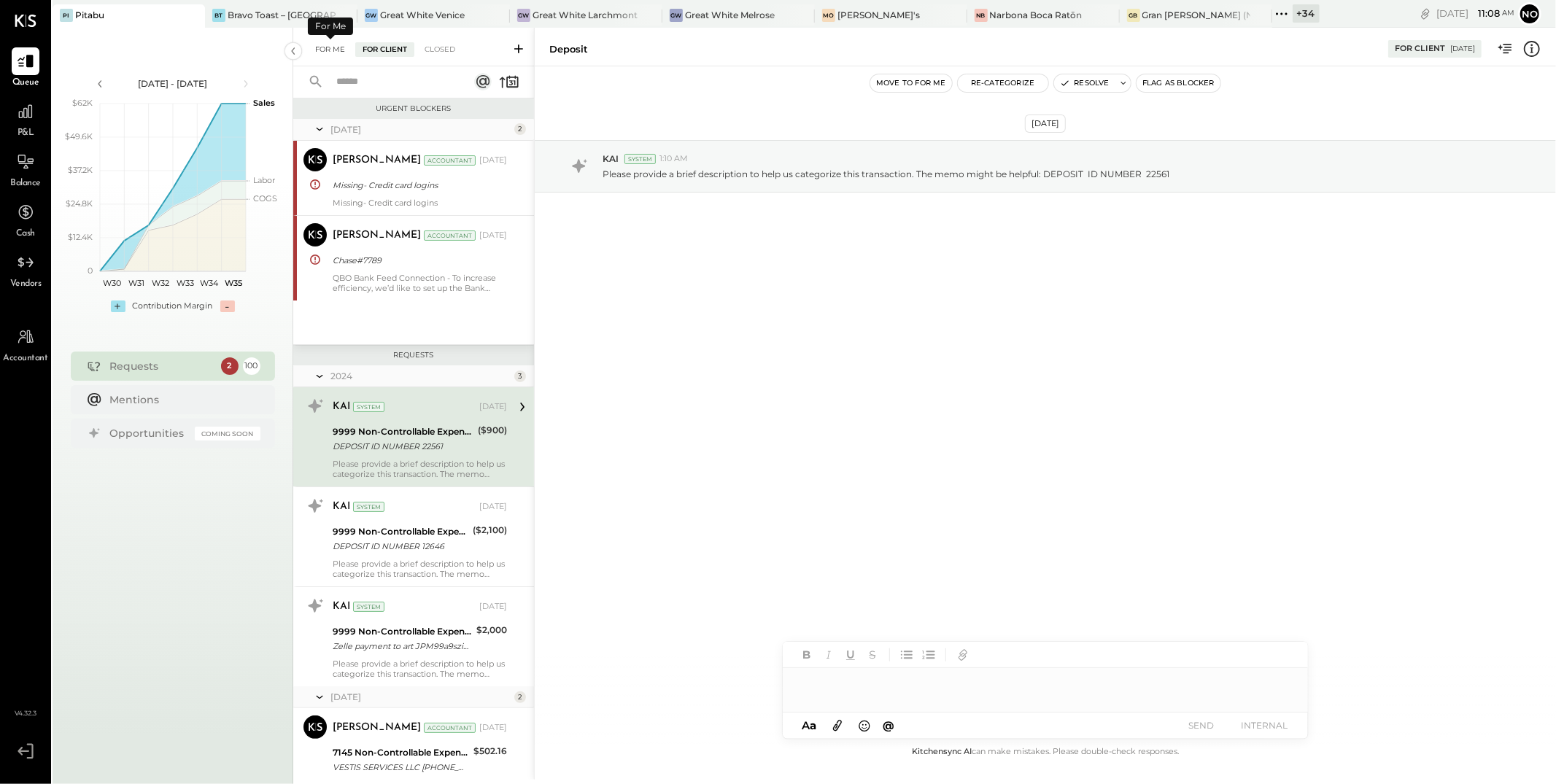
click at [321, 50] on div "For Me" at bounding box center [330, 49] width 45 height 15
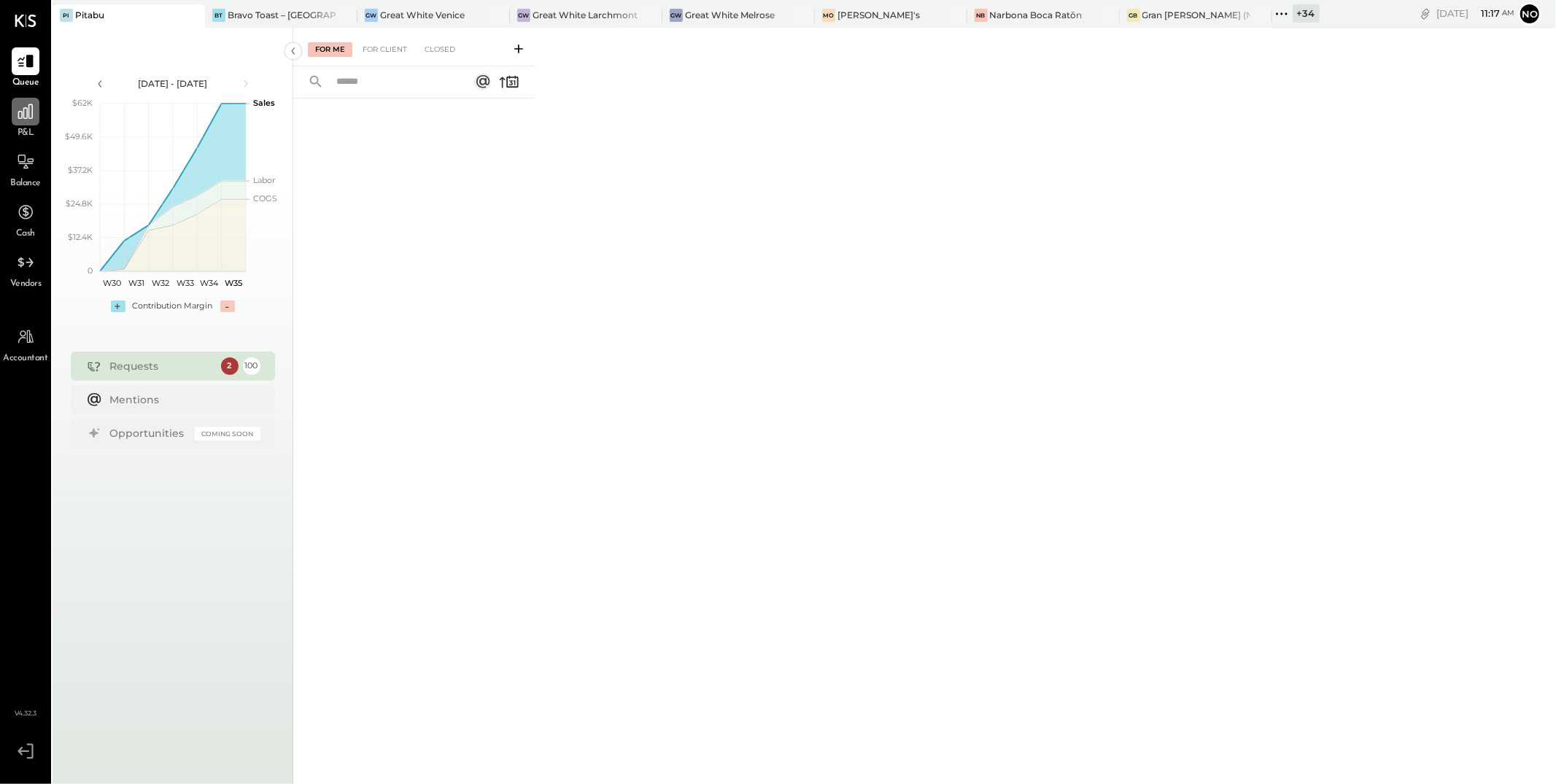
click at [32, 116] on icon at bounding box center [25, 111] width 15 height 15
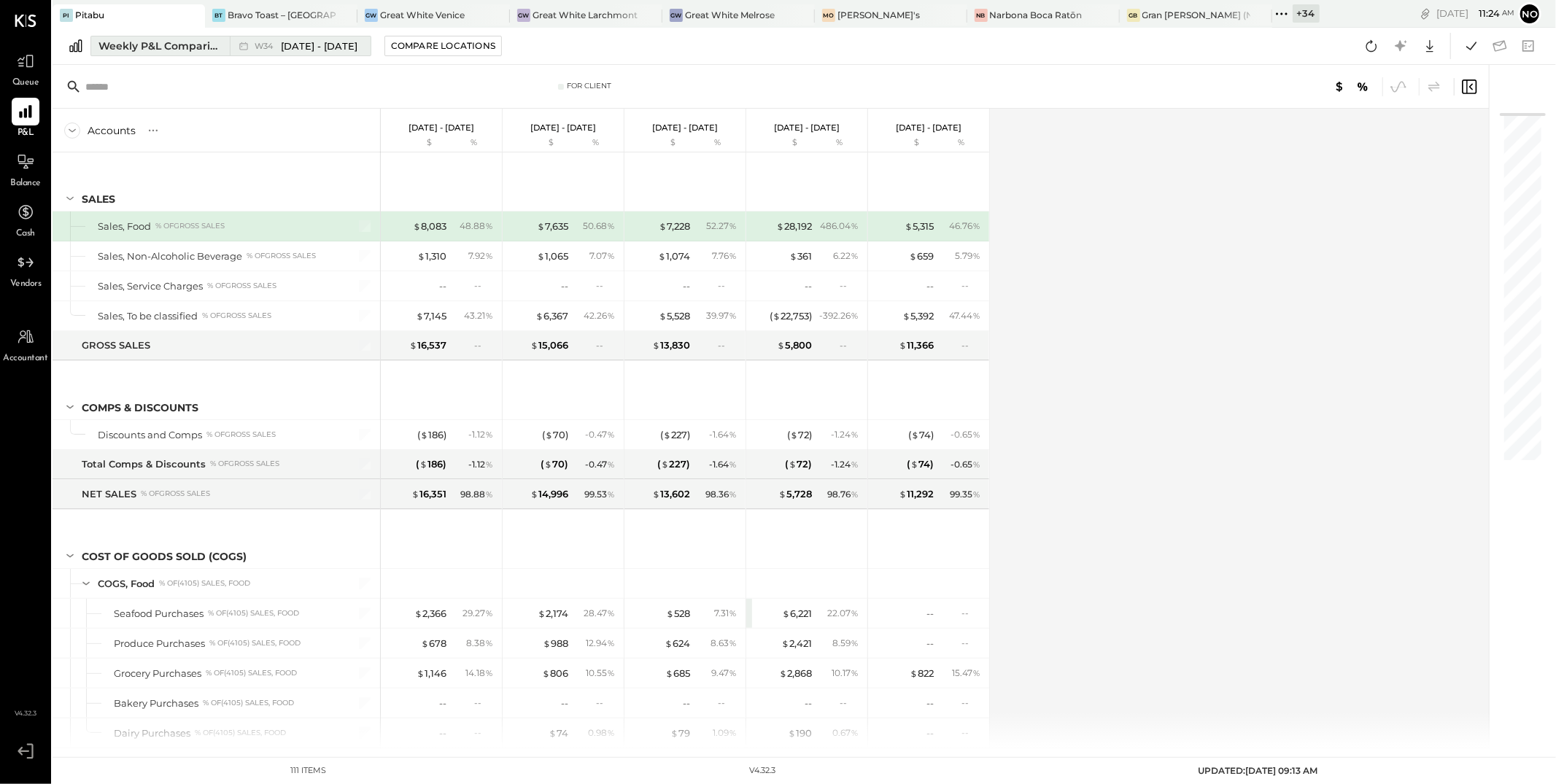
click at [197, 46] on div "Weekly P&L Comparison" at bounding box center [160, 46] width 123 height 15
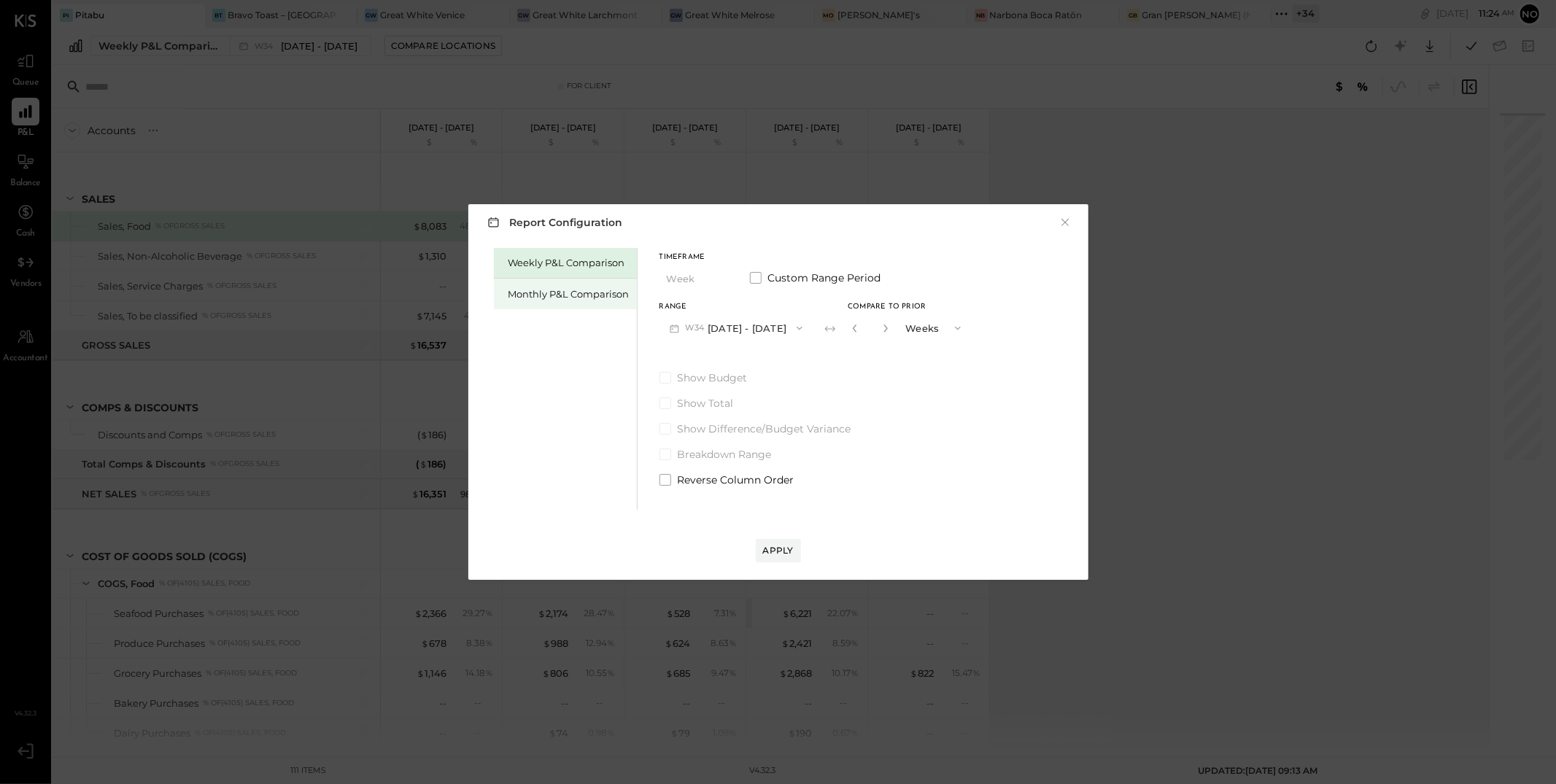
click at [573, 295] on div "Monthly P&L Comparison" at bounding box center [569, 294] width 121 height 14
click at [763, 326] on button "M08 [DATE] - [DATE]" at bounding box center [737, 328] width 154 height 27
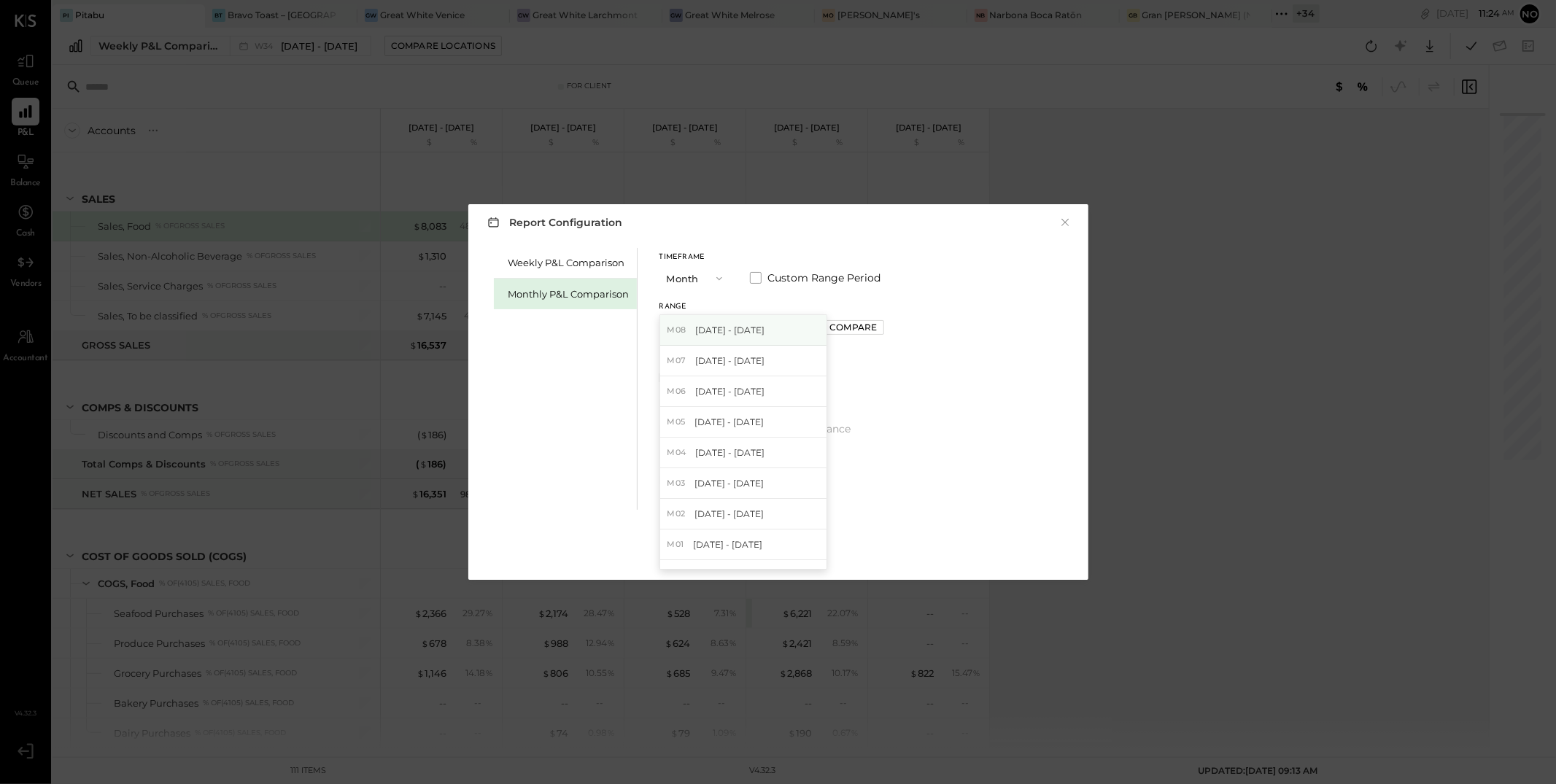
click at [765, 328] on div "M08 [DATE] - [DATE]" at bounding box center [743, 330] width 166 height 30
click at [846, 327] on div "Compare" at bounding box center [853, 327] width 48 height 13
click at [883, 329] on icon "button" at bounding box center [886, 328] width 9 height 9
type input "*"
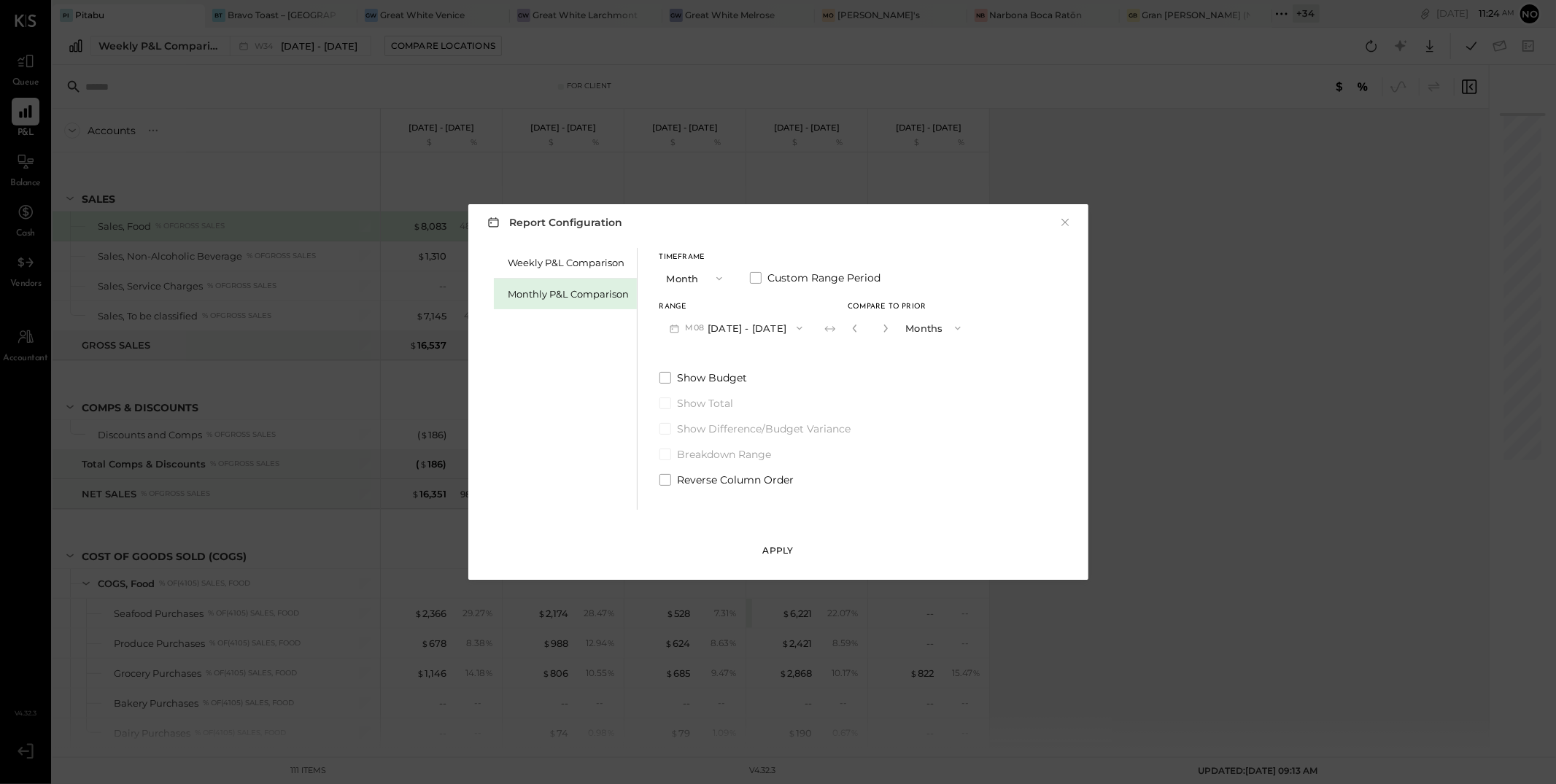
click at [776, 550] on div "Apply" at bounding box center [778, 550] width 30 height 13
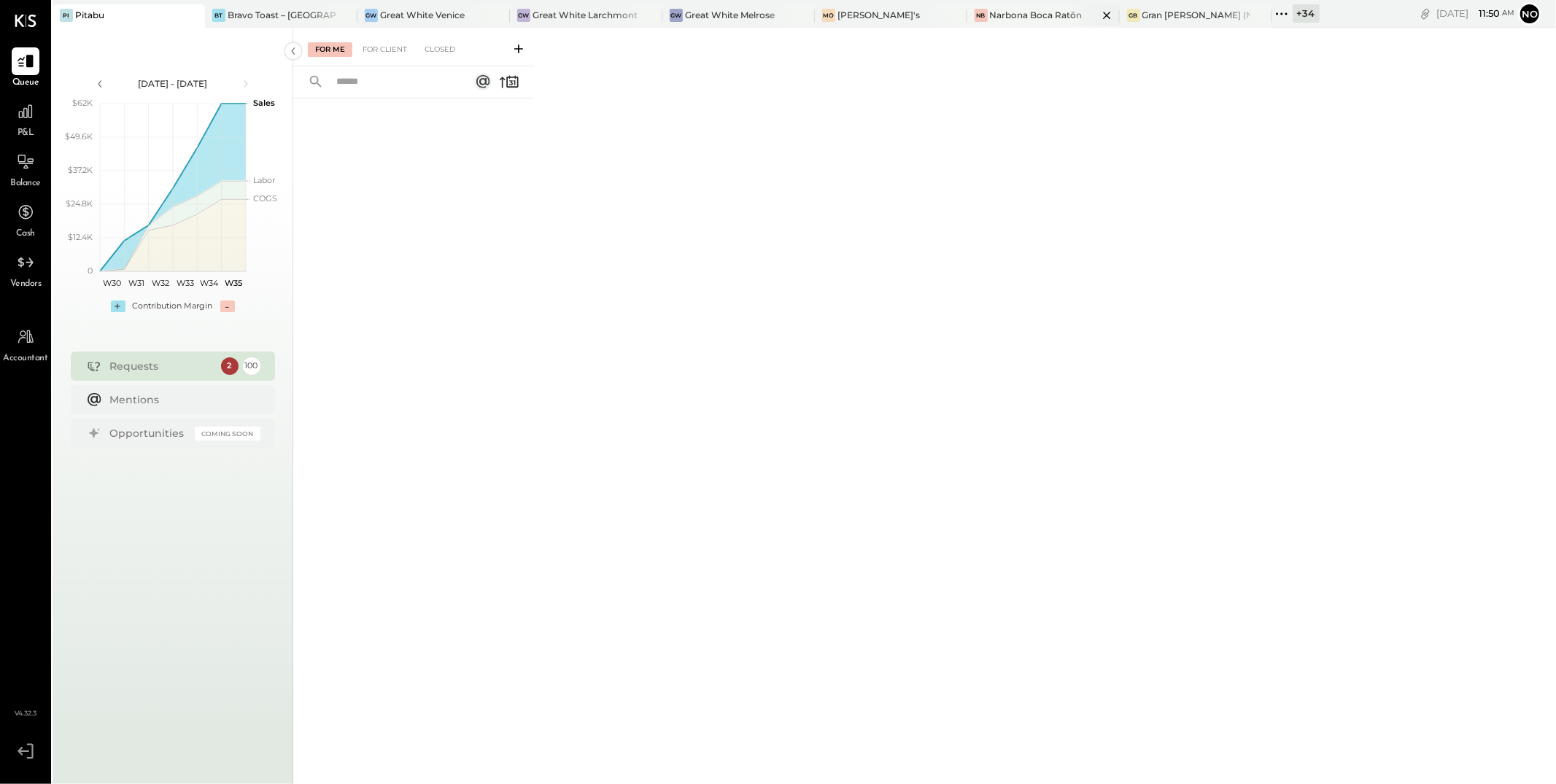
click at [1001, 18] on div "Narbona Boca Ratōn" at bounding box center [1035, 15] width 92 height 13
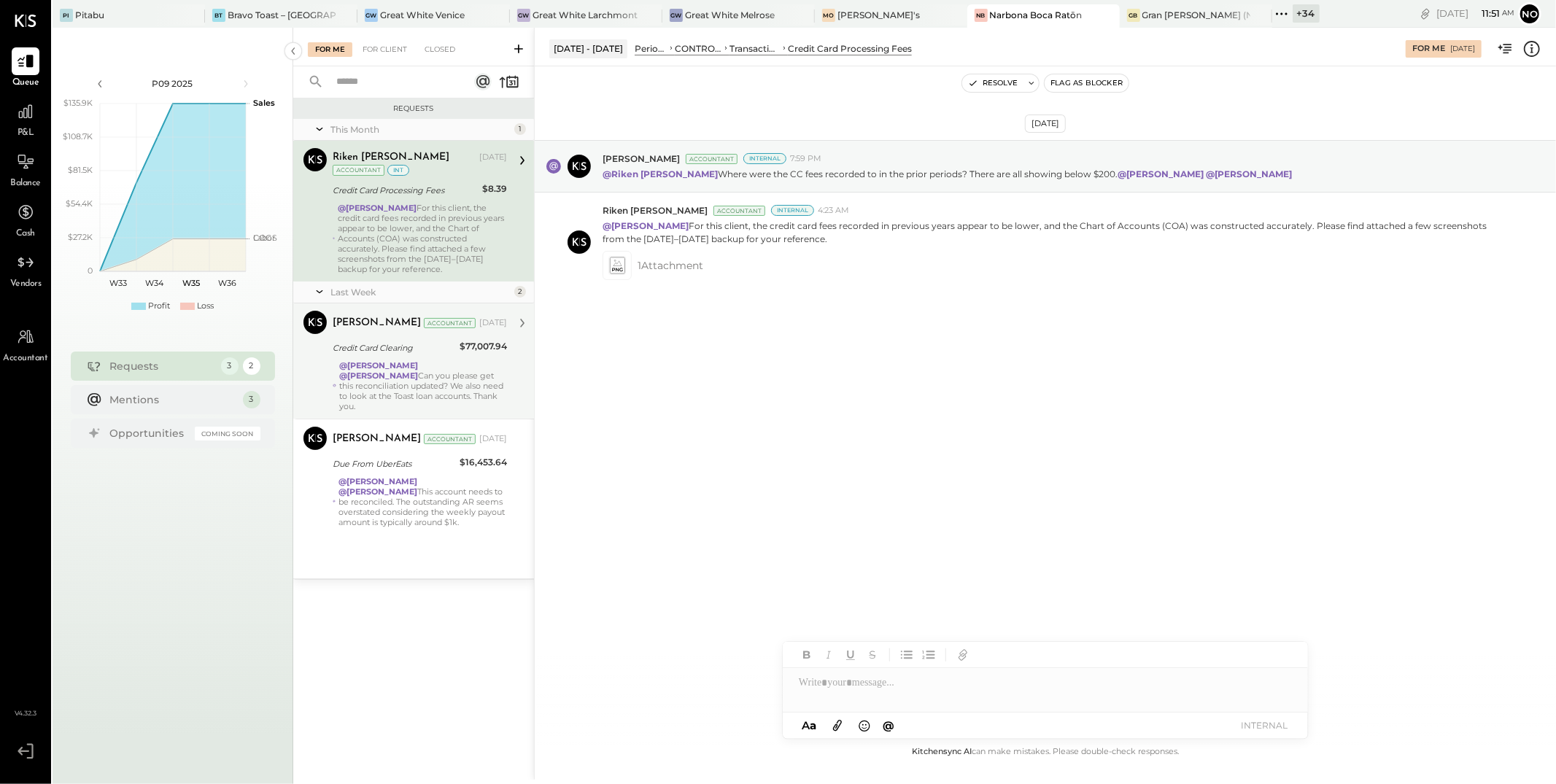
click at [410, 368] on strong "@Lilia Martinez Nogueda" at bounding box center [379, 365] width 79 height 10
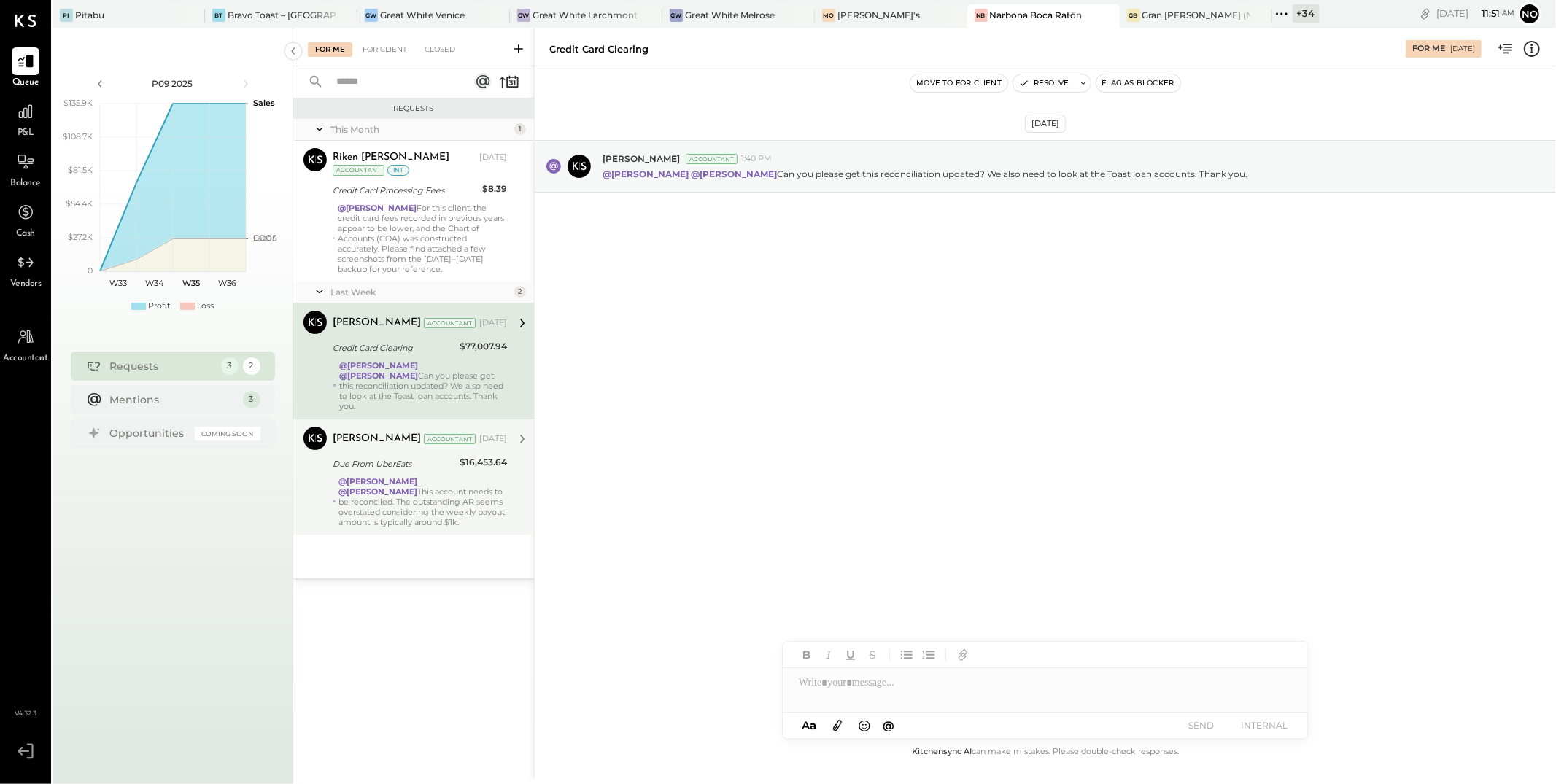
click at [396, 485] on div "@Noemi Balmaceda @Lilia Martinez Nogueda This account needs to be reconciled. T…" at bounding box center [422, 502] width 168 height 51
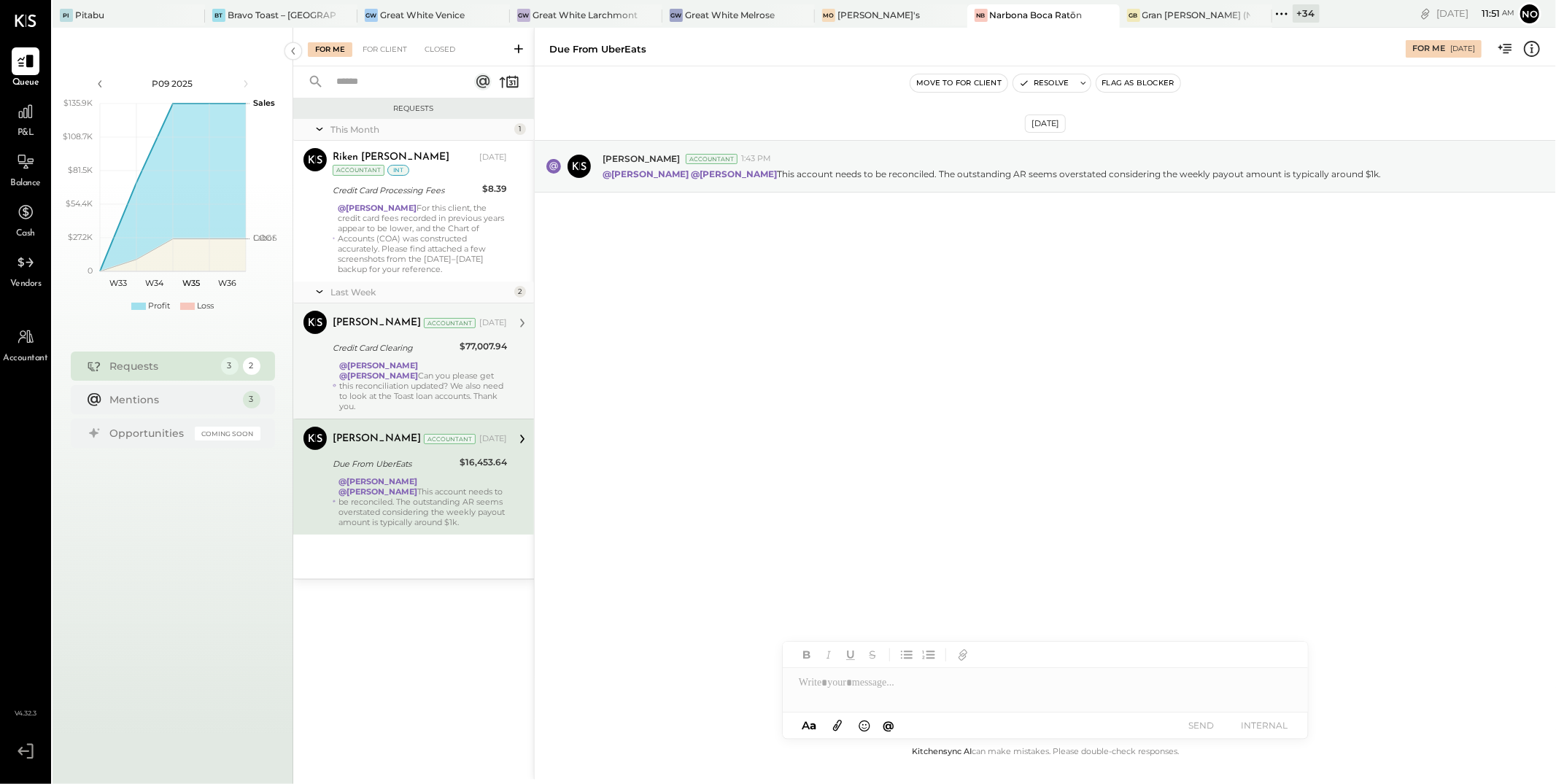
click at [418, 366] on strong "@Lilia Martinez Nogueda" at bounding box center [379, 365] width 79 height 10
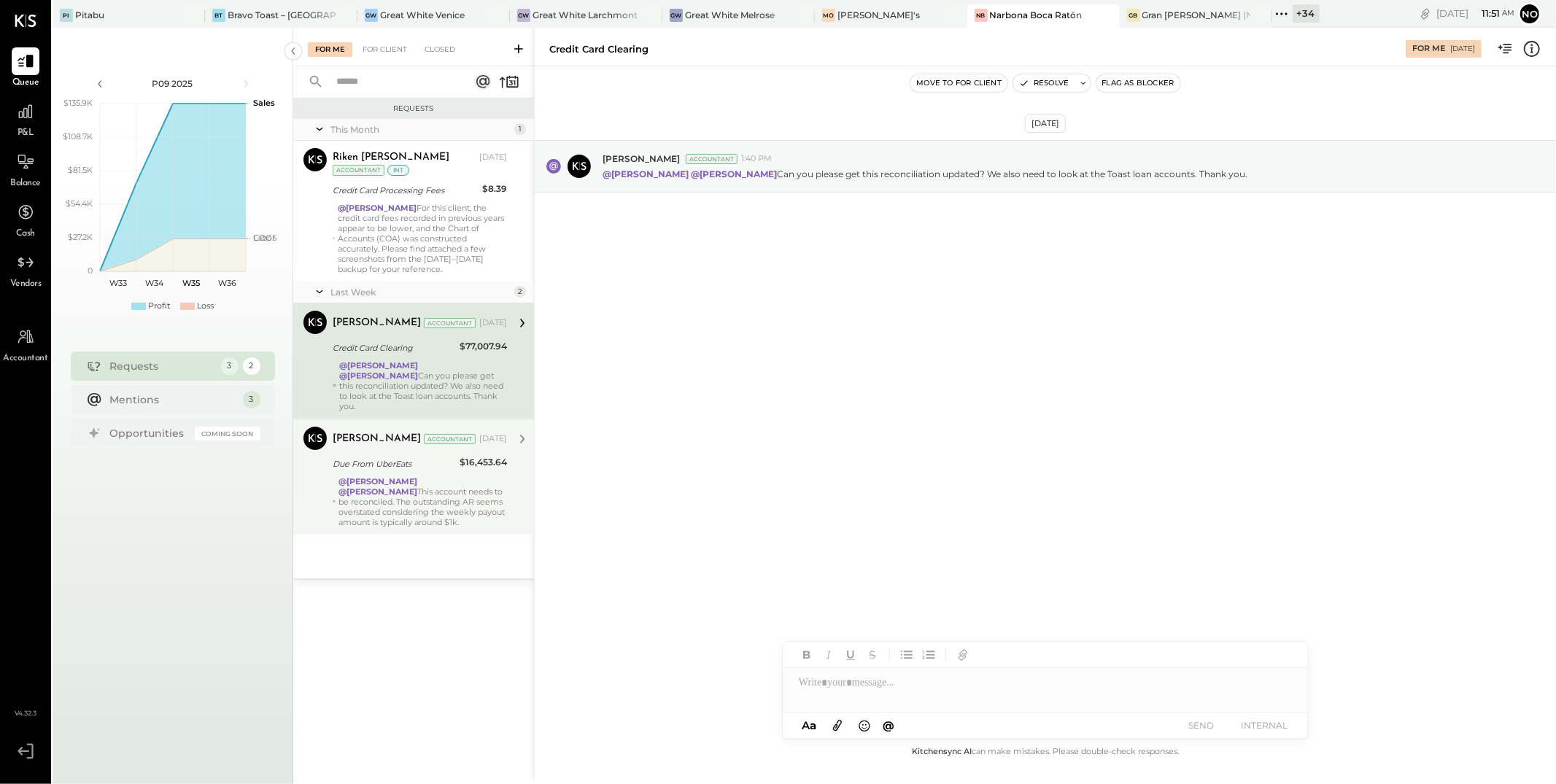
click at [417, 486] on strong "@Lilia Martinez Nogueda" at bounding box center [378, 491] width 79 height 10
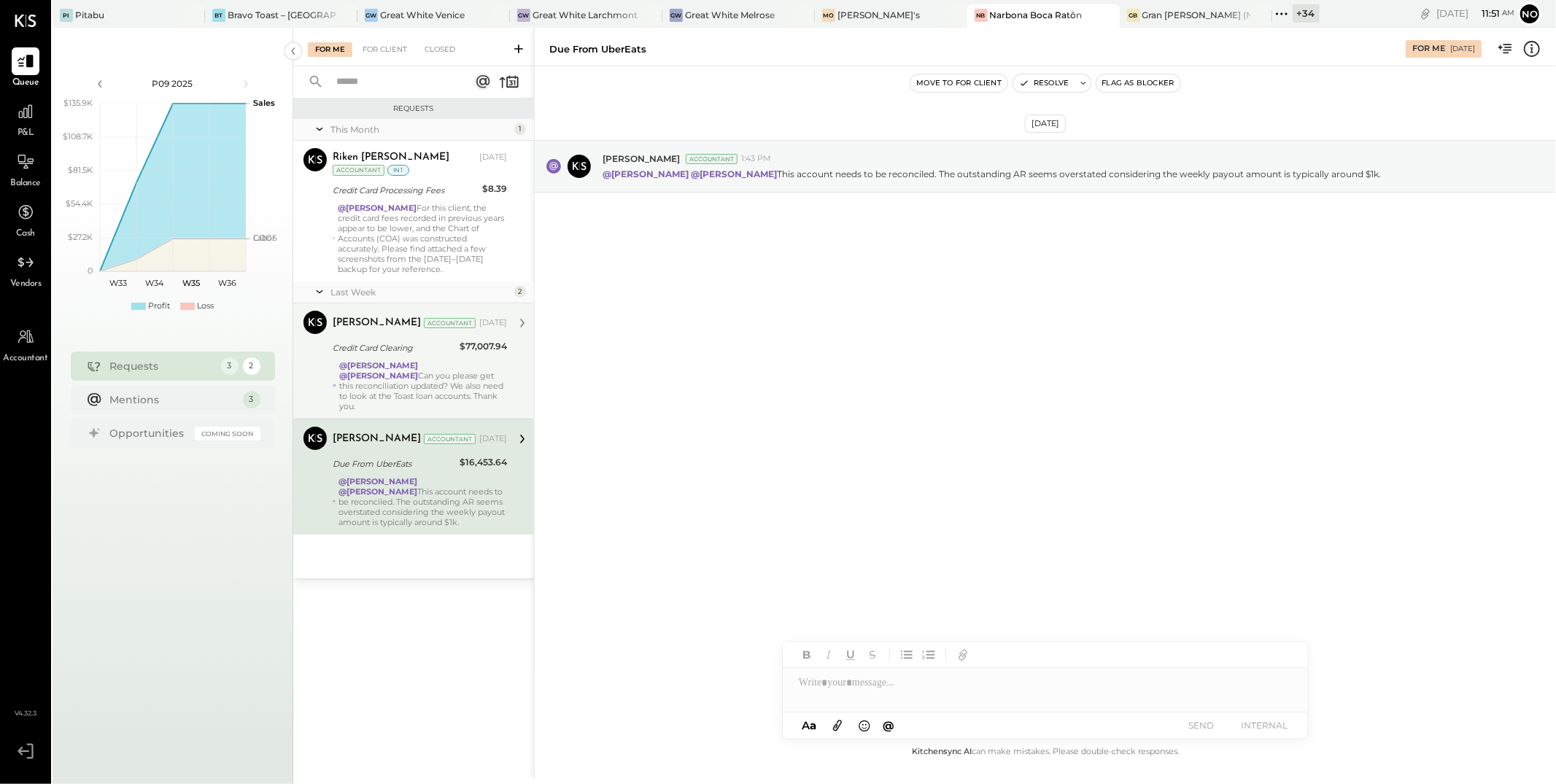
click at [863, 691] on div at bounding box center [1046, 683] width 525 height 29
type input "*"
click at [885, 649] on span "Heidy Balart" at bounding box center [923, 652] width 115 height 14
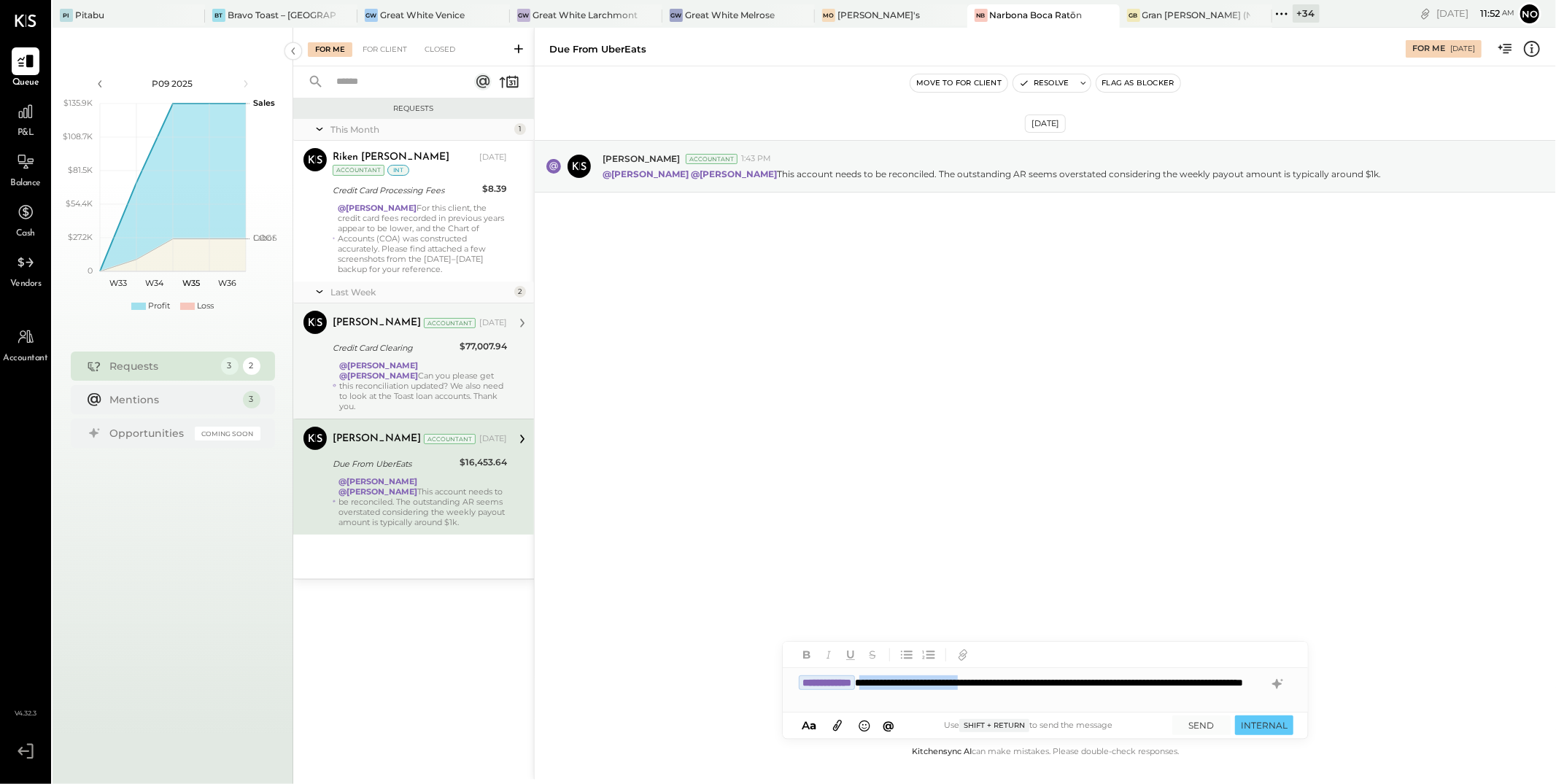
drag, startPoint x: 1031, startPoint y: 682, endPoint x: 887, endPoint y: 683, distance: 144.0
click at [887, 683] on div "**********" at bounding box center [1046, 690] width 525 height 44
drag, startPoint x: 836, startPoint y: 695, endPoint x: 853, endPoint y: 693, distance: 17.1
click at [836, 695] on div "**********" at bounding box center [1046, 690] width 525 height 44
type input "**"
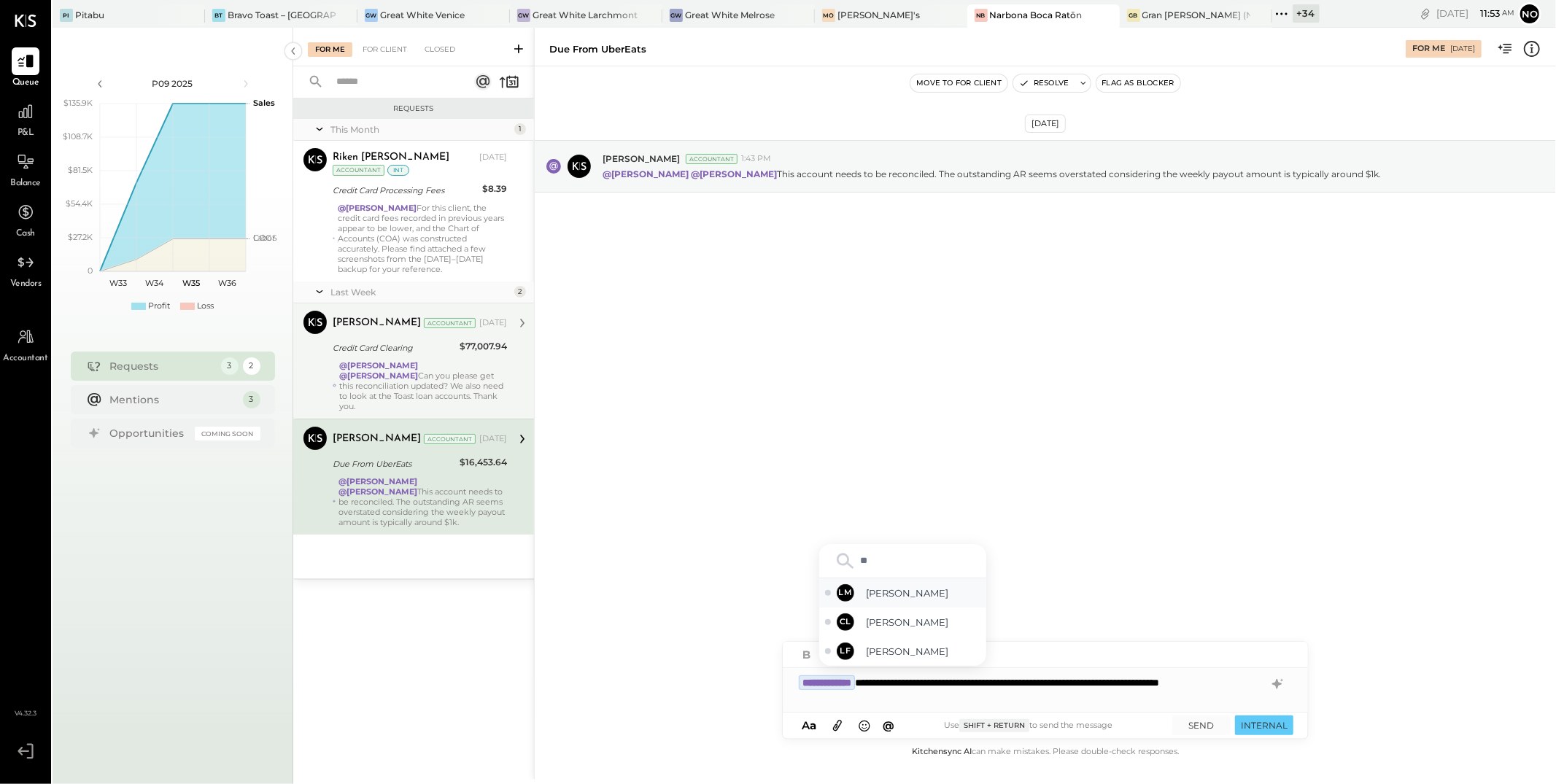
click at [944, 591] on span "Lilia Martinez Nogueda" at bounding box center [923, 593] width 115 height 14
click at [823, 699] on div "**********" at bounding box center [1046, 690] width 525 height 44
click at [1202, 730] on button "SEND" at bounding box center [1202, 726] width 58 height 19
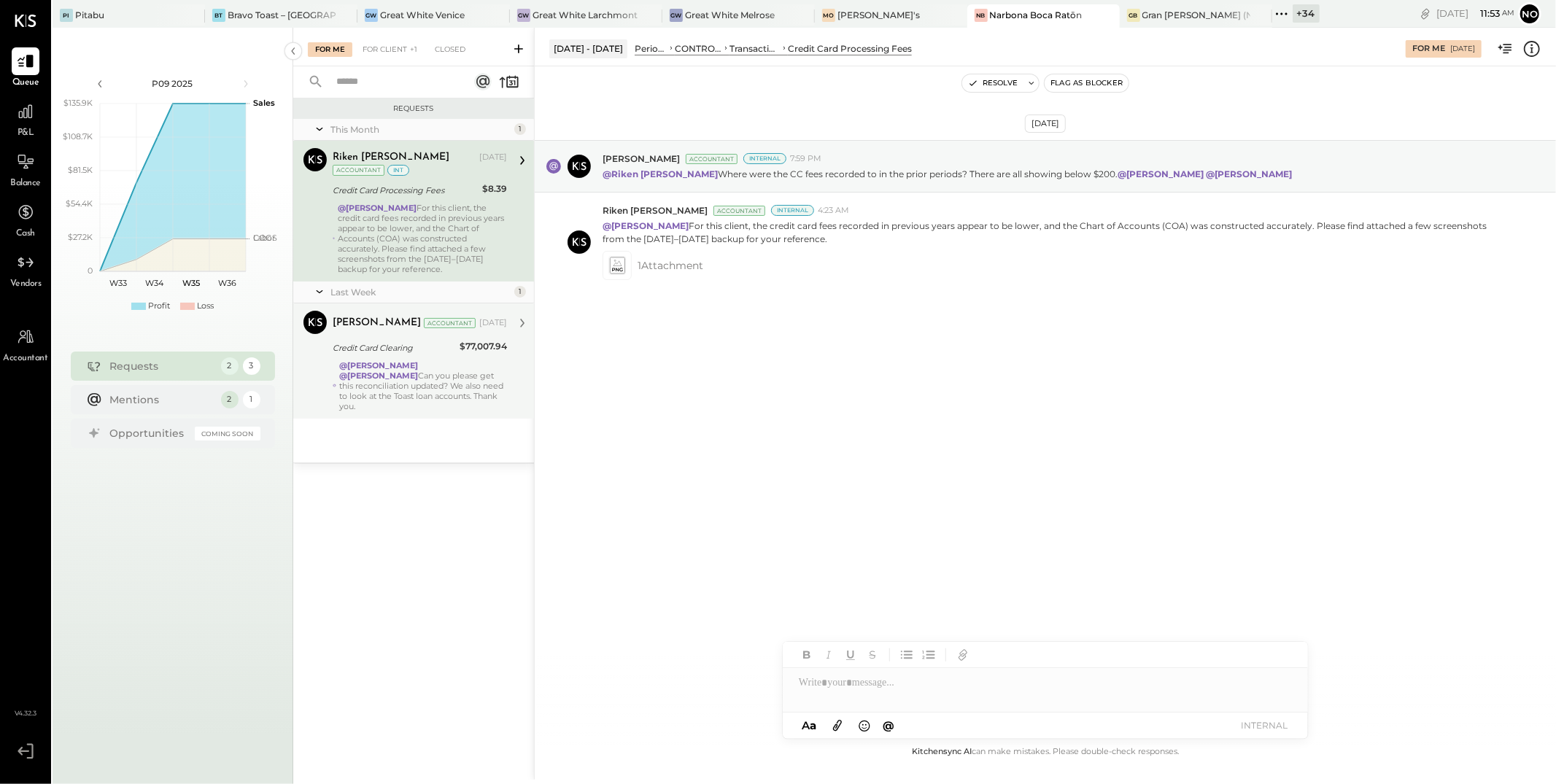
click at [401, 368] on strong "@Lilia Martinez Nogueda" at bounding box center [379, 365] width 79 height 10
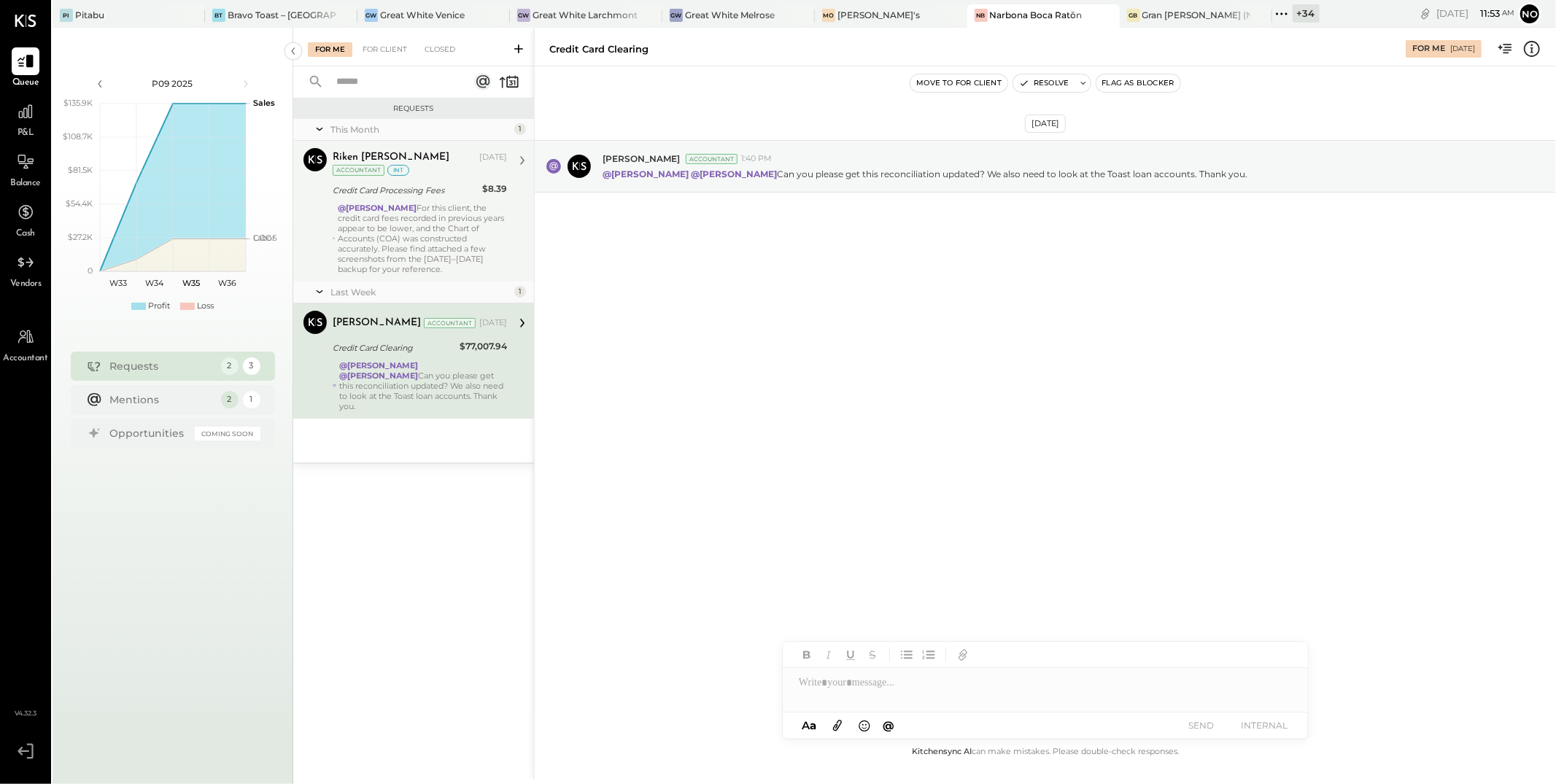
click at [410, 208] on div "@Joseph Shin For this client, the credit card fees recorded in previous years a…" at bounding box center [422, 237] width 169 height 71
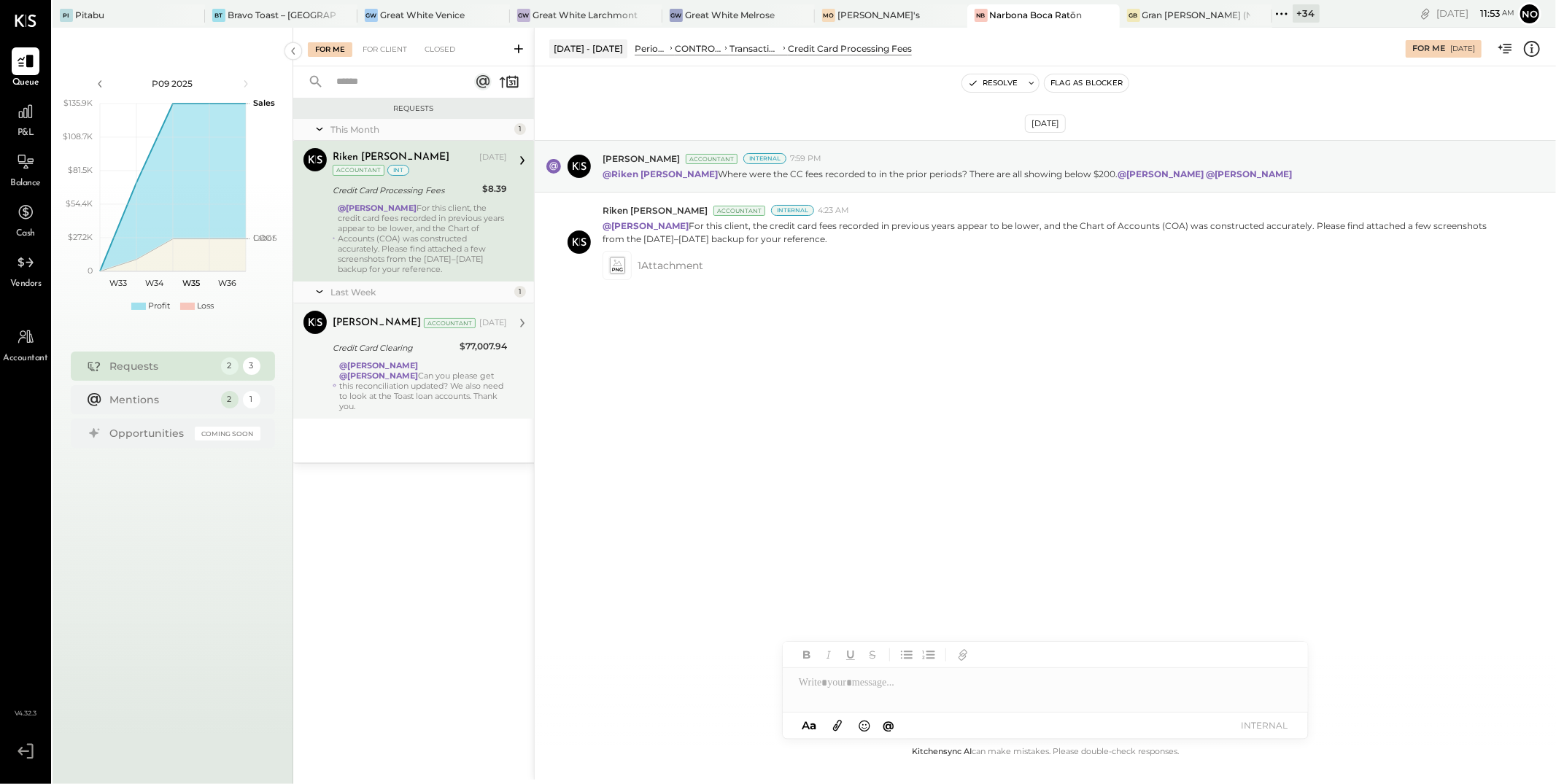
click at [401, 357] on div "Joseph Shin Accountant Aug 18, 2025 Credit Card Clearing $77,007.94 @Lilia Mart…" at bounding box center [419, 360] width 174 height 100
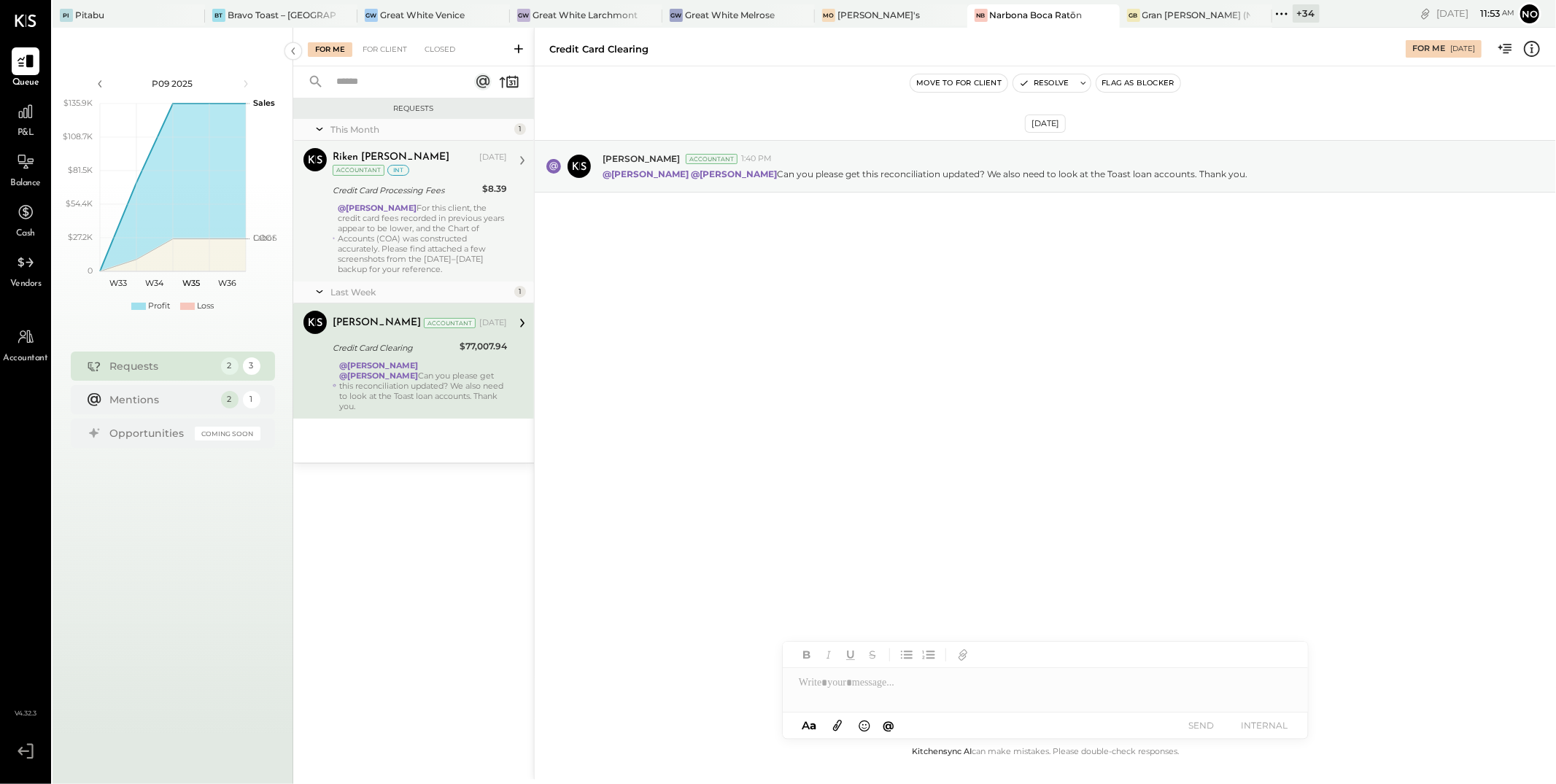
click at [397, 208] on div "@Joseph Shin For this client, the credit card fees recorded in previous years a…" at bounding box center [422, 237] width 169 height 71
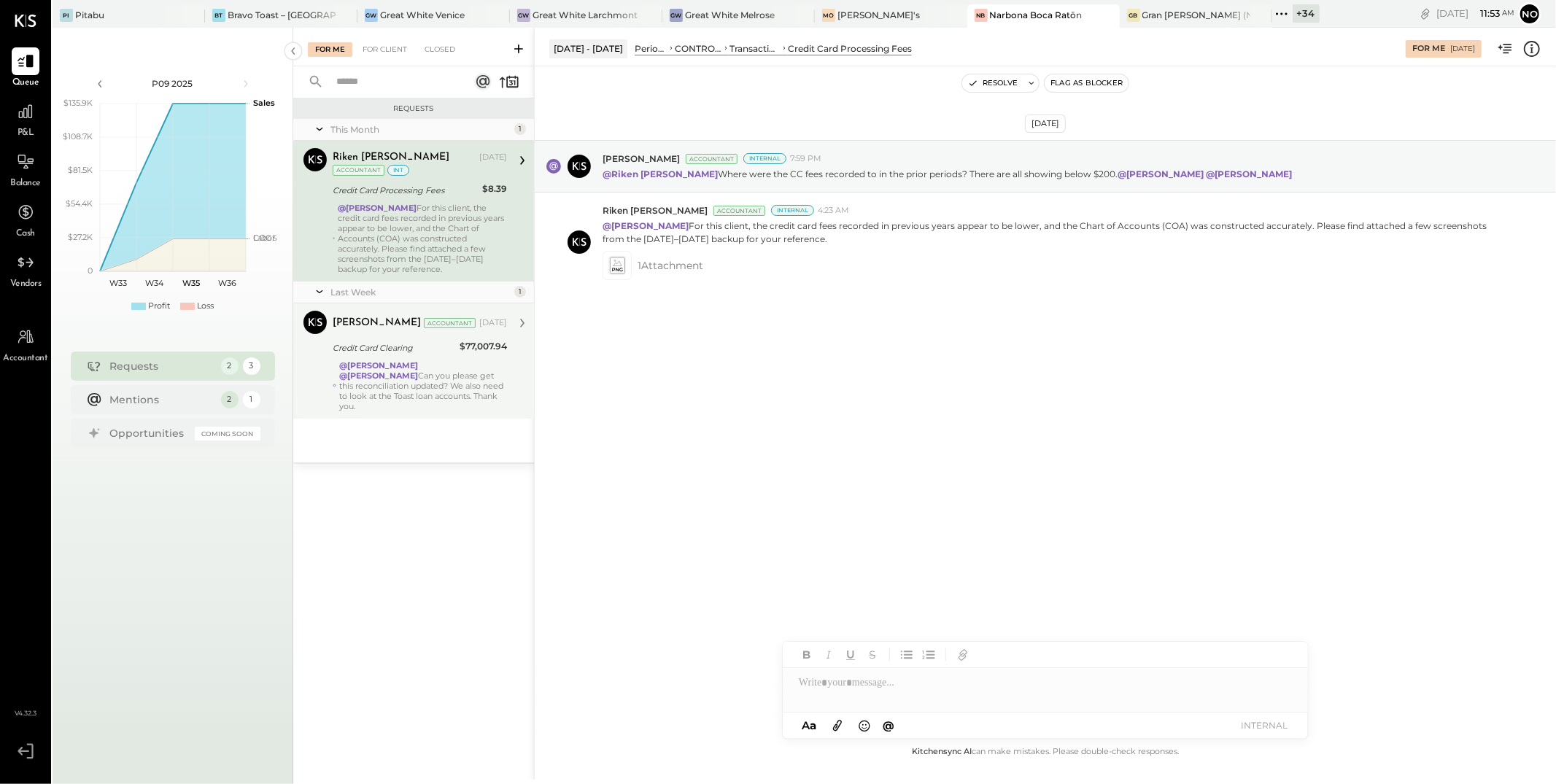
click at [408, 375] on div "@Lilia Martinez Nogueda @Noemi Balmaceda Can you please get this reconciliation…" at bounding box center [423, 385] width 167 height 51
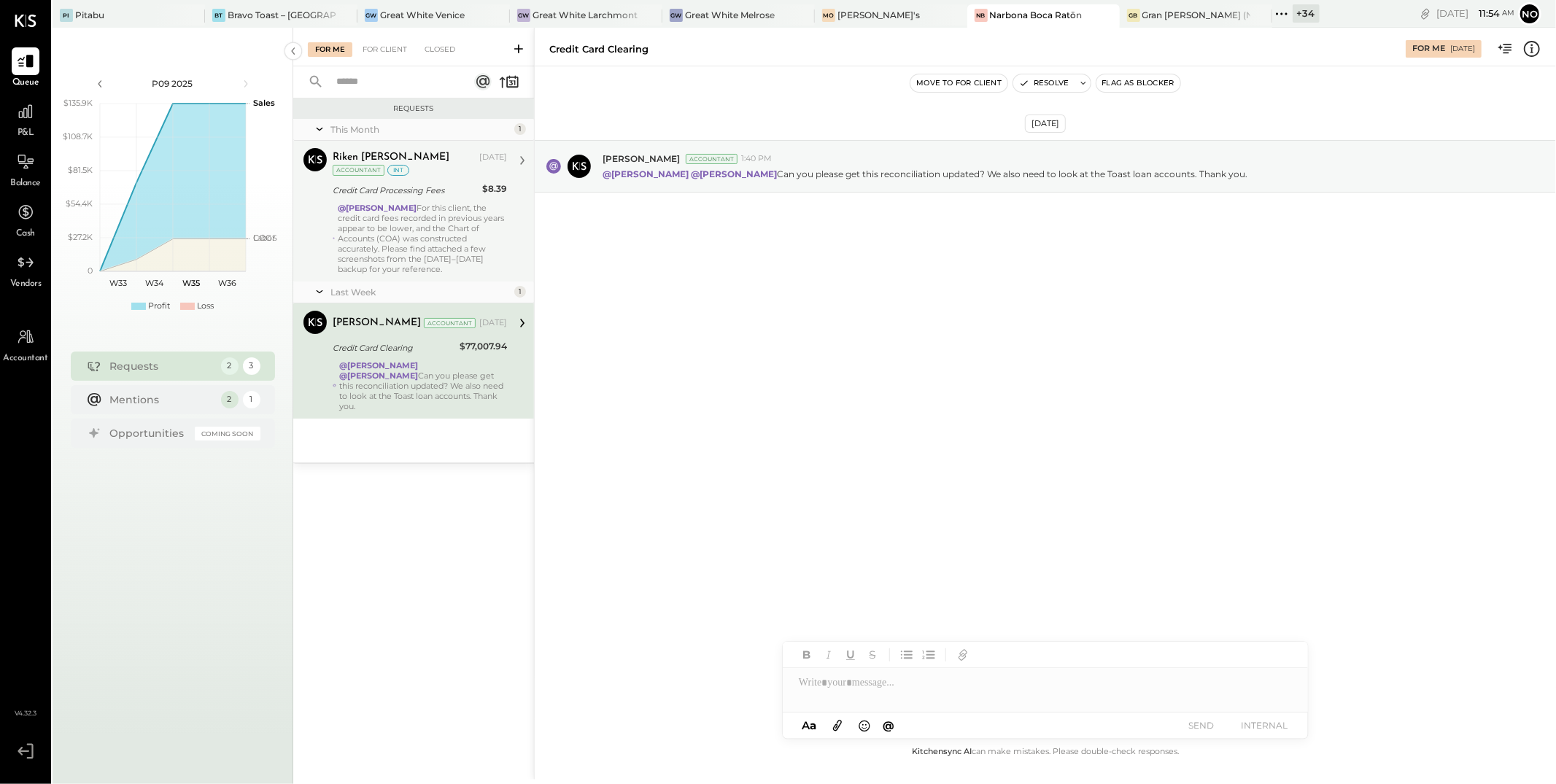
click at [421, 225] on div "@Joseph Shin For this client, the credit card fees recorded in previous years a…" at bounding box center [422, 237] width 169 height 71
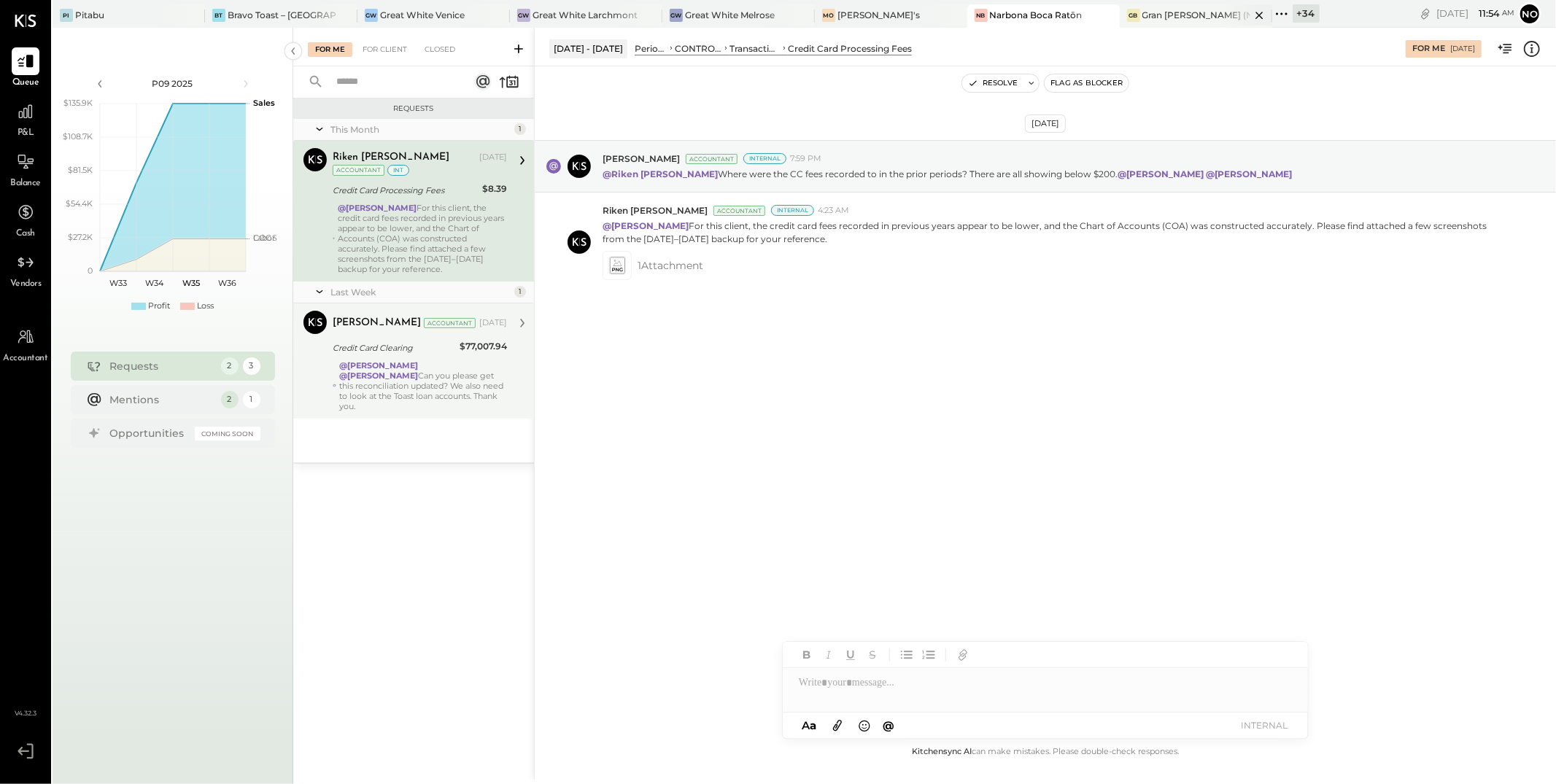
click at [1142, 18] on div "Gran [PERSON_NAME] (New)" at bounding box center [1196, 15] width 108 height 13
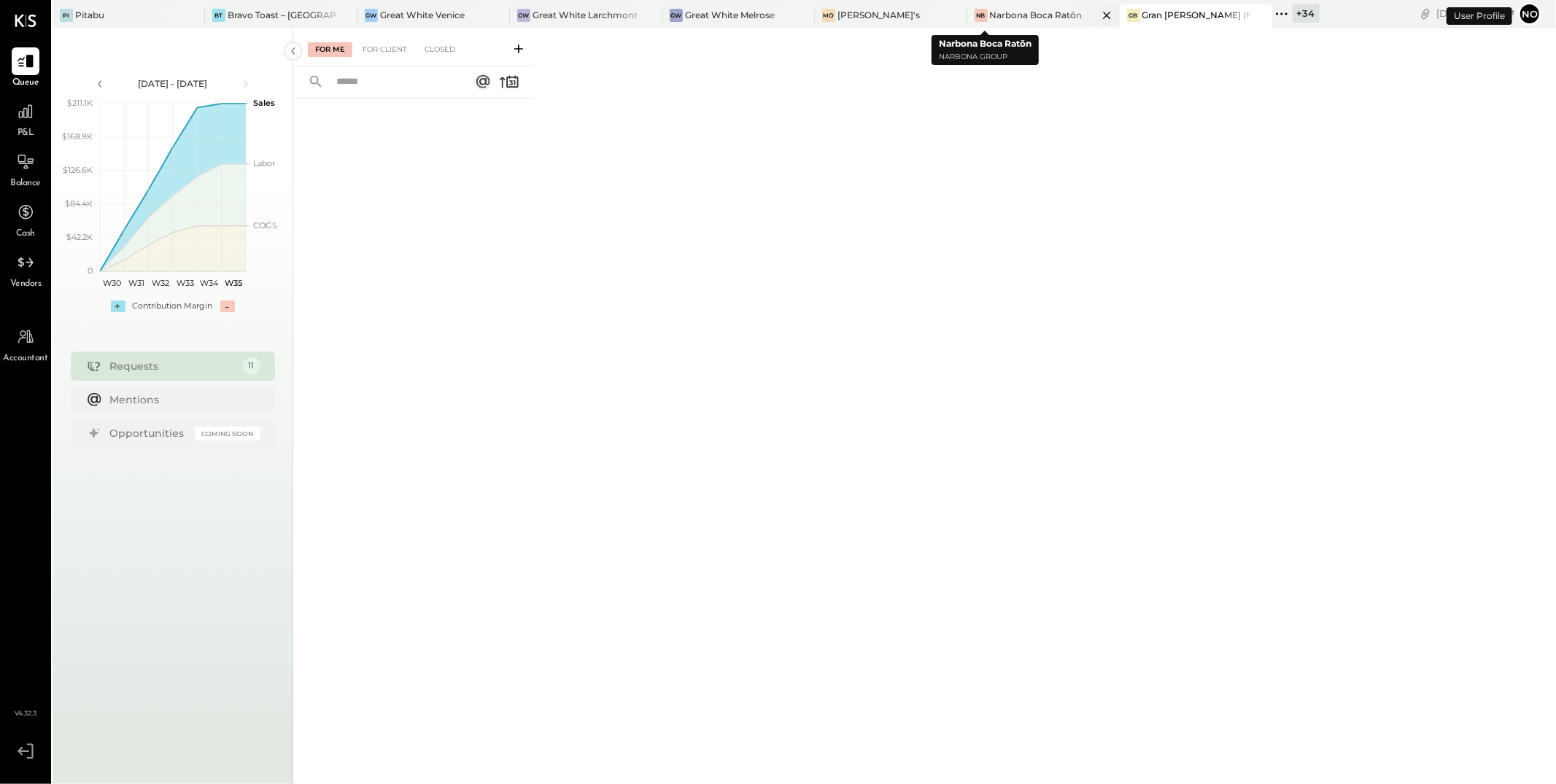
click at [990, 18] on div "Narbona Boca Ratōn" at bounding box center [1035, 15] width 92 height 13
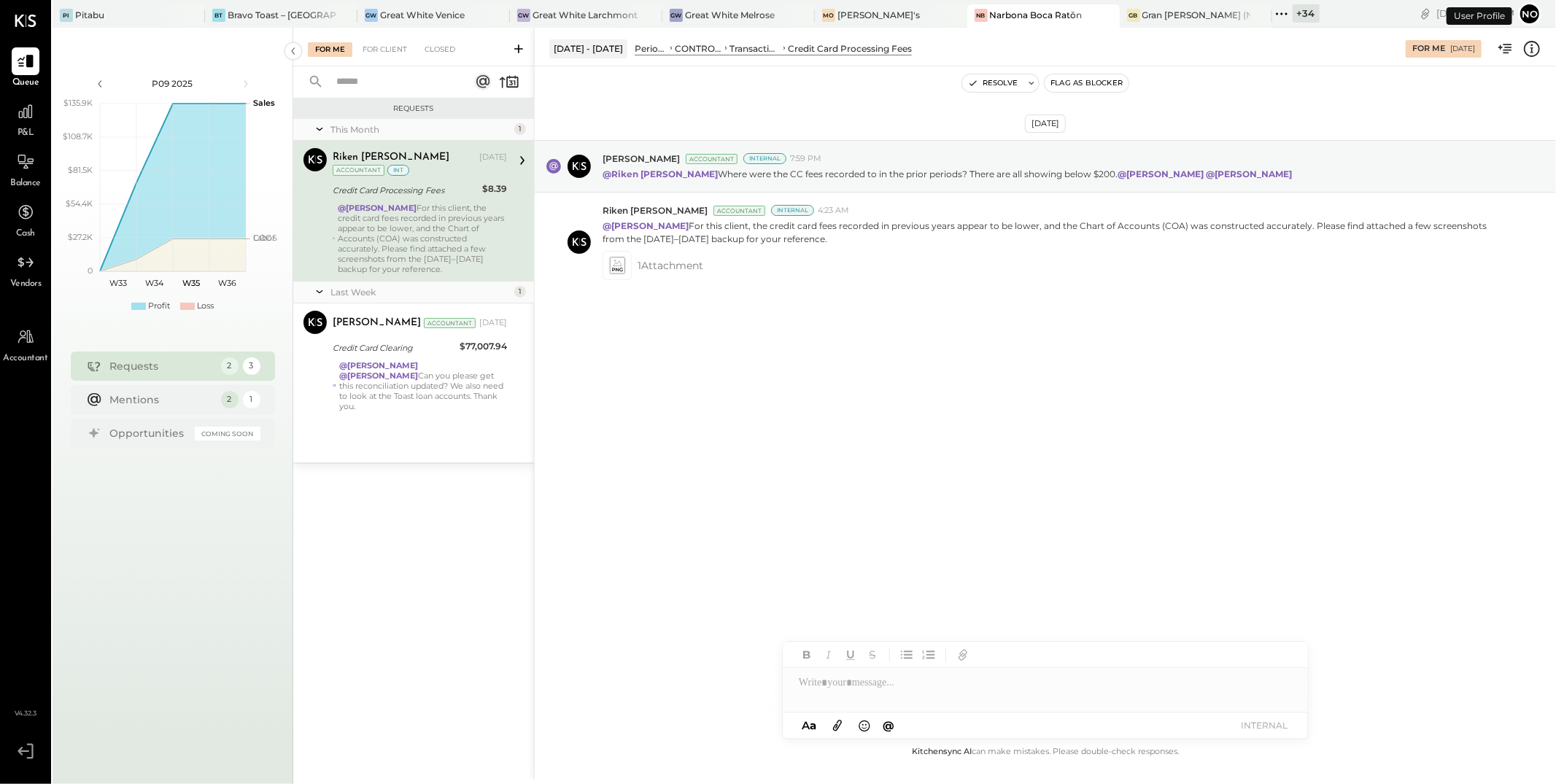
click at [1273, 13] on icon at bounding box center [1282, 13] width 18 height 18
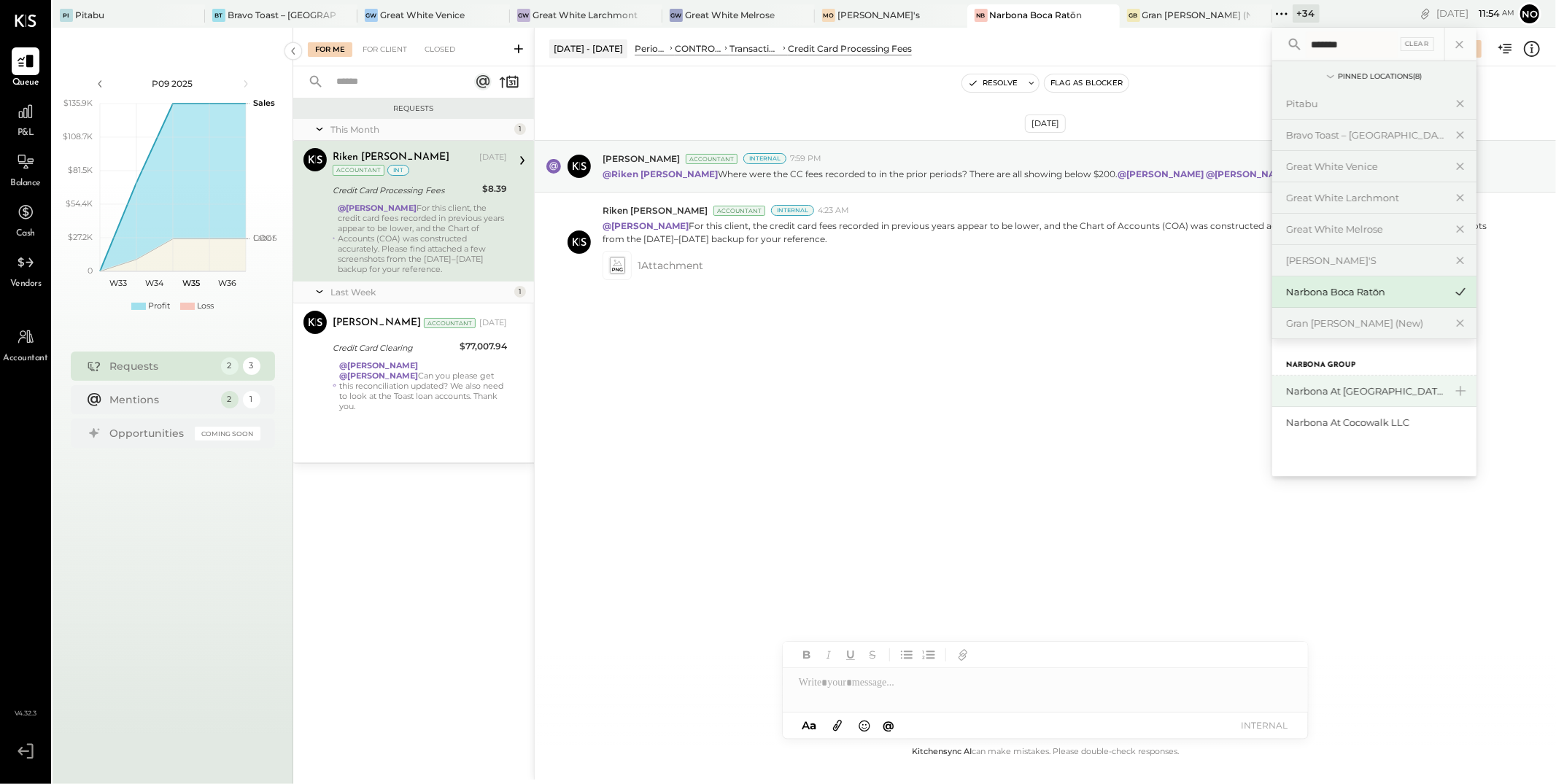
type input "*******"
click at [1287, 395] on div "Narbona at [GEOGRAPHIC_DATA] LLC" at bounding box center [1366, 391] width 158 height 14
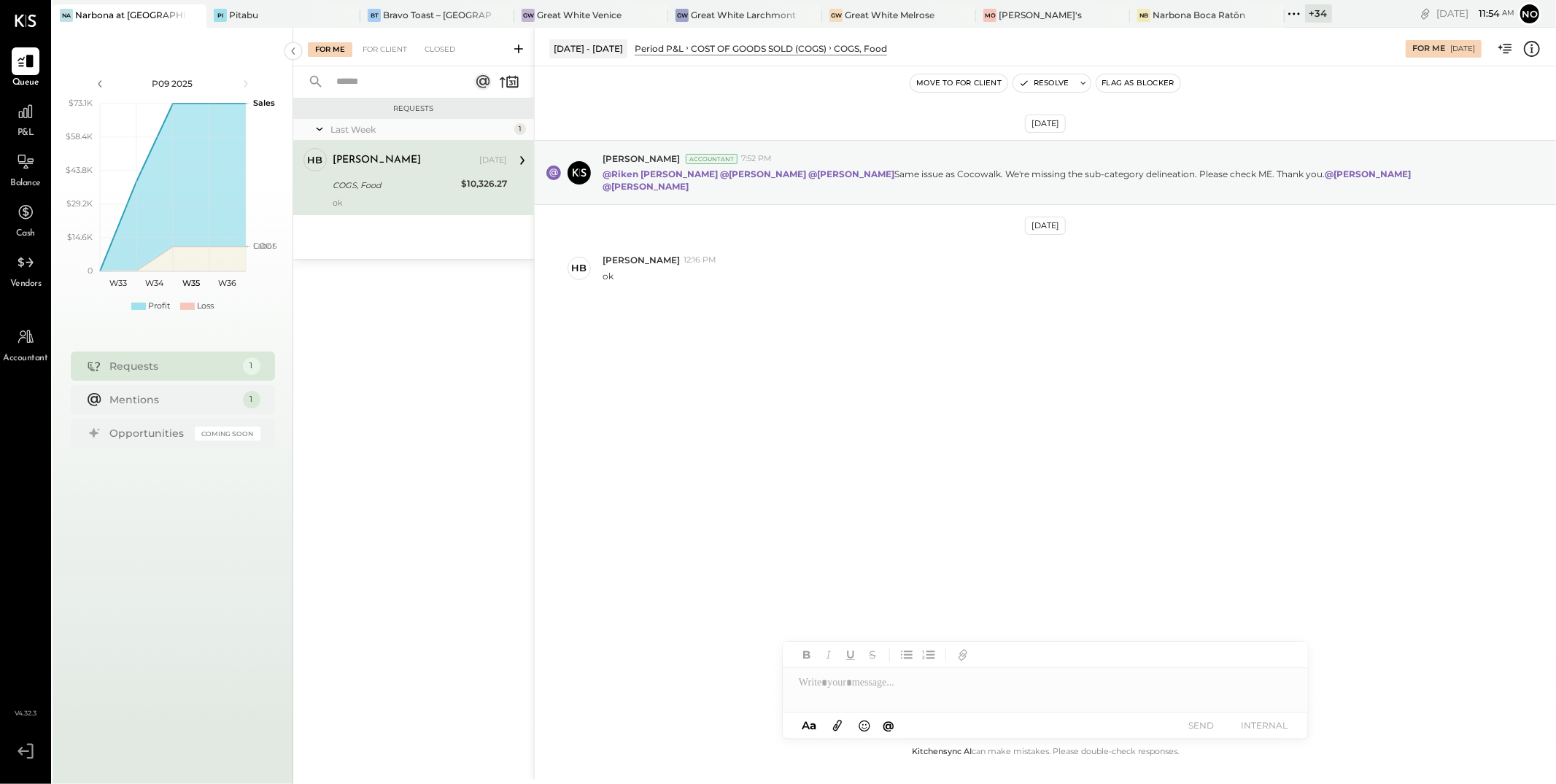
click at [1285, 15] on icon at bounding box center [1293, 13] width 18 height 18
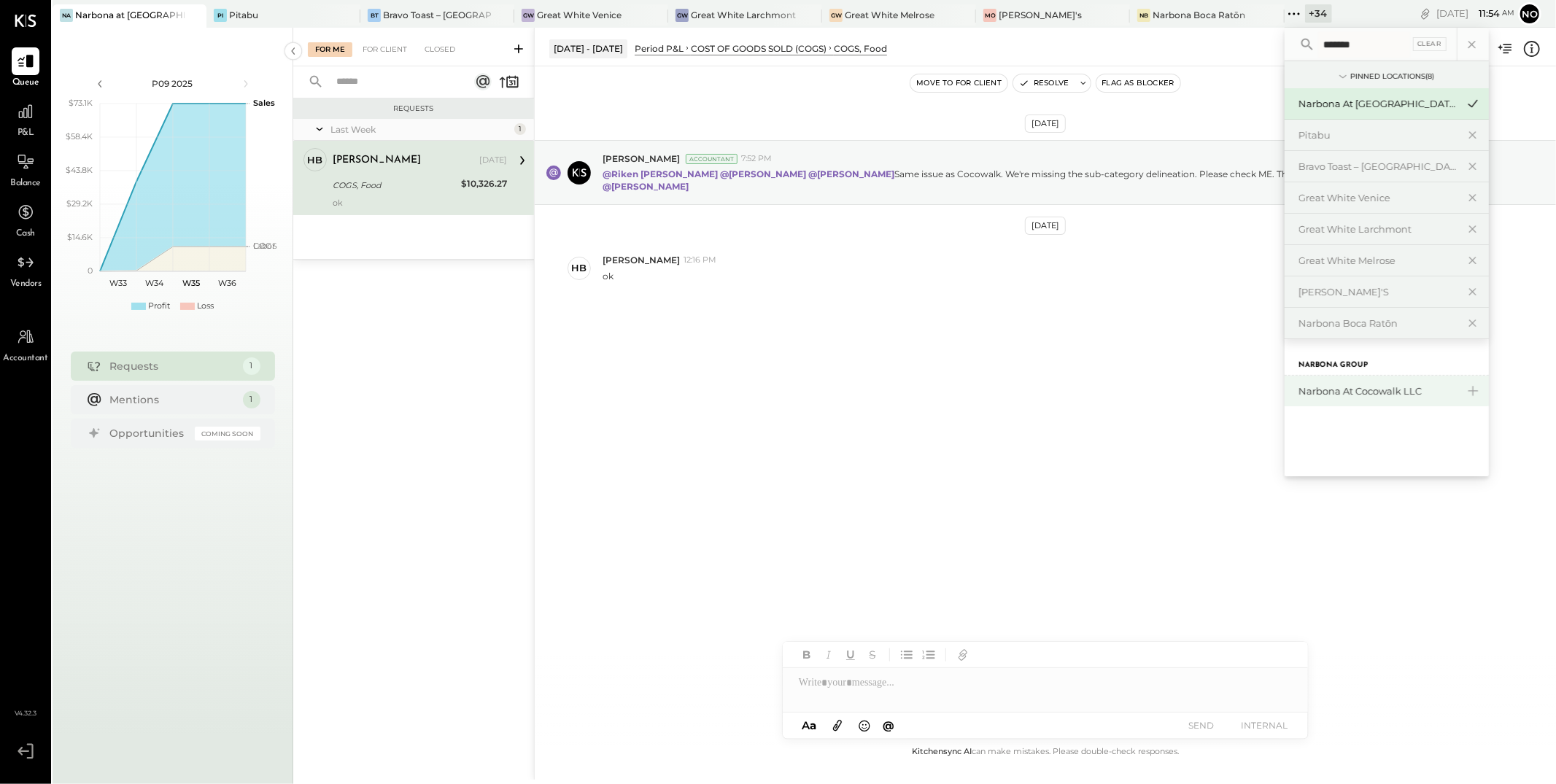
type input "*******"
click at [1340, 391] on div "Narbona at Cocowalk LLC" at bounding box center [1378, 391] width 158 height 14
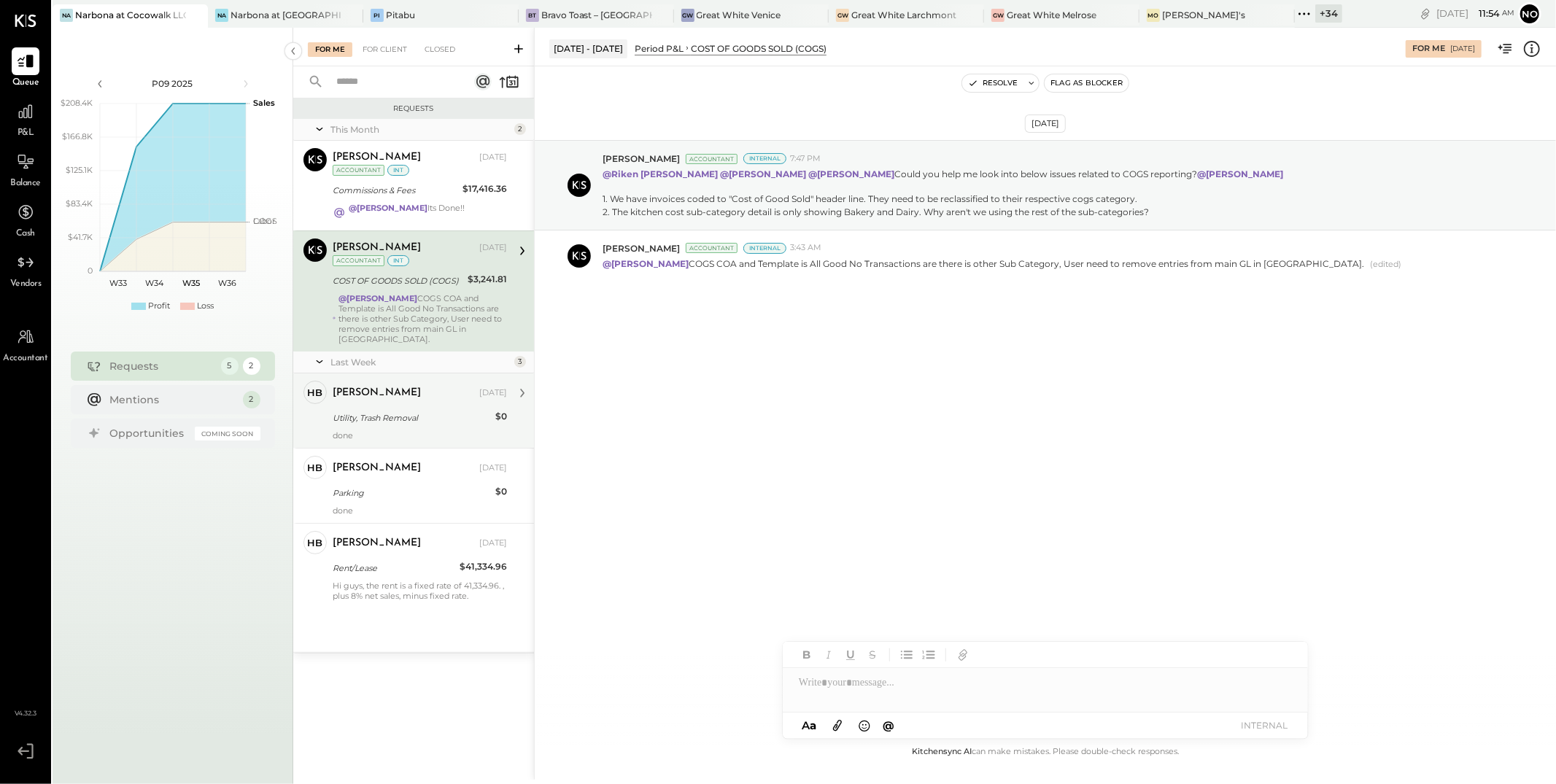
click at [379, 416] on div "Heidy Balart Aug 20, 2025 Utility, Trash Removal $0 done" at bounding box center [419, 410] width 174 height 59
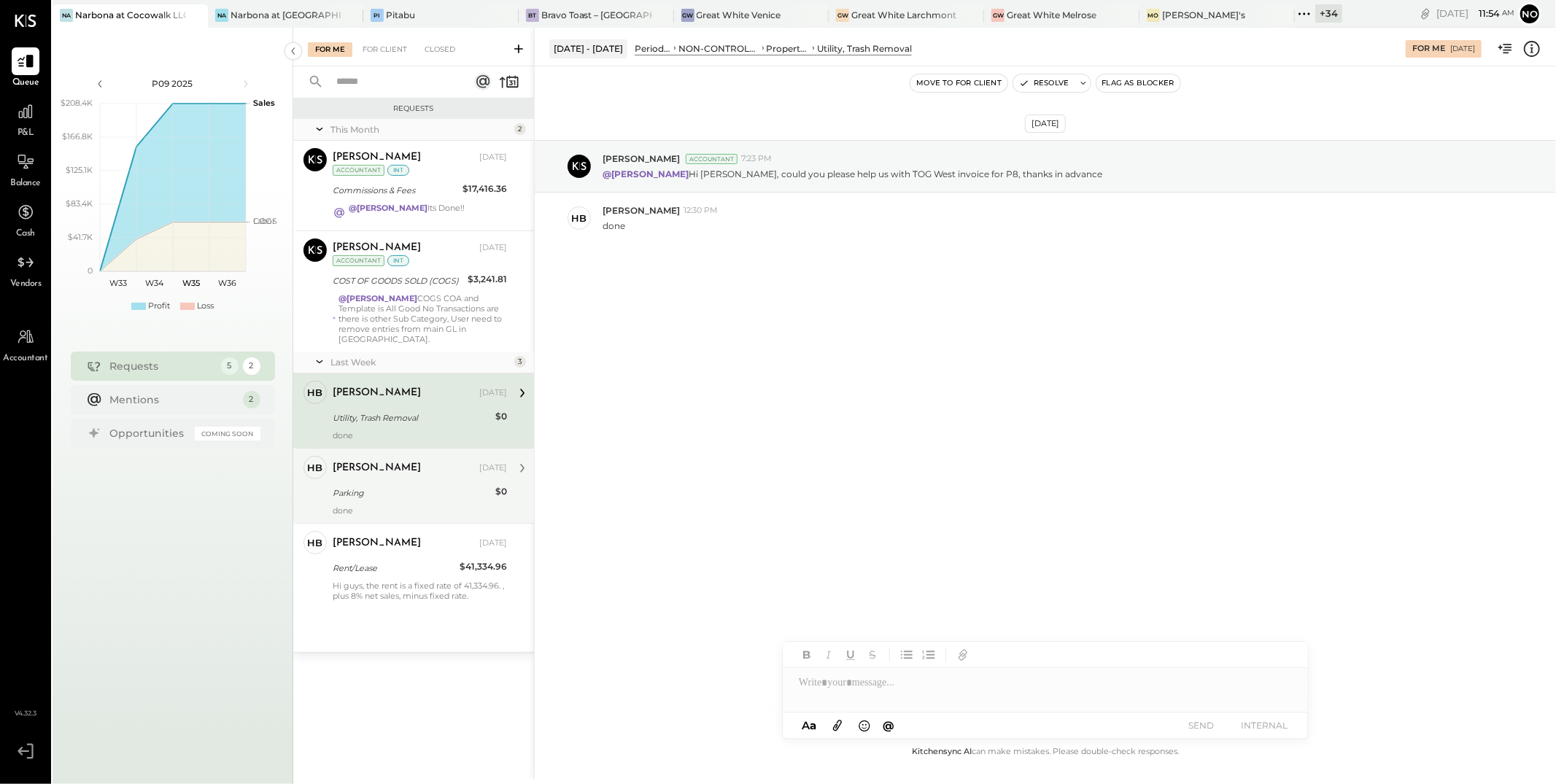
click at [395, 485] on div "Parking" at bounding box center [412, 492] width 159 height 15
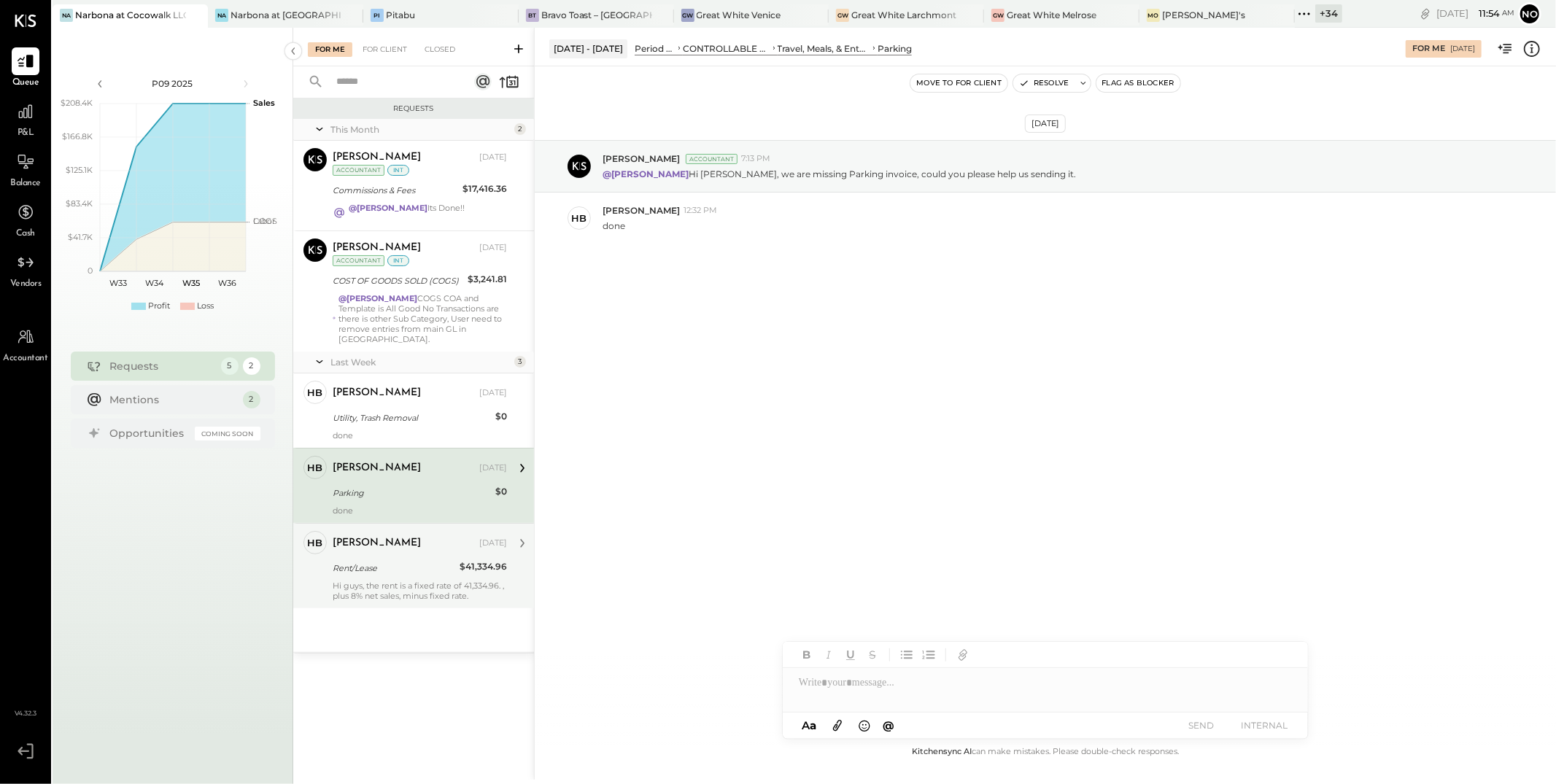
click at [403, 561] on div "Rent/Lease" at bounding box center [394, 568] width 123 height 15
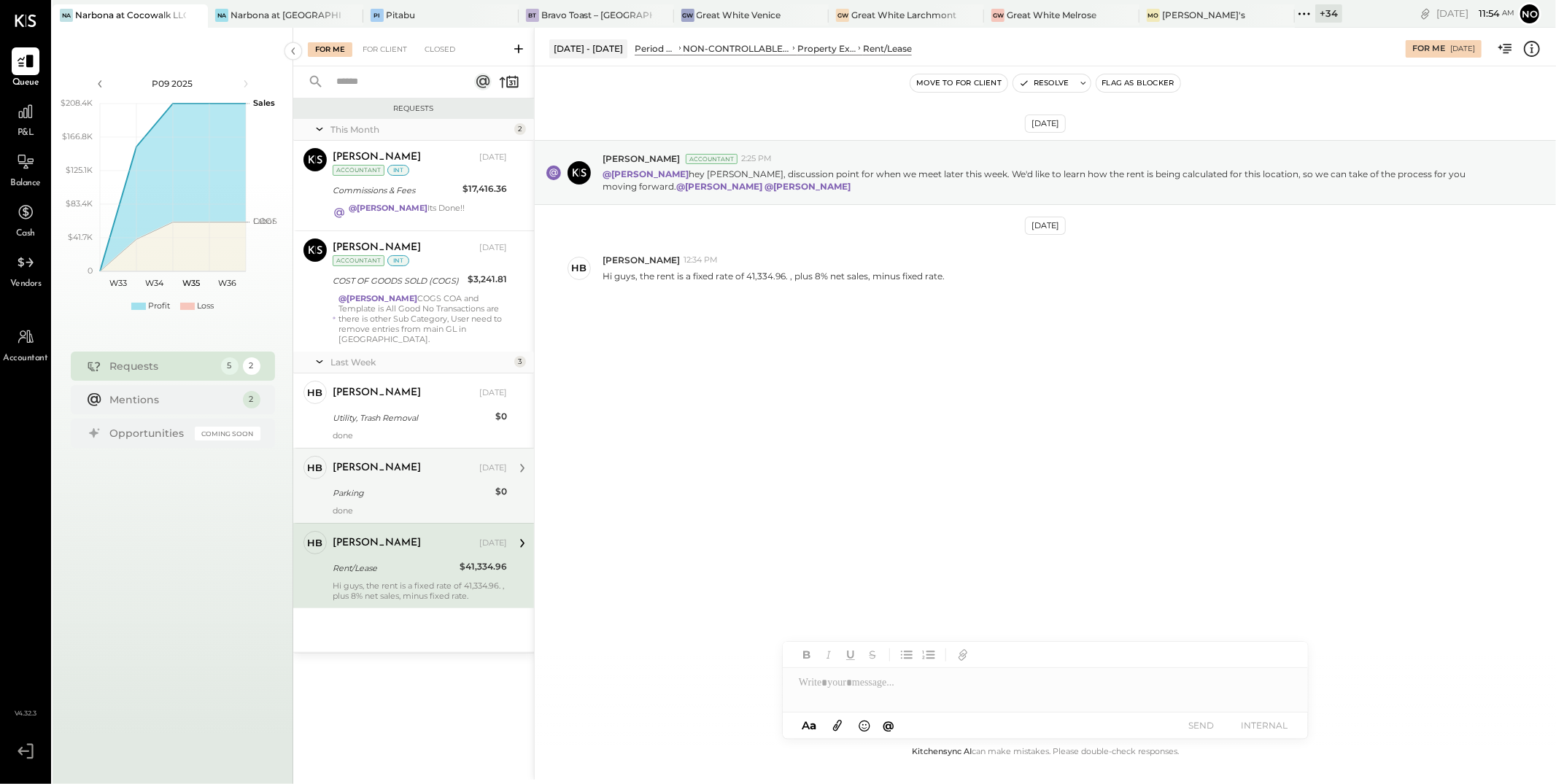
click at [395, 470] on div "Heidy Balart Aug 20, 2025 Parking $0 done" at bounding box center [419, 485] width 174 height 59
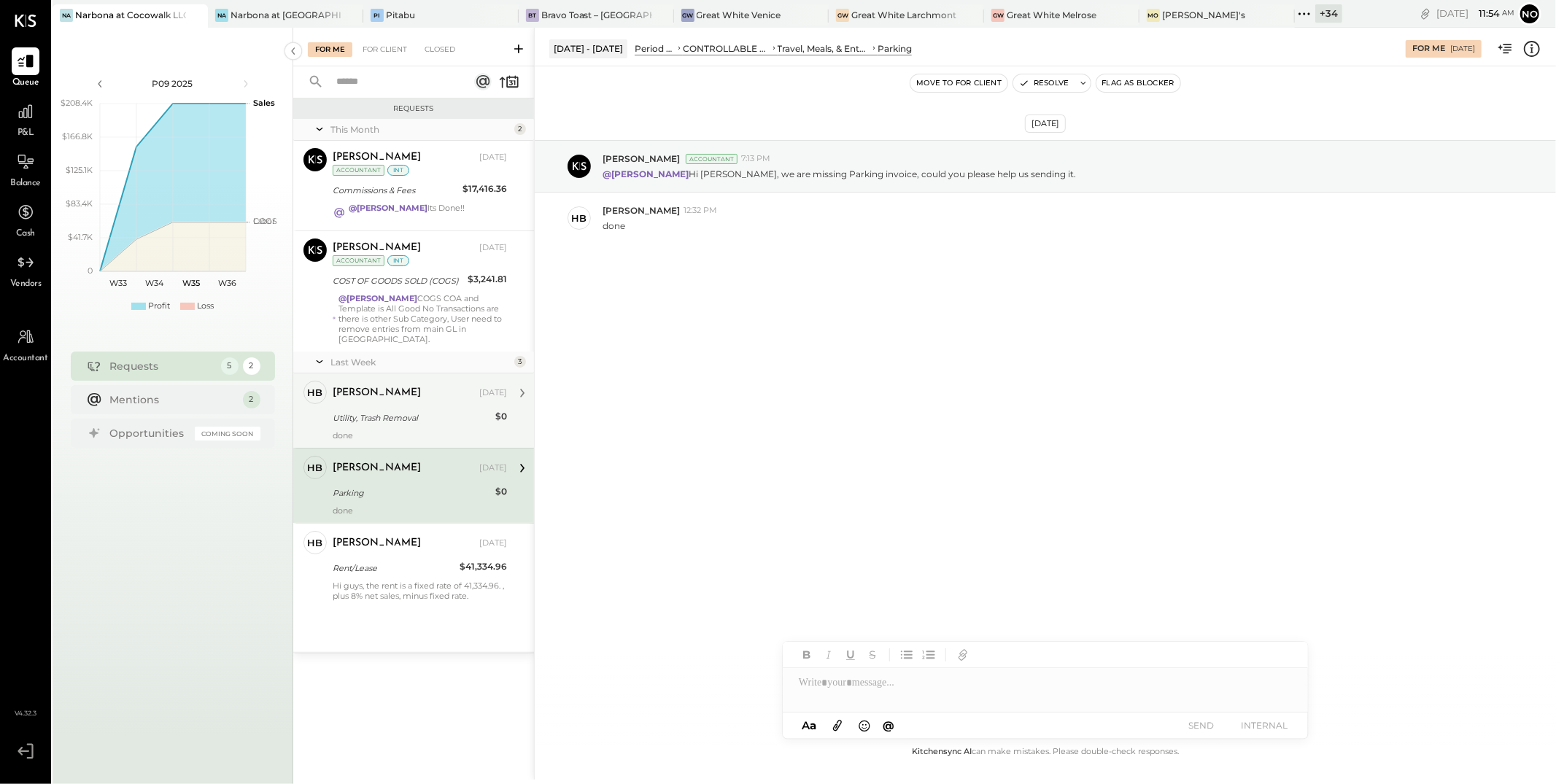
click at [410, 398] on div "Heidy Balart Aug 20, 2025 Utility, Trash Removal $0 done" at bounding box center [419, 410] width 174 height 59
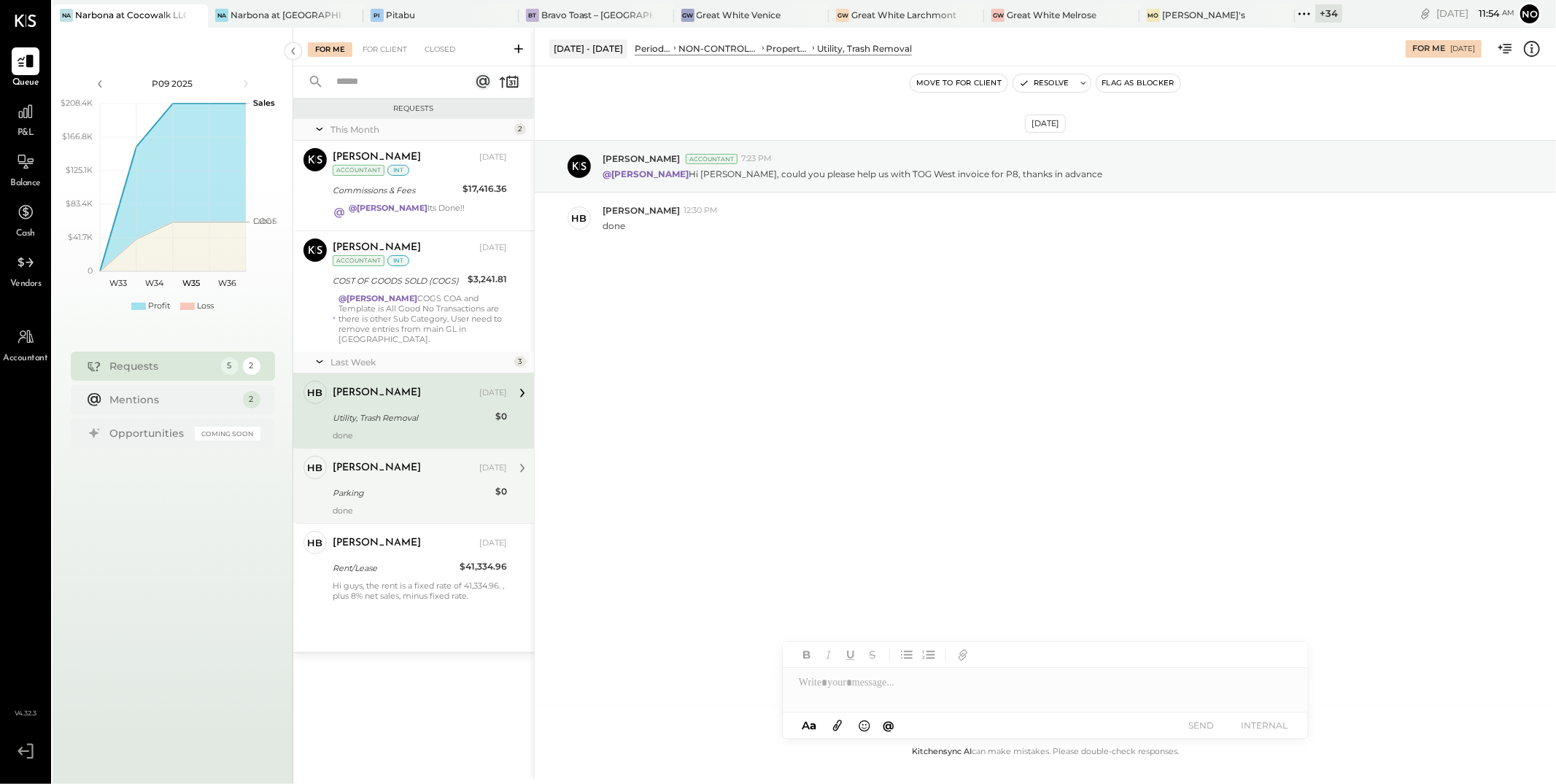
click at [398, 468] on div "Heidy Balart Aug 20, 2025" at bounding box center [419, 468] width 174 height 24
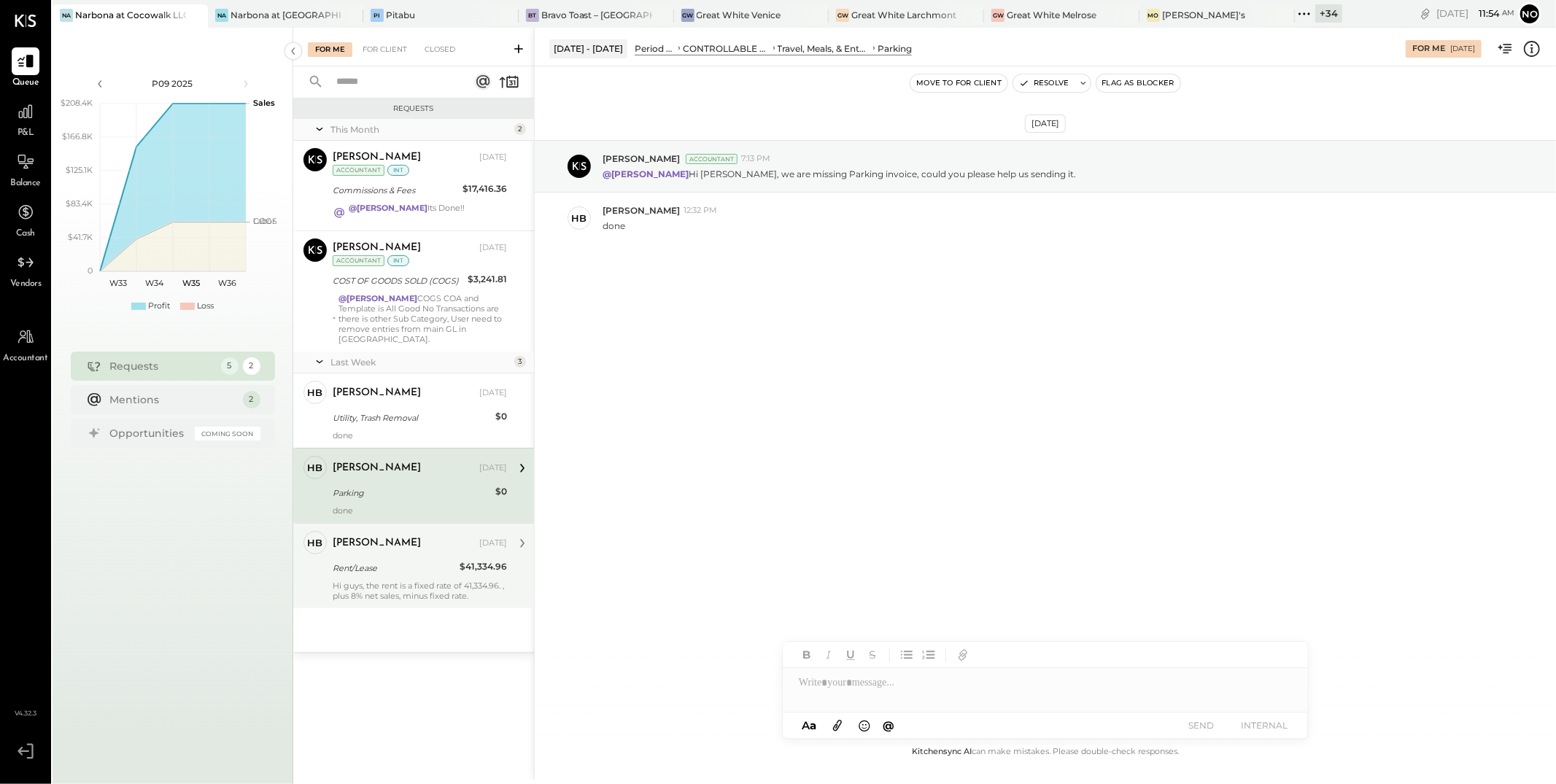
click at [398, 536] on div "Heidy Balart" at bounding box center [405, 543] width 144 height 15
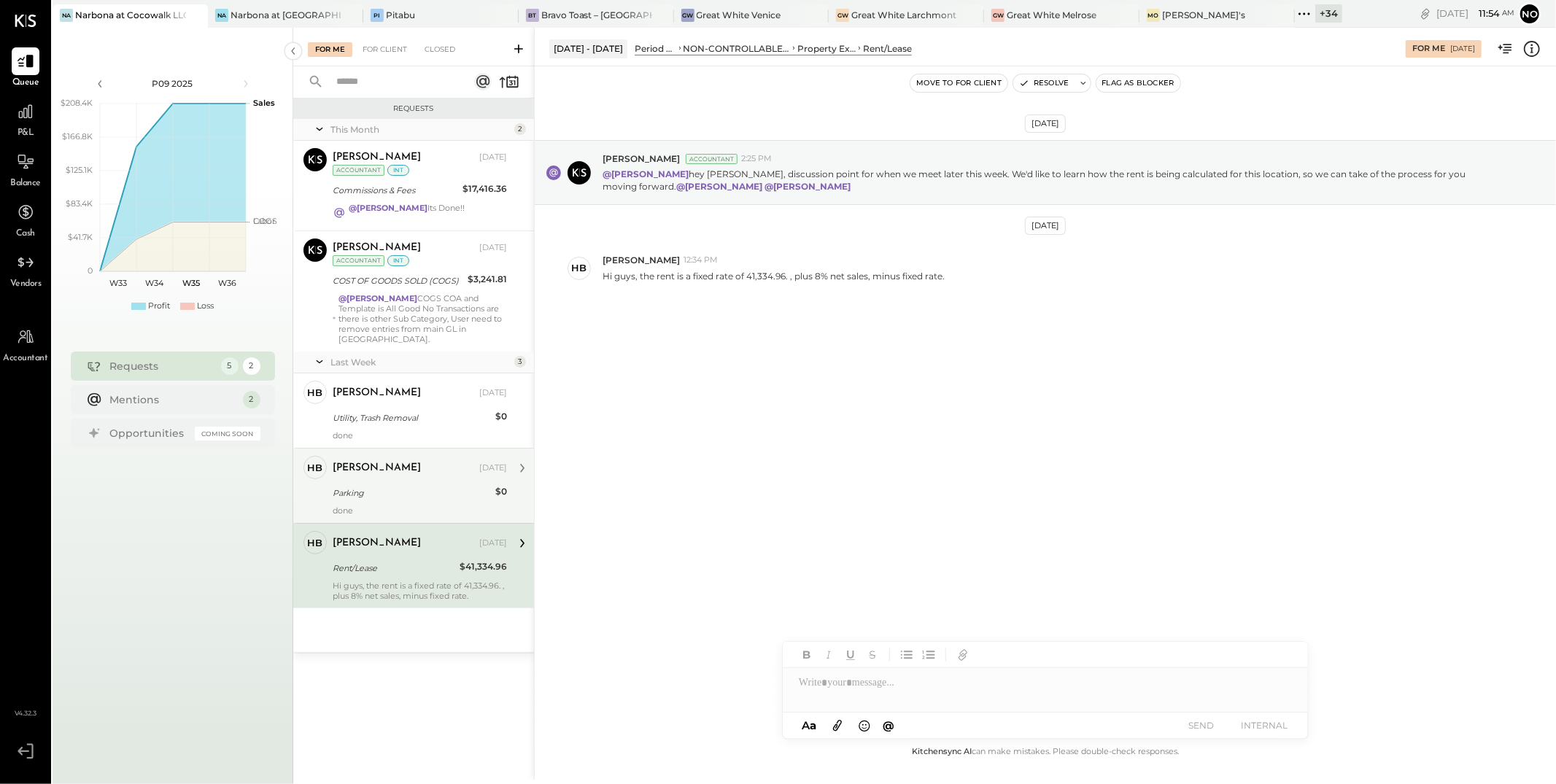
click at [406, 468] on div "Heidy Balart Aug 20, 2025" at bounding box center [419, 468] width 174 height 20
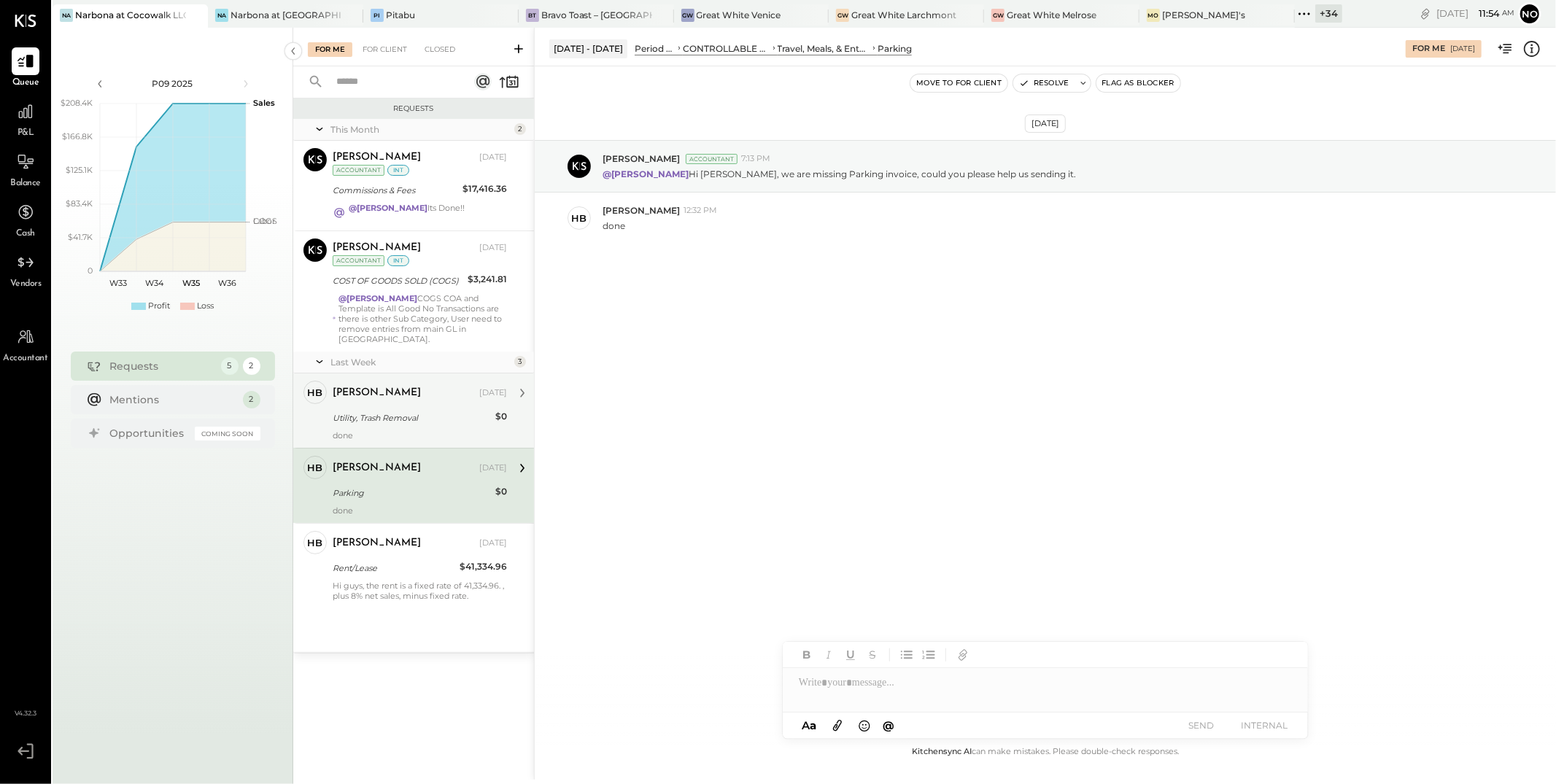
click at [410, 410] on div "Utility, Trash Removal" at bounding box center [412, 417] width 159 height 15
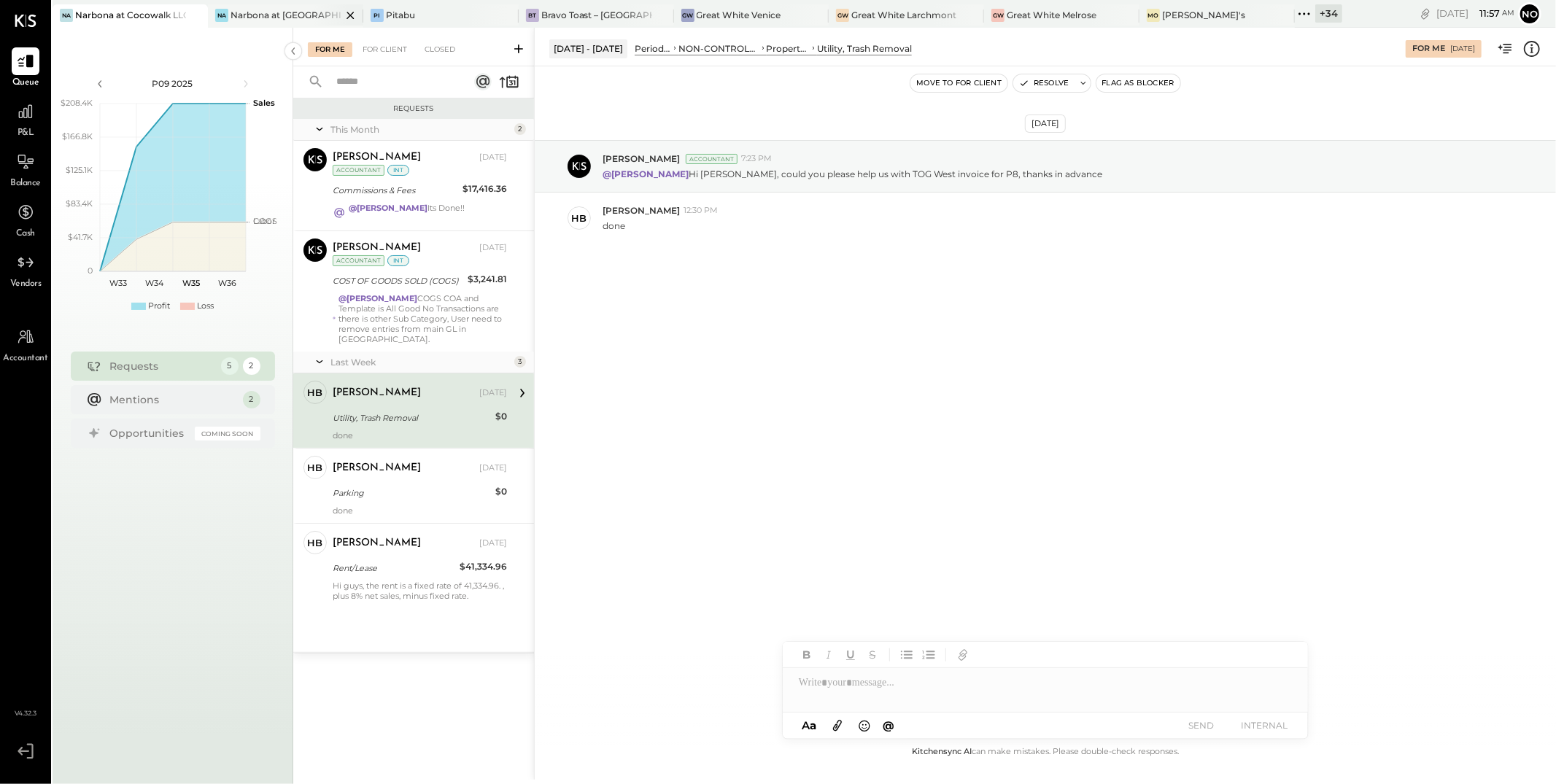
click at [289, 16] on div "Narbona at [GEOGRAPHIC_DATA] LLC" at bounding box center [286, 15] width 111 height 13
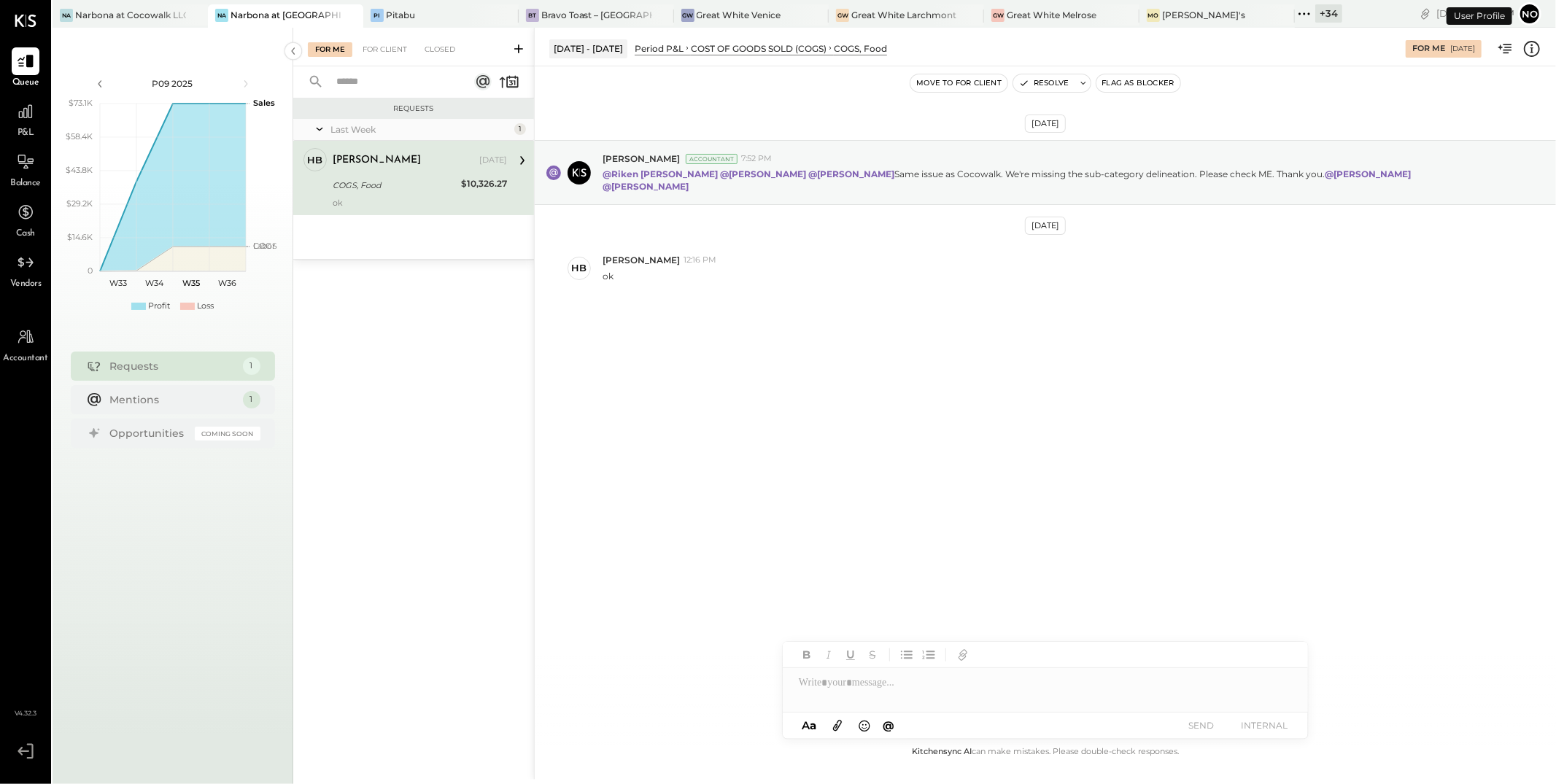
click at [1295, 18] on icon at bounding box center [1304, 13] width 18 height 18
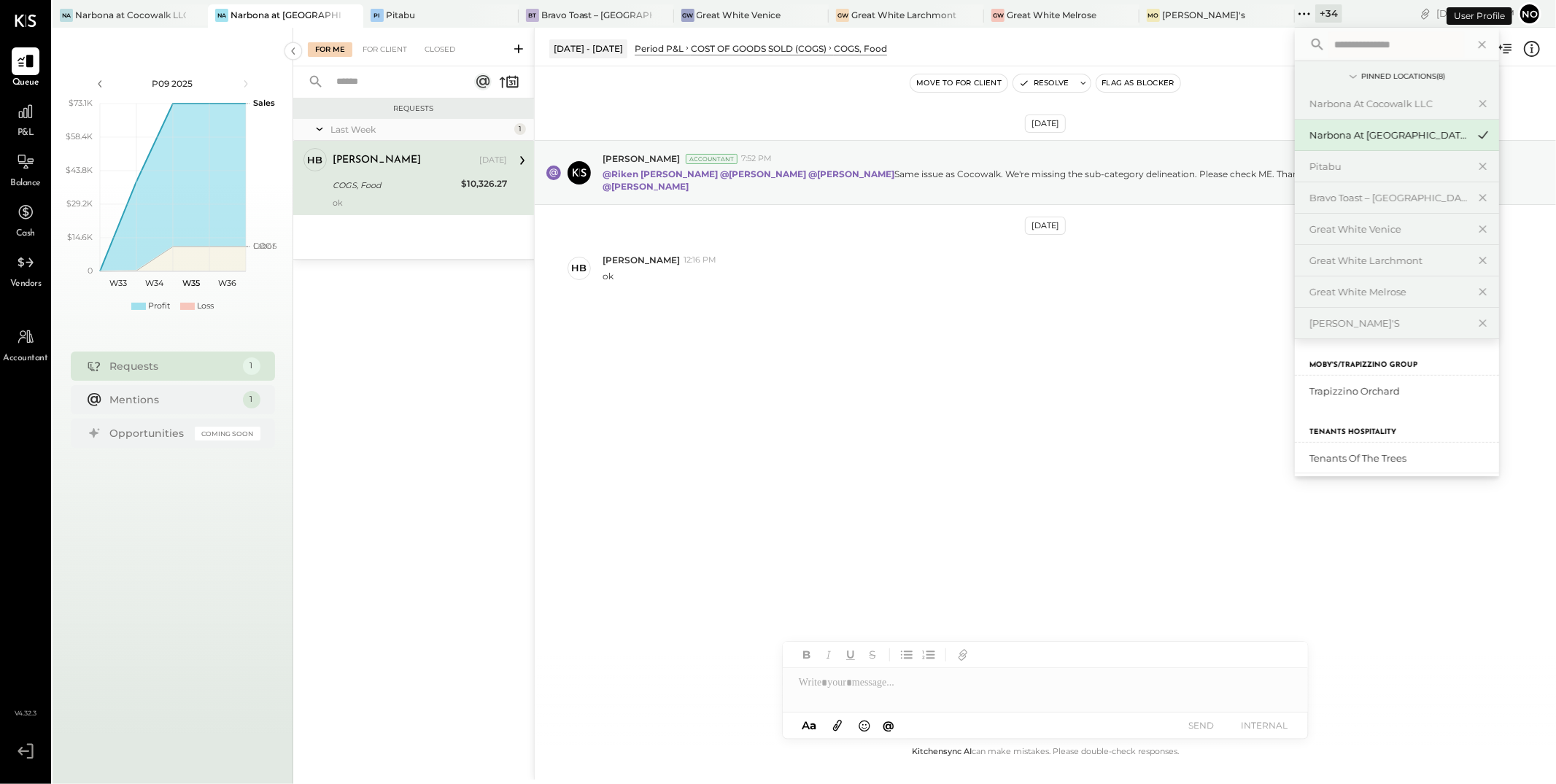
click at [1328, 35] on input "text" at bounding box center [1395, 44] width 135 height 26
type input "*******"
click at [1317, 392] on div "Narbona Boca Ratōn" at bounding box center [1389, 391] width 158 height 14
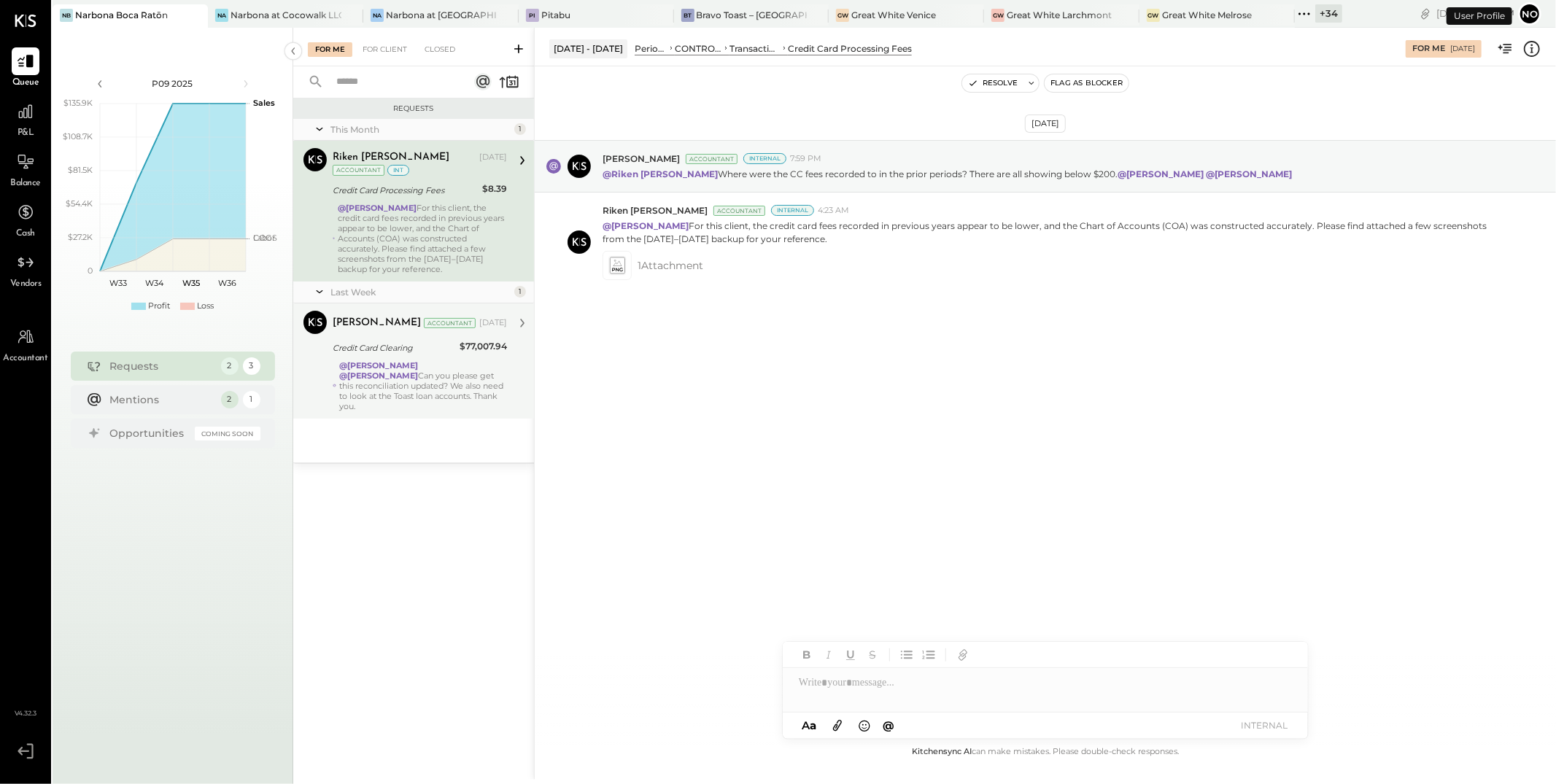
click at [393, 380] on div "@Lilia Martinez Nogueda @Noemi Balmaceda Can you please get this reconciliation…" at bounding box center [423, 385] width 167 height 51
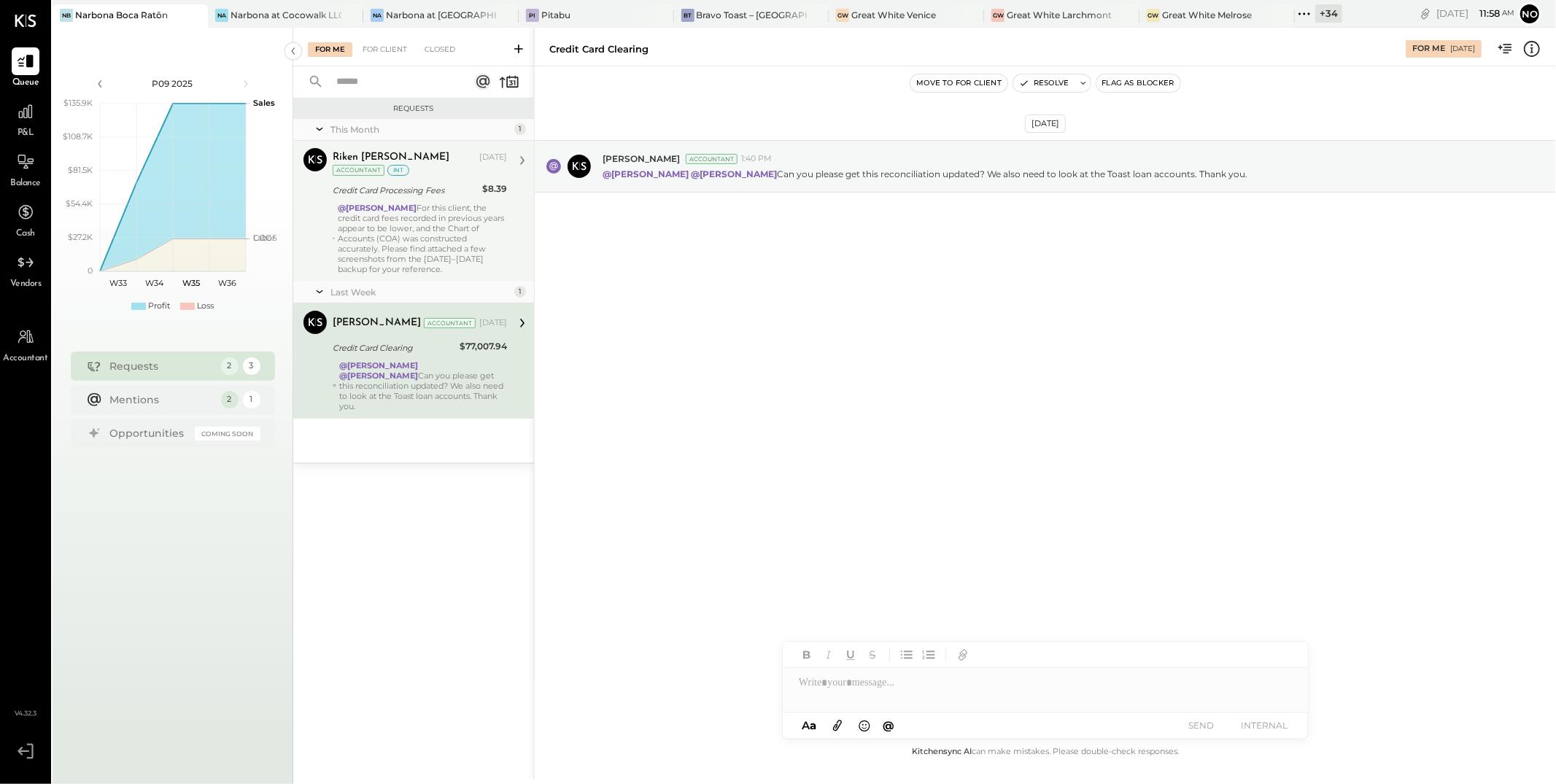
click at [415, 205] on div "@Joseph Shin For this client, the credit card fees recorded in previous years a…" at bounding box center [422, 237] width 169 height 71
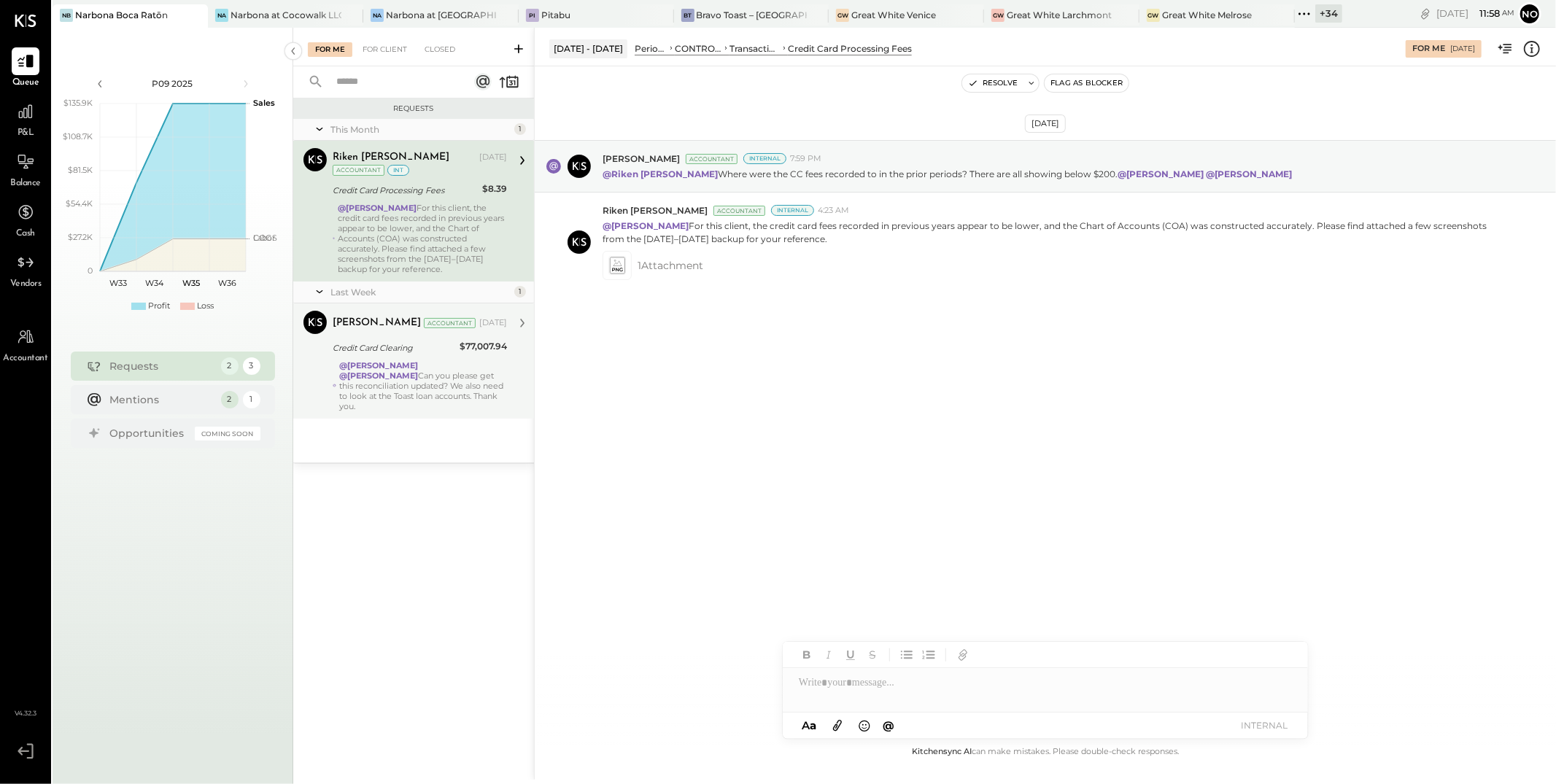
click at [399, 369] on strong "@Lilia Martinez Nogueda" at bounding box center [379, 365] width 79 height 10
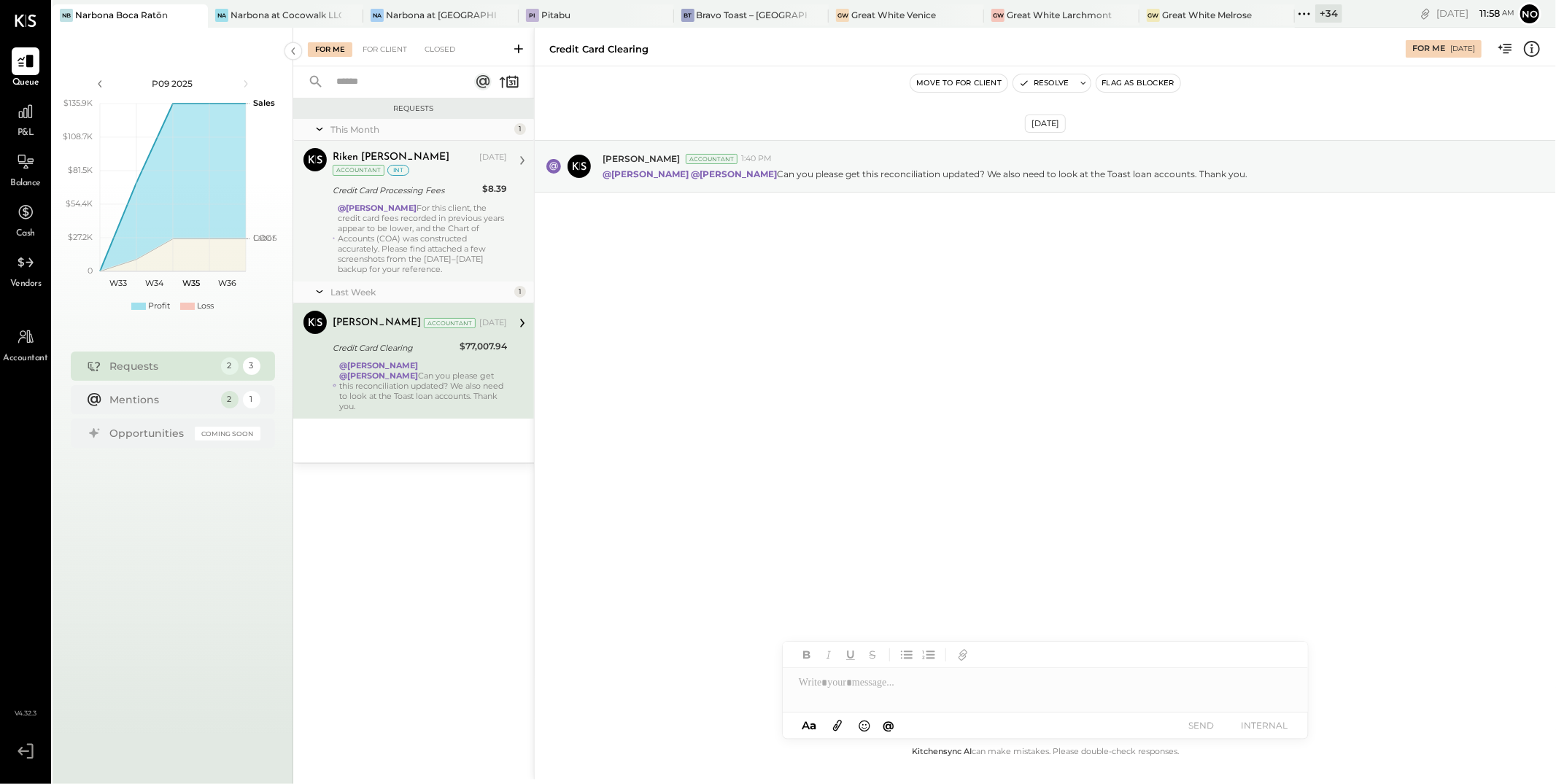
click at [407, 243] on div "@Joseph Shin For this client, the credit card fees recorded in previous years a…" at bounding box center [422, 237] width 169 height 71
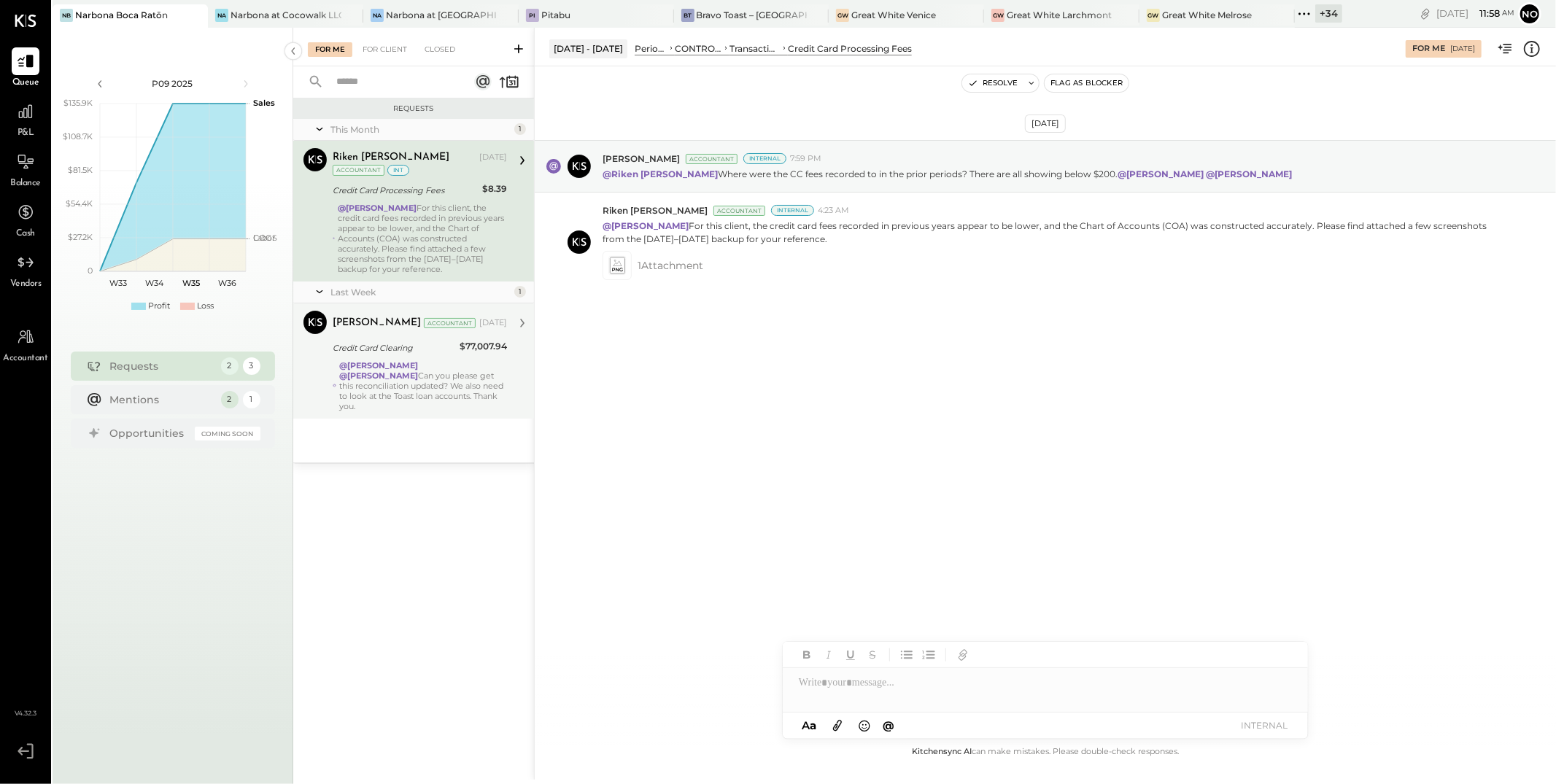
click at [412, 350] on div "Credit Card Clearing" at bounding box center [394, 347] width 123 height 15
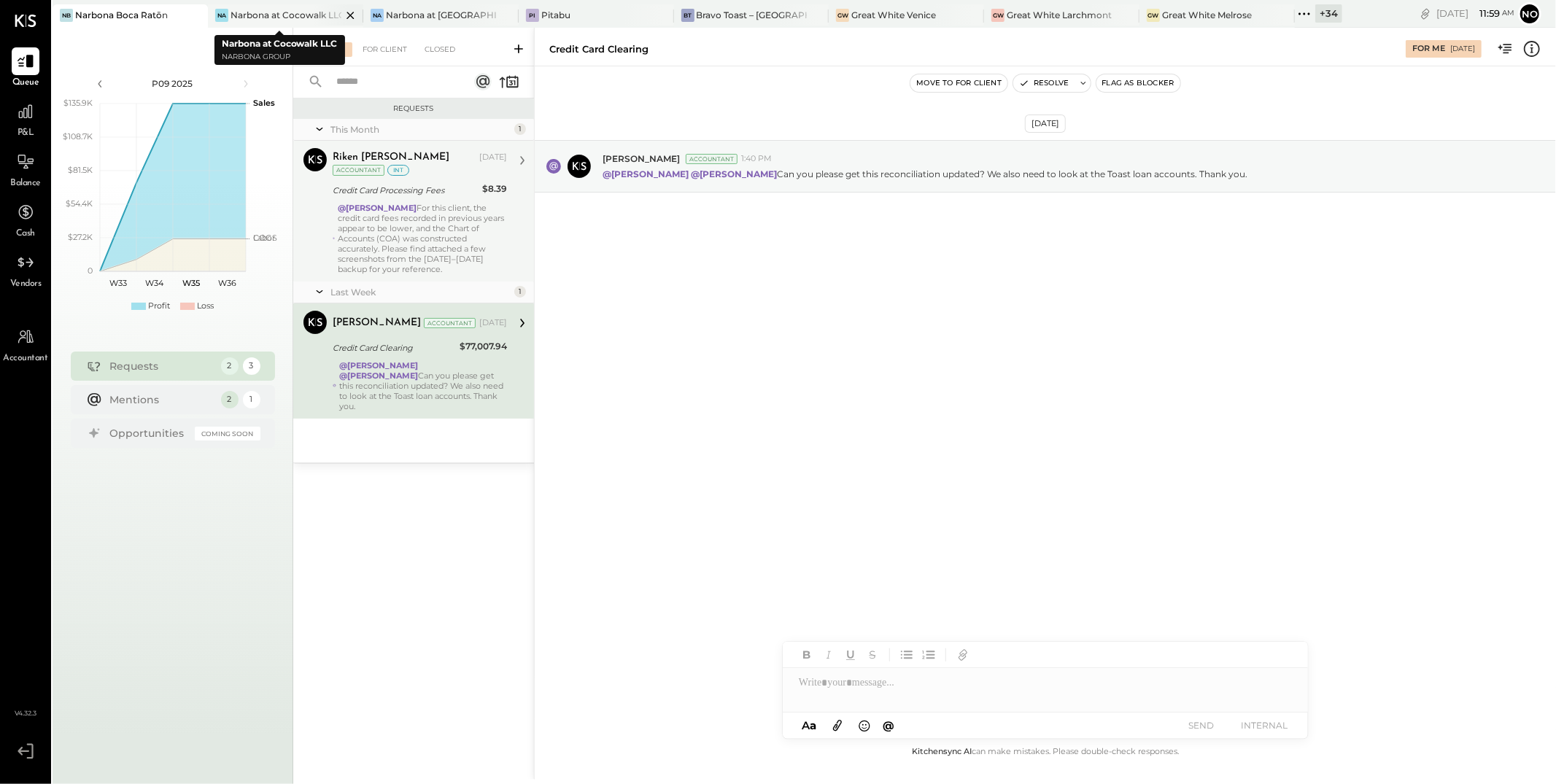
click at [285, 14] on div "Narbona at Cocowalk LLC" at bounding box center [286, 15] width 111 height 13
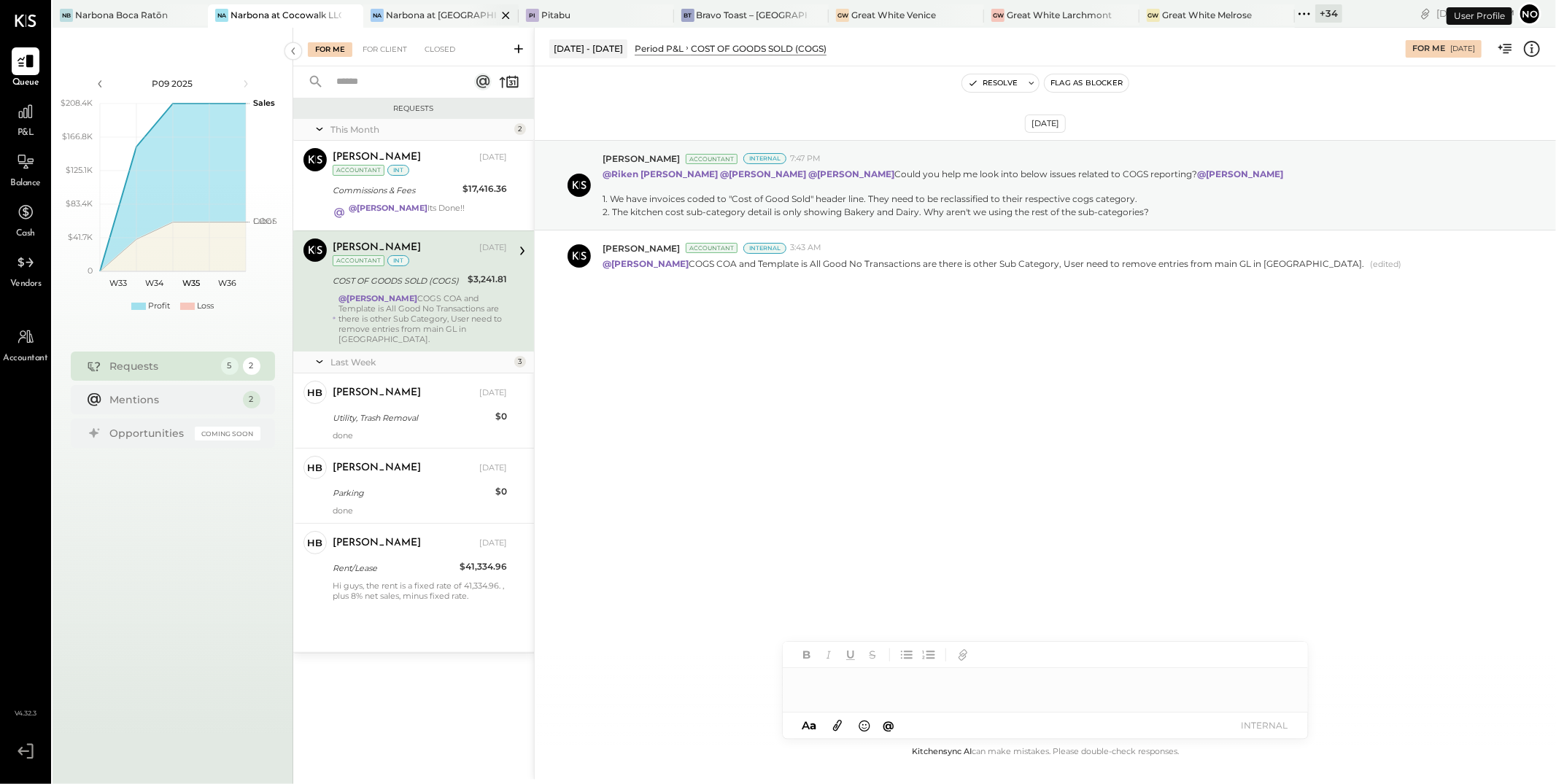
click at [454, 16] on div "Narbona at [GEOGRAPHIC_DATA] LLC" at bounding box center [442, 15] width 111 height 13
